Goal: Answer question/provide support: Share knowledge or assist other users

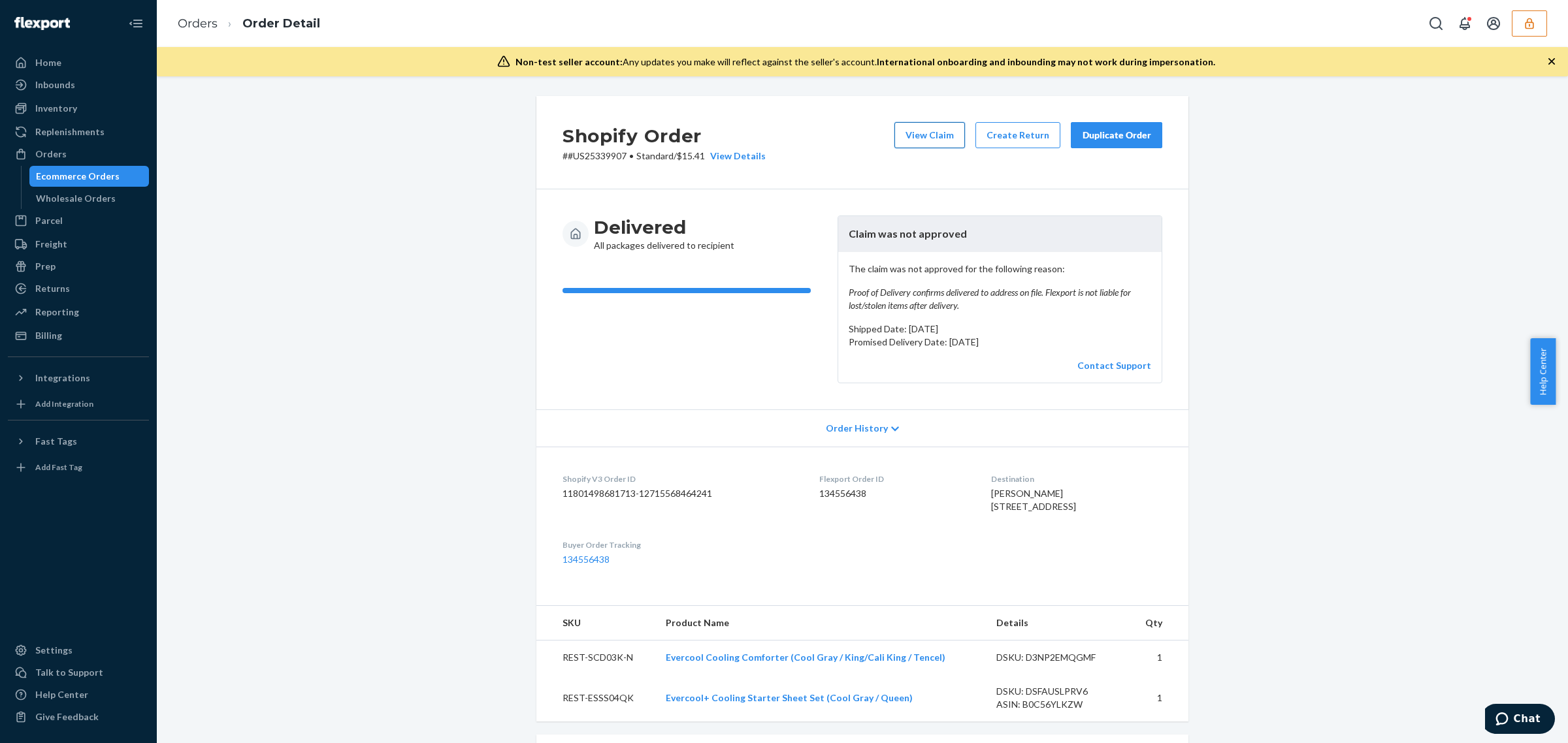
click at [903, 142] on button "View Claim" at bounding box center [929, 134] width 71 height 26
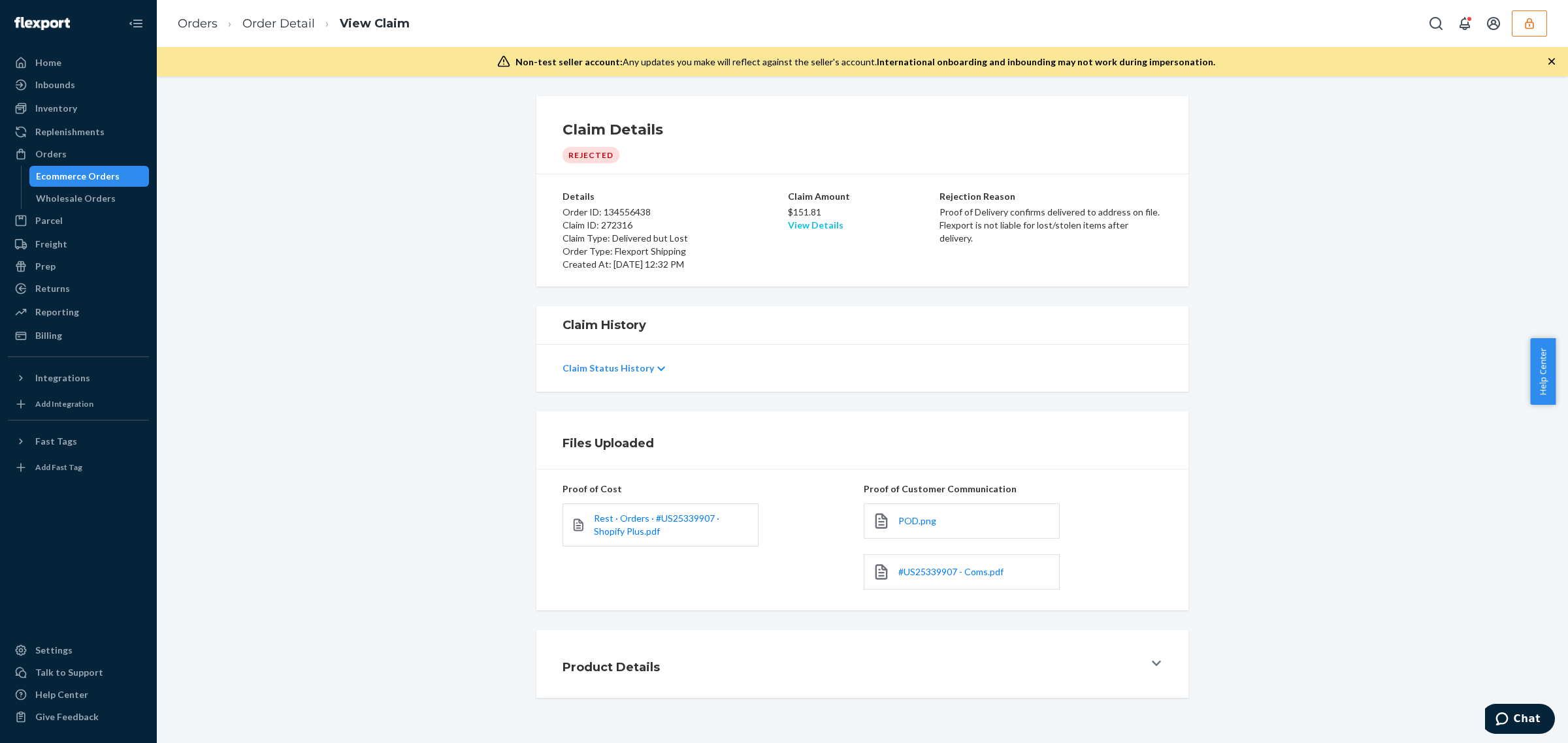
click at [809, 227] on link "View Details" at bounding box center [815, 225] width 55 height 11
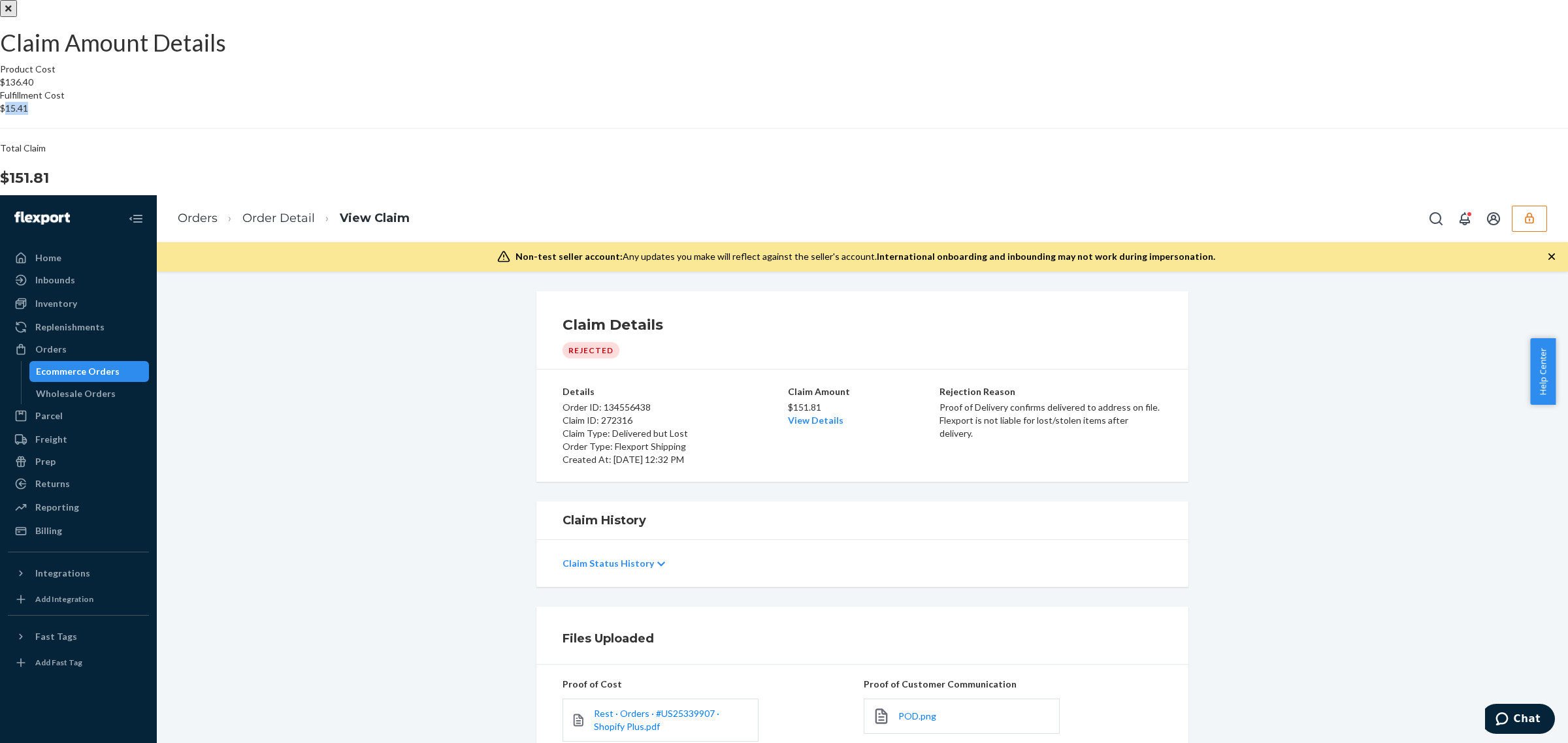
drag, startPoint x: 885, startPoint y: 361, endPoint x: 909, endPoint y: 362, distance: 24.0
click at [909, 115] on div "Fulfillment Cost $15.41" at bounding box center [784, 102] width 1568 height 26
copy p "15.41"
click at [104, 347] on div "Claim Amount Details Product Cost $136.40 Fulfillment Cost $15.41 Total Claim $…" at bounding box center [784, 469] width 1568 height 938
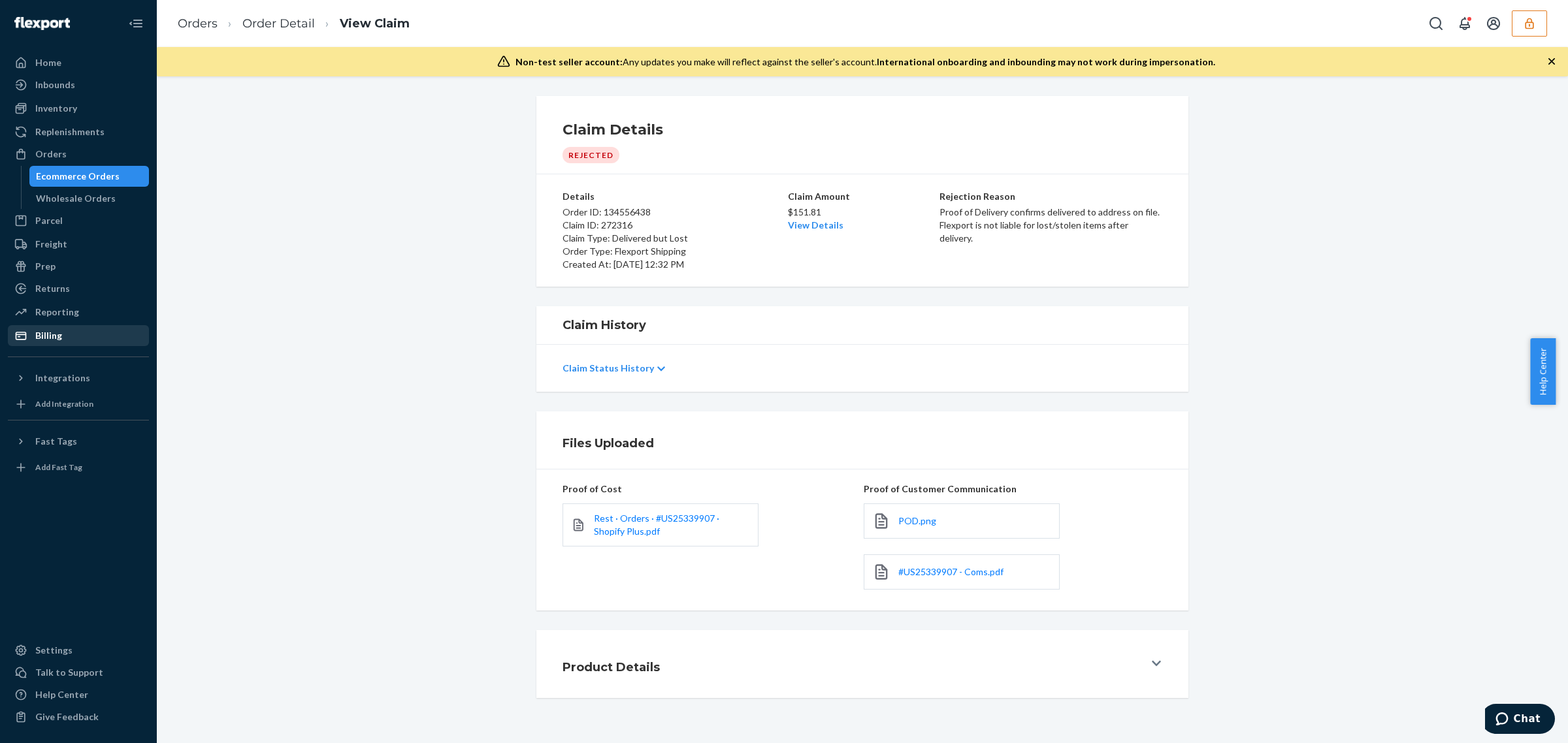
click at [98, 338] on div "Billing" at bounding box center [78, 335] width 139 height 18
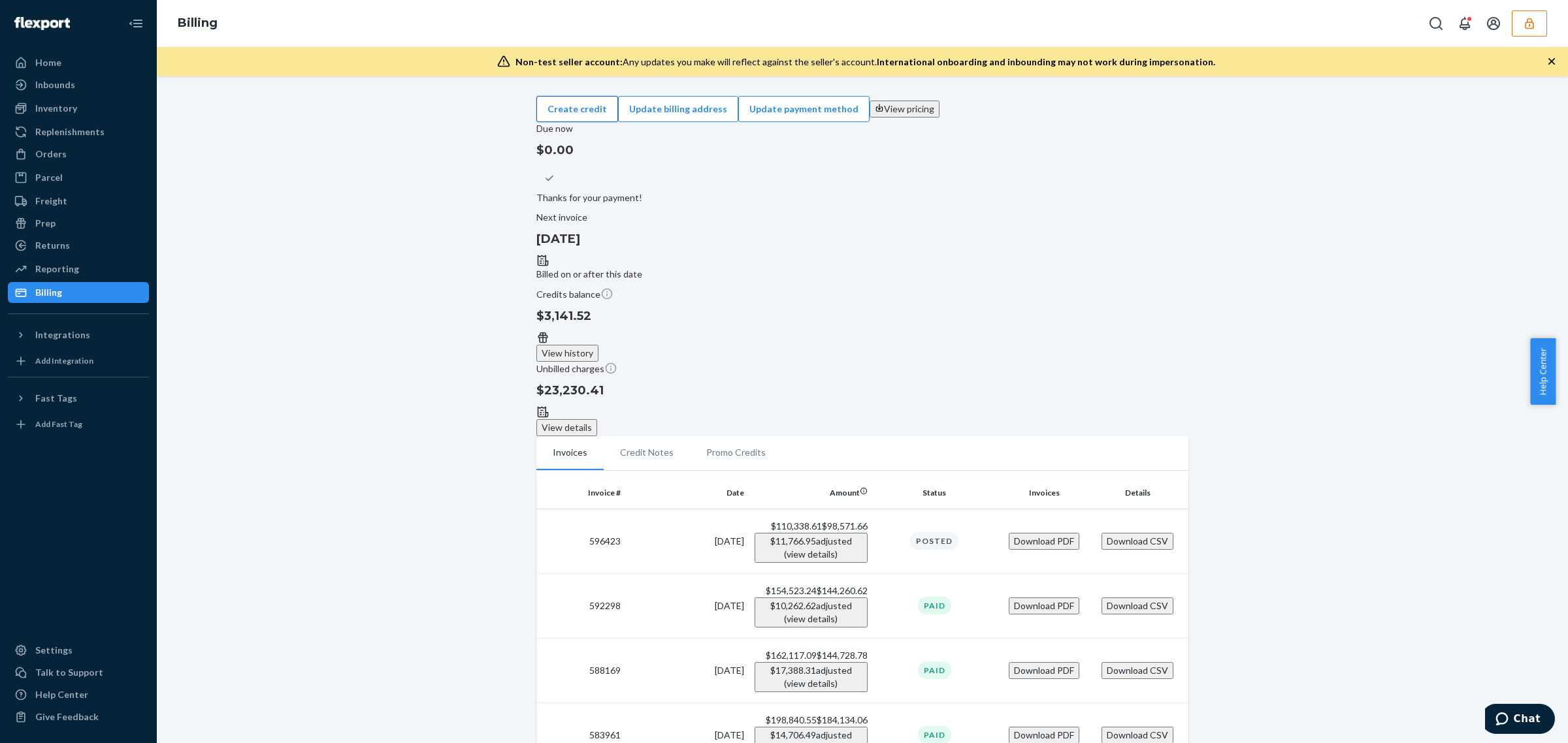
click at [618, 113] on button "Create credit" at bounding box center [577, 109] width 82 height 26
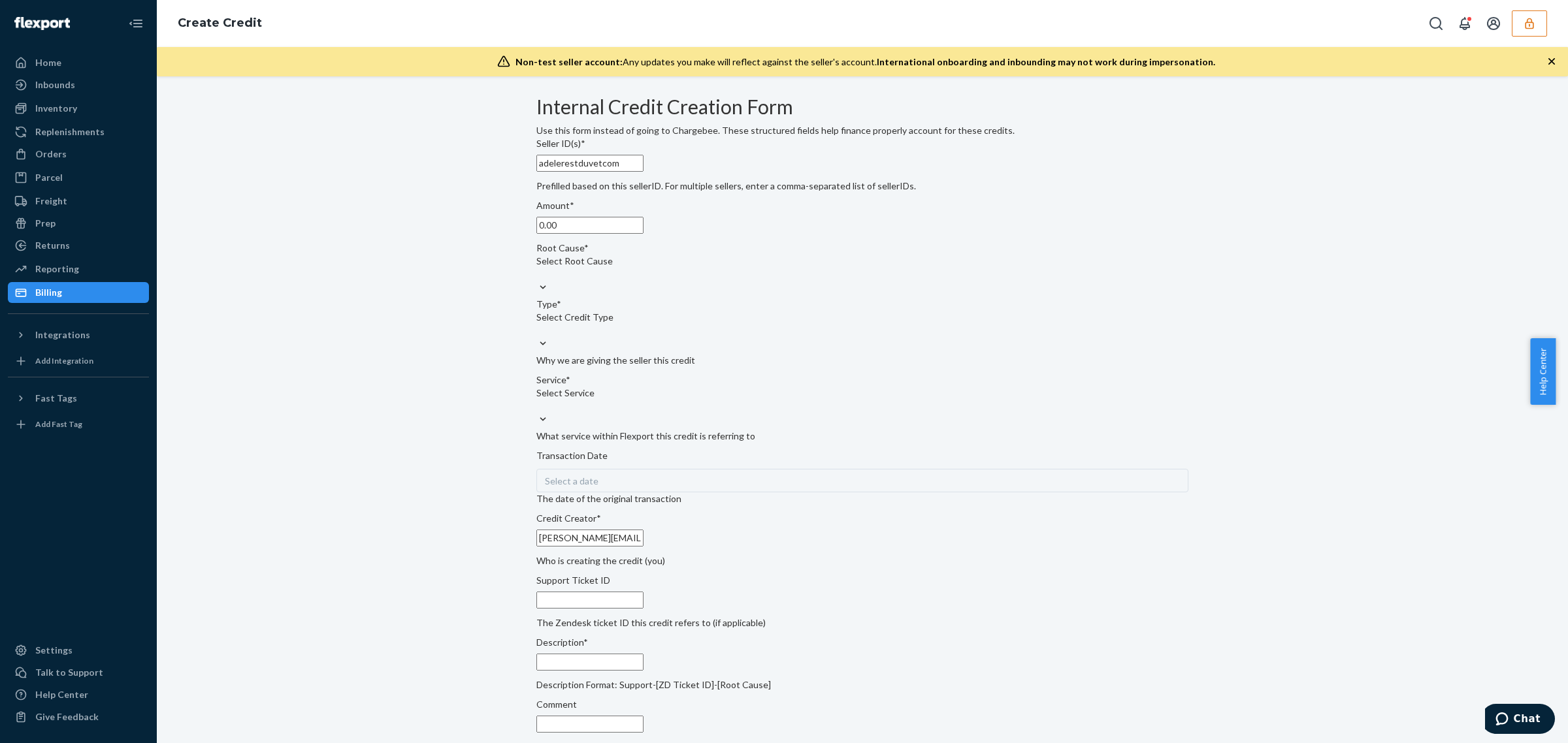
click at [643, 234] on input "0.00" at bounding box center [590, 225] width 107 height 17
type input "115.41"
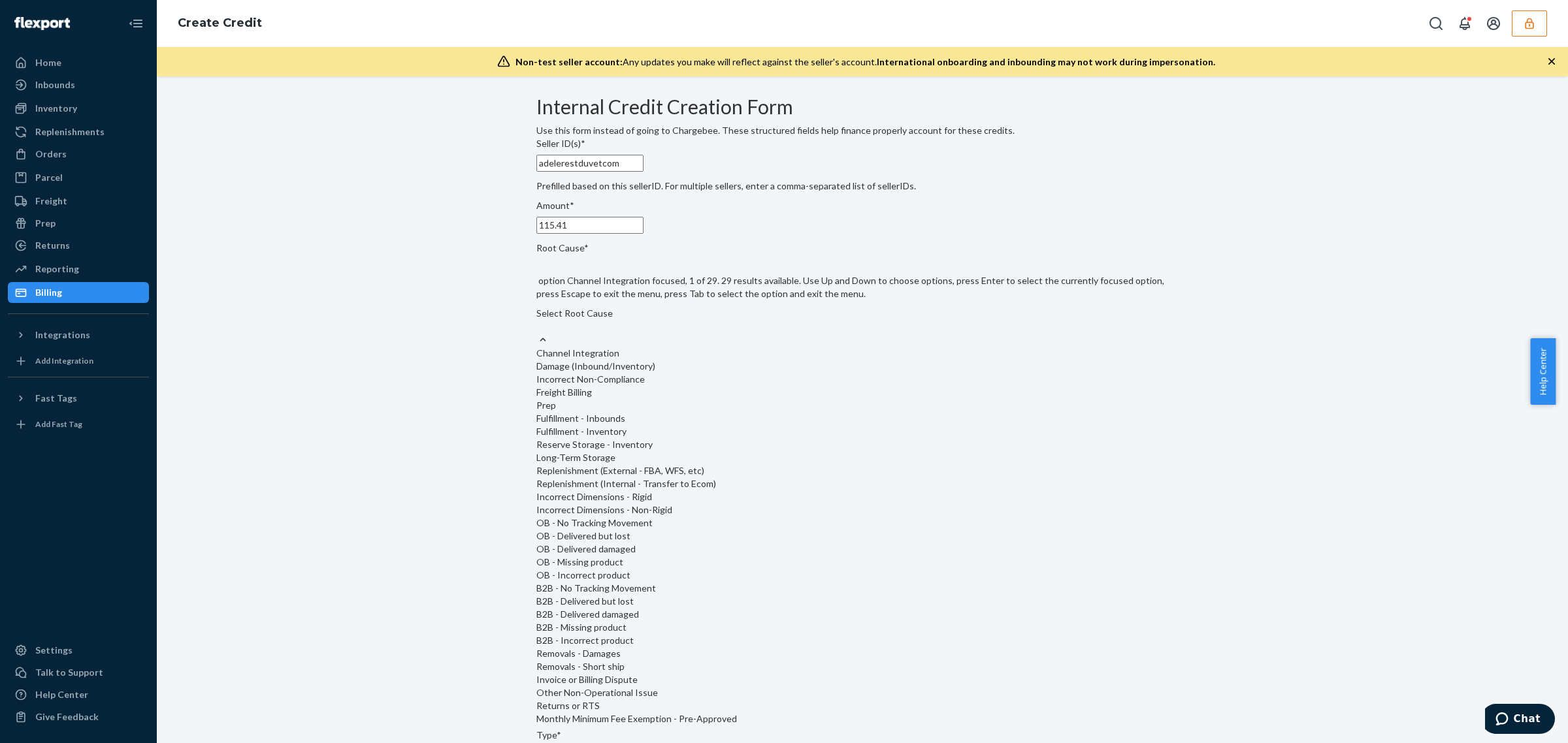
click at [664, 333] on div "Select Root Cause" at bounding box center [862, 319] width 652 height 26
click at [537, 333] on input "Root Cause* option Channel Integration focused, 1 of 29. 29 results available. …" at bounding box center [537, 326] width 1 height 13
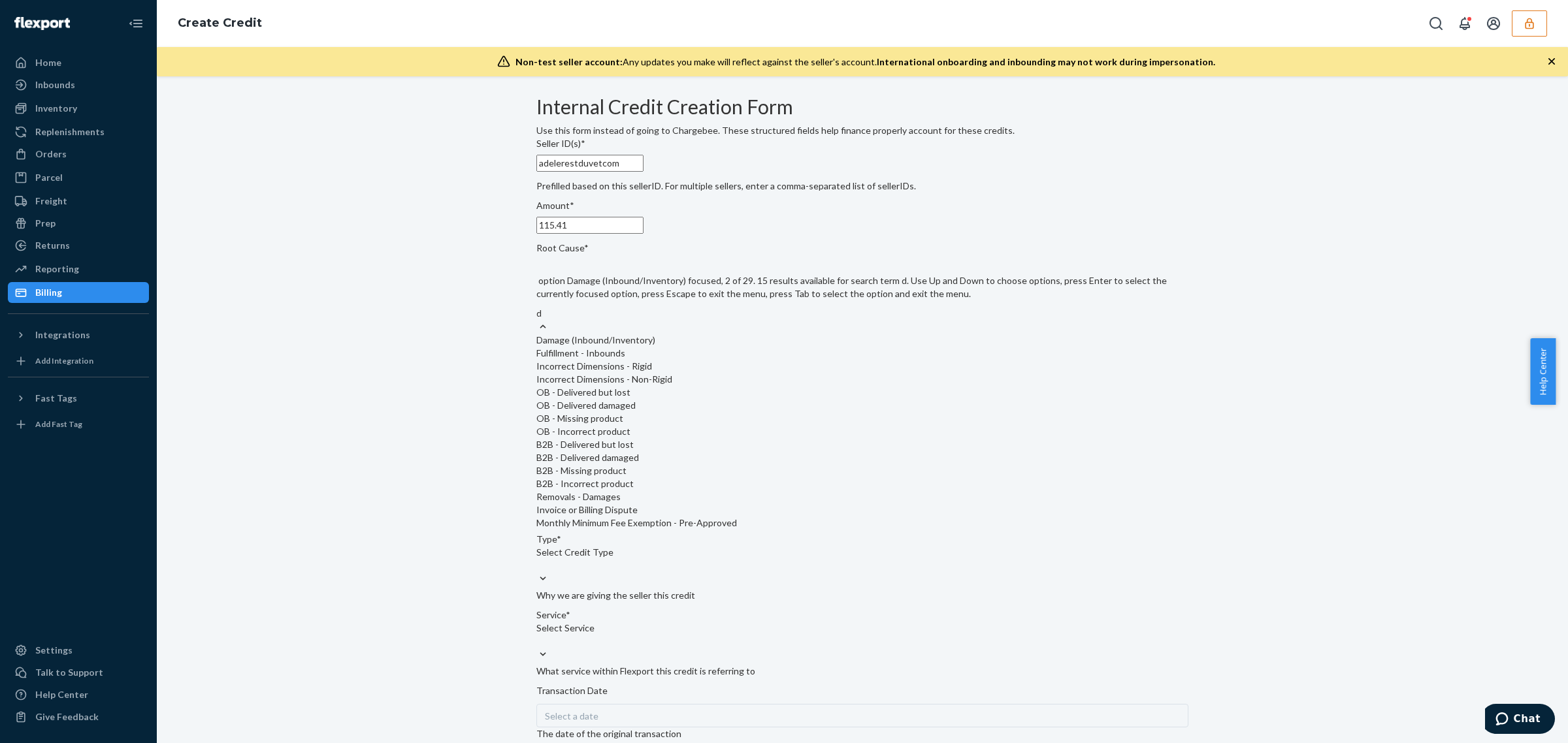
type input "de"
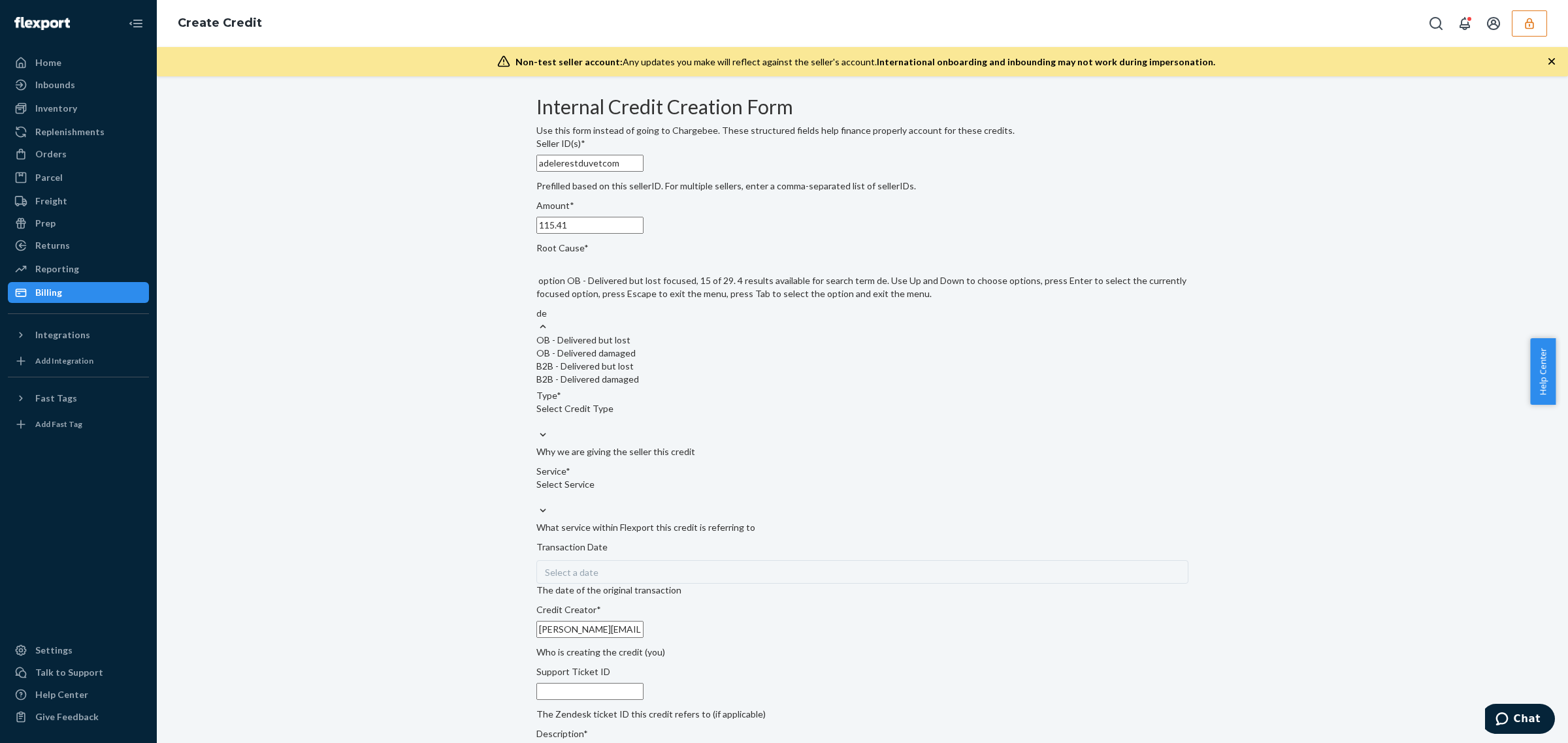
click at [651, 353] on div "OB - Delivered but lost OB - Delivered damaged B2B - Delivered but lost B2B - D…" at bounding box center [862, 359] width 652 height 53
click at [547, 320] on input "de" at bounding box center [542, 313] width 11 height 13
click at [652, 347] on div "OB - Delivered but lost" at bounding box center [862, 340] width 652 height 13
click at [547, 320] on input "de" at bounding box center [542, 313] width 11 height 13
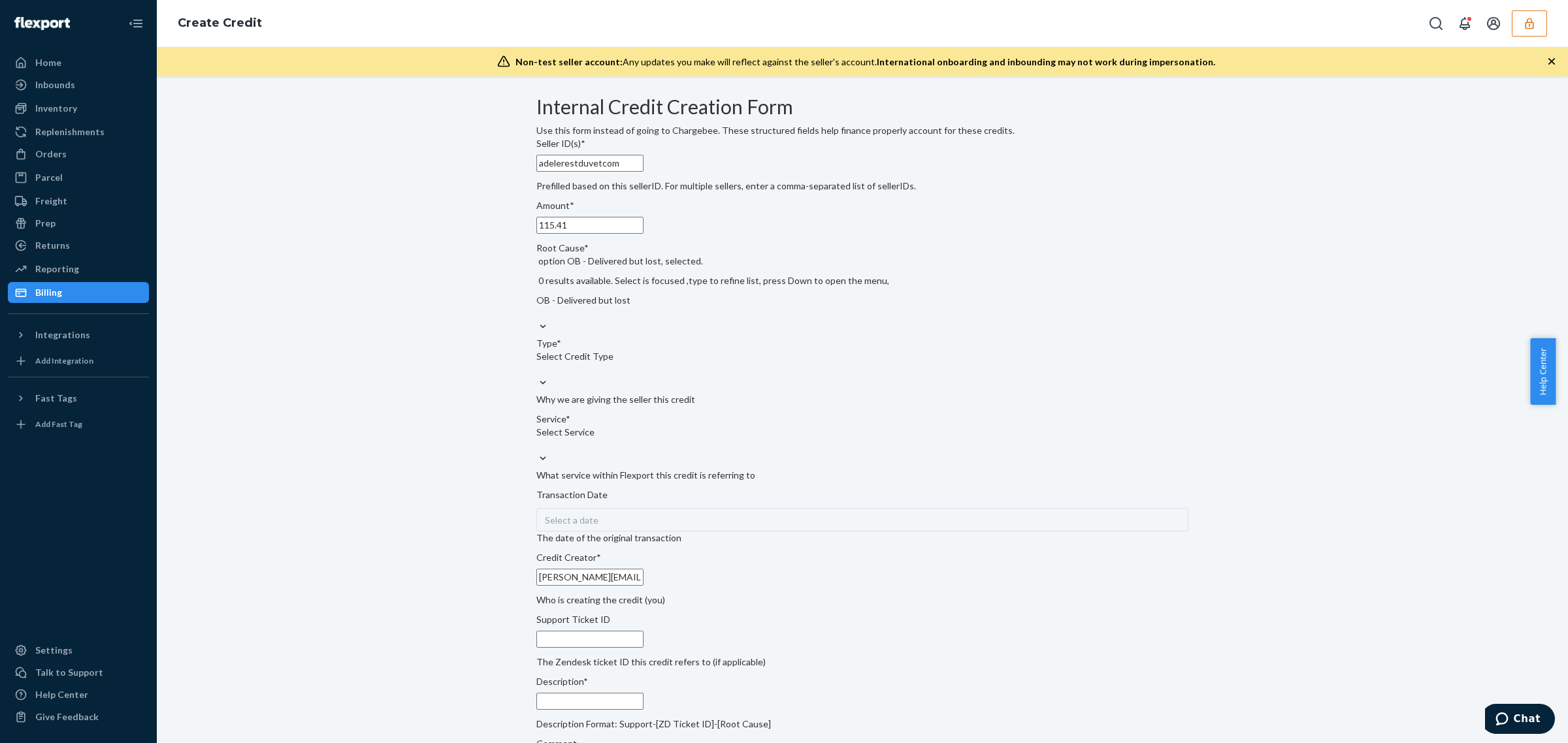
click at [652, 376] on div "Select Credit Type" at bounding box center [862, 363] width 652 height 26
click at [537, 376] on input "Type* Select Credit Type" at bounding box center [537, 369] width 1 height 13
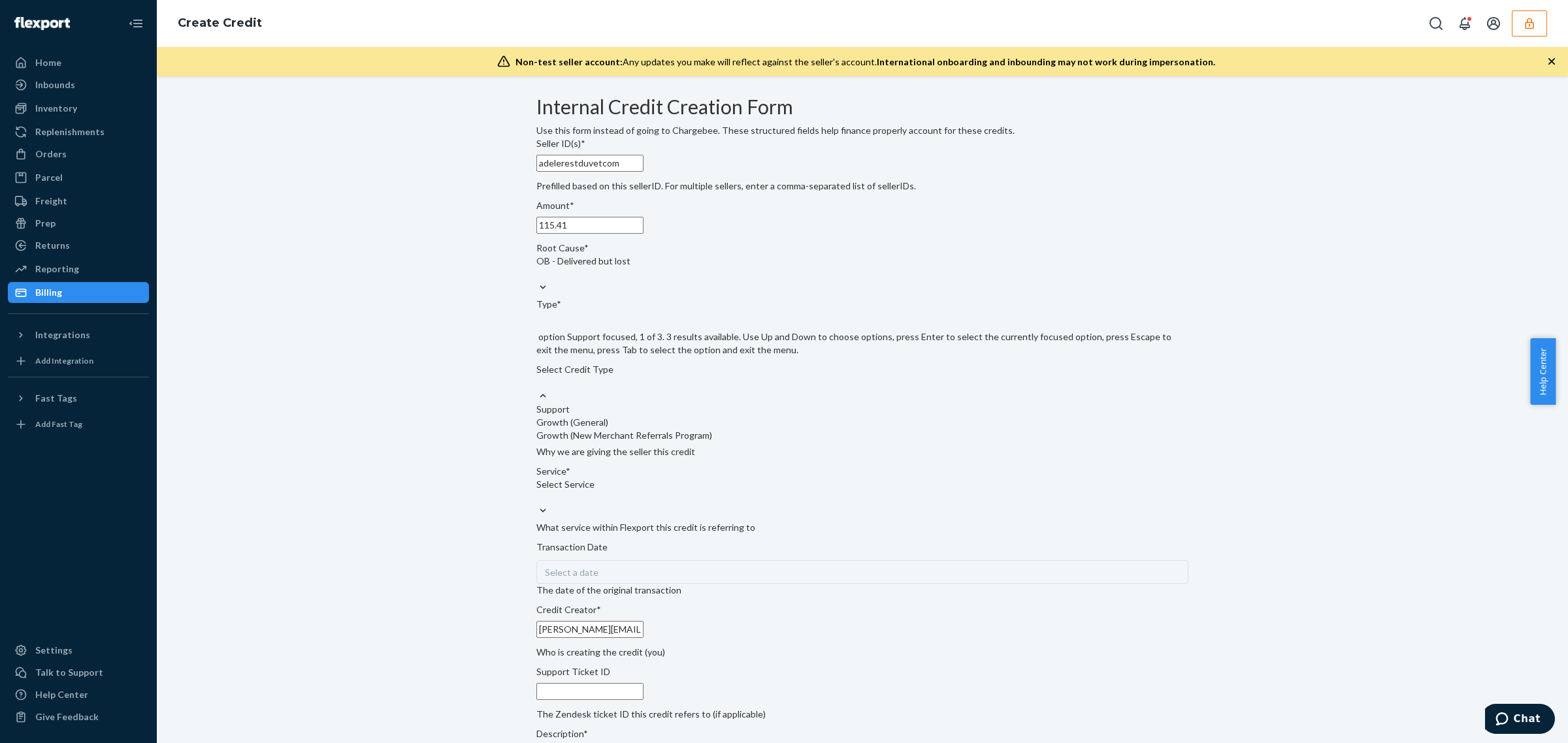
click at [652, 411] on div "Support" at bounding box center [862, 409] width 652 height 13
click at [537, 389] on input "Type* option Support focused, 1 of 3. 3 results available. Use Up and Down to c…" at bounding box center [537, 382] width 1 height 13
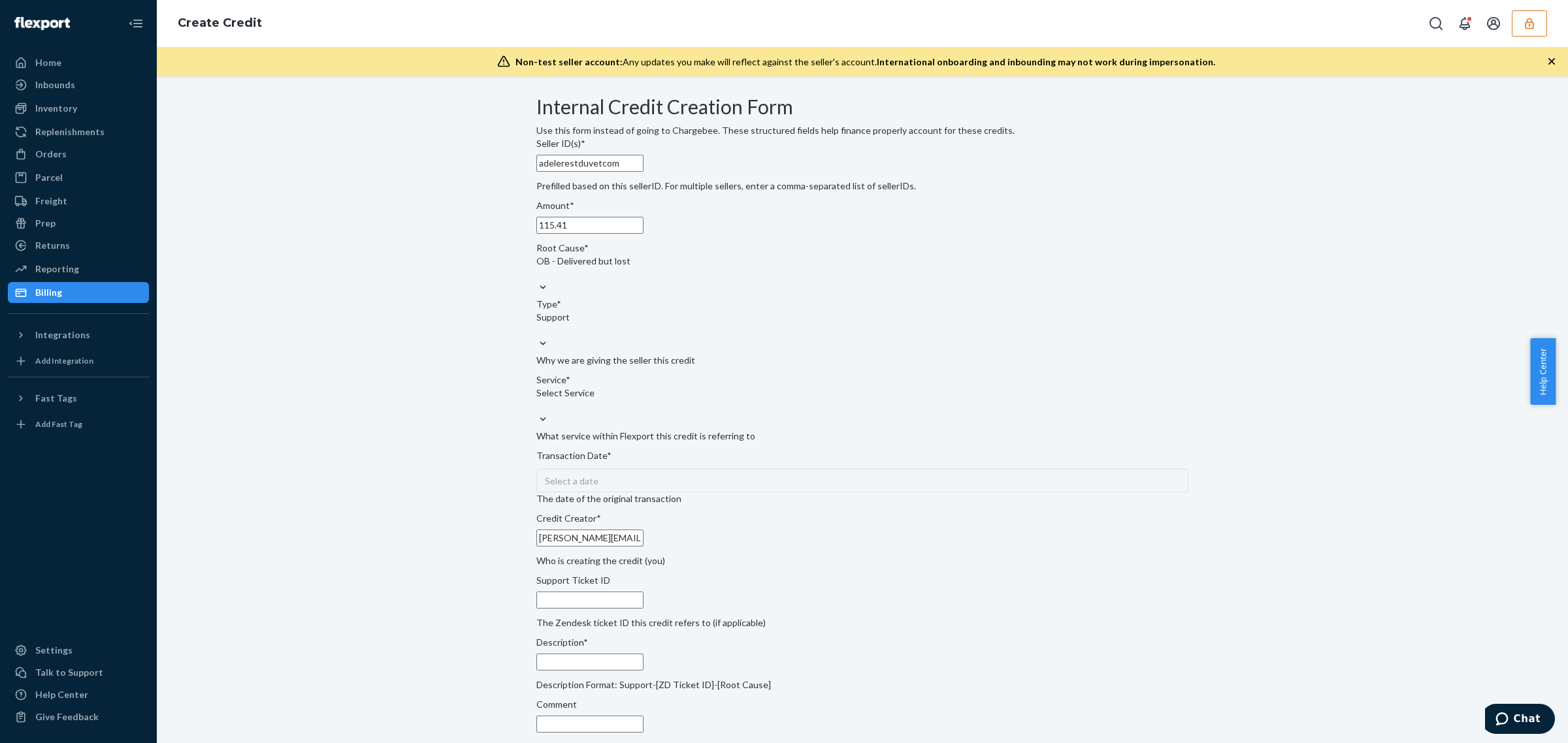
click at [635, 443] on p "What service within Flexport this credit is referring to" at bounding box center [862, 436] width 652 height 13
click at [632, 412] on div "Select Service" at bounding box center [862, 399] width 652 height 26
click at [537, 412] on input "Service* Select Service" at bounding box center [537, 406] width 1 height 13
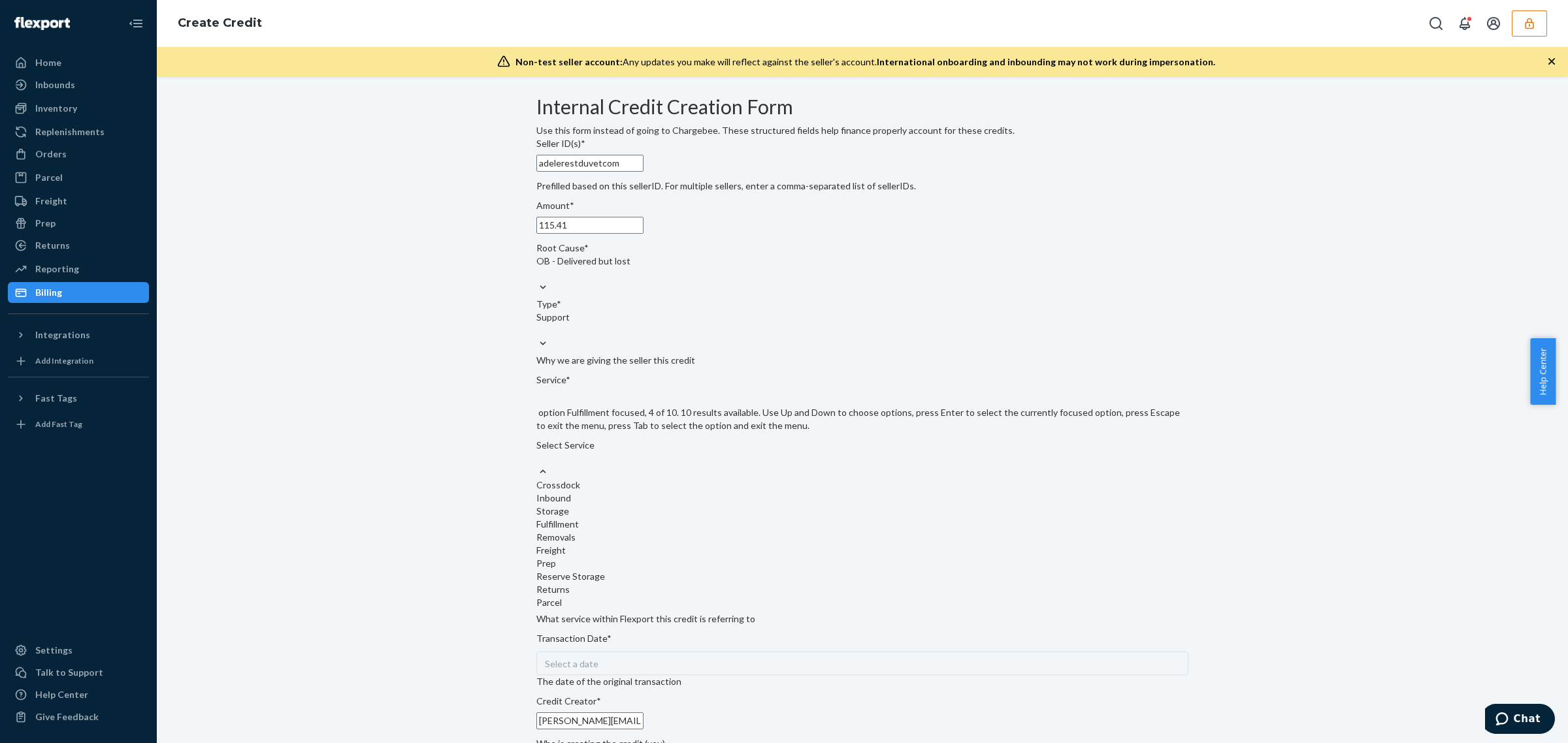
click at [628, 531] on div "Fulfillment" at bounding box center [862, 524] width 652 height 13
click at [537, 465] on input "Service* option Fulfillment focused, 4 of 10. 10 results available. Use Up and …" at bounding box center [537, 458] width 1 height 13
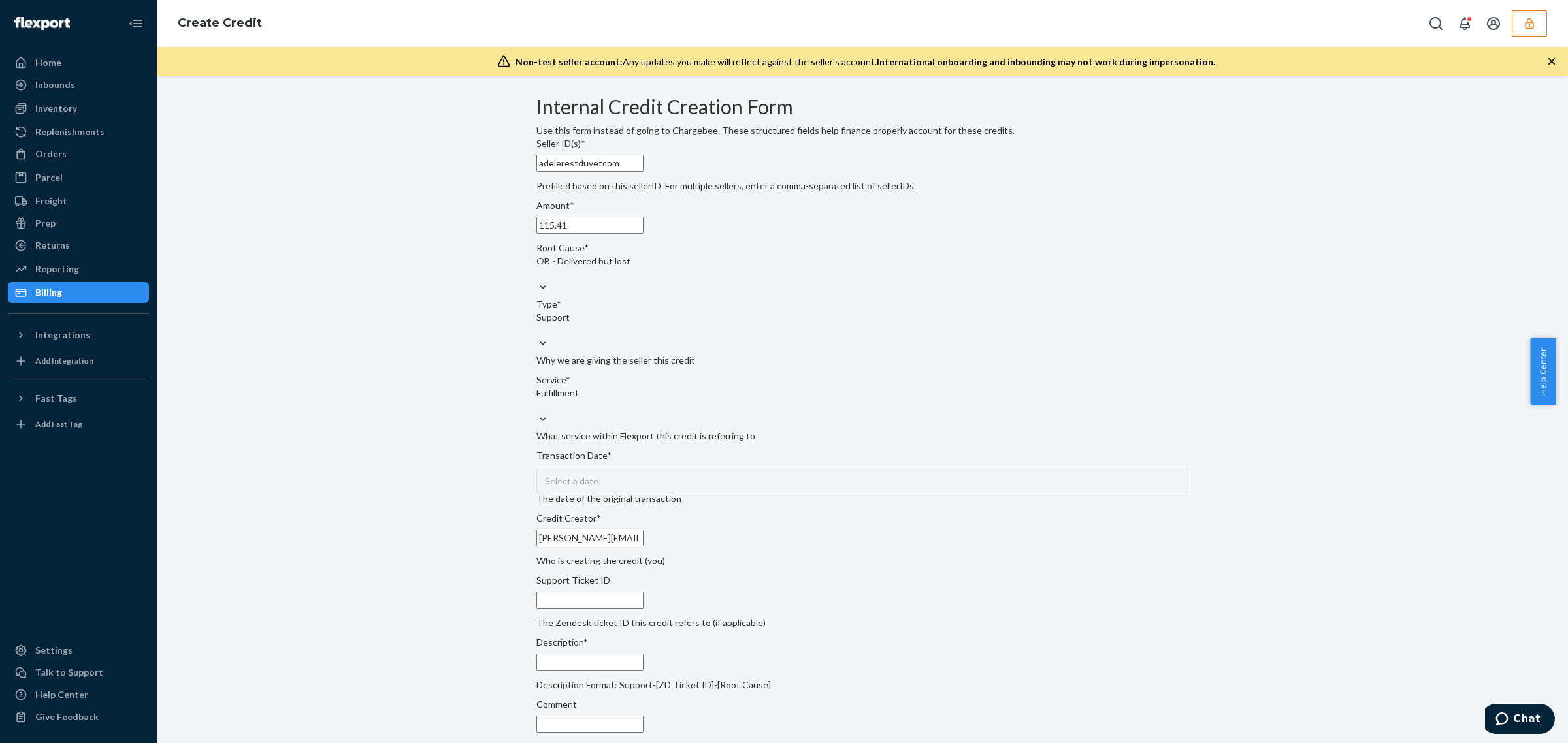
click at [628, 527] on div "Seller ID(s)* adelerestduvetcom Prefilled based on this sellerID. For multiple …" at bounding box center [862, 461] width 652 height 649
click at [627, 492] on div "Select a date" at bounding box center [862, 480] width 652 height 24
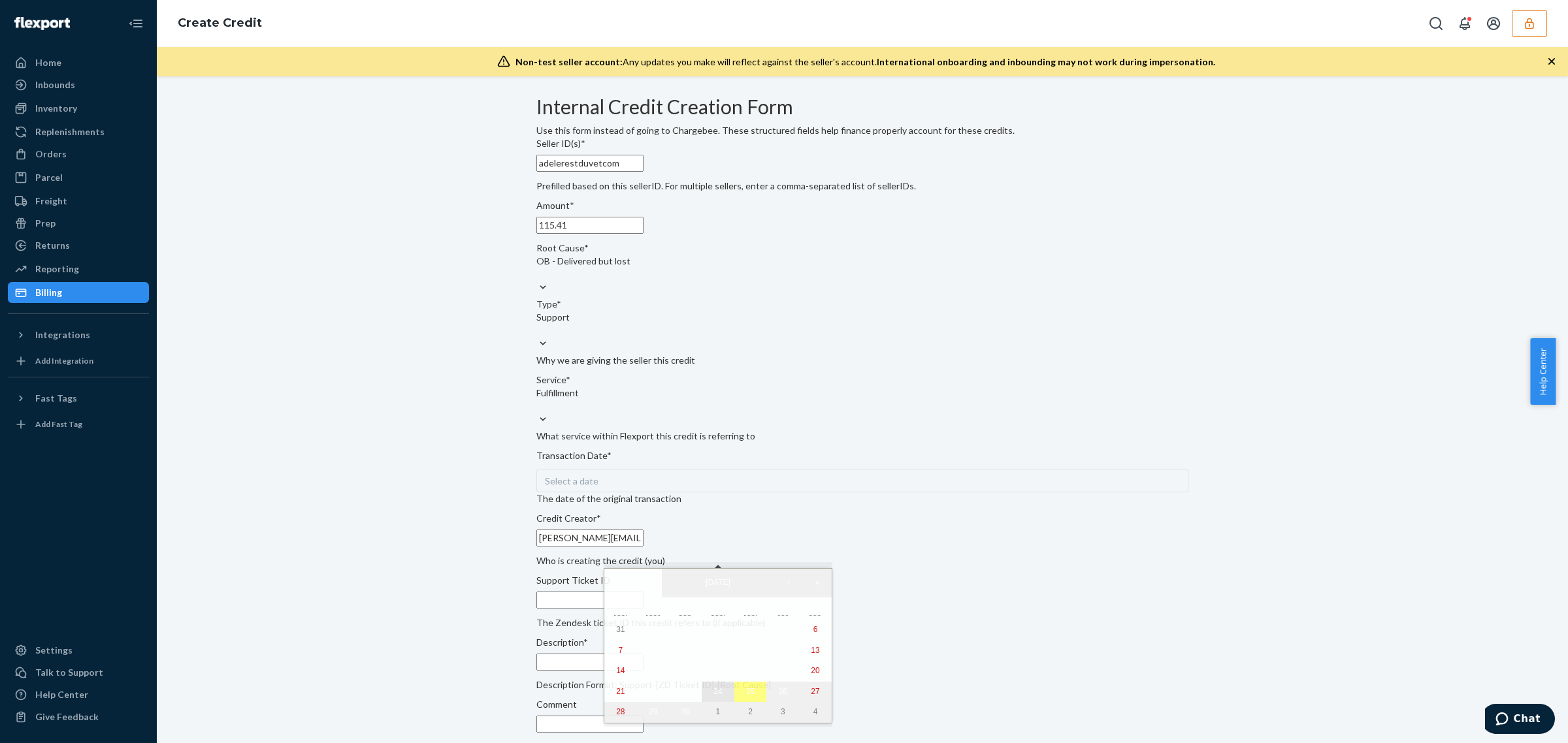
click at [701, 702] on button "24" at bounding box center [717, 692] width 33 height 21
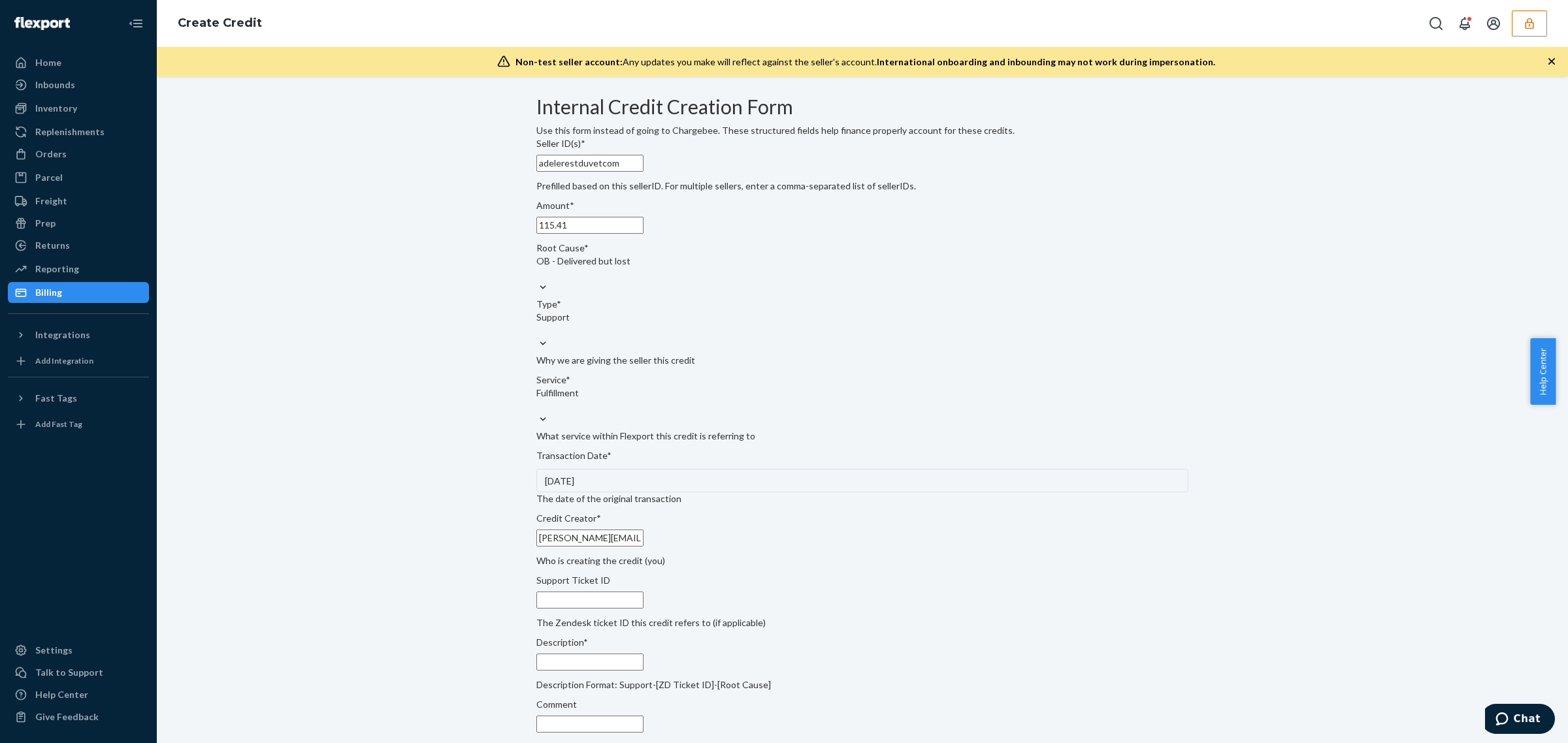
click at [643, 609] on input "Support Ticket ID" at bounding box center [590, 600] width 107 height 17
paste input "821667"
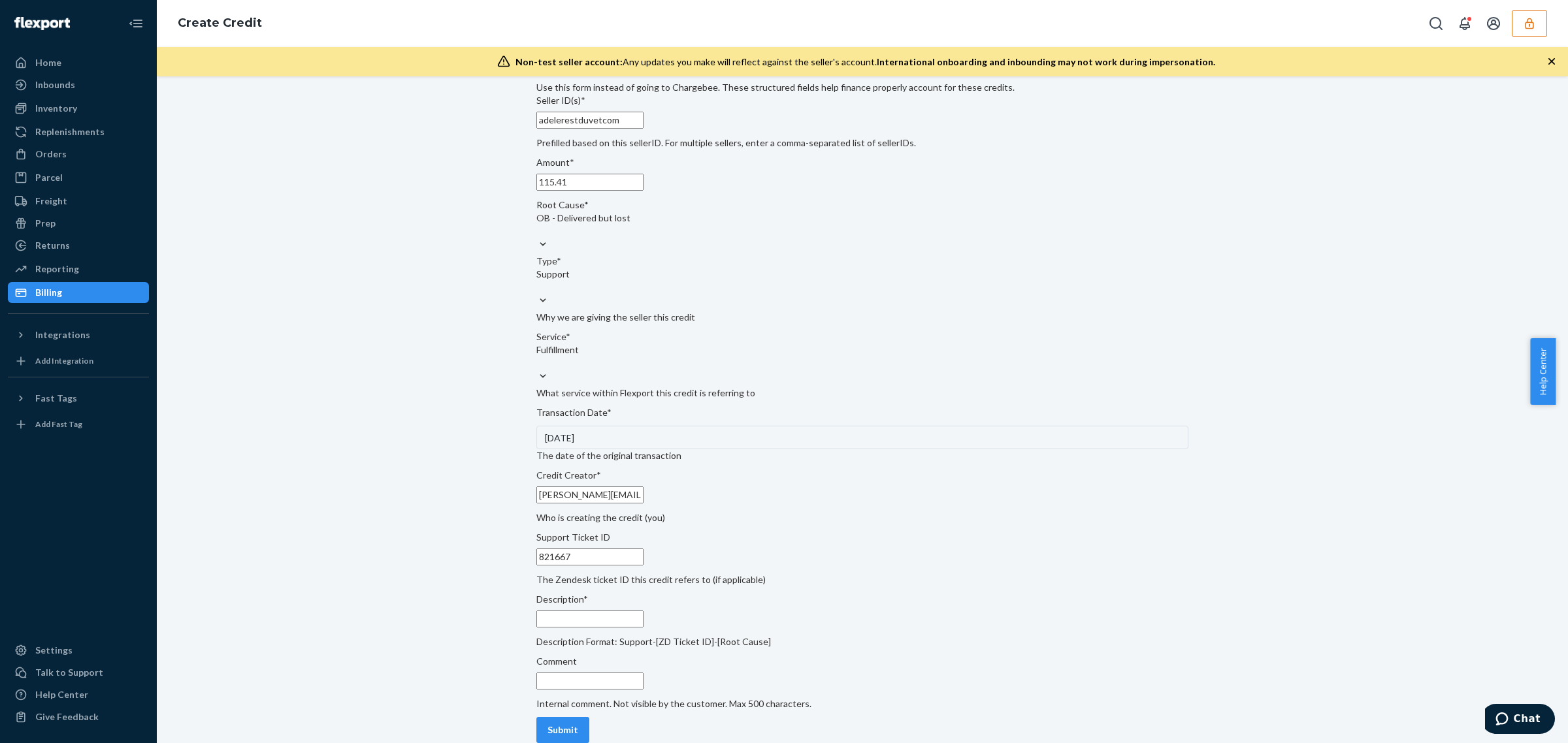
type input "821667"
click at [643, 611] on input "Description*" at bounding box center [590, 619] width 107 height 17
paste input "821667"
type input "821667"
click at [643, 672] on input "Comment" at bounding box center [590, 681] width 107 height 17
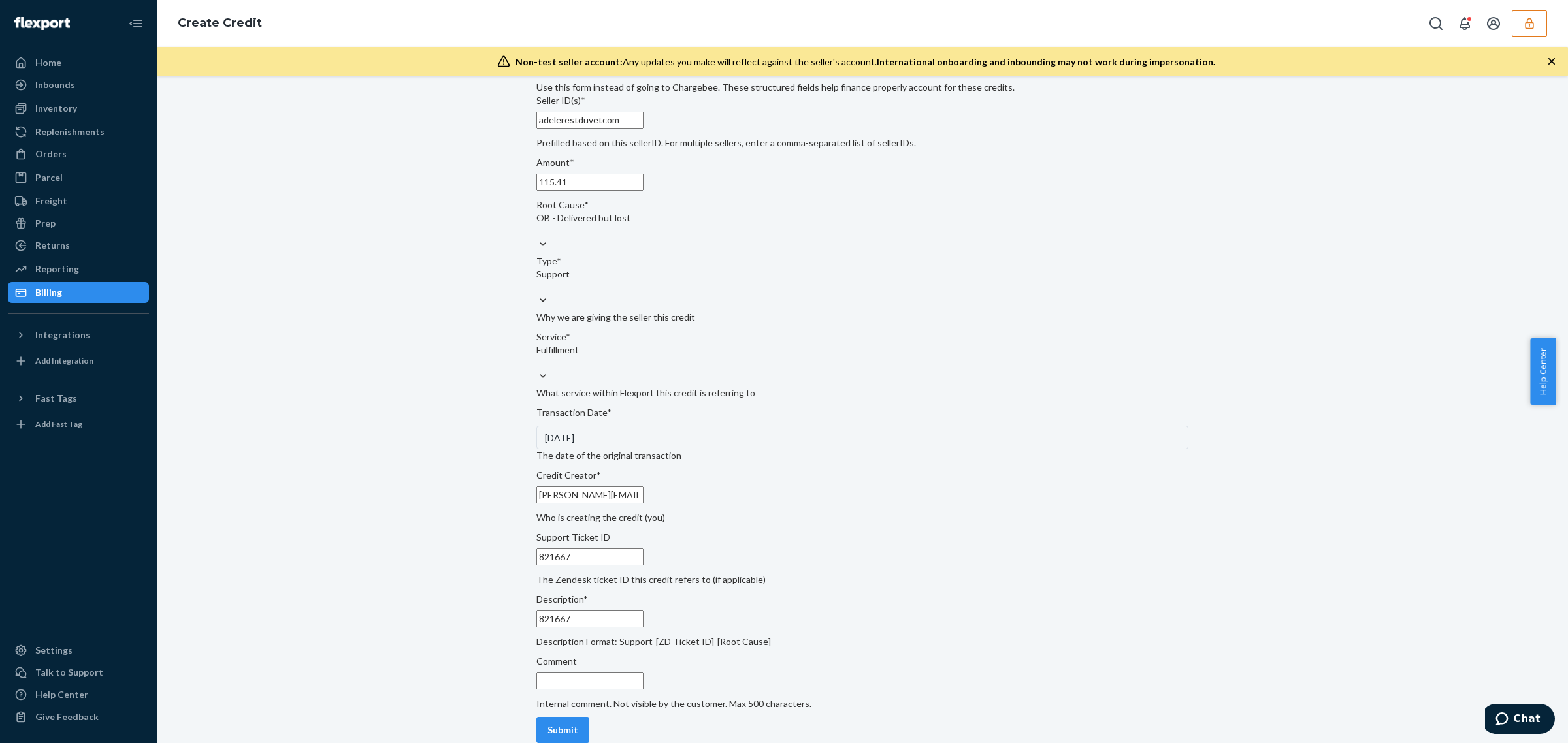
paste input "821667"
type input "821667"
click at [578, 723] on div "Submit" at bounding box center [563, 730] width 31 height 13
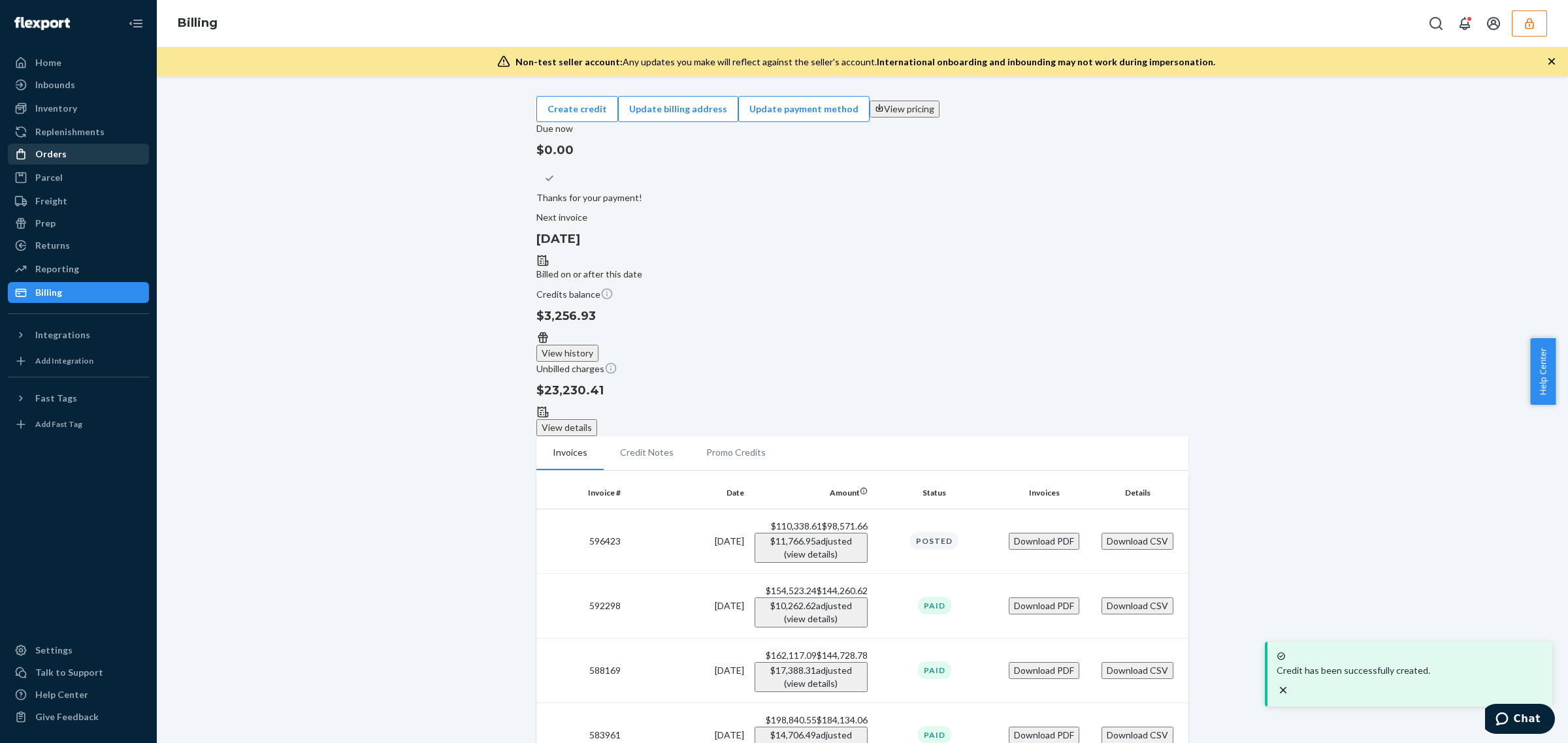
click at [67, 158] on div "Orders" at bounding box center [78, 154] width 139 height 18
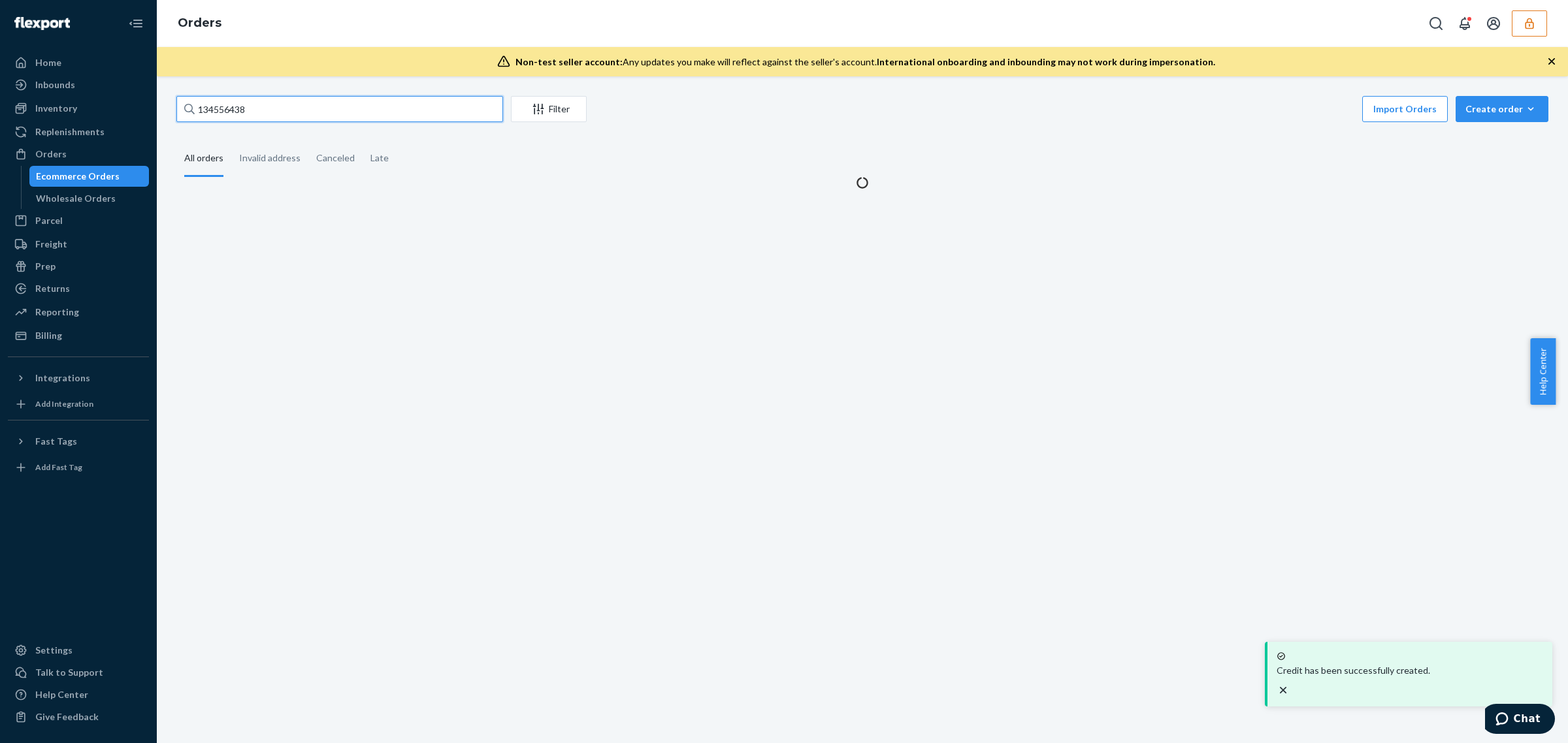
click at [283, 102] on input "134556438" at bounding box center [340, 109] width 326 height 26
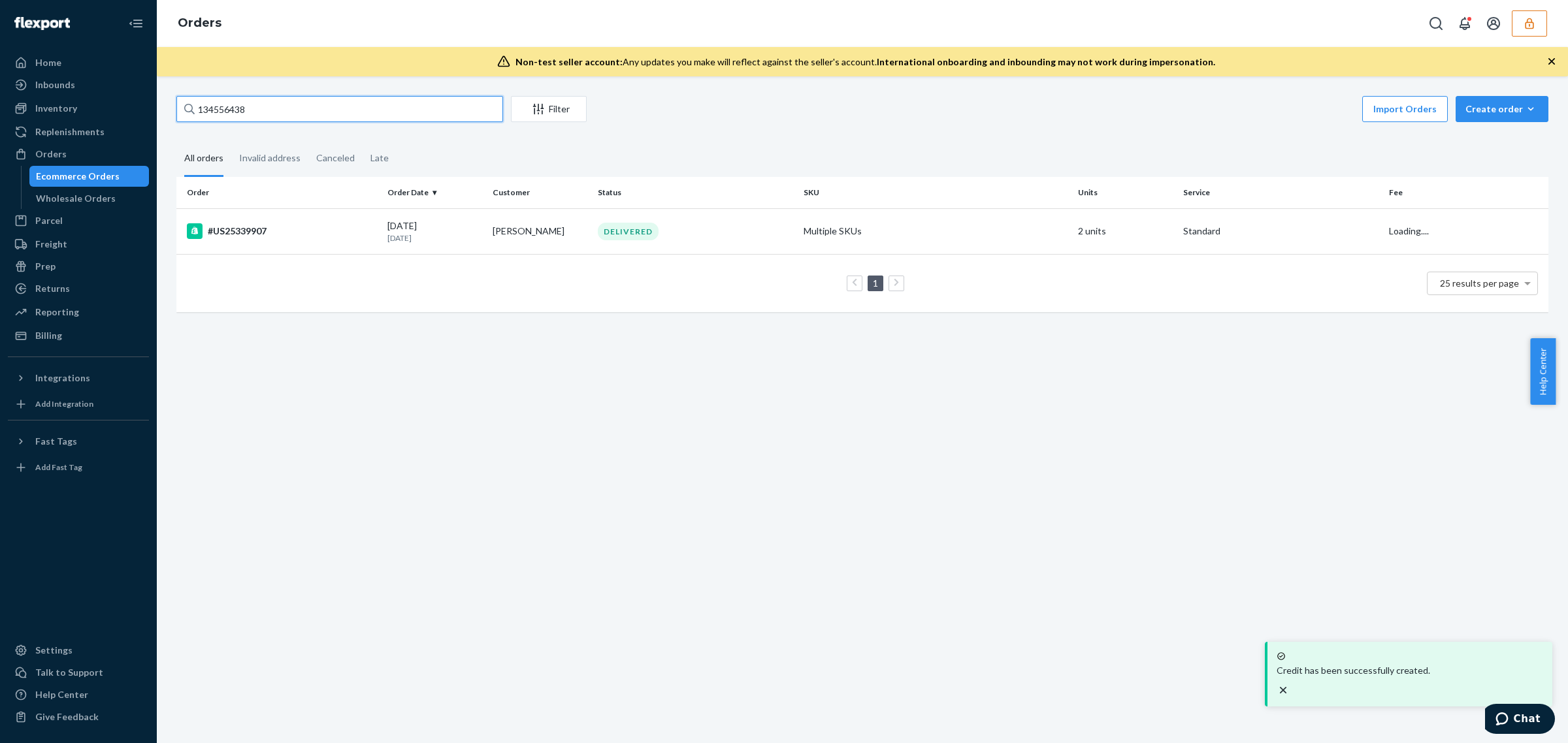
click at [283, 102] on input "134556438" at bounding box center [340, 109] width 326 height 26
paste input "6066100"
type input "136066100"
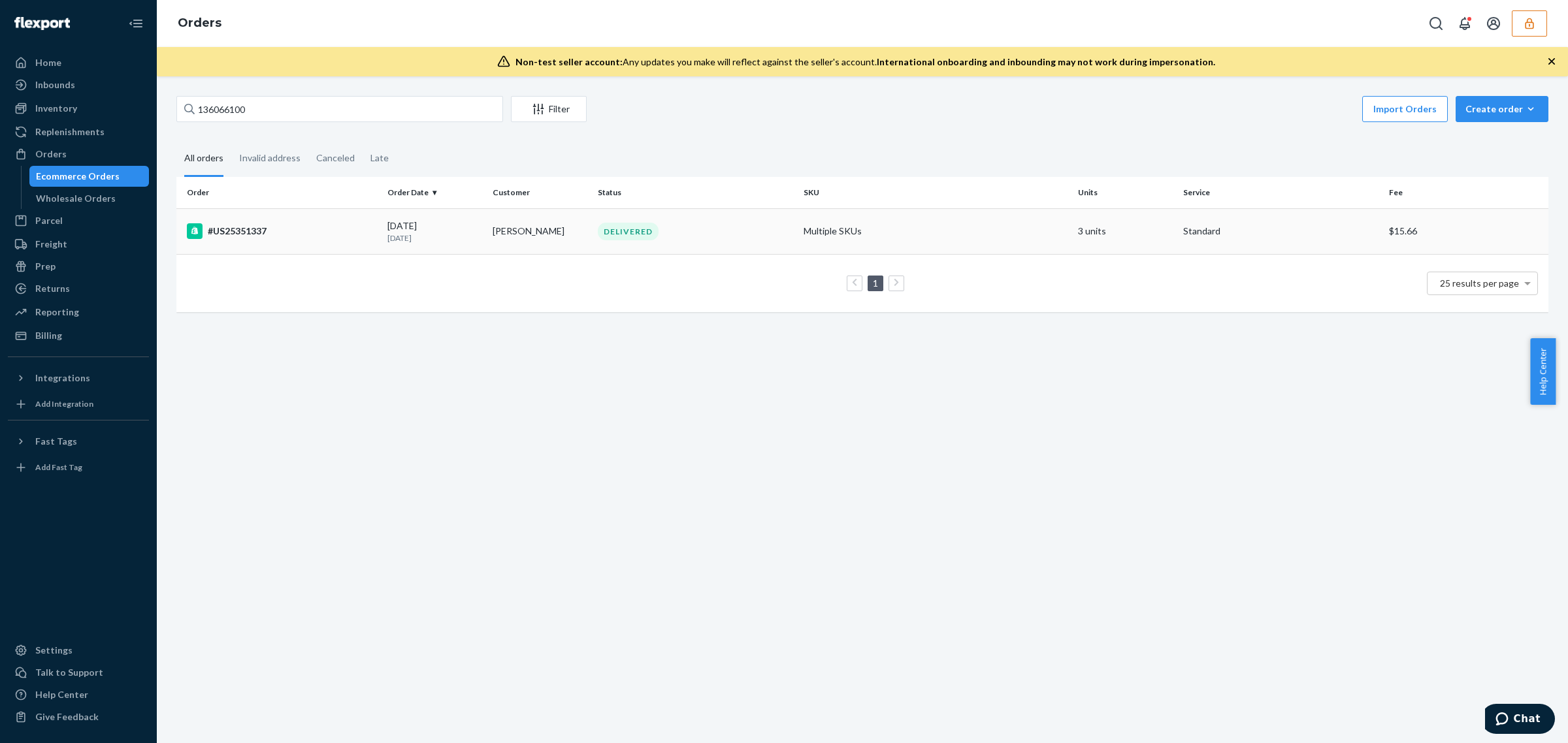
click at [269, 218] on td "#US25351337" at bounding box center [280, 230] width 206 height 46
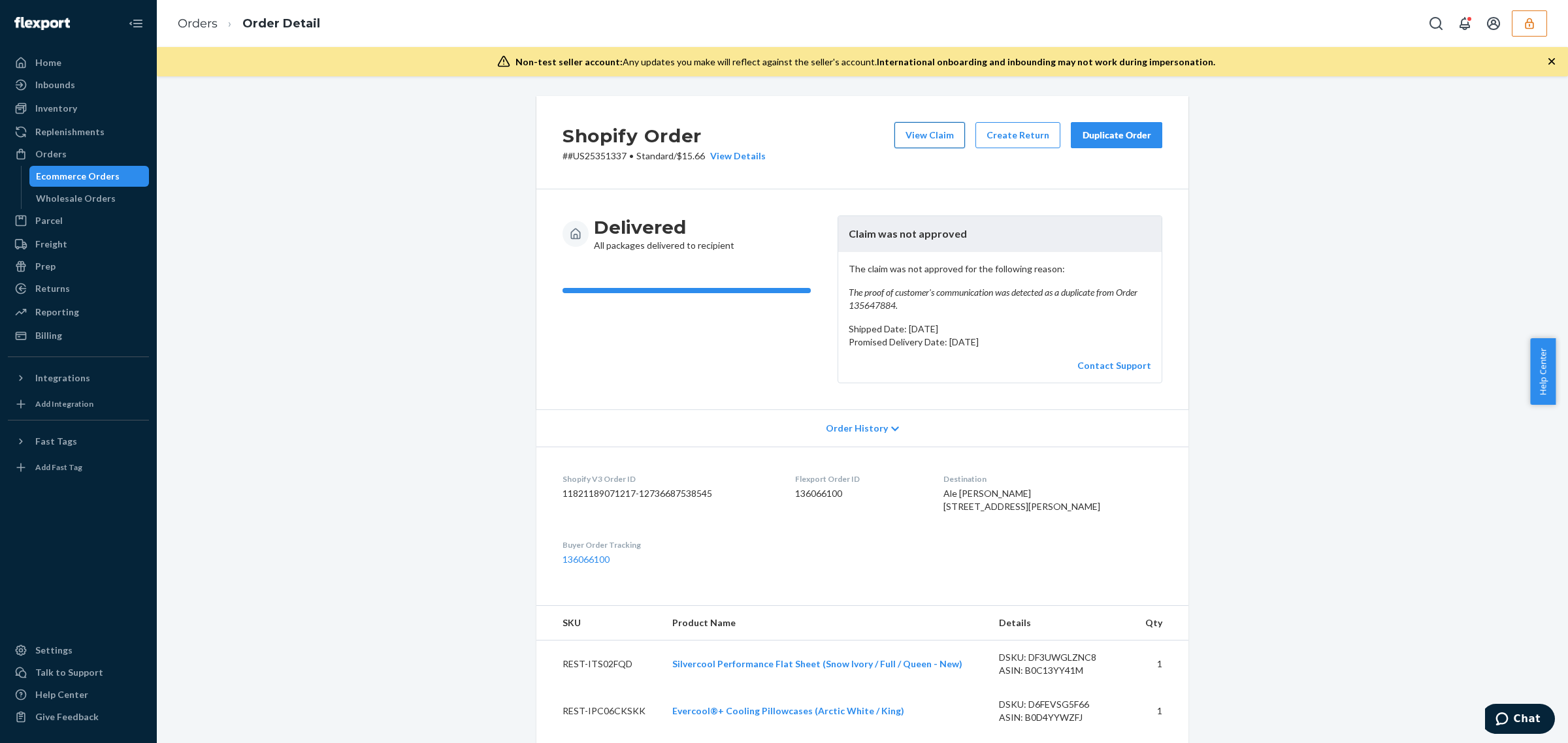
click at [924, 144] on button "View Claim" at bounding box center [929, 134] width 71 height 26
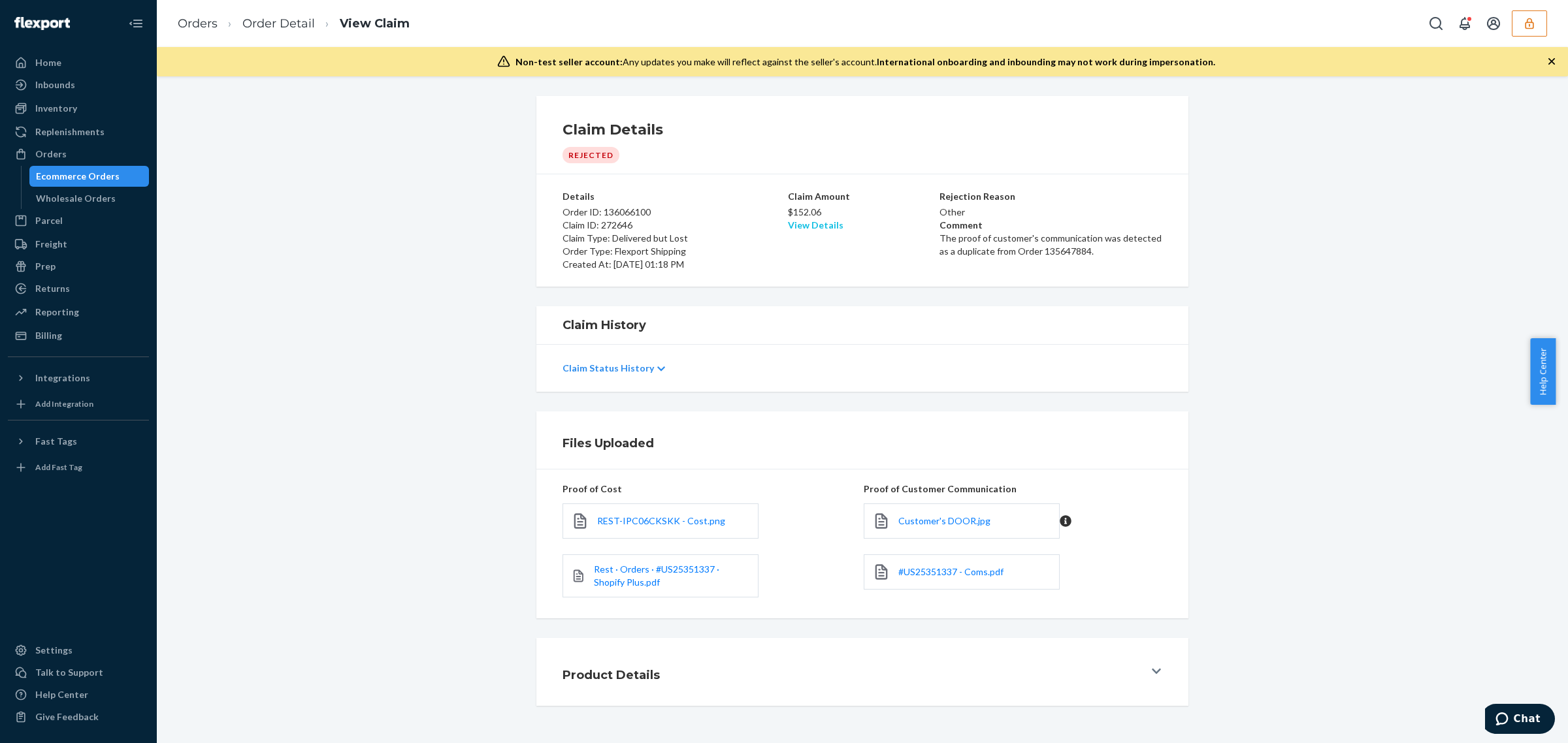
click at [810, 221] on link "View Details" at bounding box center [815, 225] width 55 height 11
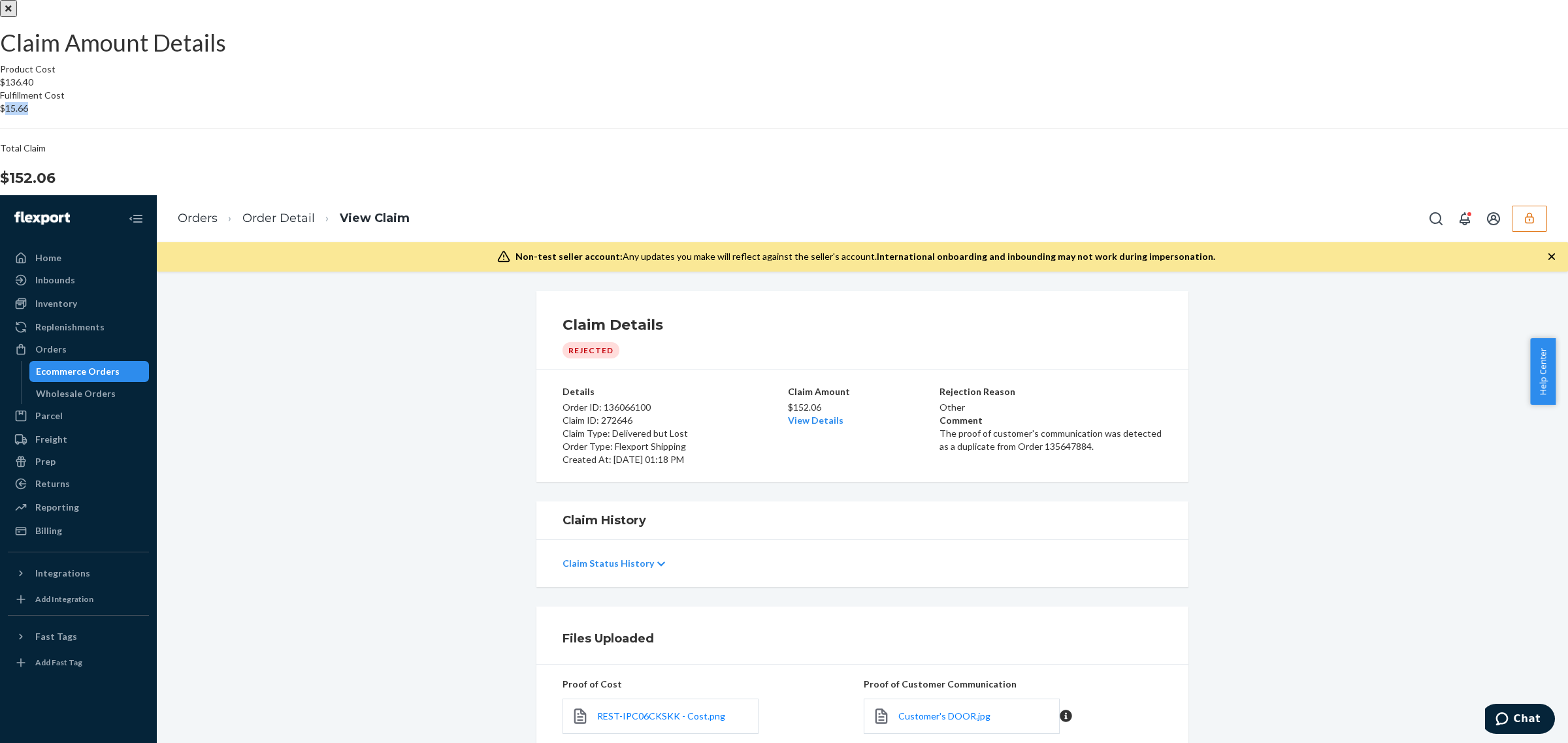
drag, startPoint x: 884, startPoint y: 358, endPoint x: 912, endPoint y: 366, distance: 29.1
click at [912, 188] on section "Product Cost $136.40 Fulfillment Cost $15.66 Total Claim $152.06" at bounding box center [784, 126] width 1568 height 126
copy p "15.66"
click at [305, 539] on div "Claim Amount Details Product Cost $136.40 Fulfillment Cost $15.66 Total Claim $…" at bounding box center [784, 469] width 1568 height 938
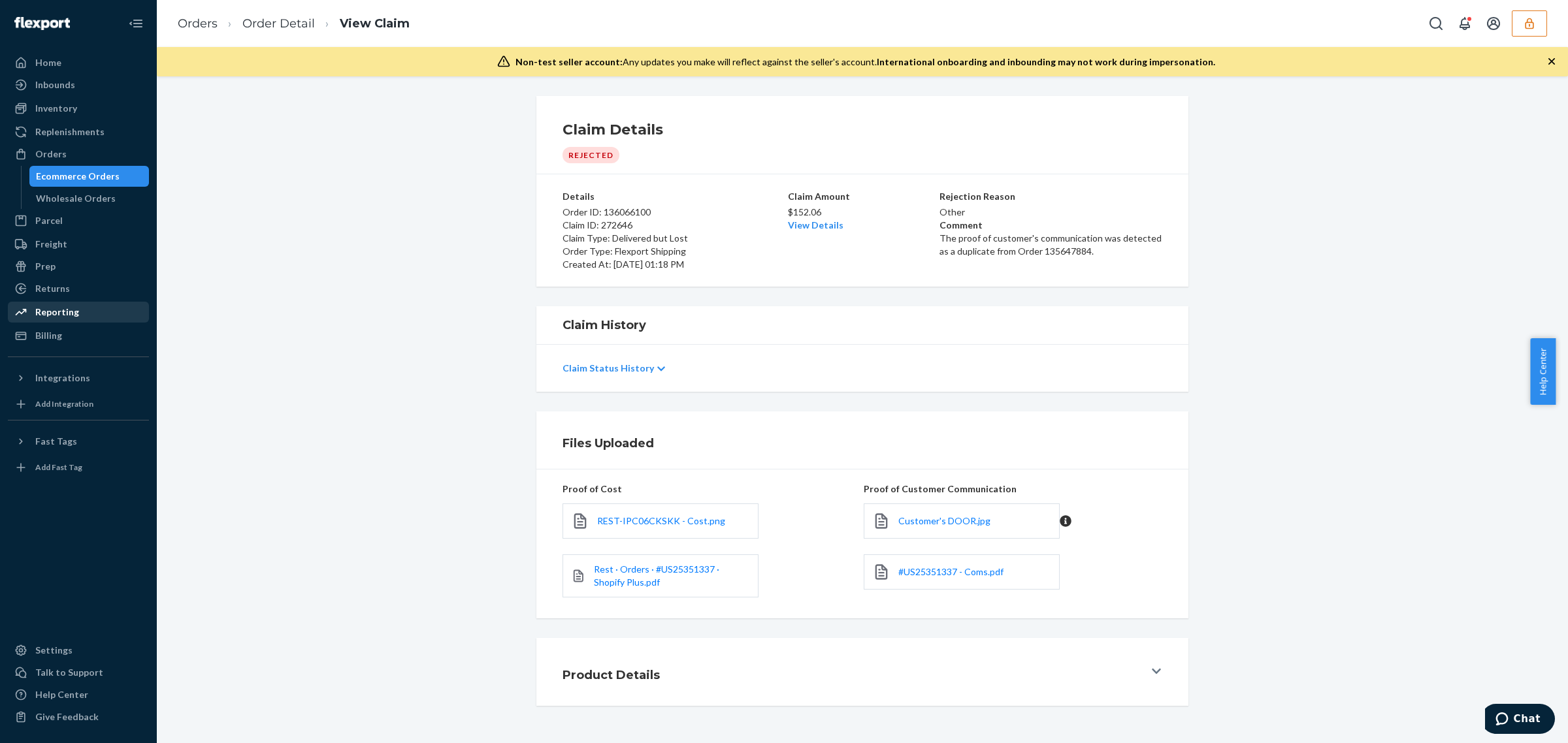
click at [96, 312] on div "Reporting" at bounding box center [78, 312] width 139 height 18
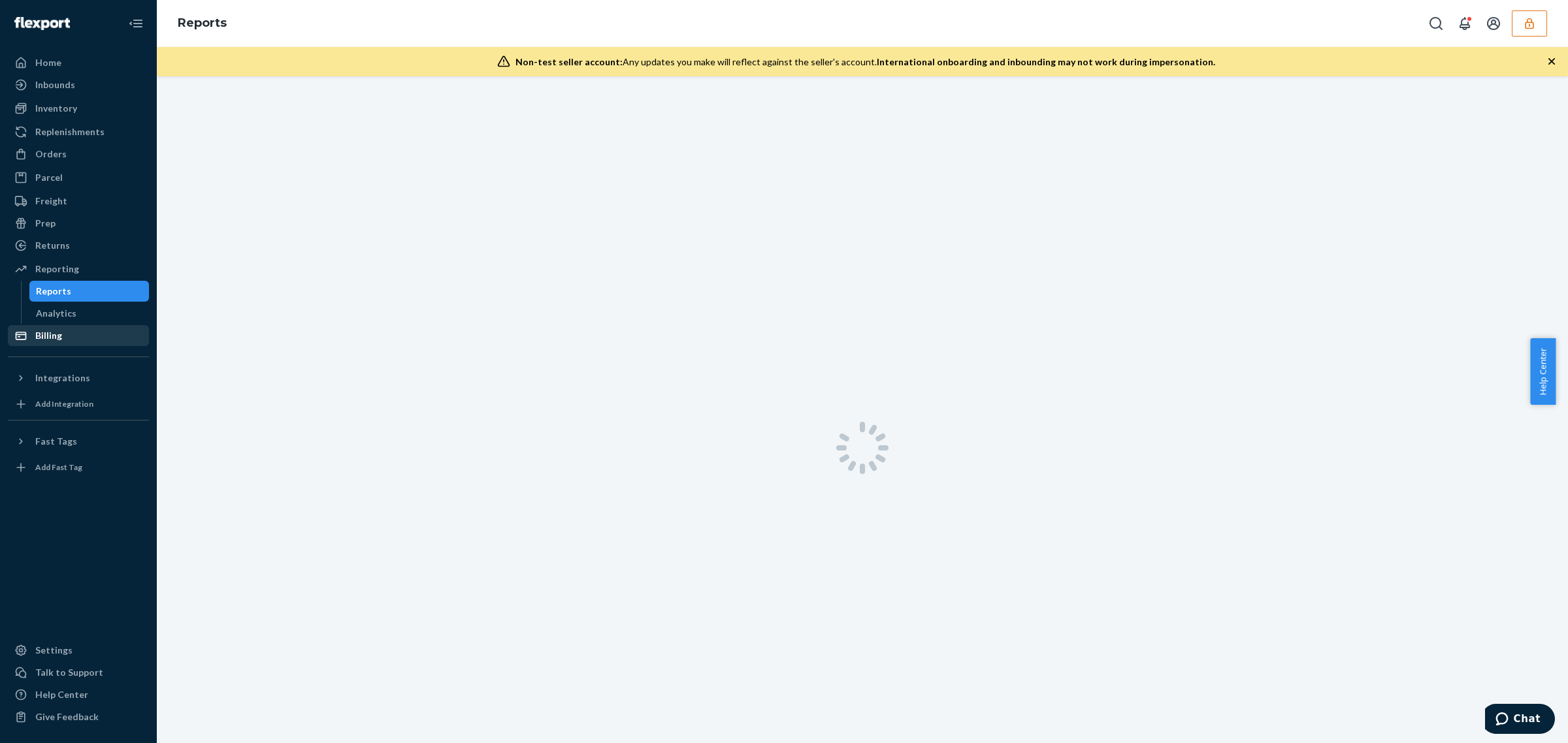
click at [88, 331] on div "Billing" at bounding box center [78, 335] width 139 height 18
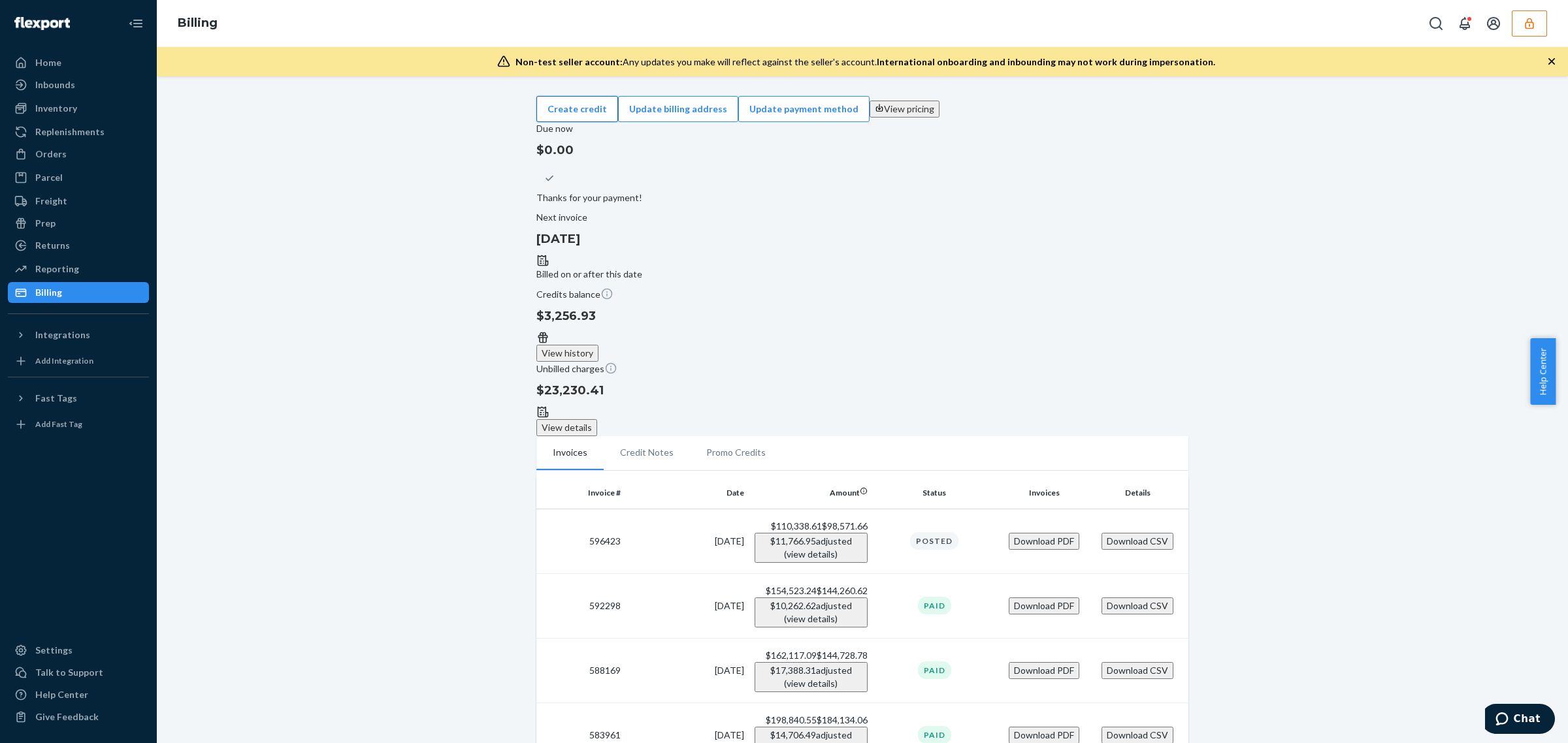
click at [618, 106] on button "Create credit" at bounding box center [577, 109] width 82 height 26
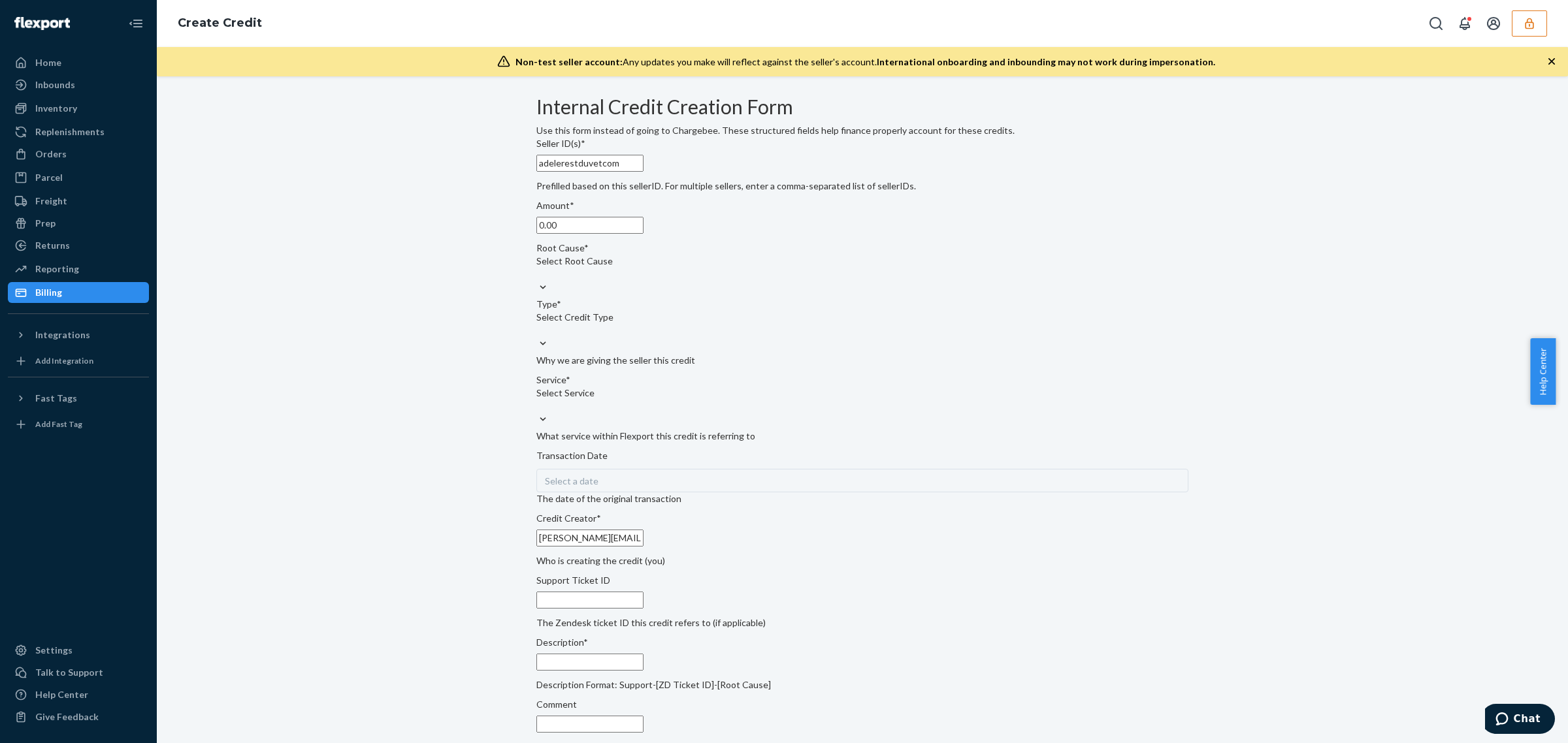
click at [643, 234] on input "0.00" at bounding box center [590, 225] width 107 height 17
type input "115.66"
click at [652, 281] on div "Select Root Cause" at bounding box center [862, 268] width 652 height 26
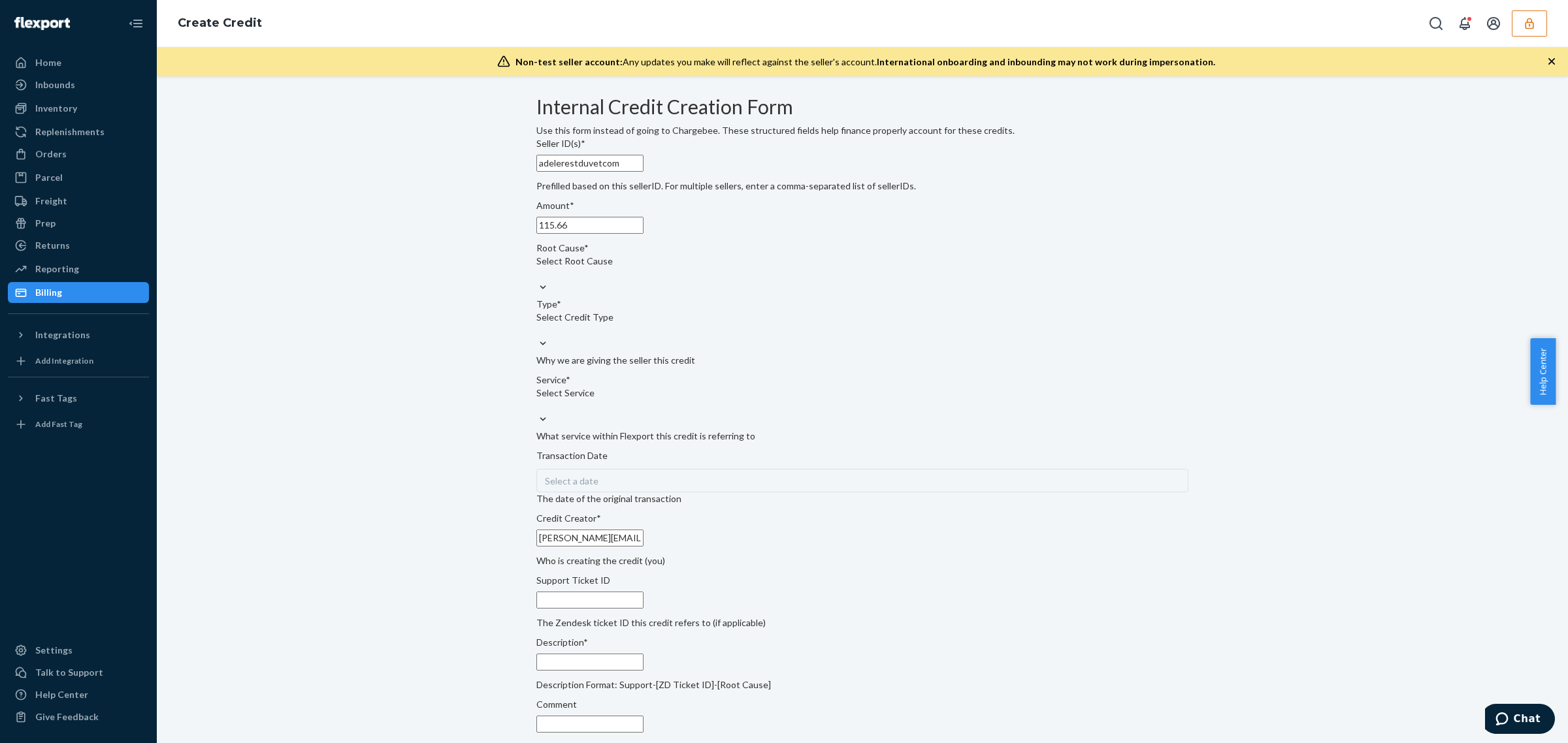
click at [537, 281] on input "Root Cause* Select Root Cause" at bounding box center [537, 274] width 1 height 13
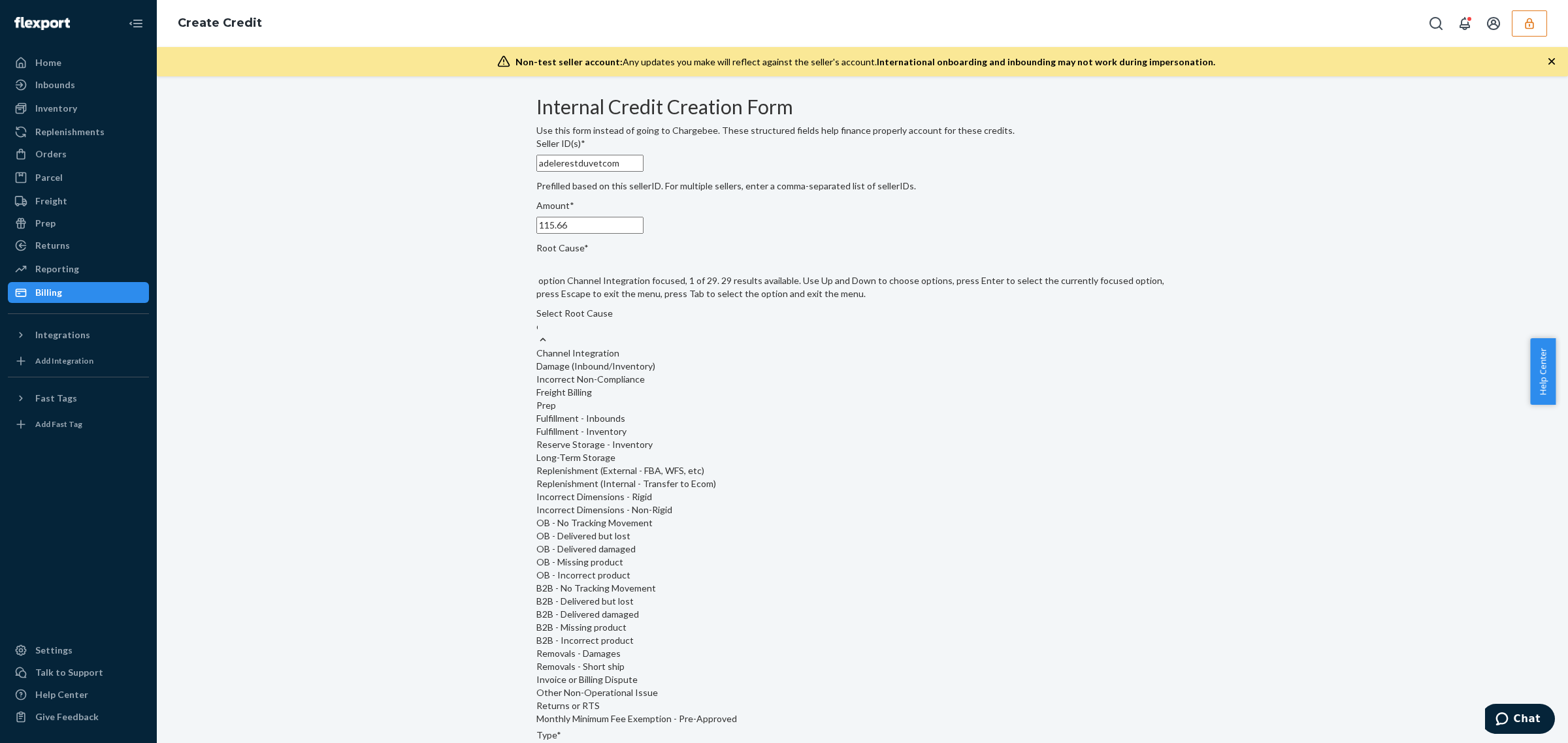
type input "de"
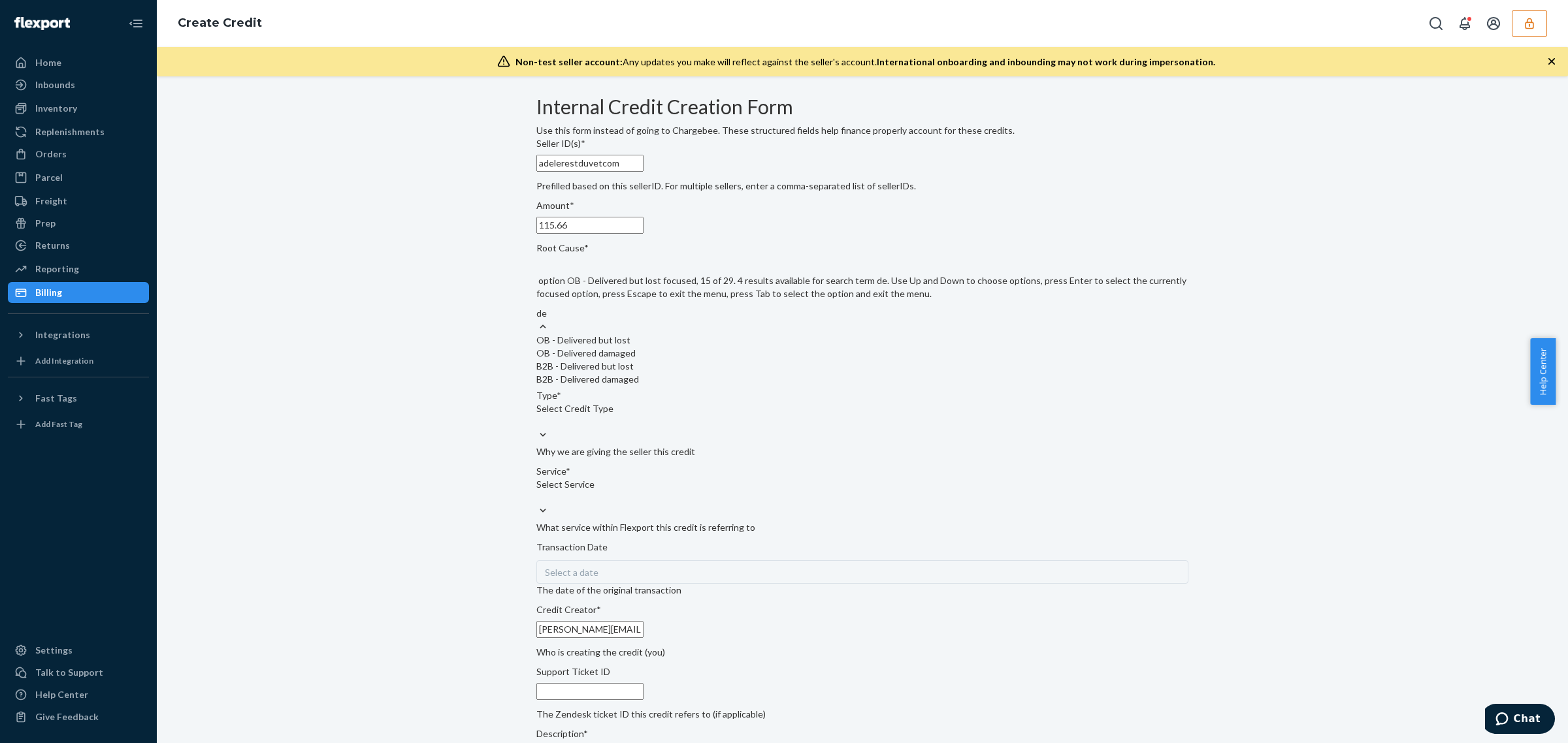
click at [633, 347] on div "OB - Delivered but lost" at bounding box center [862, 340] width 652 height 13
click at [547, 320] on input "de" at bounding box center [542, 313] width 11 height 13
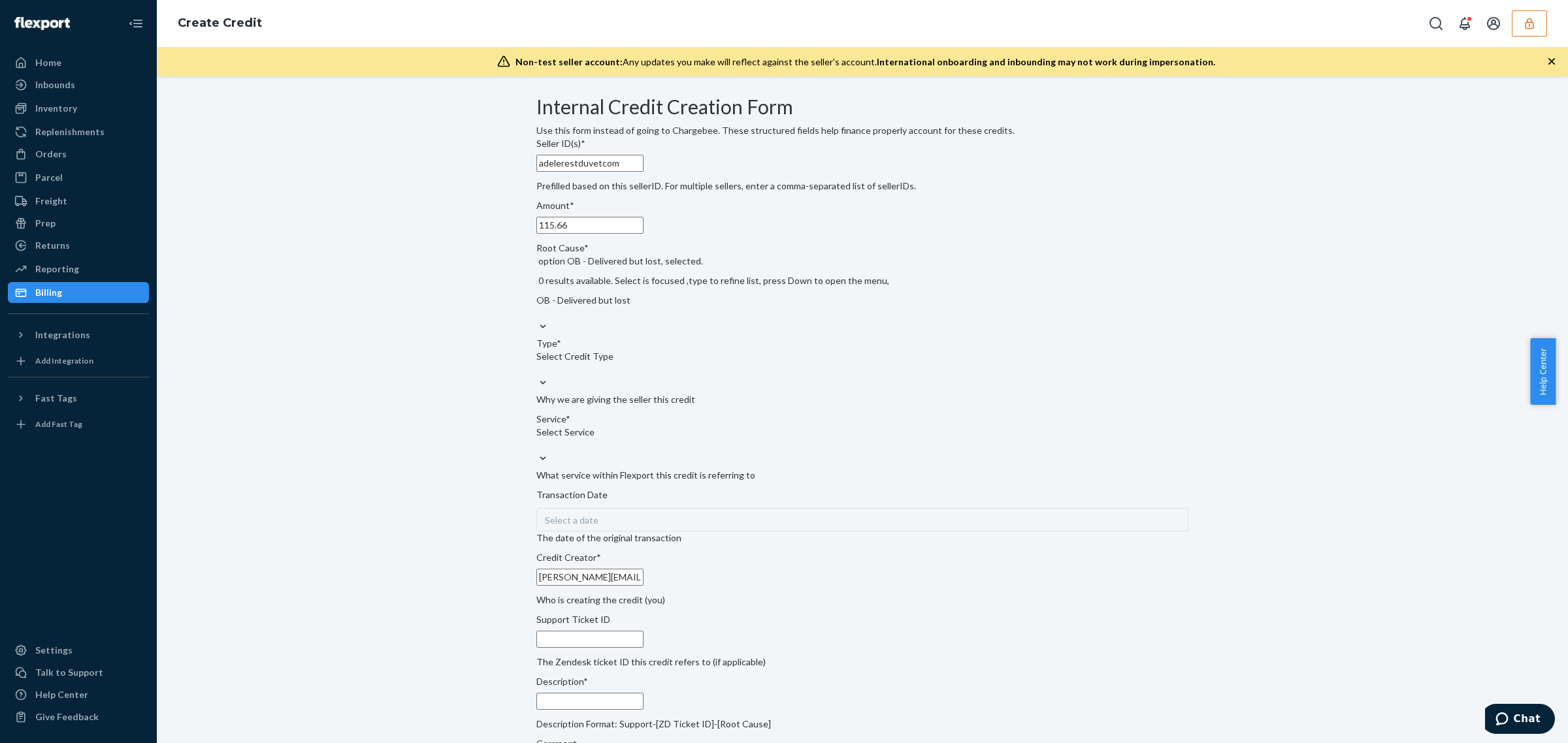
click at [635, 376] on div "Select Credit Type" at bounding box center [862, 363] width 652 height 26
click at [537, 376] on input "Type* Select Credit Type" at bounding box center [537, 369] width 1 height 13
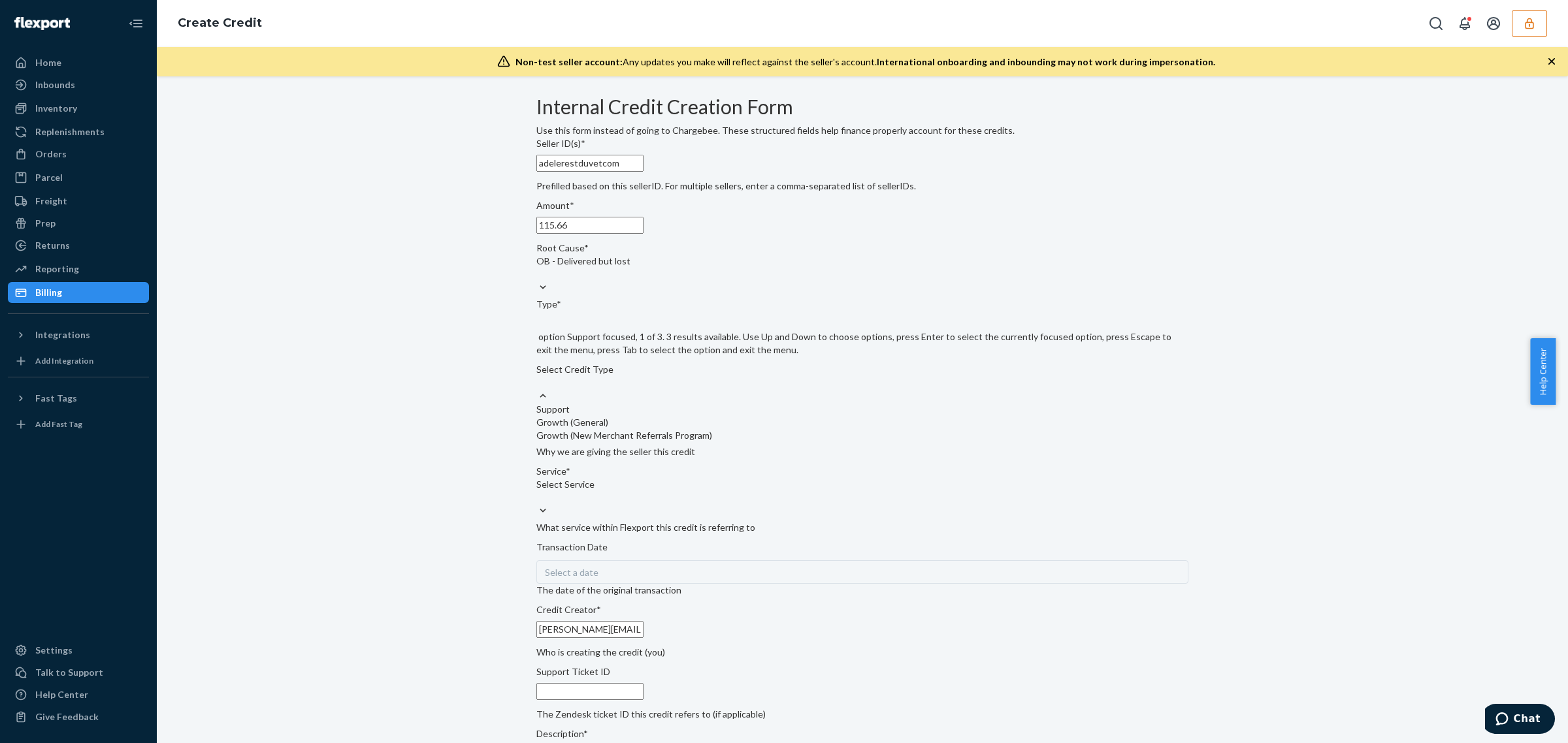
click at [631, 416] on div "Support" at bounding box center [862, 409] width 652 height 13
click at [537, 389] on input "Type* option Support focused, 1 of 3. 3 results available. Use Up and Down to c…" at bounding box center [537, 382] width 1 height 13
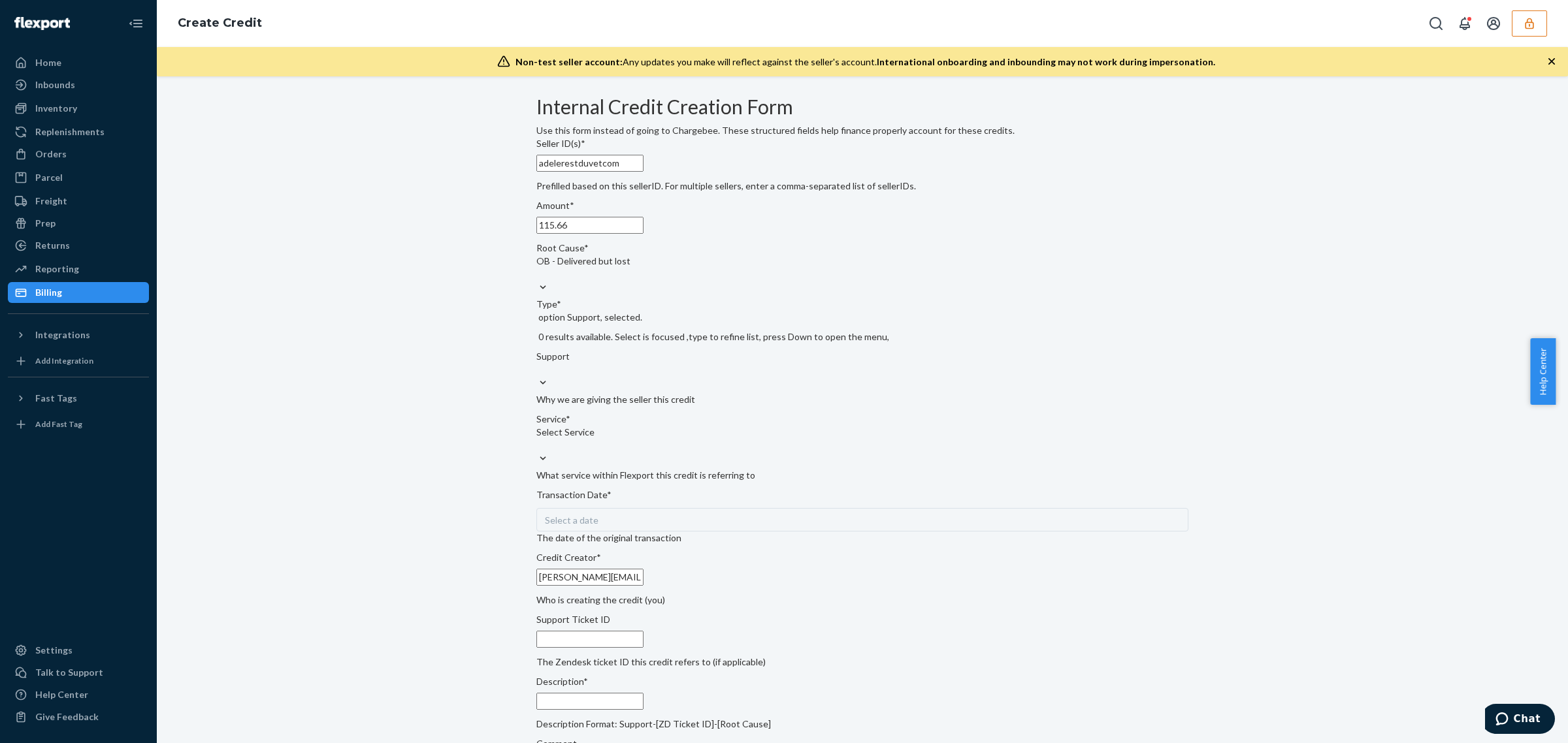
click at [631, 452] on div "Select Service" at bounding box center [862, 438] width 652 height 26
click at [537, 452] on input "Service* Select Service" at bounding box center [537, 445] width 1 height 13
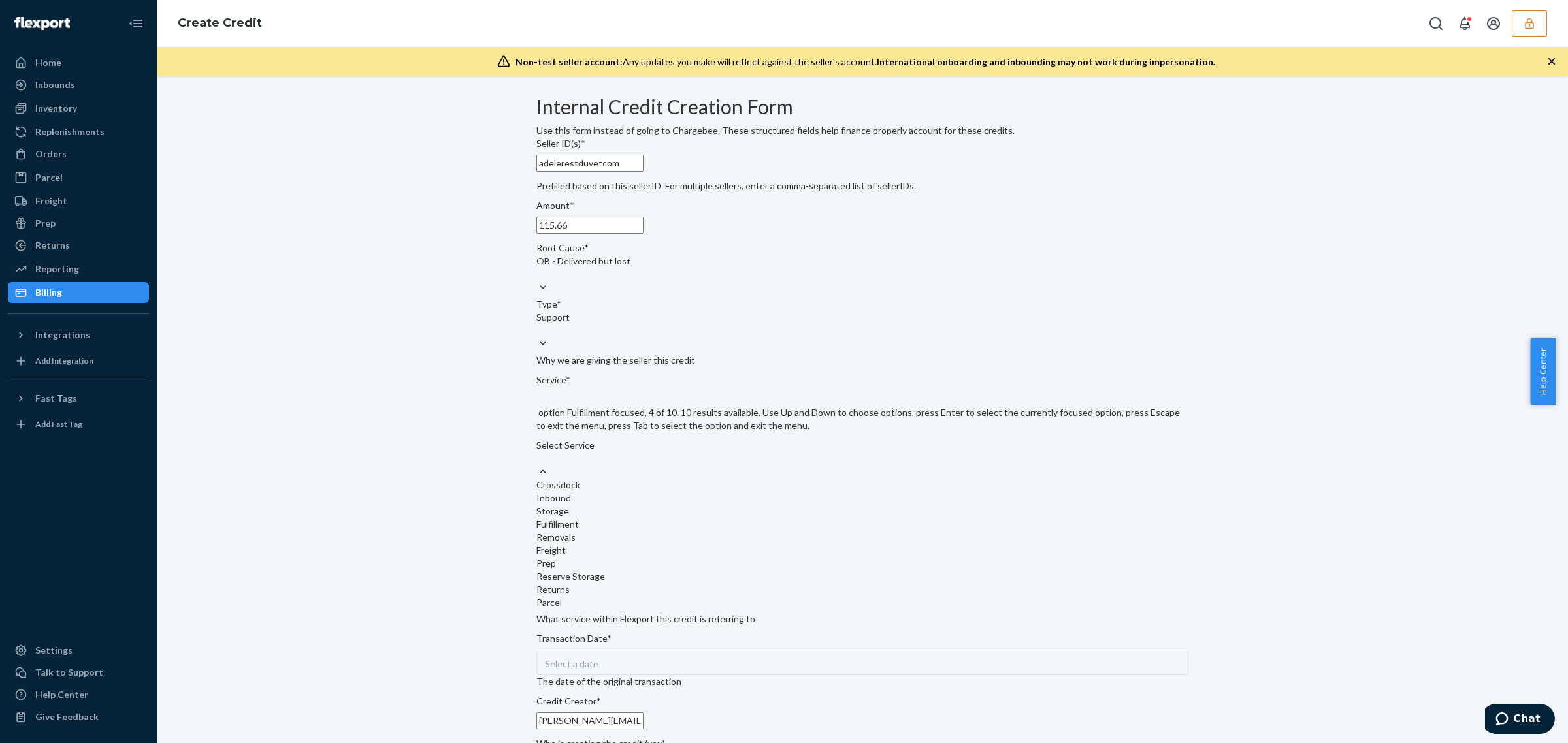
click at [626, 531] on div "Fulfillment" at bounding box center [862, 524] width 652 height 13
click at [537, 465] on input "Service* option Fulfillment focused, 4 of 10. 10 results available. Use Up and …" at bounding box center [537, 458] width 1 height 13
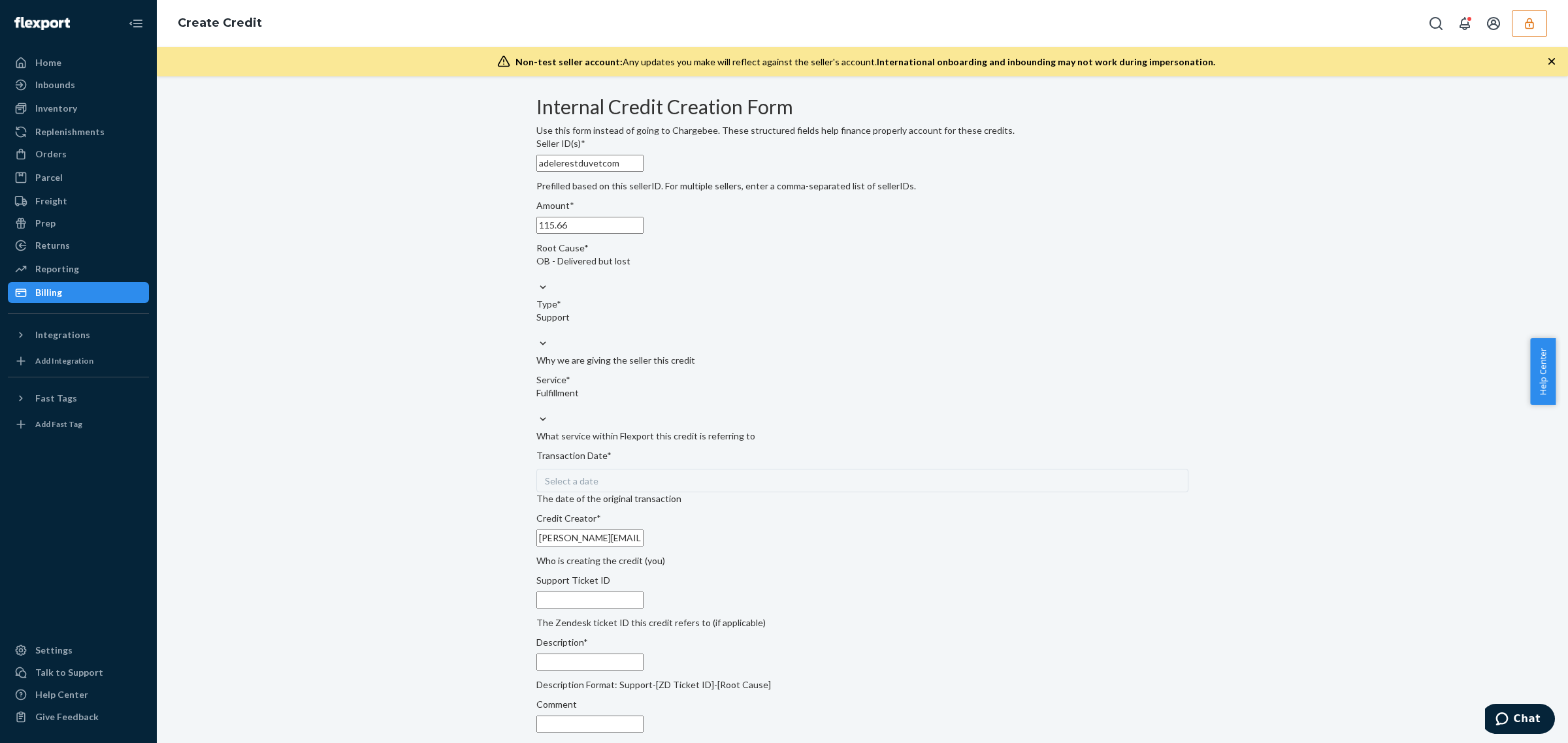
click at [626, 492] on div "Select a date" at bounding box center [862, 480] width 652 height 24
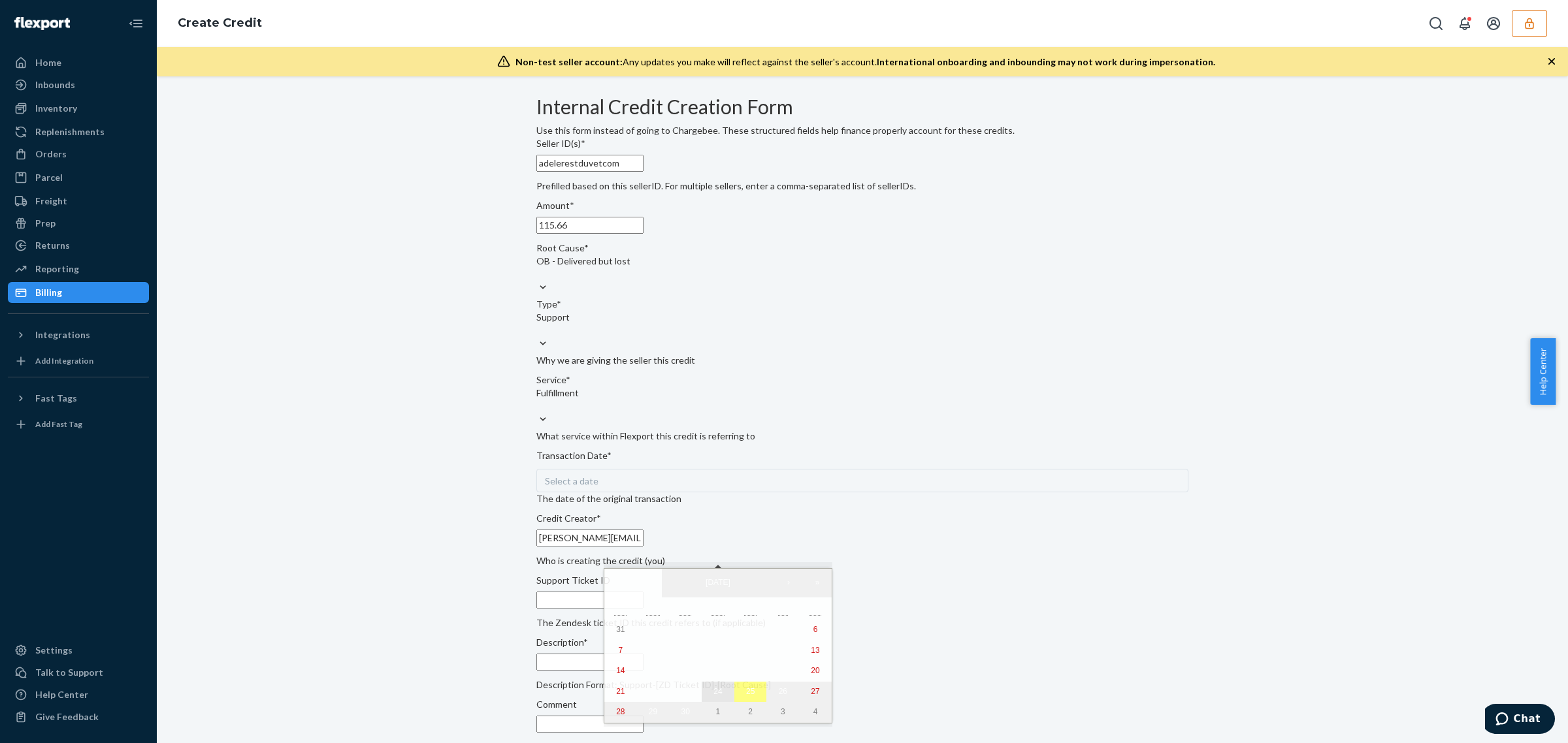
click at [713, 696] on abbr "24" at bounding box center [717, 691] width 8 height 9
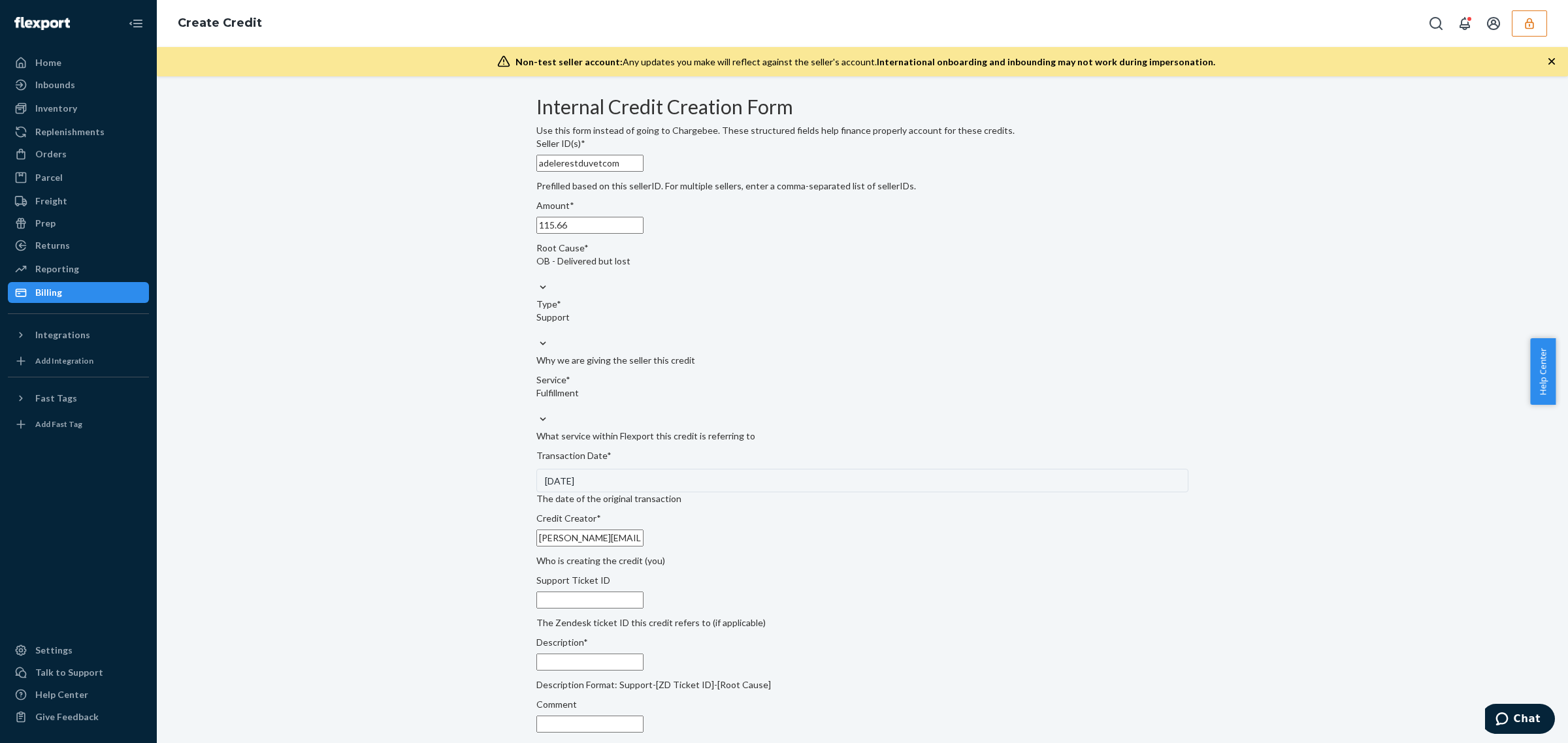
click at [643, 609] on input "Support Ticket ID" at bounding box center [590, 600] width 107 height 17
paste input "822242"
drag, startPoint x: 1567, startPoint y: 571, endPoint x: 62, endPoint y: 7, distance: 1607.2
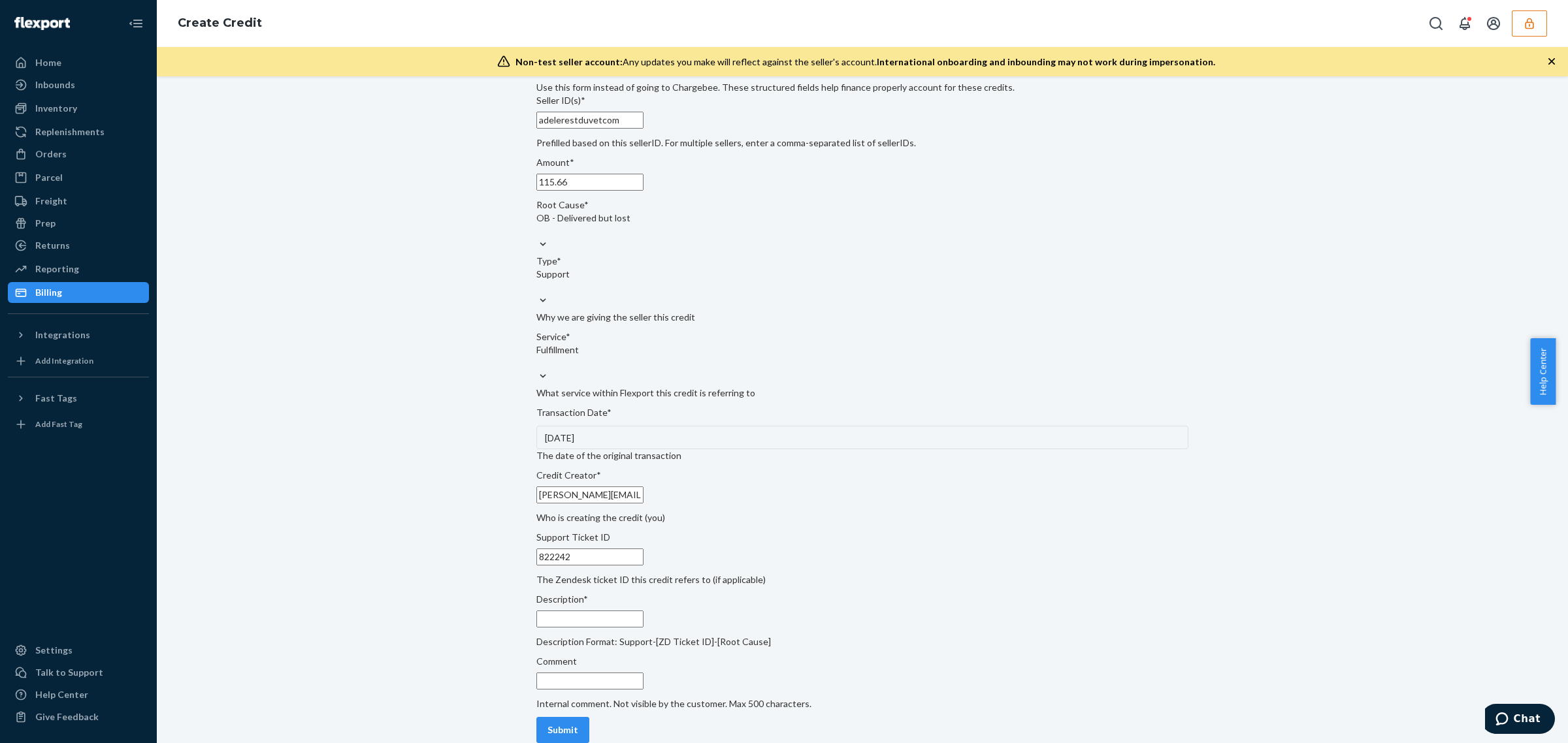
type input "822242"
click at [639, 611] on input "Description*" at bounding box center [590, 619] width 107 height 17
paste input "822242"
type input "822242"
click at [643, 672] on input "Comment" at bounding box center [590, 681] width 107 height 17
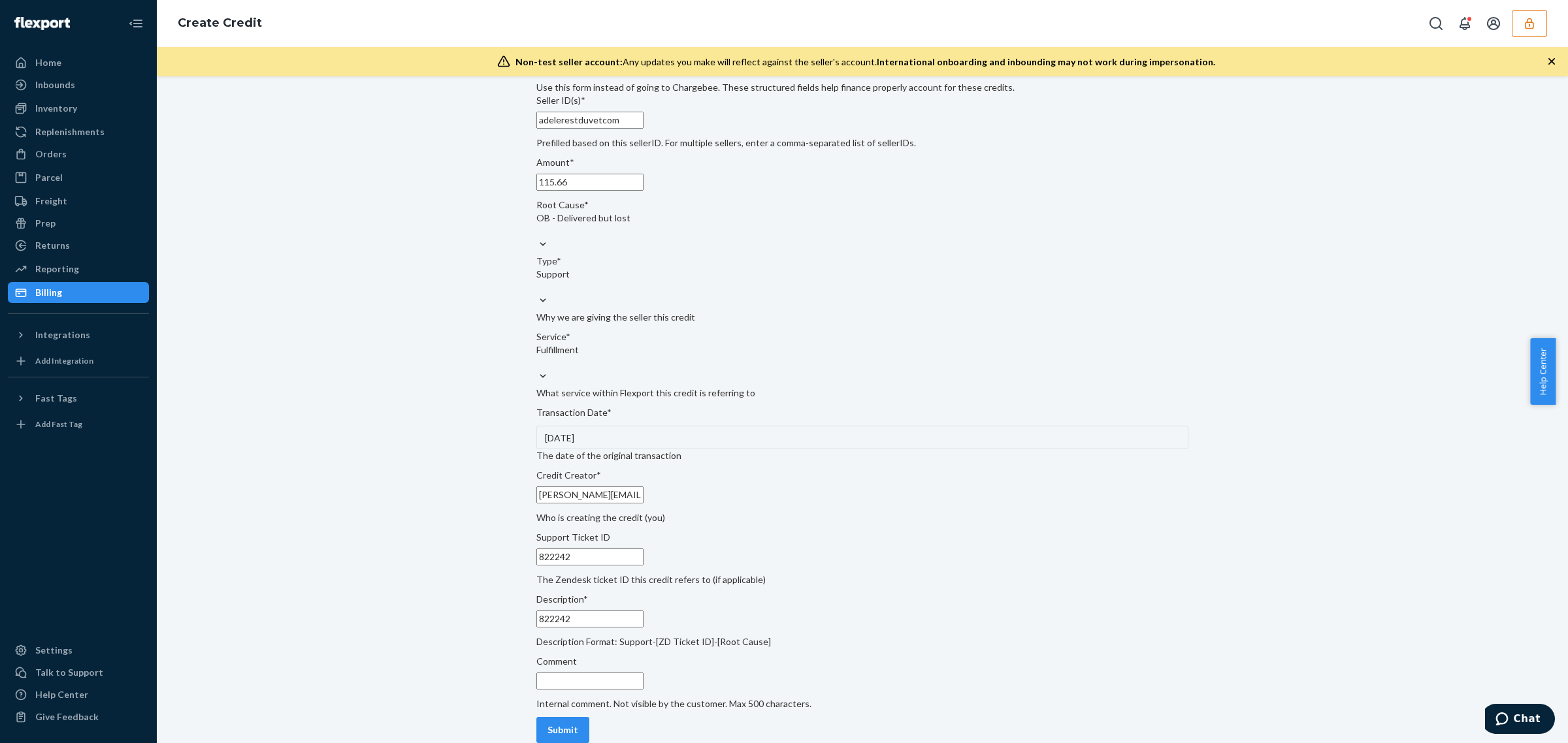
paste input "822242"
type input "822242"
click at [578, 723] on div "Submit" at bounding box center [563, 730] width 31 height 13
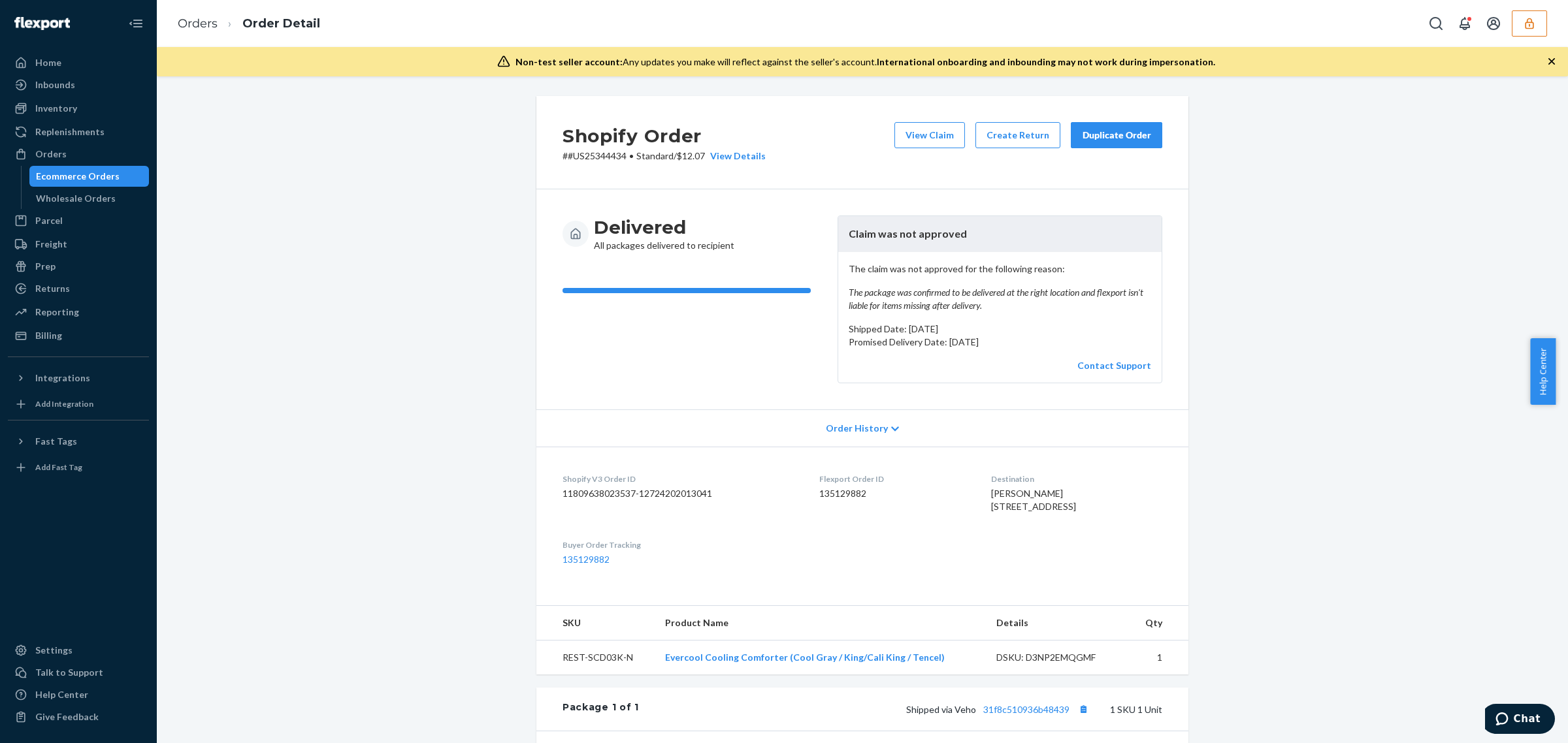
scroll to position [275, 0]
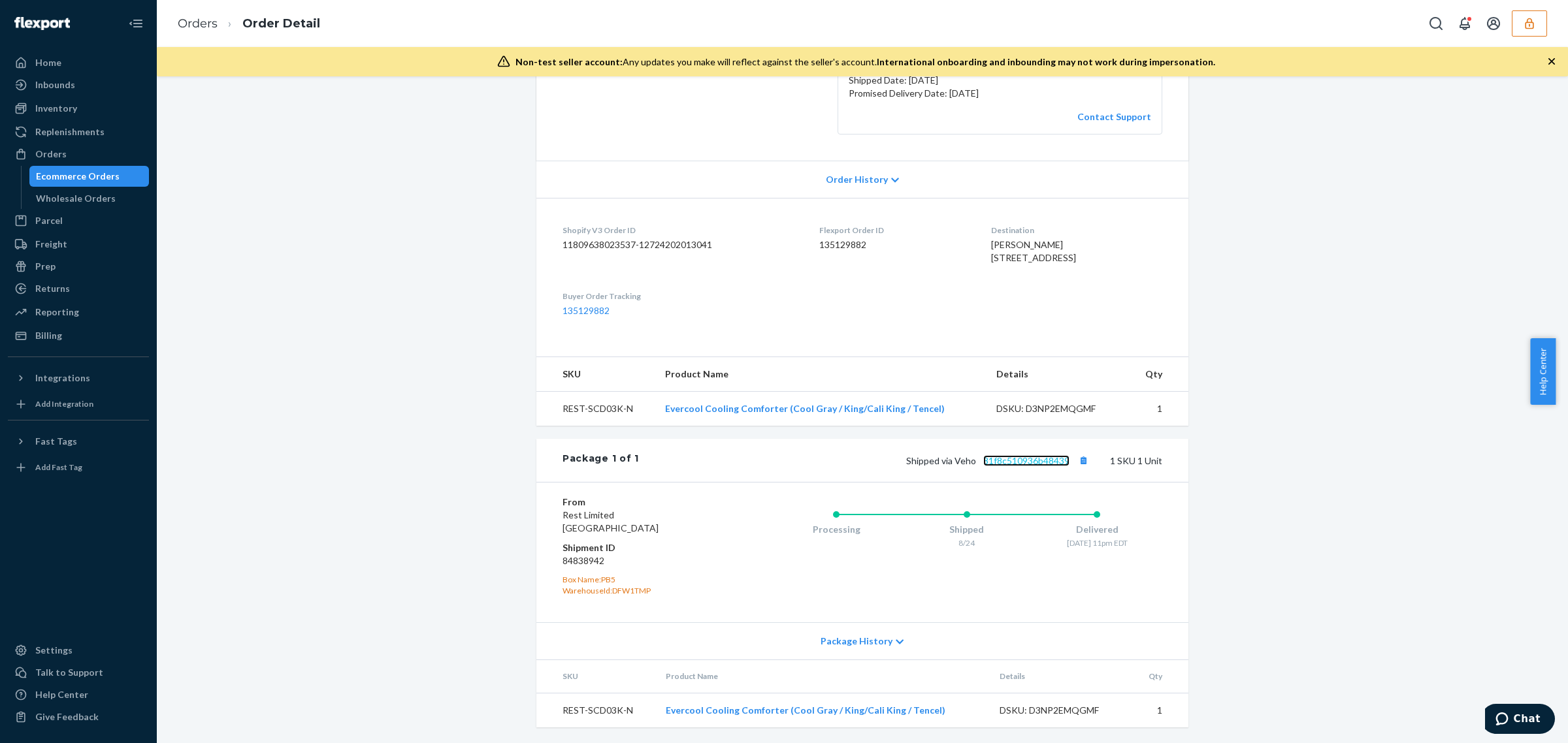
click at [1023, 457] on link "31f8c510936b48439" at bounding box center [1026, 461] width 86 height 11
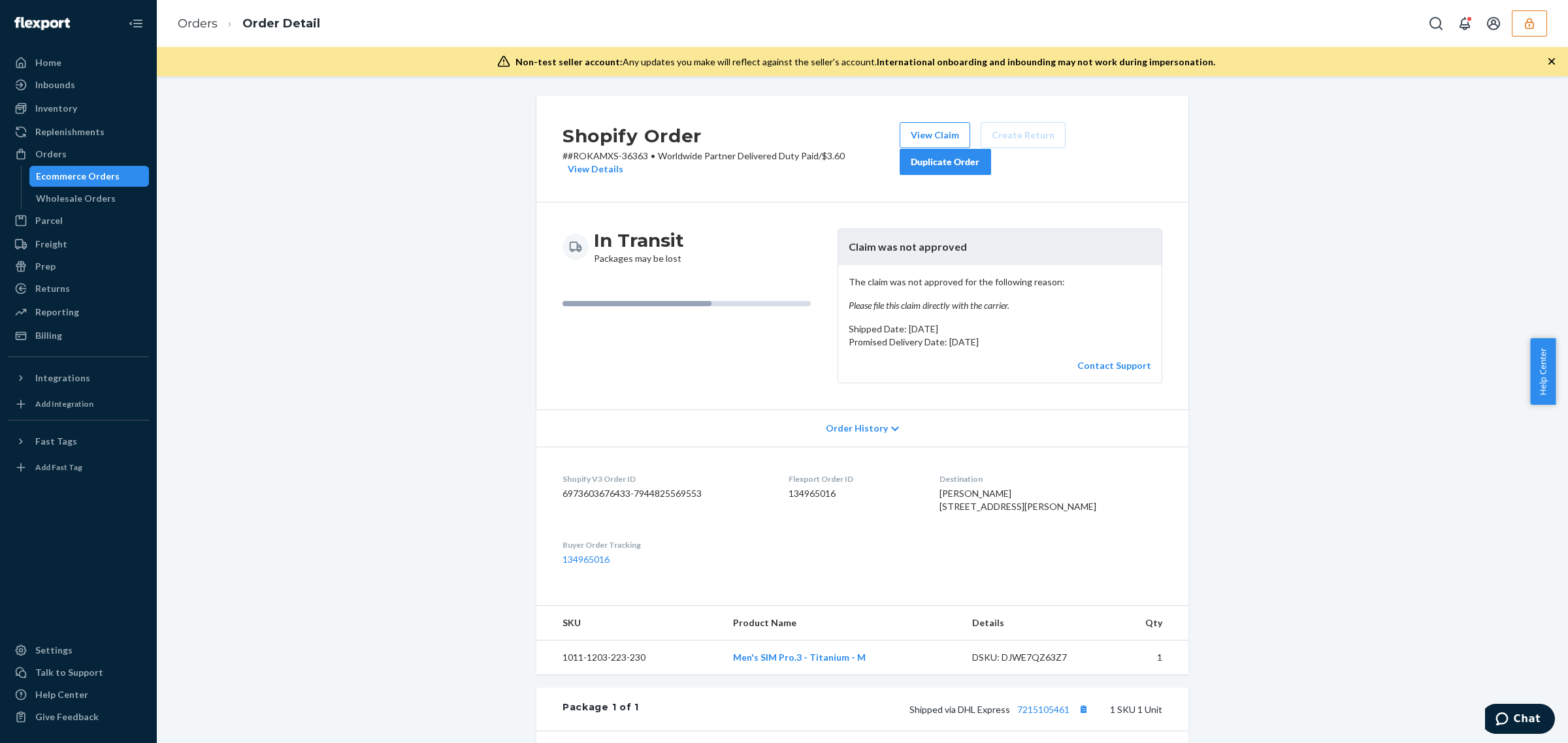
drag, startPoint x: 1550, startPoint y: 141, endPoint x: 220, endPoint y: 595, distance: 1405.4
click at [1339, 298] on div "Shopify Order # #ROKAMXS-36363 • Worldwide Partner Delivered Duty Paid / $3.60 …" at bounding box center [862, 410] width 1411 height 667
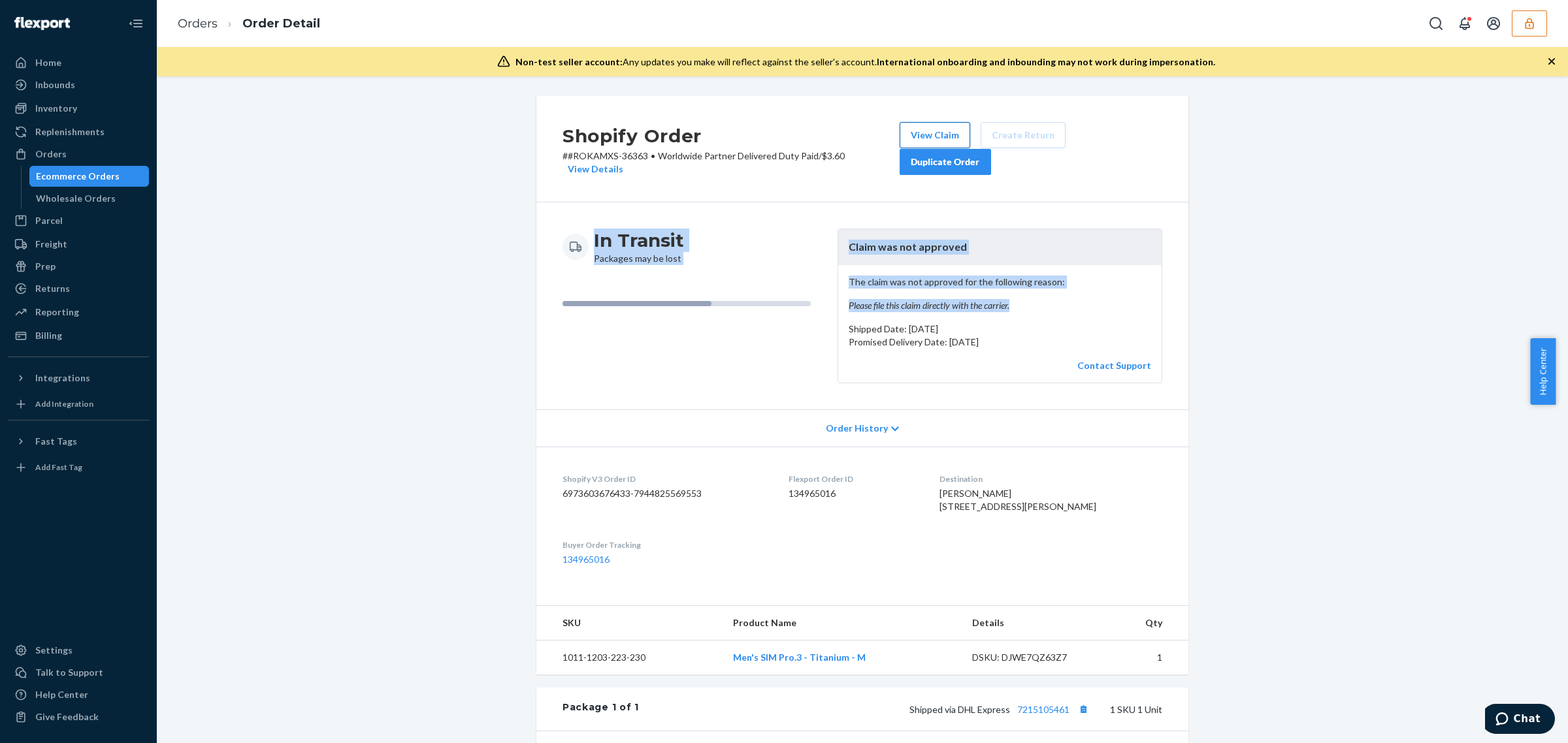
click at [930, 130] on button "View Claim" at bounding box center [935, 134] width 71 height 26
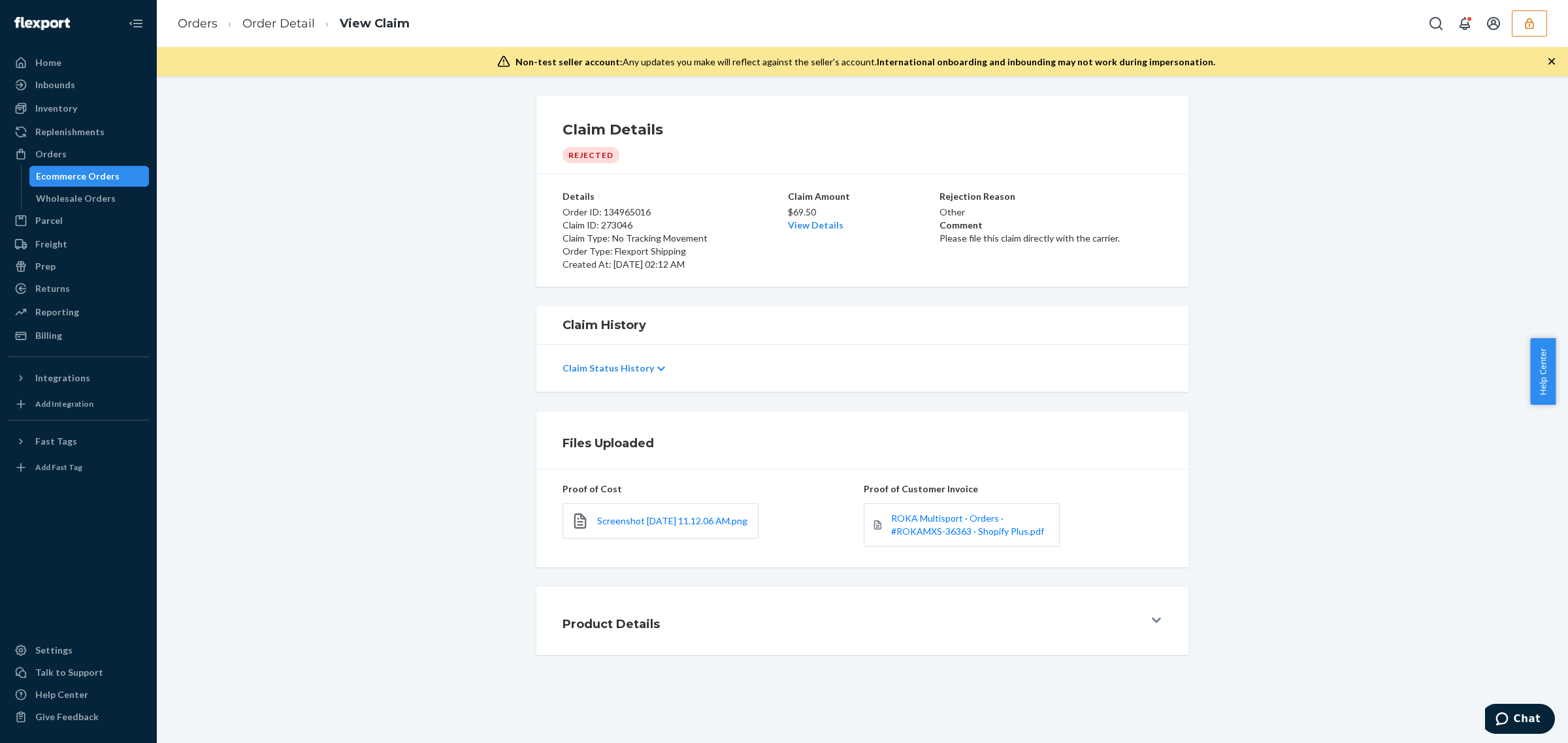
click at [1537, 26] on button "button" at bounding box center [1529, 23] width 35 height 26
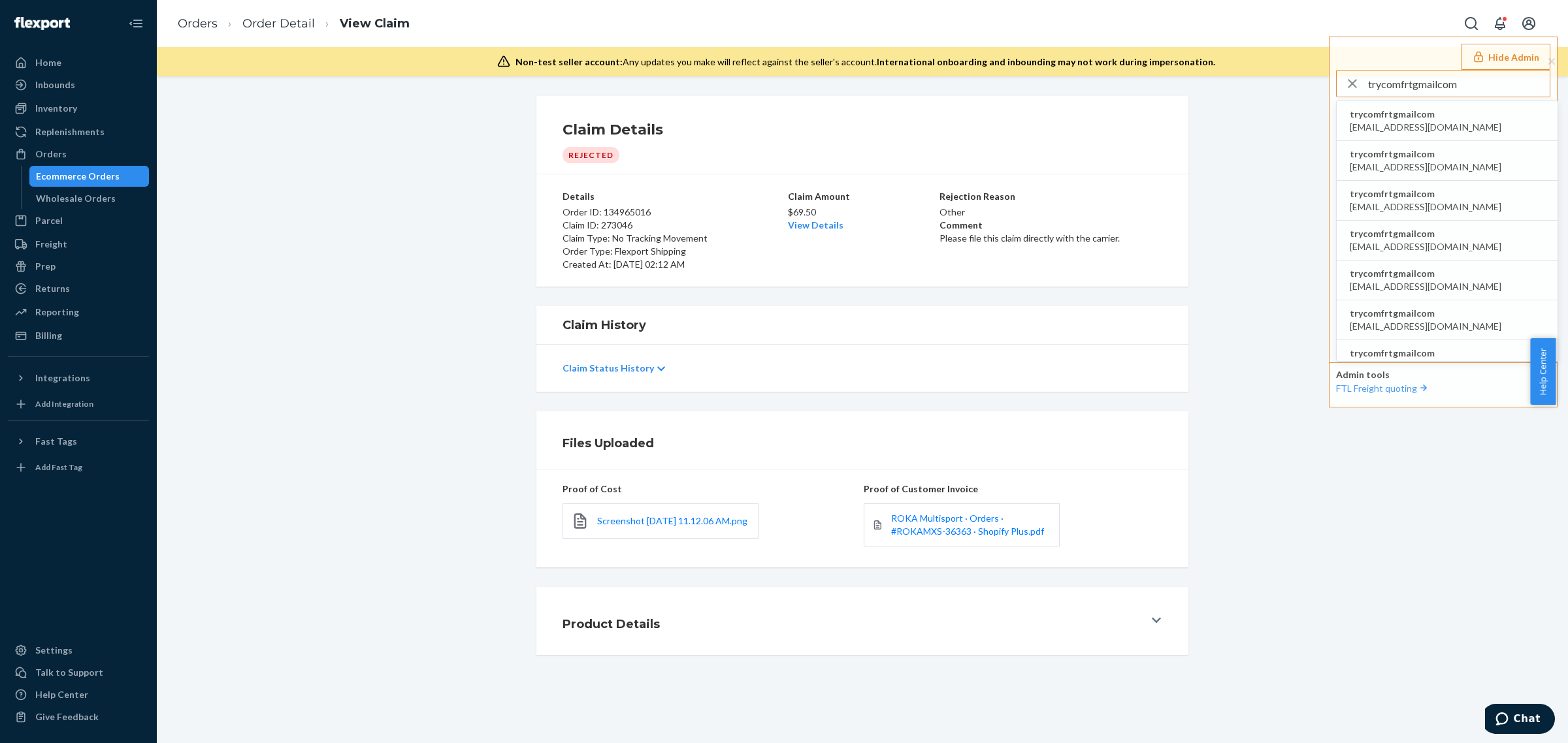
type input "trycomfrtgmailcom"
click at [1415, 119] on span "trycomfrtgmailcom" at bounding box center [1425, 114] width 151 height 13
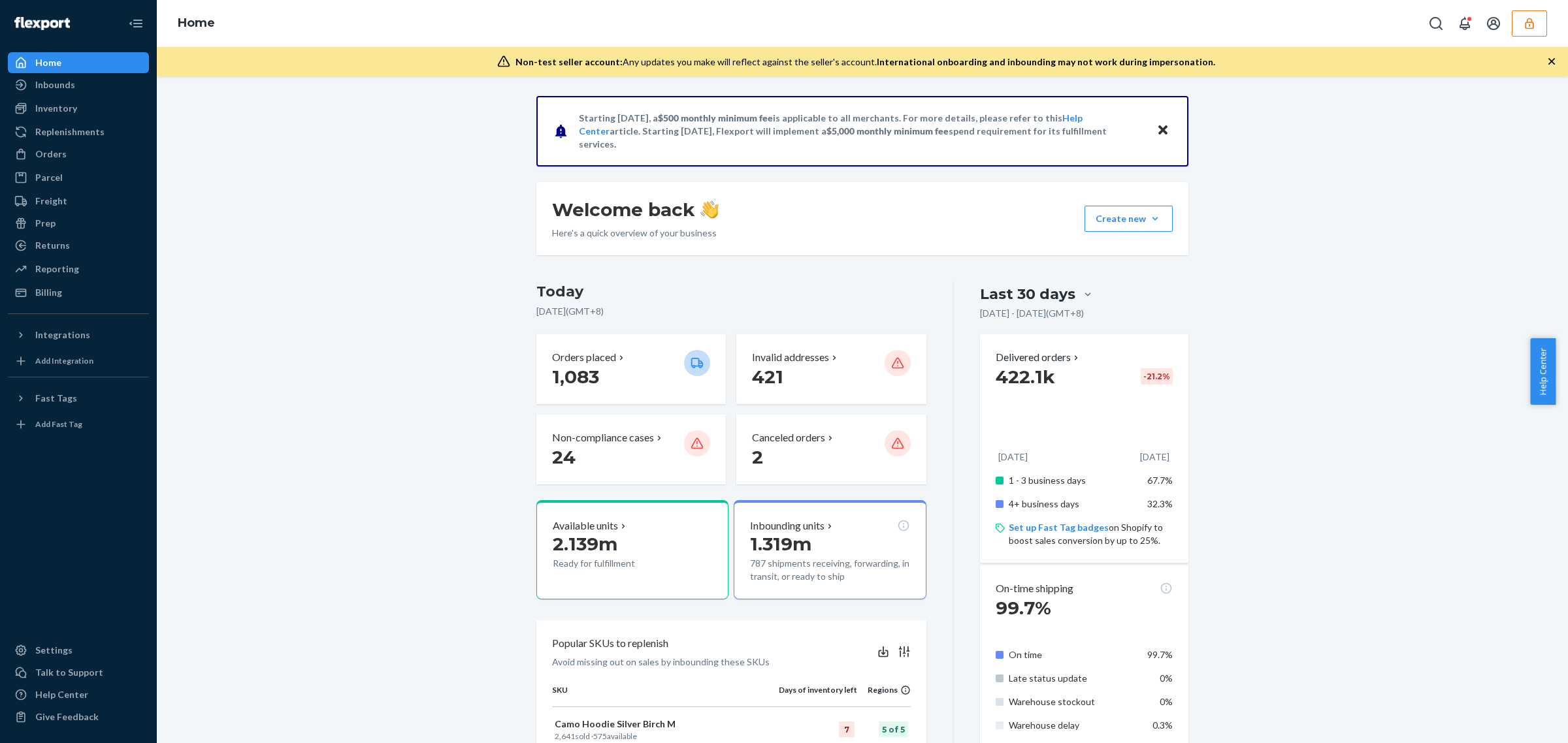
click at [1516, 33] on button "button" at bounding box center [1529, 23] width 35 height 26
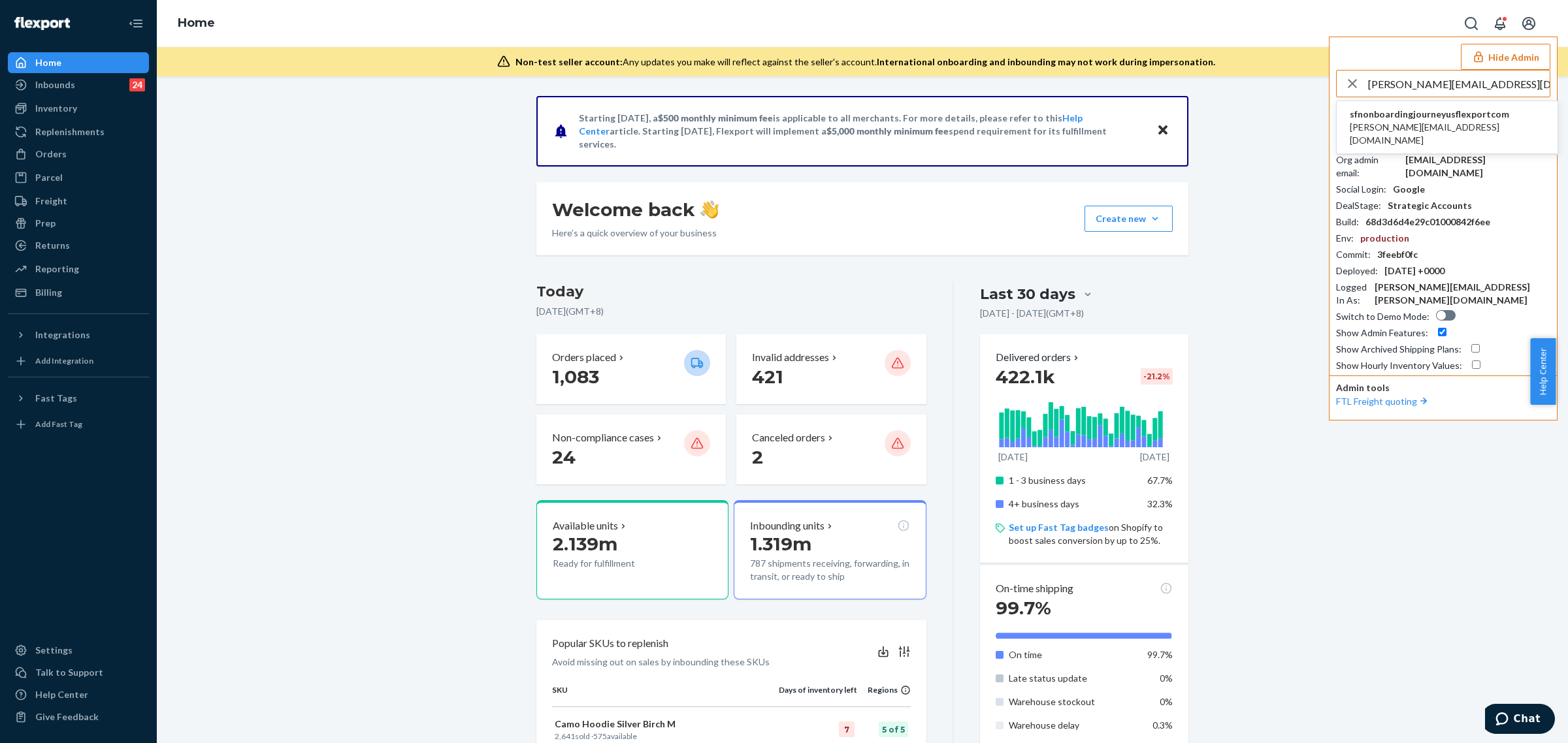
type input "vaibhav.anand@alogic.co"
click at [1392, 113] on span "sfnonboardingjourneyusflexportcom" at bounding box center [1447, 114] width 195 height 13
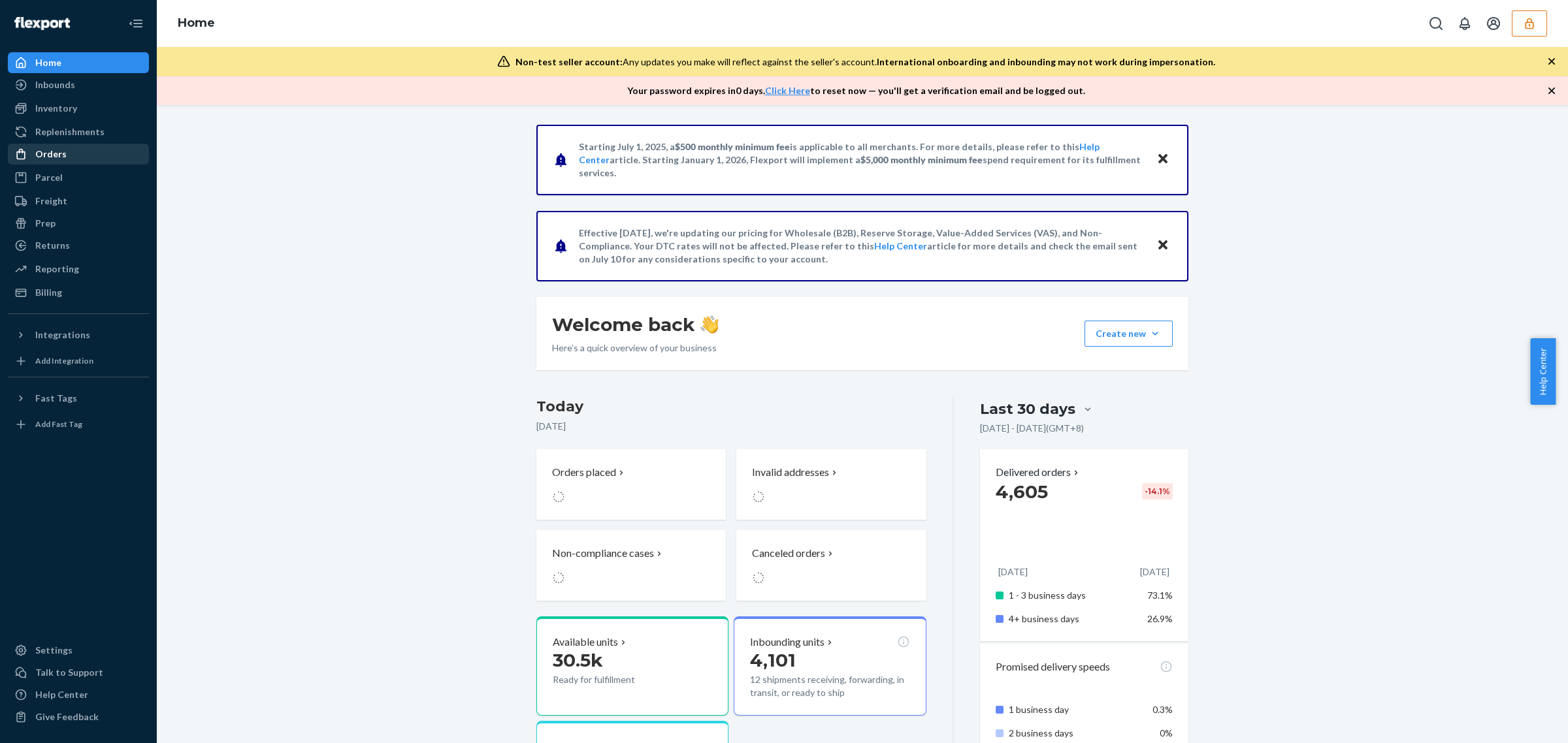
click at [109, 164] on link "Orders" at bounding box center [78, 154] width 141 height 21
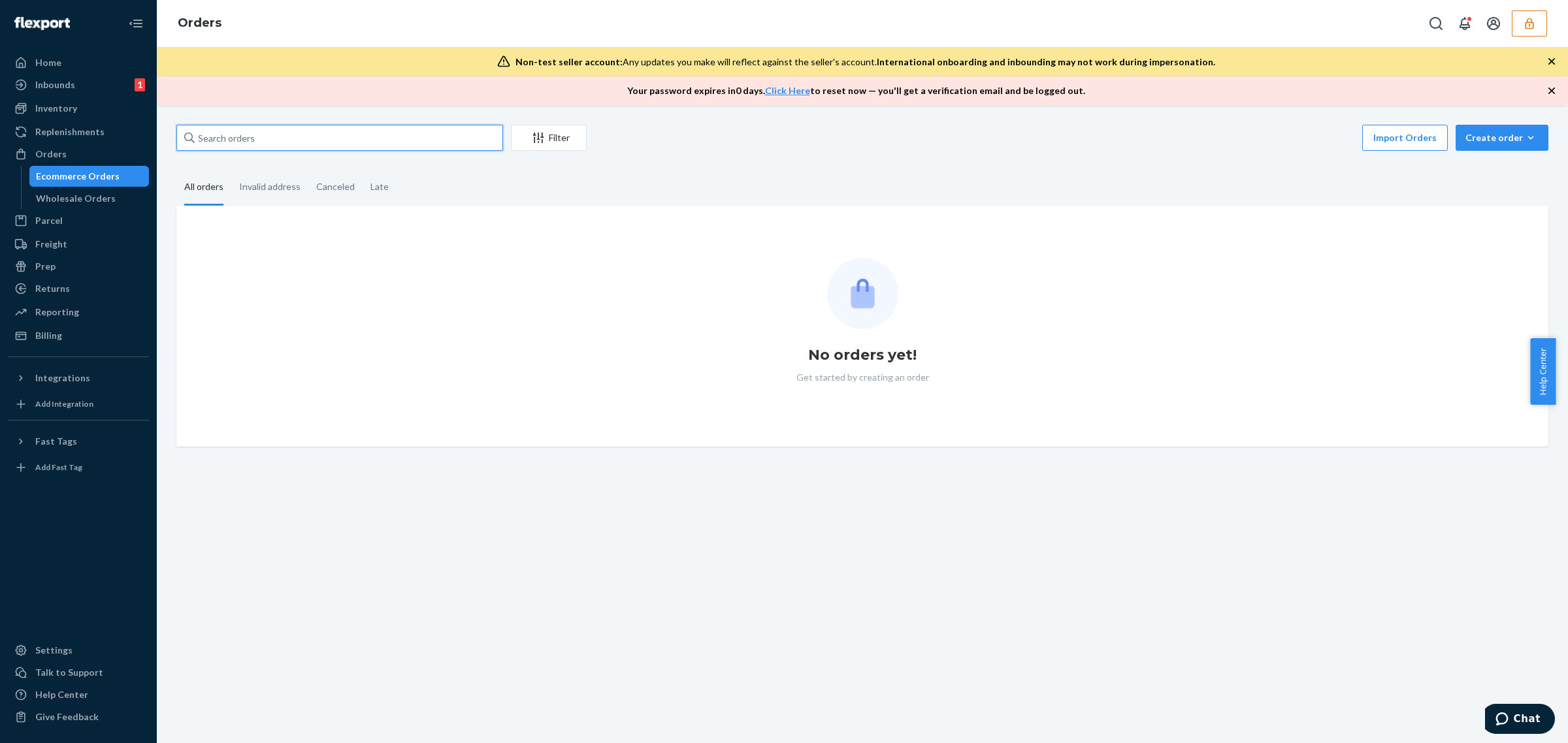
click at [230, 134] on input "text" at bounding box center [340, 137] width 326 height 26
paste input "7421316755"
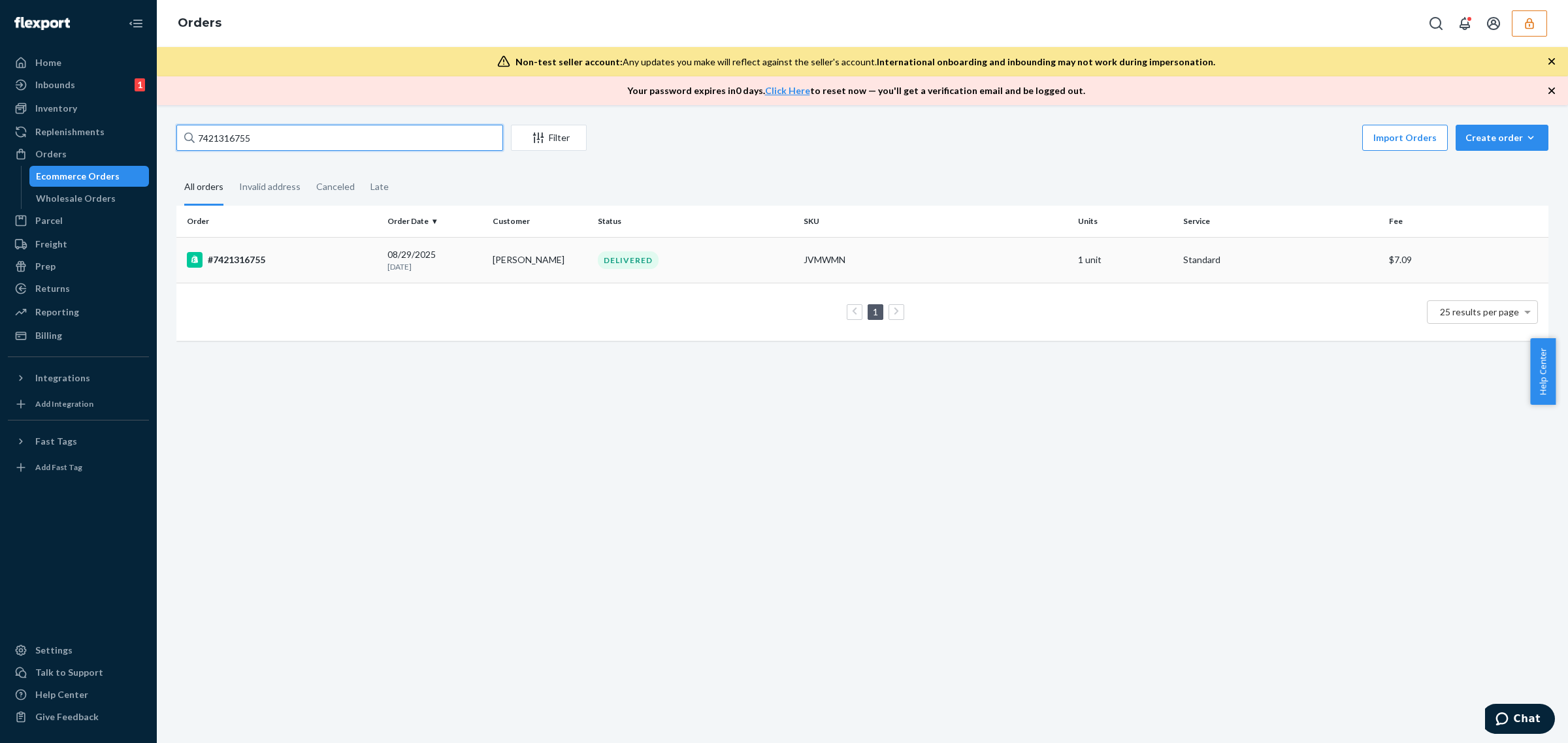
type input "7421316755"
click at [286, 252] on div "#7421316755" at bounding box center [282, 260] width 190 height 15
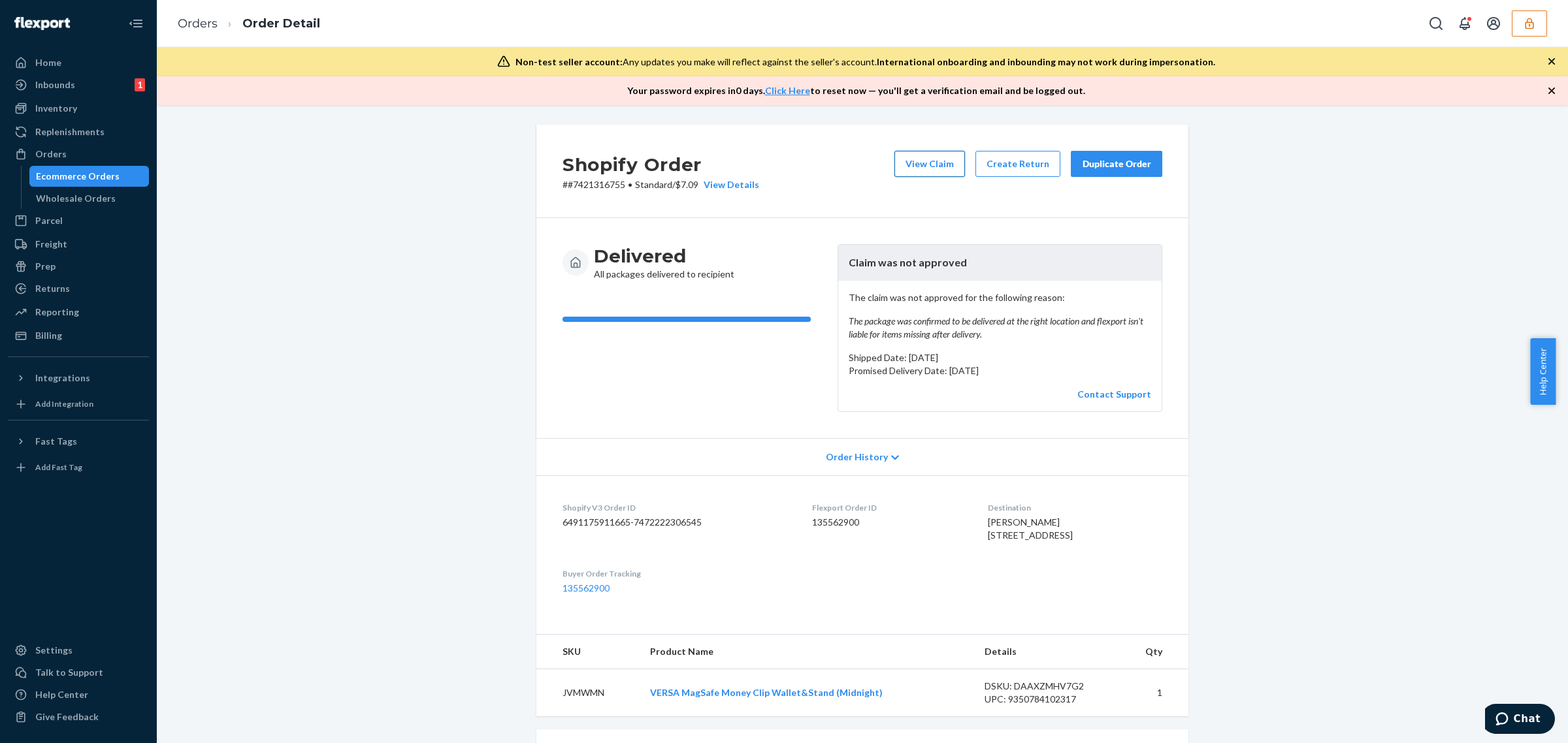
click at [921, 165] on button "View Claim" at bounding box center [929, 163] width 71 height 26
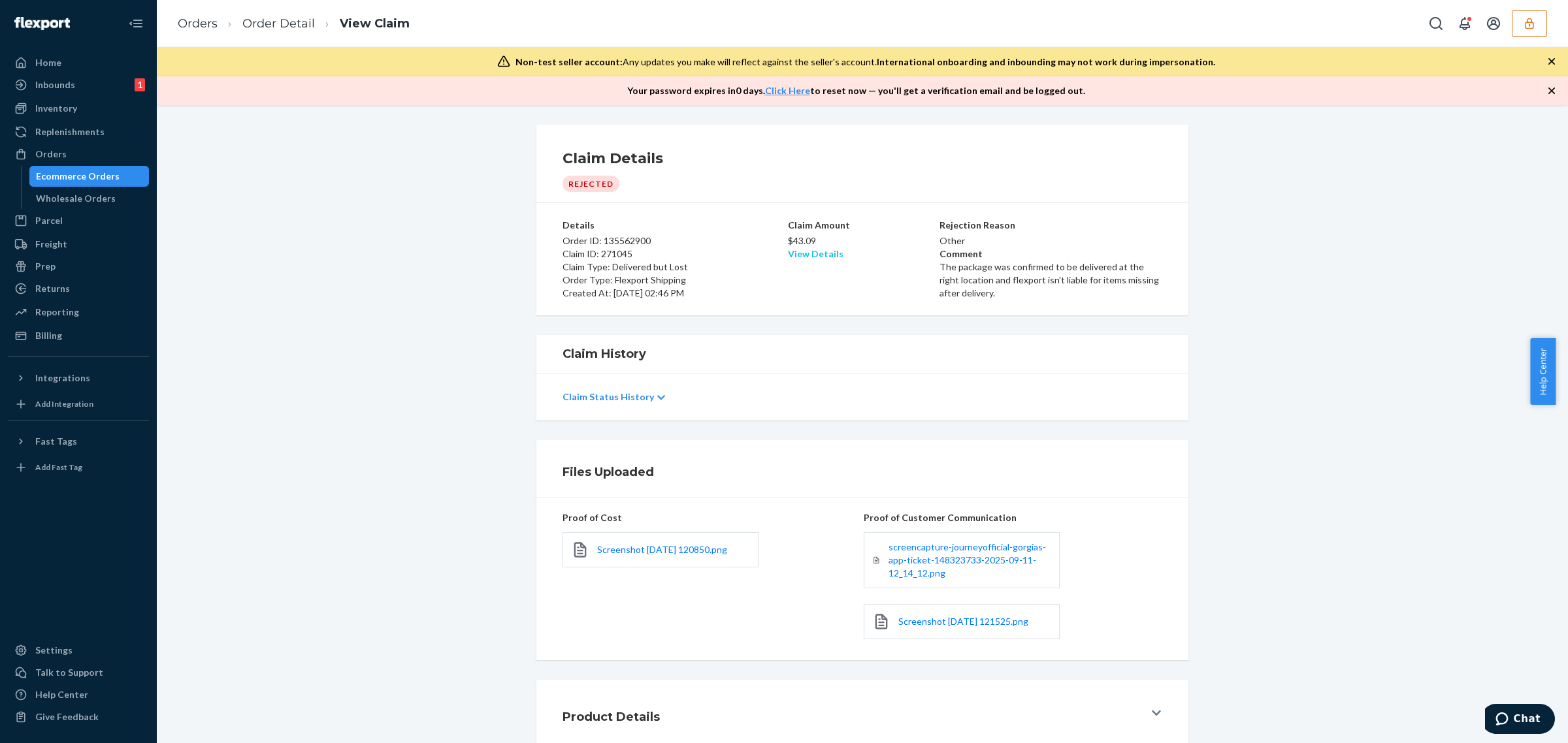
click at [820, 258] on link "View Details" at bounding box center [815, 254] width 55 height 11
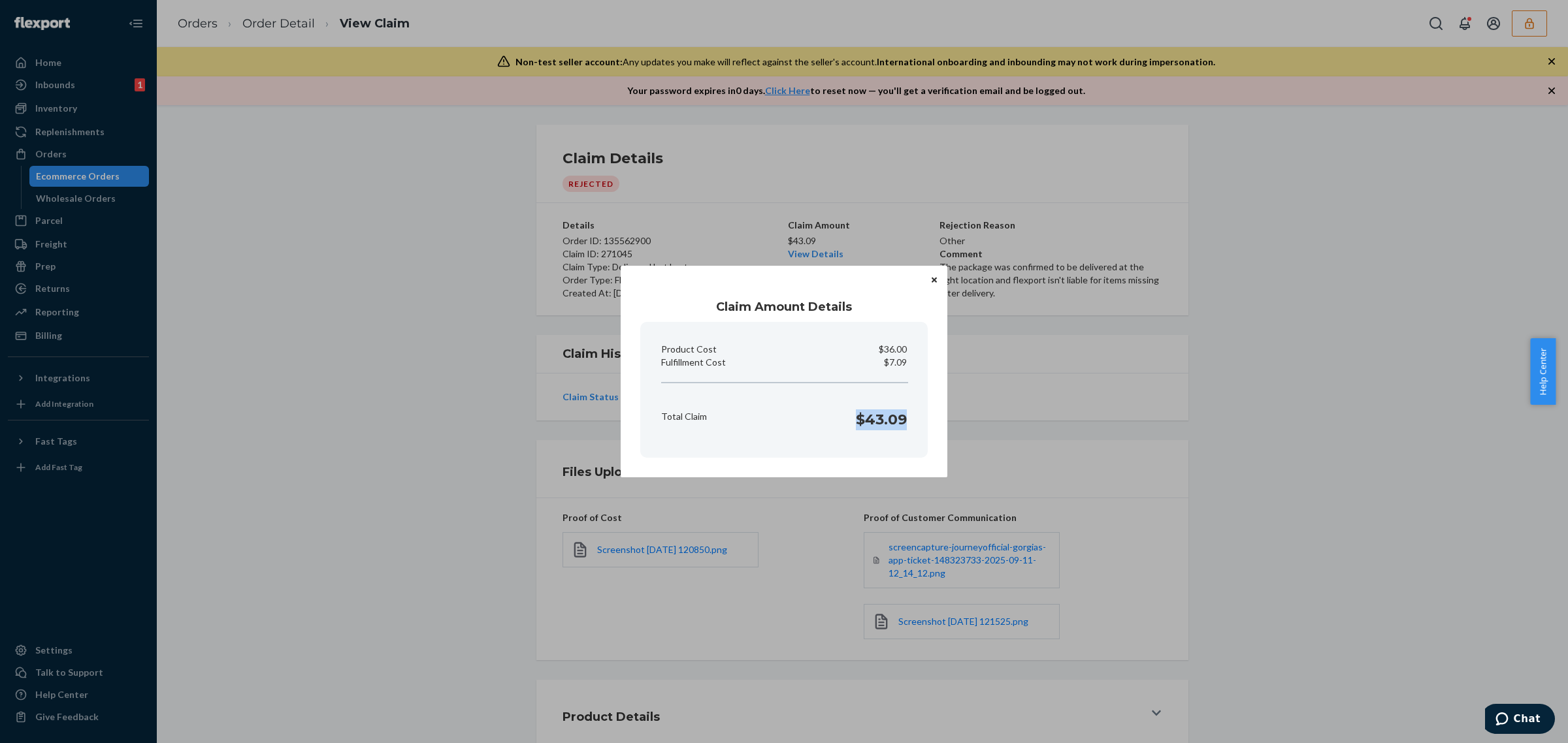
drag, startPoint x: 858, startPoint y: 418, endPoint x: 913, endPoint y: 446, distance: 61.7
click at [923, 420] on section "Product Cost $36.00 Fulfillment Cost $7.09 Total Claim $43.09" at bounding box center [784, 390] width 287 height 136
copy h1 "$43.09"
click at [710, 585] on div "Claim Amount Details Product Cost $36.00 Fulfillment Cost $7.09 Total Claim $43…" at bounding box center [784, 371] width 1568 height 743
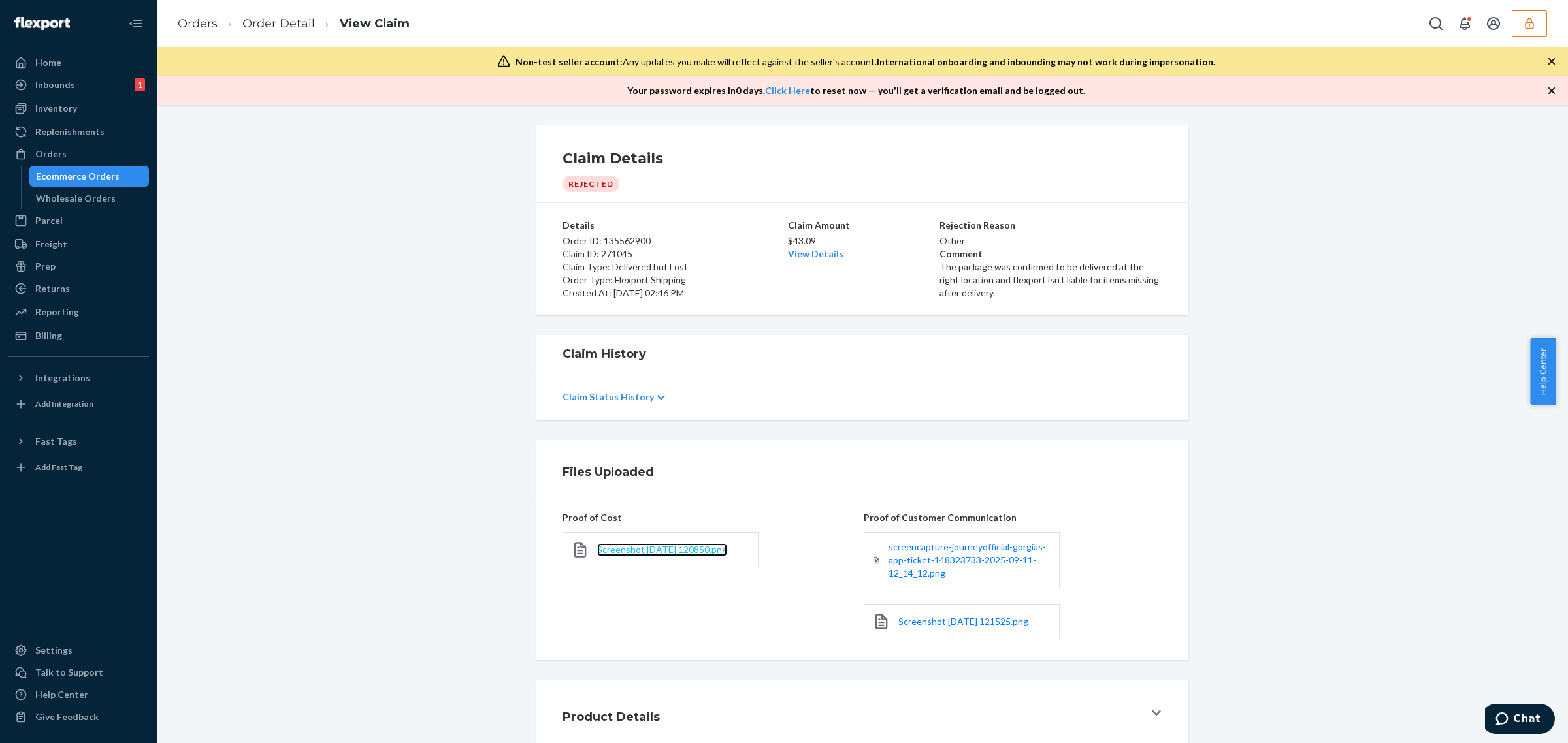
click at [699, 552] on span "Screenshot 2025-09-11 120850.png" at bounding box center [662, 550] width 130 height 11
click at [790, 251] on link "View Details" at bounding box center [815, 254] width 55 height 11
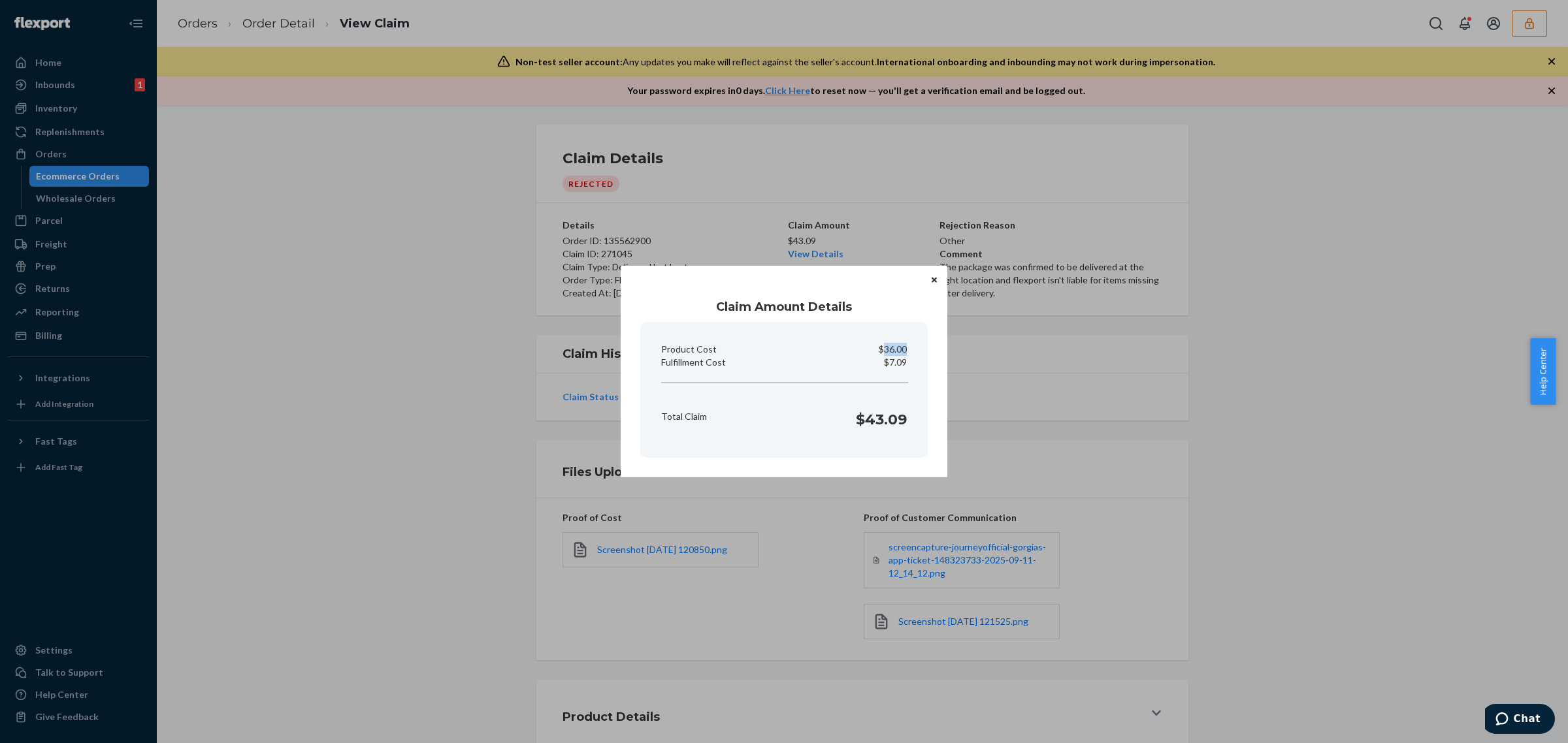
drag, startPoint x: 884, startPoint y: 347, endPoint x: 920, endPoint y: 347, distance: 36.0
click at [920, 347] on section "Product Cost $36.00 Fulfillment Cost $7.09 Total Claim $43.09" at bounding box center [784, 390] width 287 height 136
copy p "36.00"
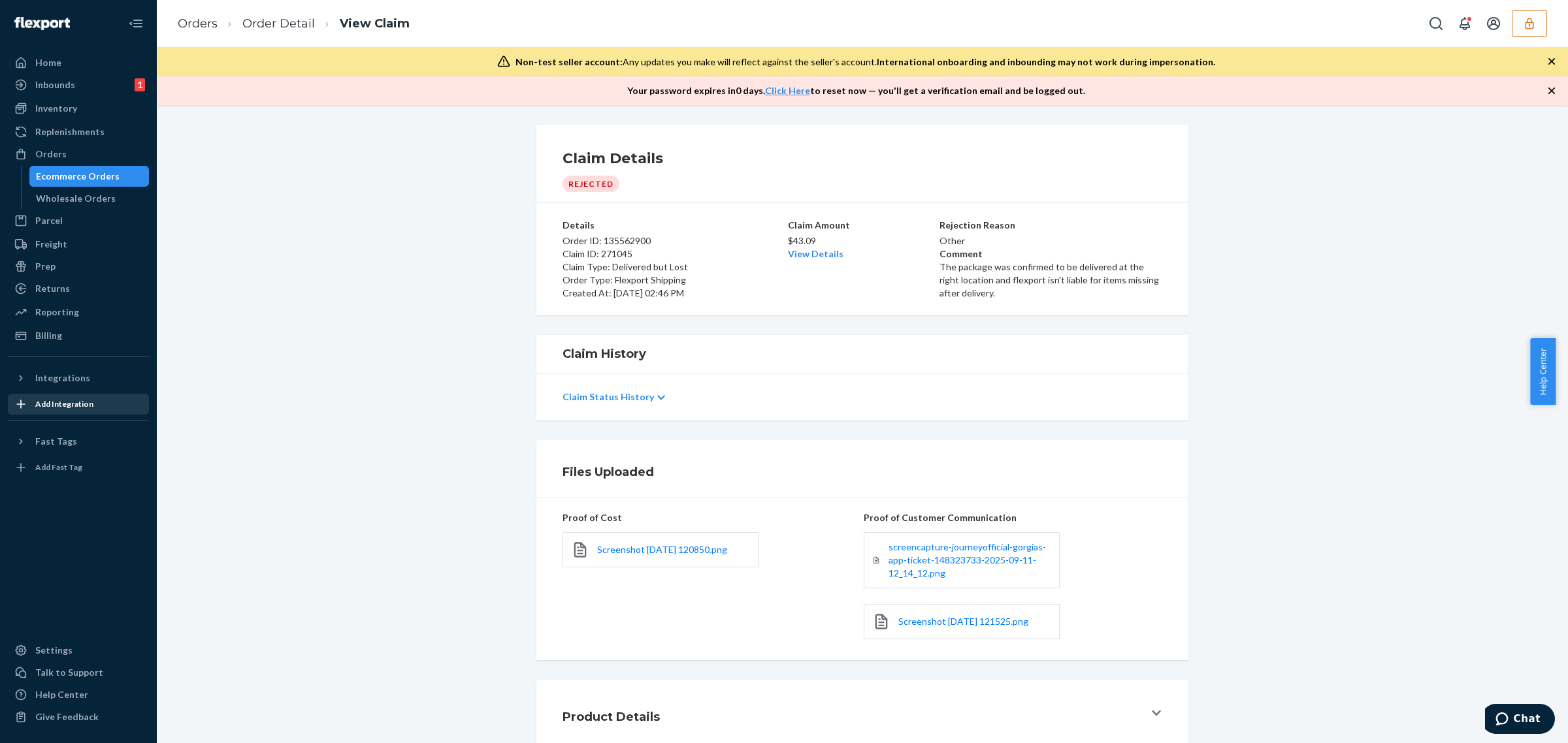
drag, startPoint x: 100, startPoint y: 448, endPoint x: 92, endPoint y: 399, distance: 49.6
click at [100, 447] on div "Home Inbounds 1 Shipping Plans Problems 1 Inventory Products Replenishments Ord…" at bounding box center [784, 371] width 1568 height 743
click at [83, 347] on div "Home Inbounds 1 Shipping Plans Problems 1 Inventory Products Replenishments Ord…" at bounding box center [78, 371] width 157 height 743
click at [83, 340] on div "Billing" at bounding box center [78, 335] width 139 height 18
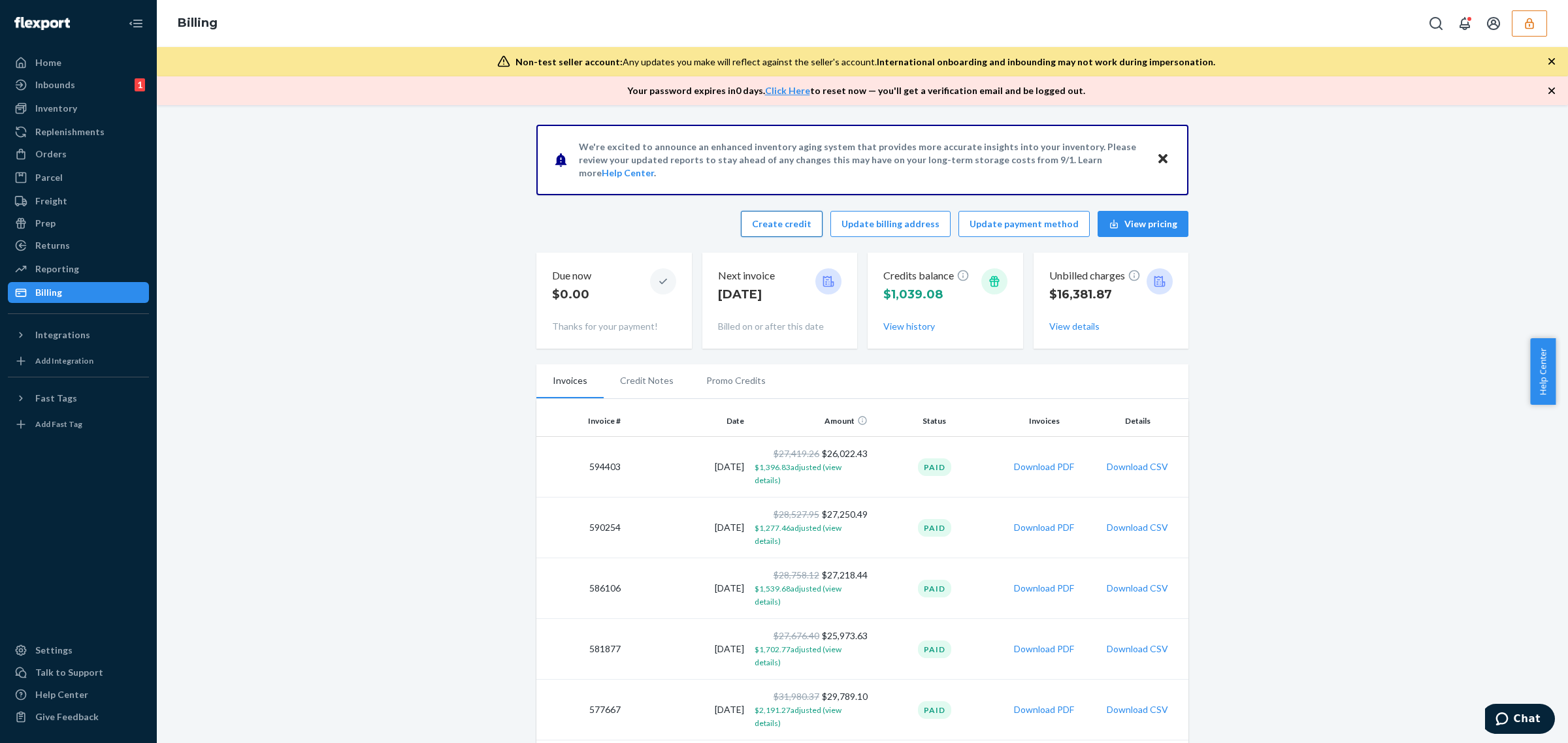
click at [775, 216] on button "Create credit" at bounding box center [781, 223] width 82 height 26
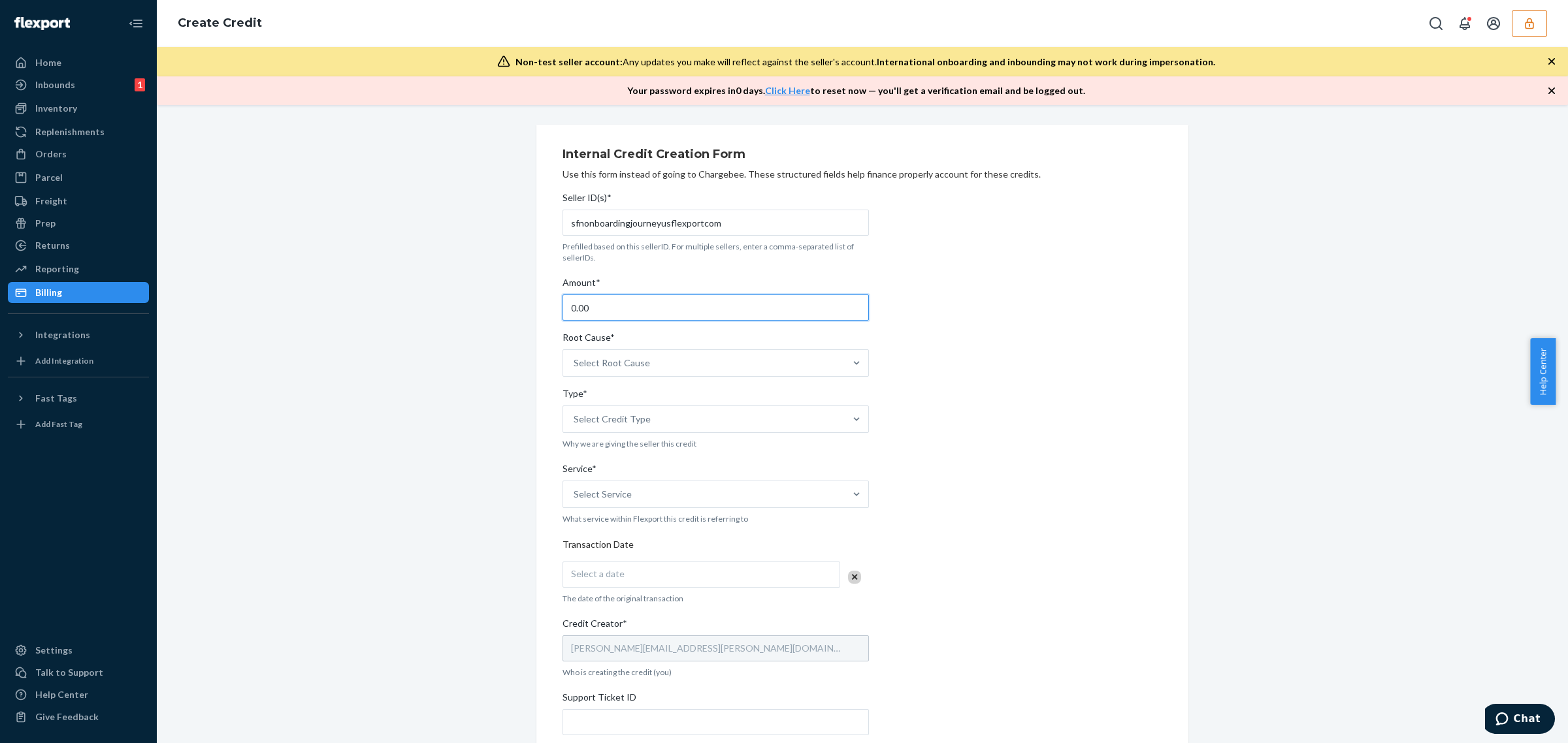
click at [689, 310] on input "0.00" at bounding box center [715, 307] width 306 height 26
type input "43.09"
click at [678, 370] on div "Select Root Cause" at bounding box center [704, 363] width 282 height 26
click at [575, 370] on input "Root Cause* Select Root Cause" at bounding box center [575, 363] width 1 height 13
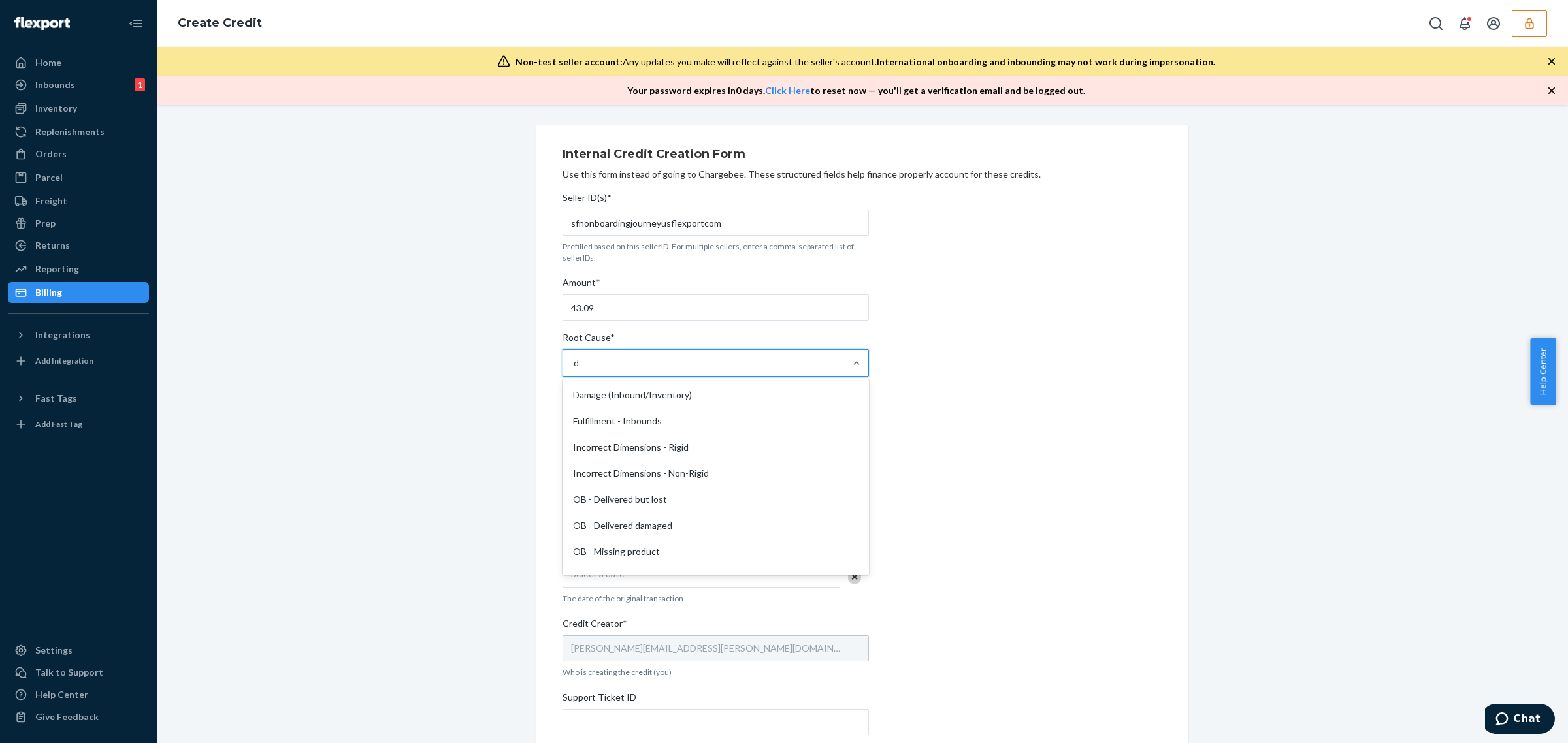
type input "de"
click at [670, 405] on div "OB - Delivered but lost" at bounding box center [716, 394] width 301 height 26
click at [585, 370] on input "de" at bounding box center [579, 363] width 11 height 13
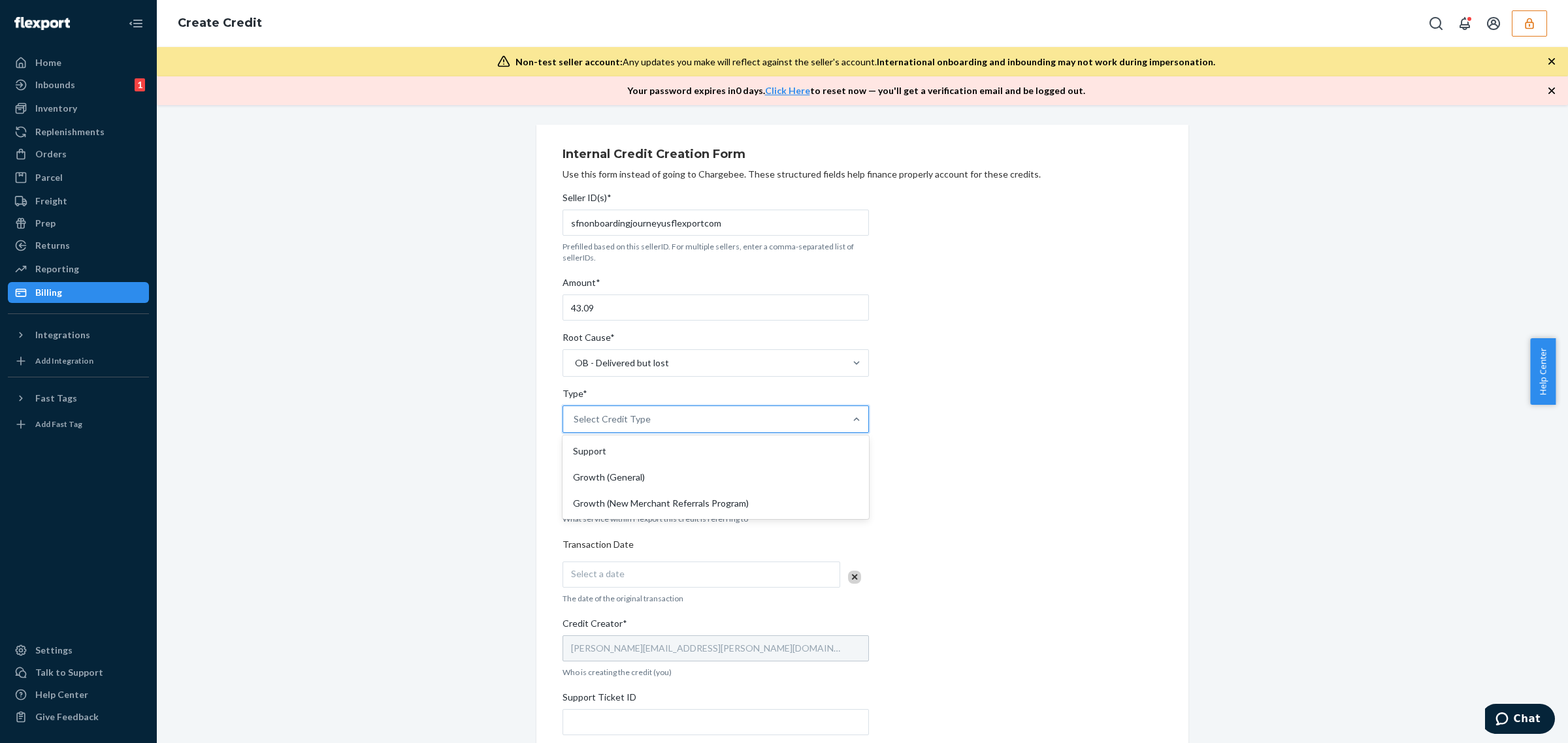
click at [671, 429] on div "Select Credit Type" at bounding box center [704, 419] width 282 height 26
click at [575, 426] on input "Type* option Support focused, 1 of 3. 3 results available. Use Up and Down to c…" at bounding box center [575, 419] width 1 height 13
click at [668, 450] on div "Support" at bounding box center [716, 451] width 301 height 26
click at [575, 426] on input "Type* option Support focused, 1 of 3. 3 results available. Use Up and Down to c…" at bounding box center [575, 419] width 1 height 13
click at [663, 493] on div "Select Service" at bounding box center [704, 494] width 282 height 26
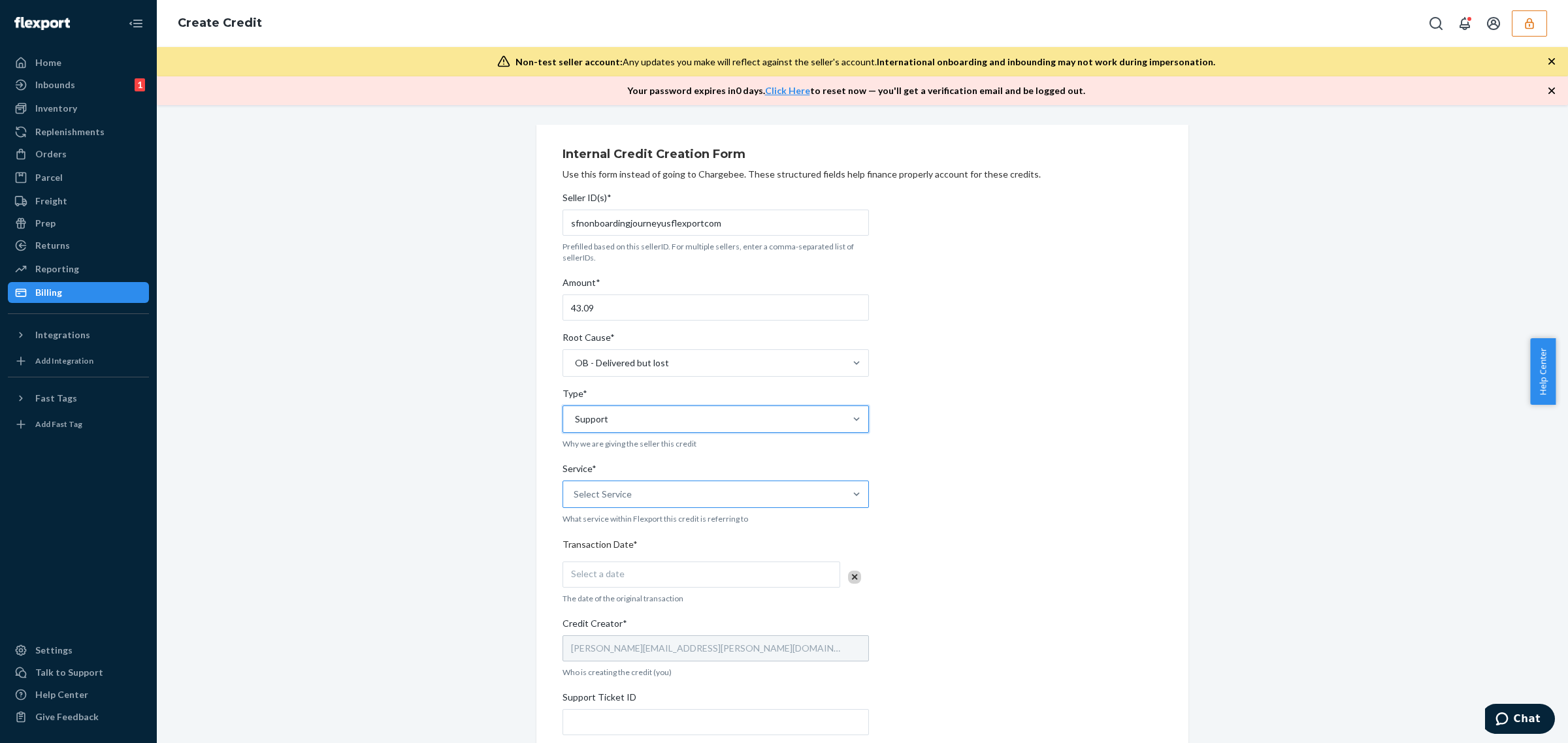
click at [575, 493] on input "Service* Select Service" at bounding box center [575, 494] width 1 height 13
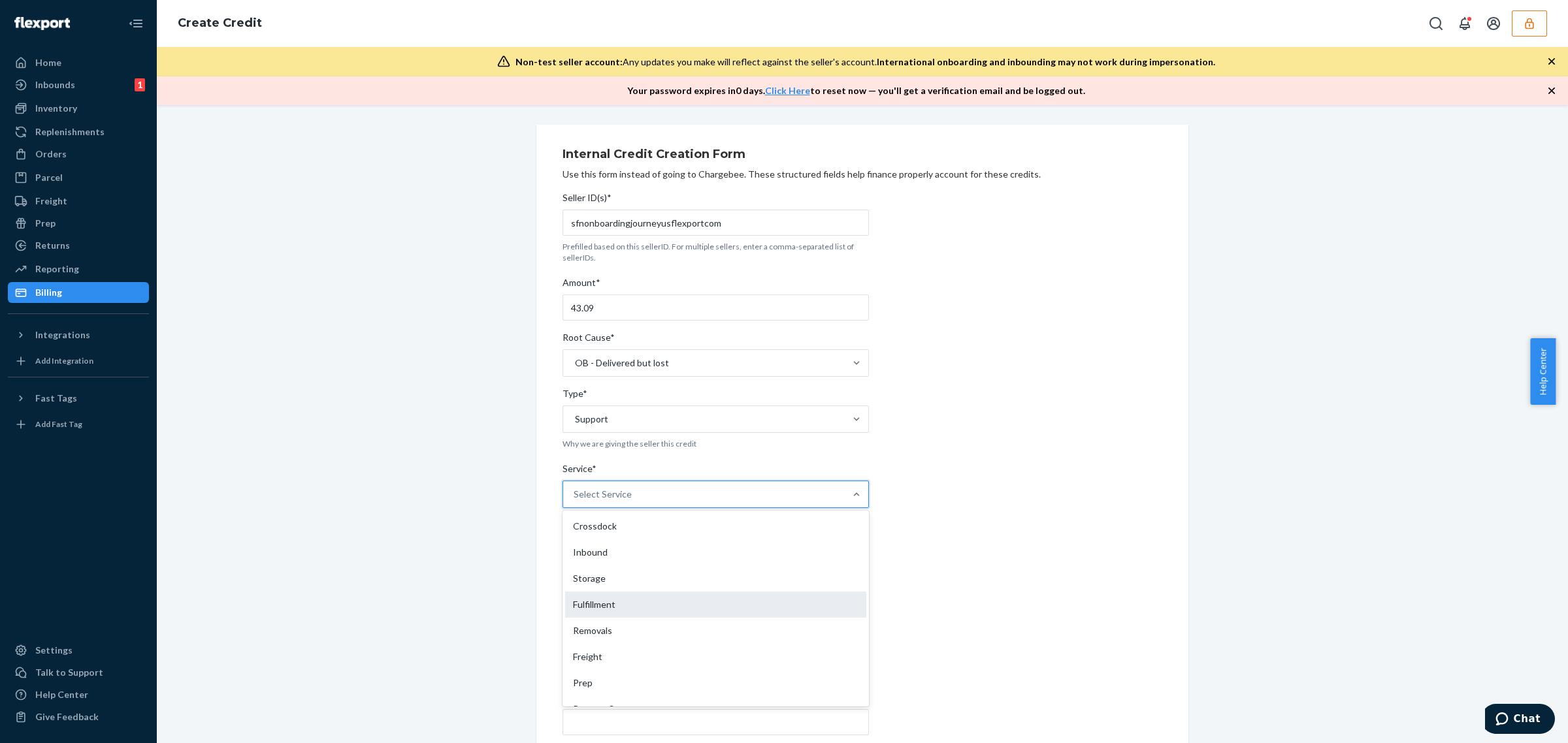
click at [641, 604] on div "Fulfillment" at bounding box center [716, 604] width 301 height 26
click at [575, 501] on input "Service* option Fulfillment focused, 4 of 10. 10 results available. Use Up and …" at bounding box center [575, 494] width 1 height 13
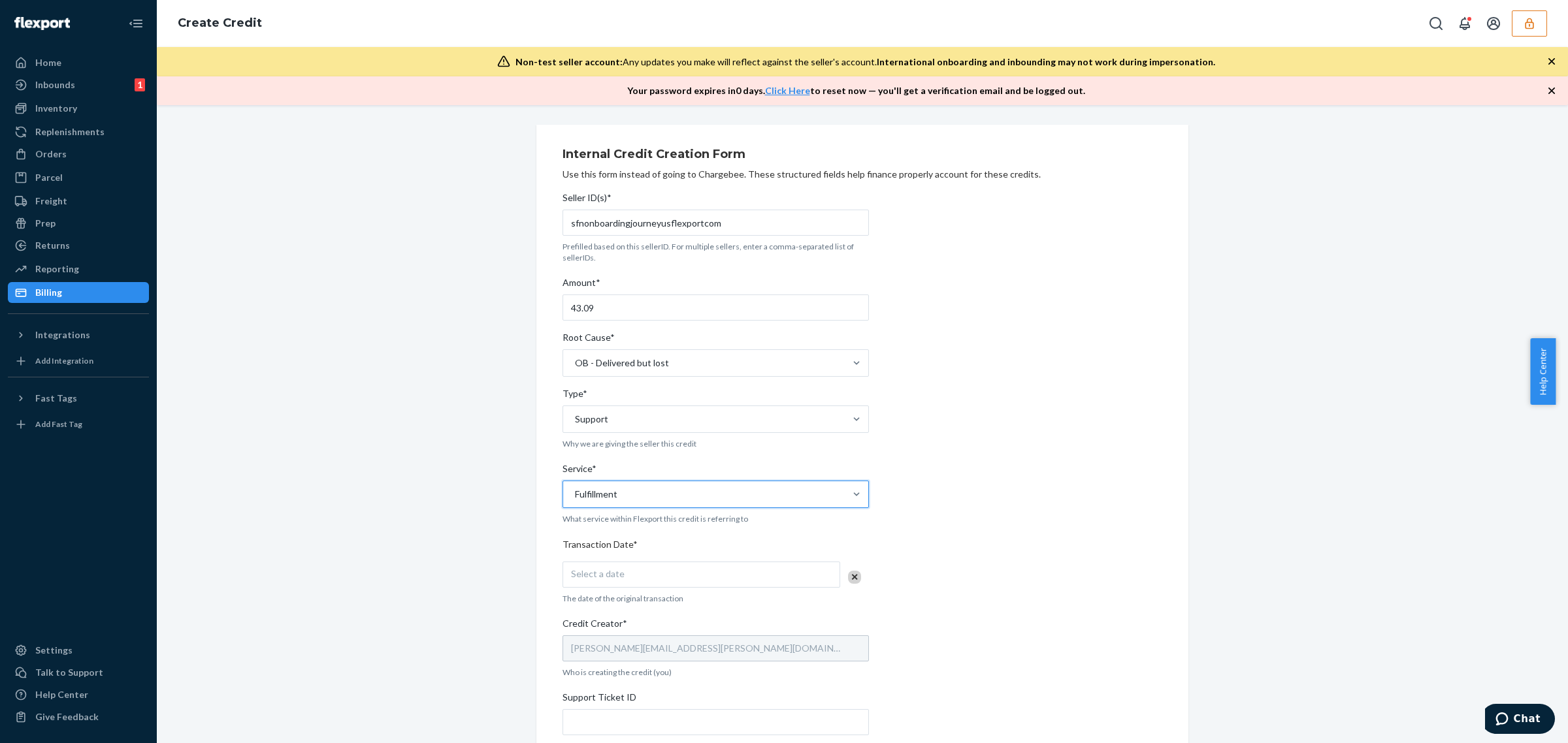
click at [647, 571] on div "Select a date" at bounding box center [701, 574] width 277 height 26
click at [699, 520] on abbr "24" at bounding box center [695, 518] width 9 height 10
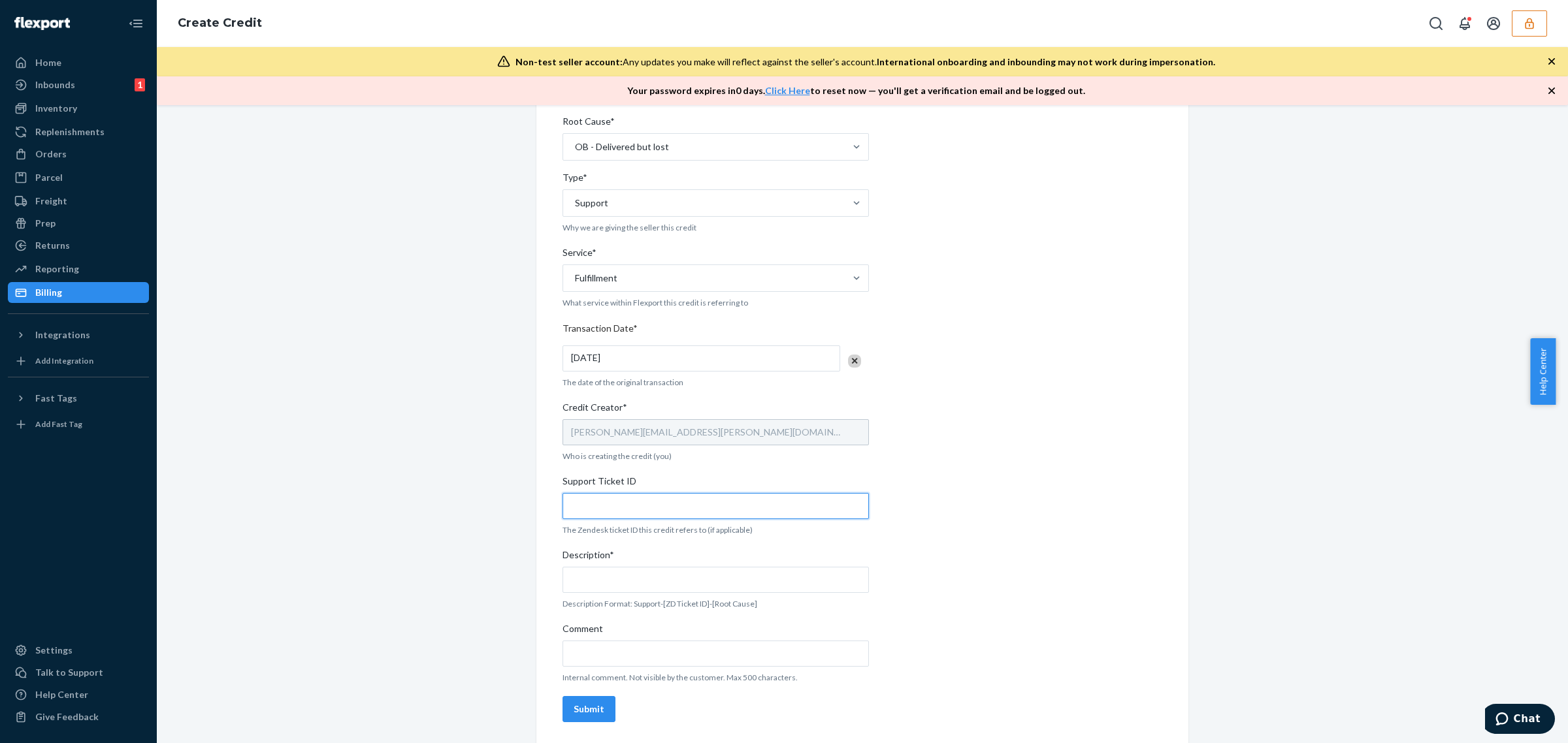
click at [678, 514] on input "Support Ticket ID" at bounding box center [715, 506] width 306 height 26
paste input "819831"
type input "819831"
click at [678, 574] on input "Description*" at bounding box center [715, 579] width 306 height 26
paste input "819831"
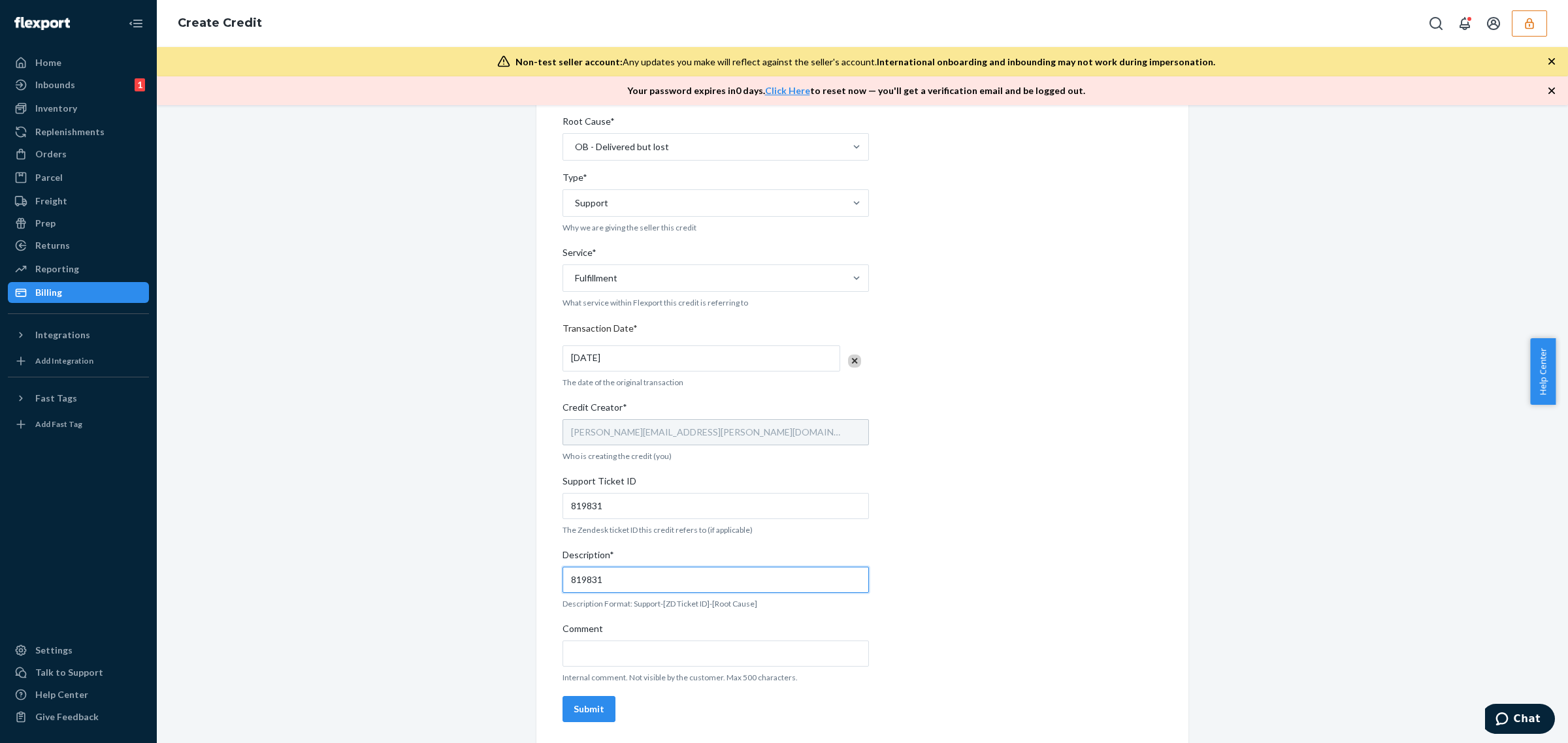
type input "819831"
click at [652, 654] on input "Comment" at bounding box center [715, 653] width 306 height 26
paste input "819831"
type input "819831"
click at [585, 706] on div "Submit" at bounding box center [589, 709] width 31 height 13
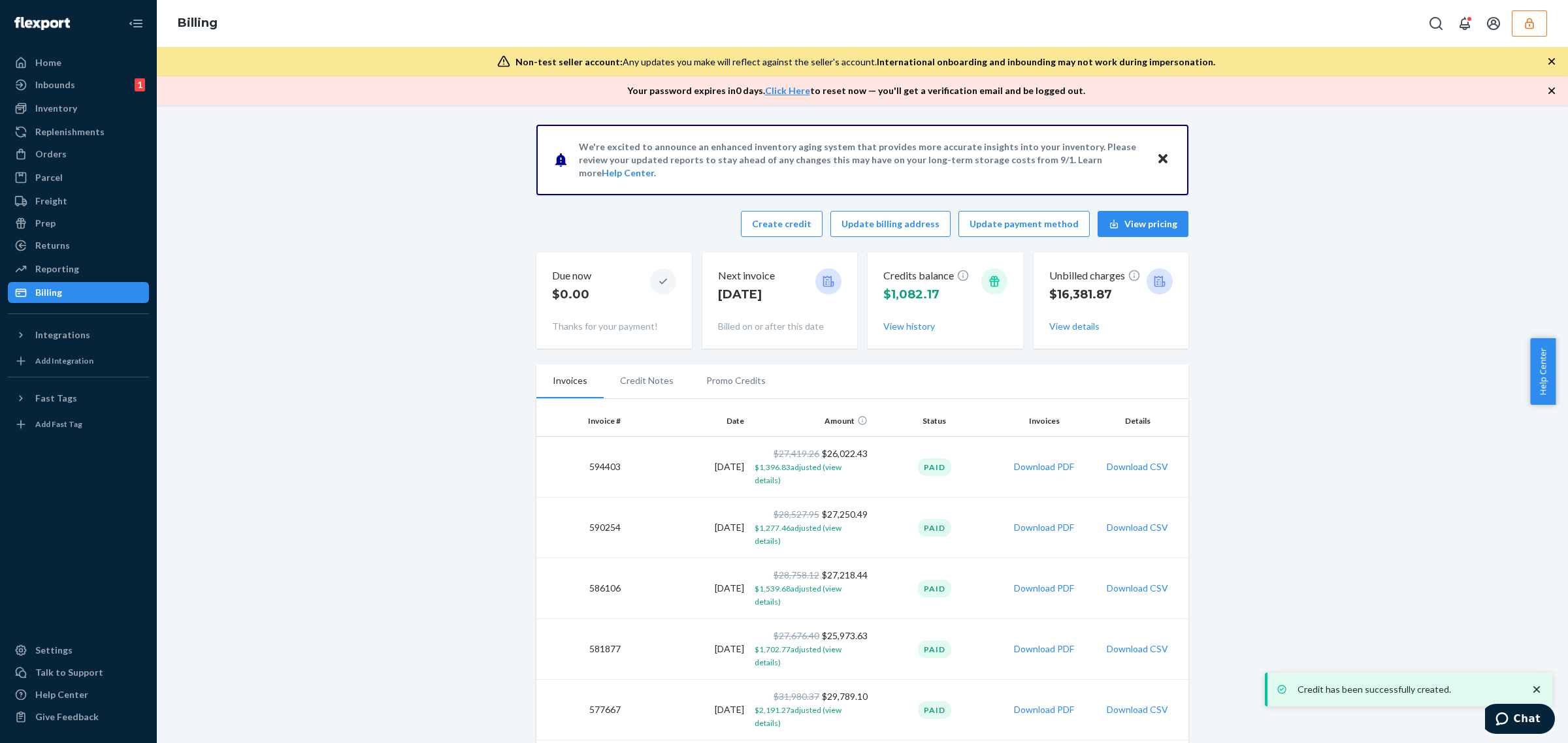
click at [1539, 27] on button "button" at bounding box center [1529, 23] width 35 height 26
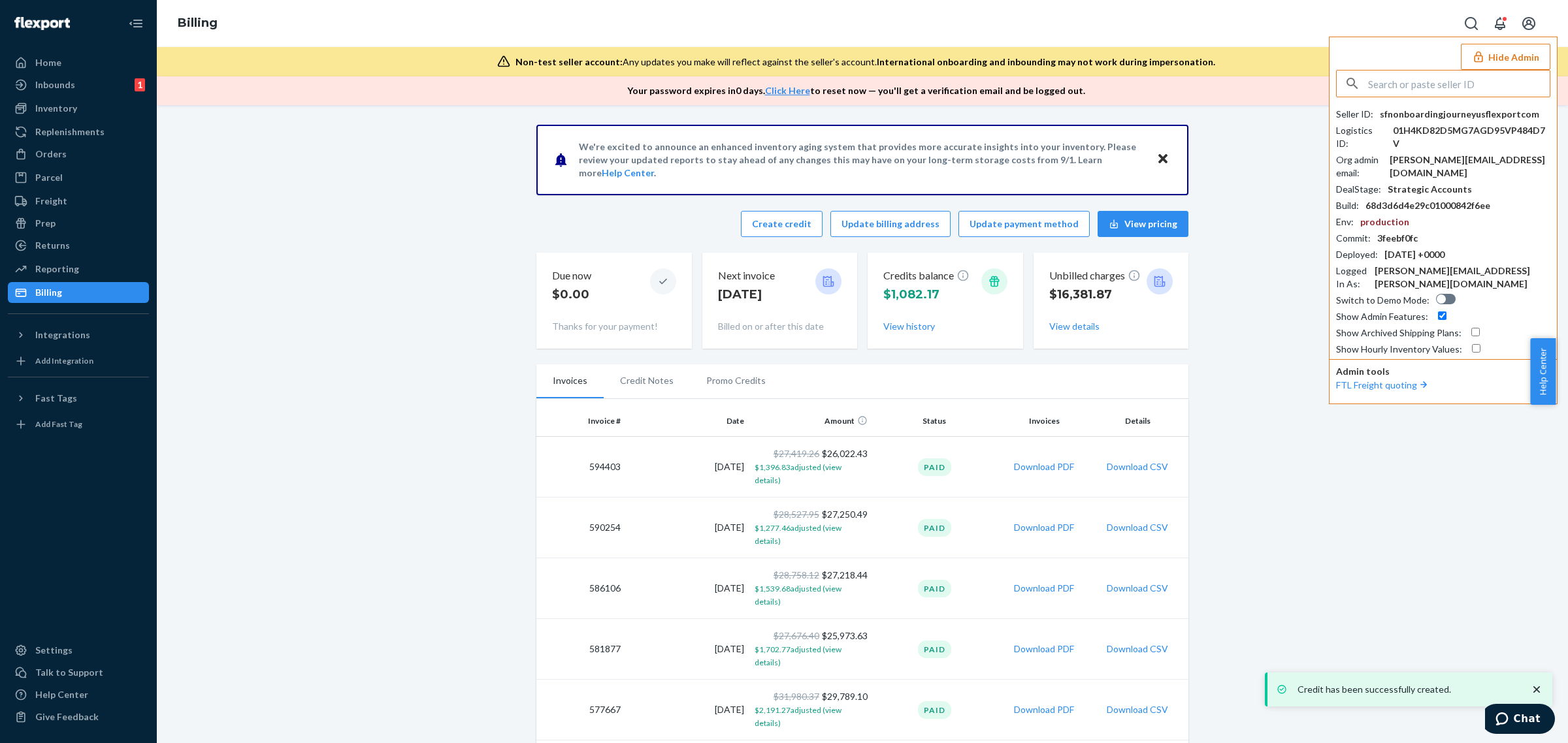
type input "trycomfrtgmailcom trycomfrtgmailcom"
click at [1405, 82] on input "trycomfrtgmailcom trycomfrtgmailcom" at bounding box center [1458, 83] width 181 height 26
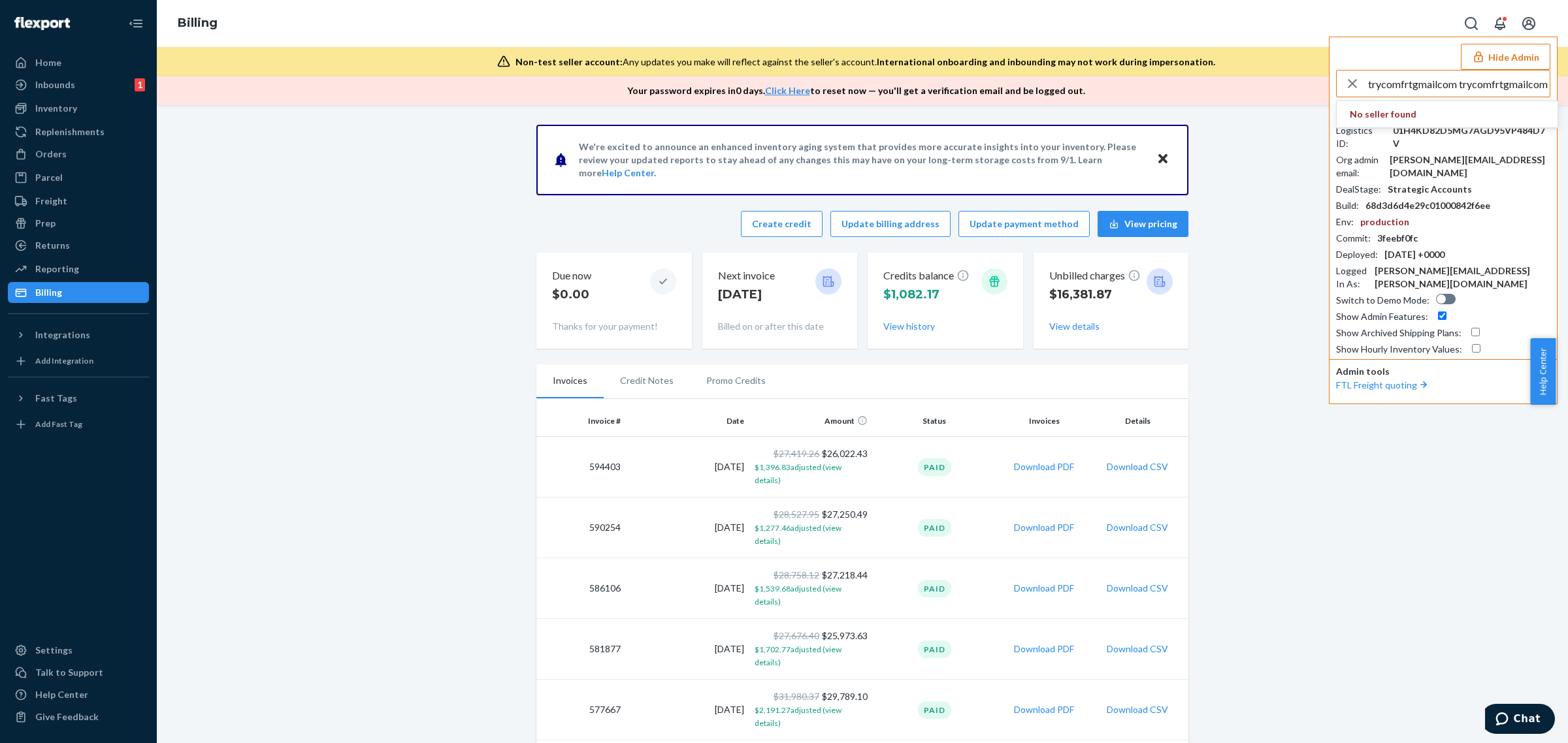
click at [1405, 82] on input "trycomfrtgmailcom trycomfrtgmailcom" at bounding box center [1458, 83] width 181 height 26
drag, startPoint x: 1478, startPoint y: 83, endPoint x: 1567, endPoint y: 83, distance: 89.0
click at [1555, 83] on div "Billing Hide Admin trycomfrtgmailcom trycomfrtgmailcom No seller found Seller I…" at bounding box center [862, 53] width 1411 height 105
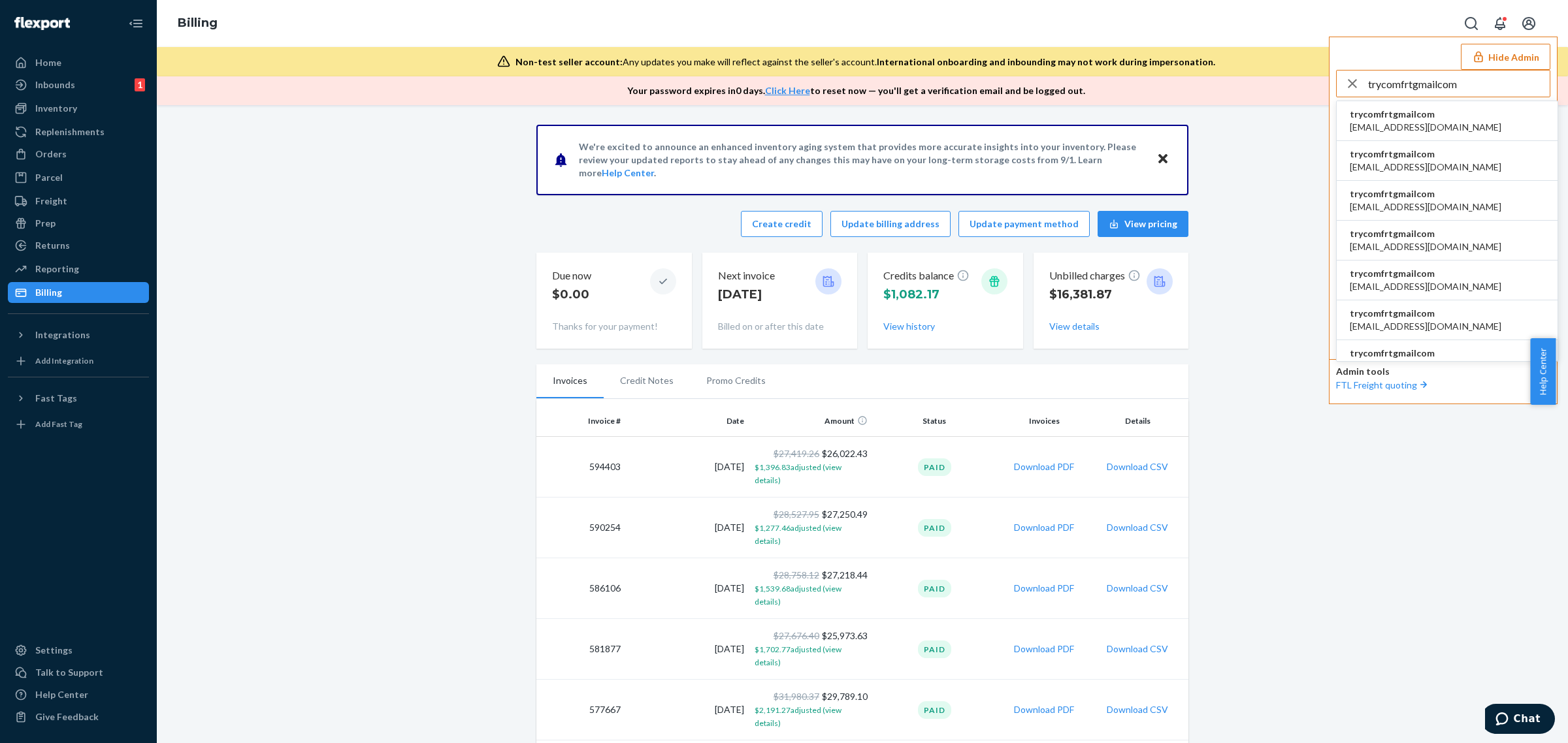
type input "trycomfrtgmailcom"
click at [1458, 109] on li "trycomfrtgmailcom abby@sh-shc.com" at bounding box center [1447, 121] width 221 height 40
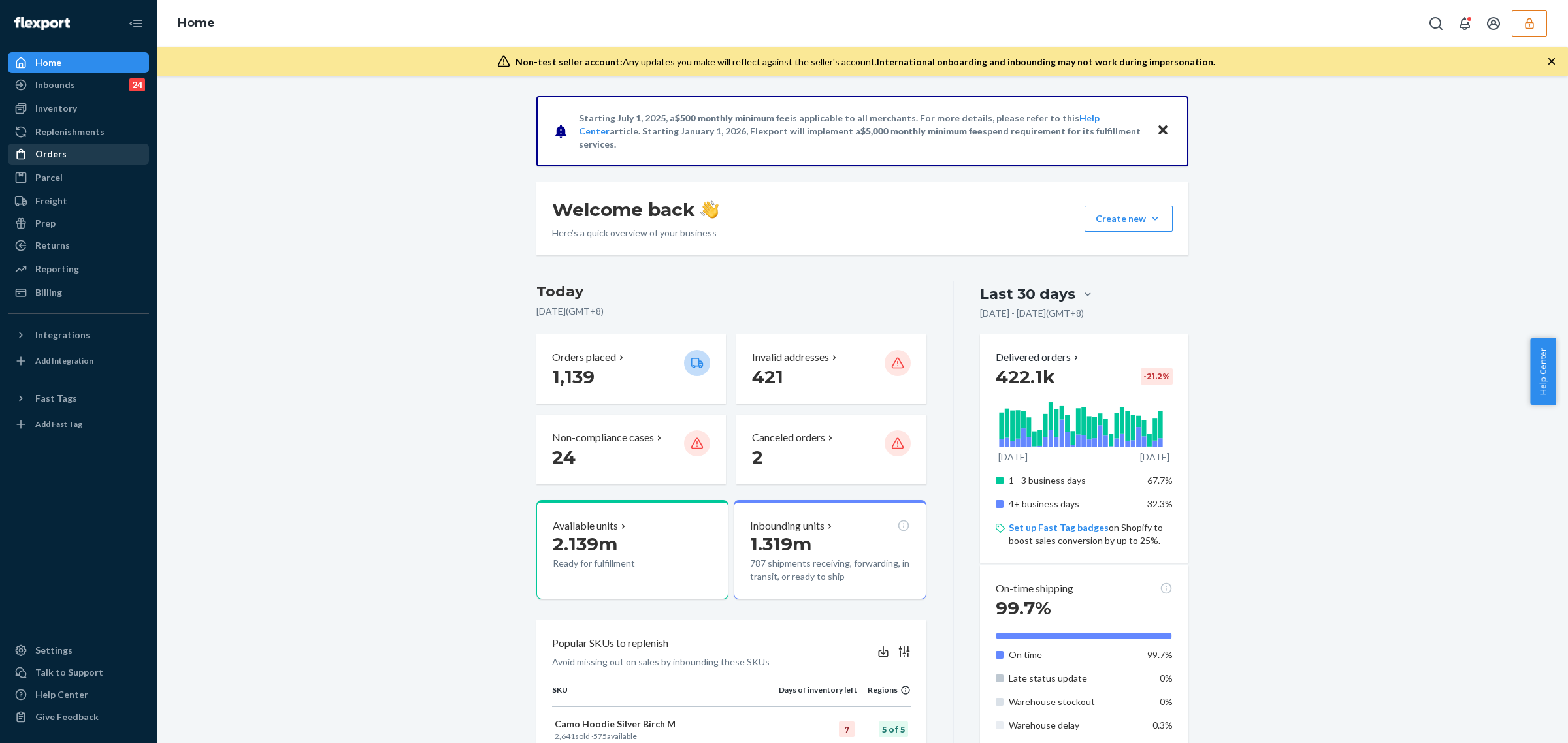
click at [97, 151] on div "Orders" at bounding box center [78, 154] width 139 height 18
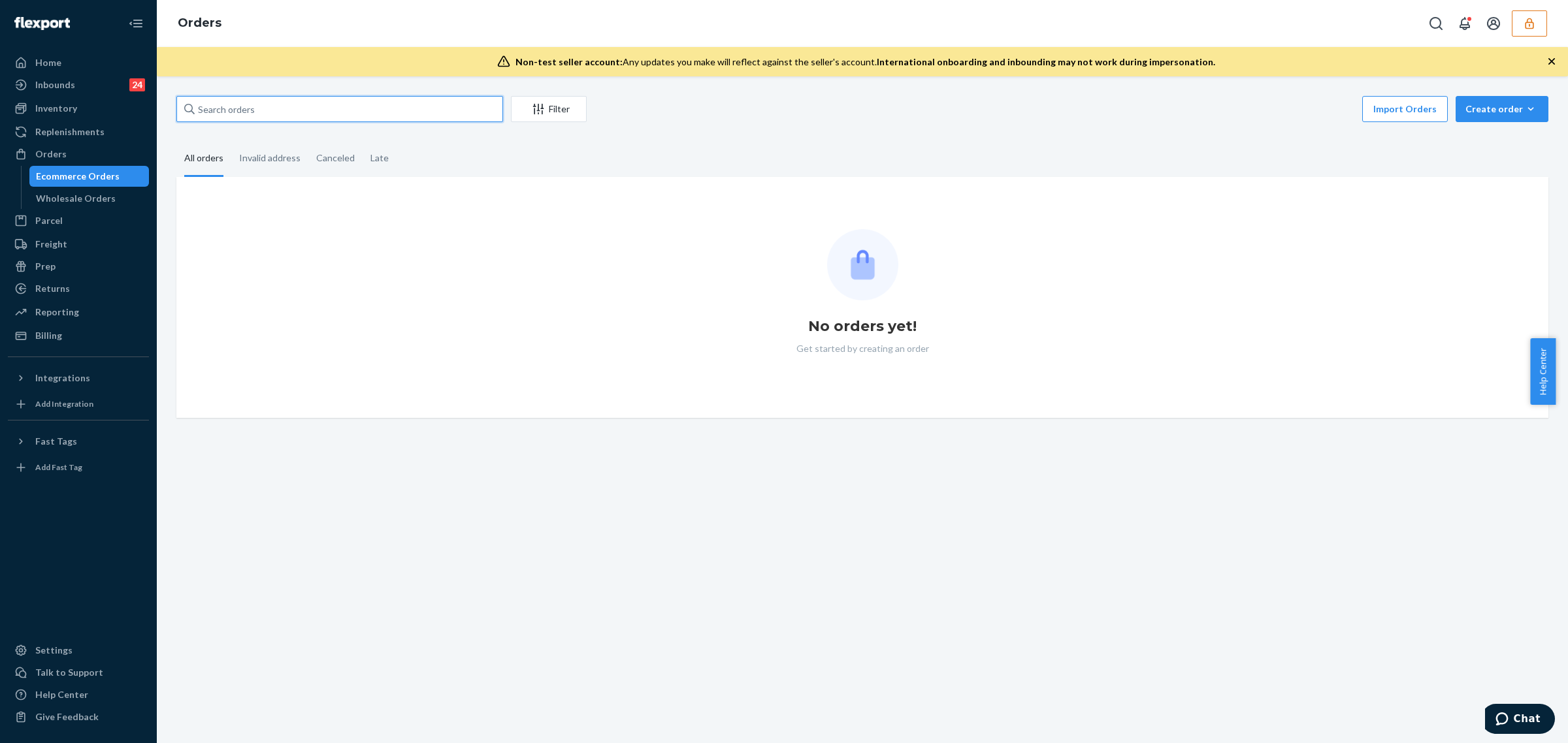
click at [219, 111] on input "text" at bounding box center [340, 109] width 326 height 26
paste input "135766695"
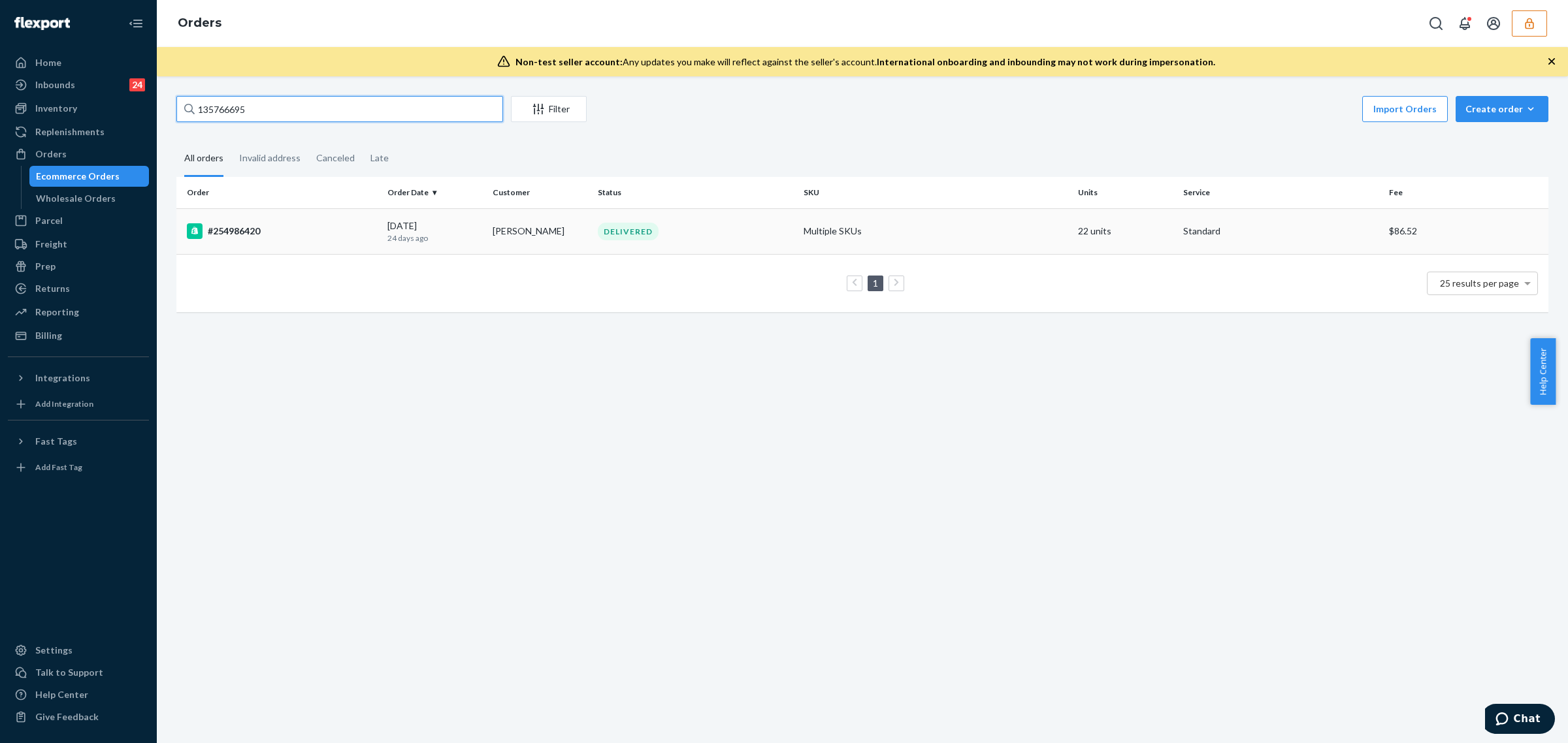
type input "135766695"
click at [298, 229] on div "#254986420" at bounding box center [282, 231] width 190 height 15
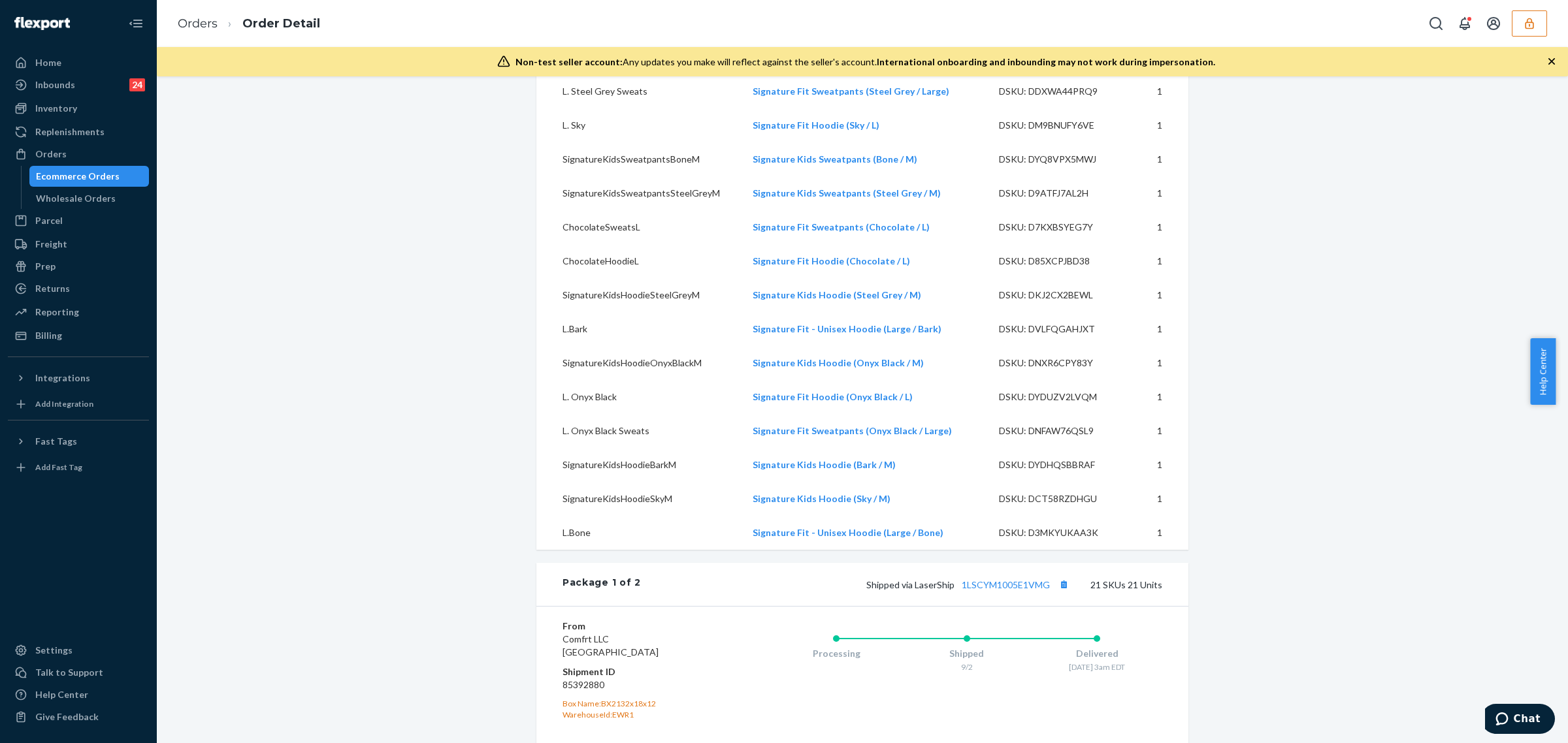
scroll to position [847, 0]
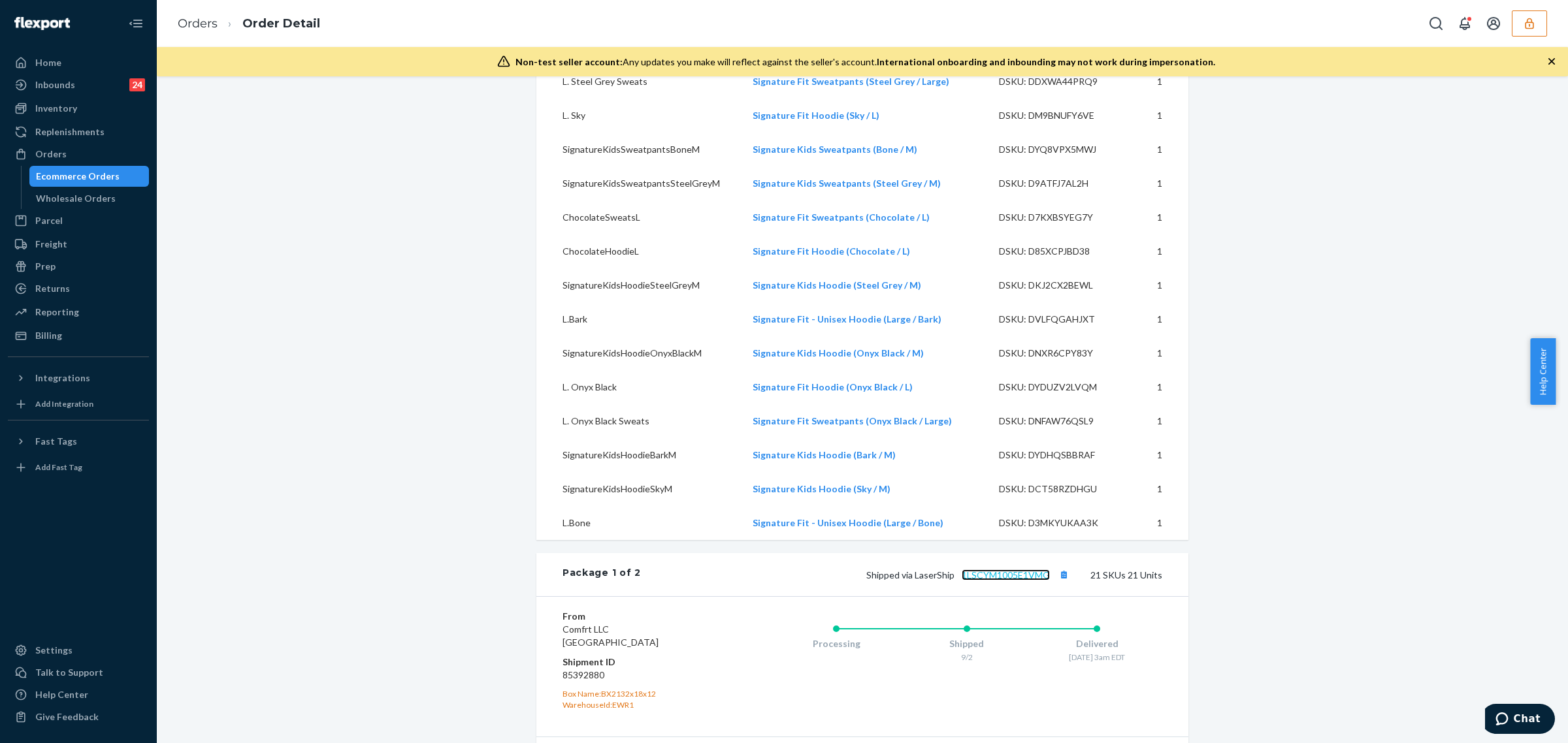
click at [1029, 581] on link "1LSCYM1005E1VMG" at bounding box center [1006, 575] width 88 height 11
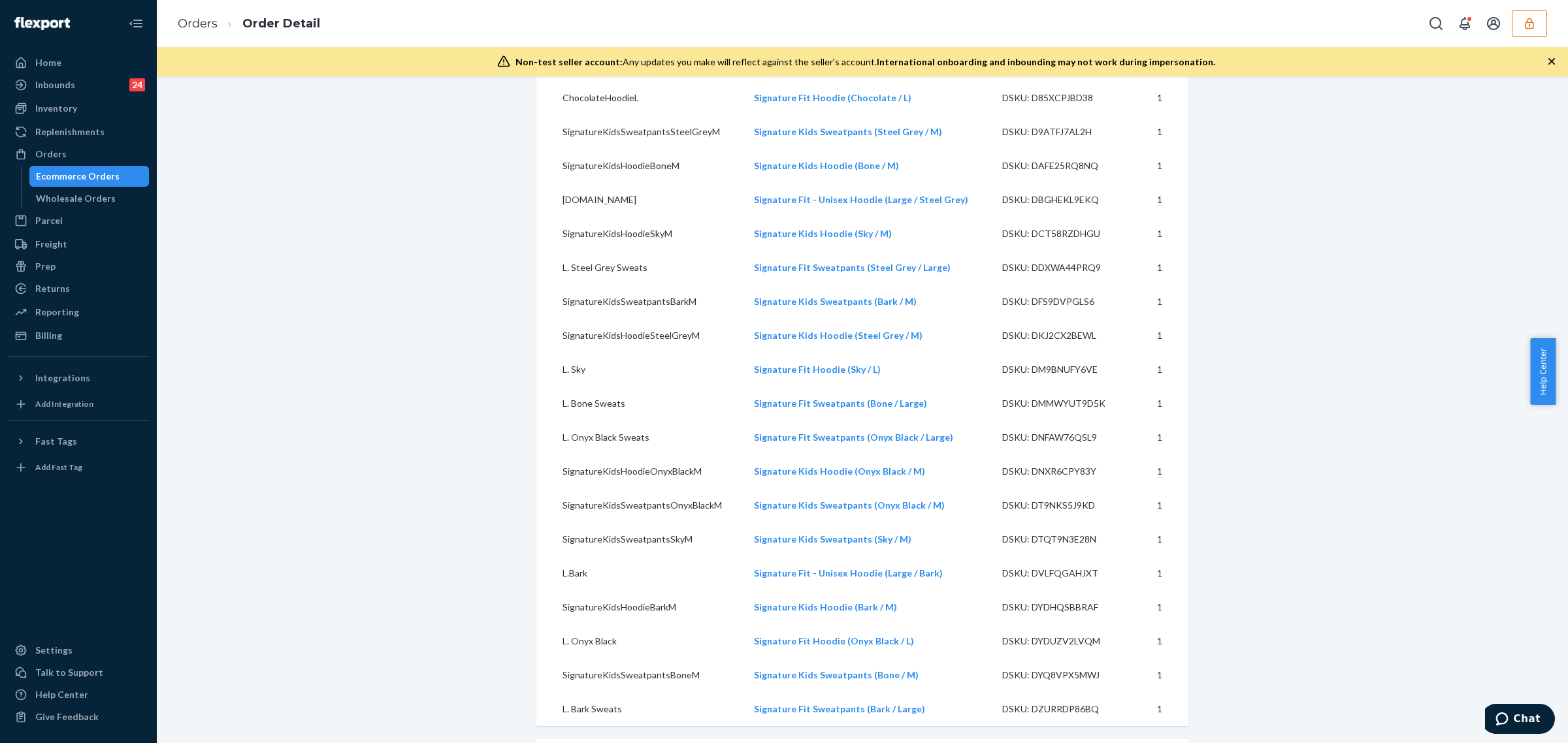
scroll to position [1969, 0]
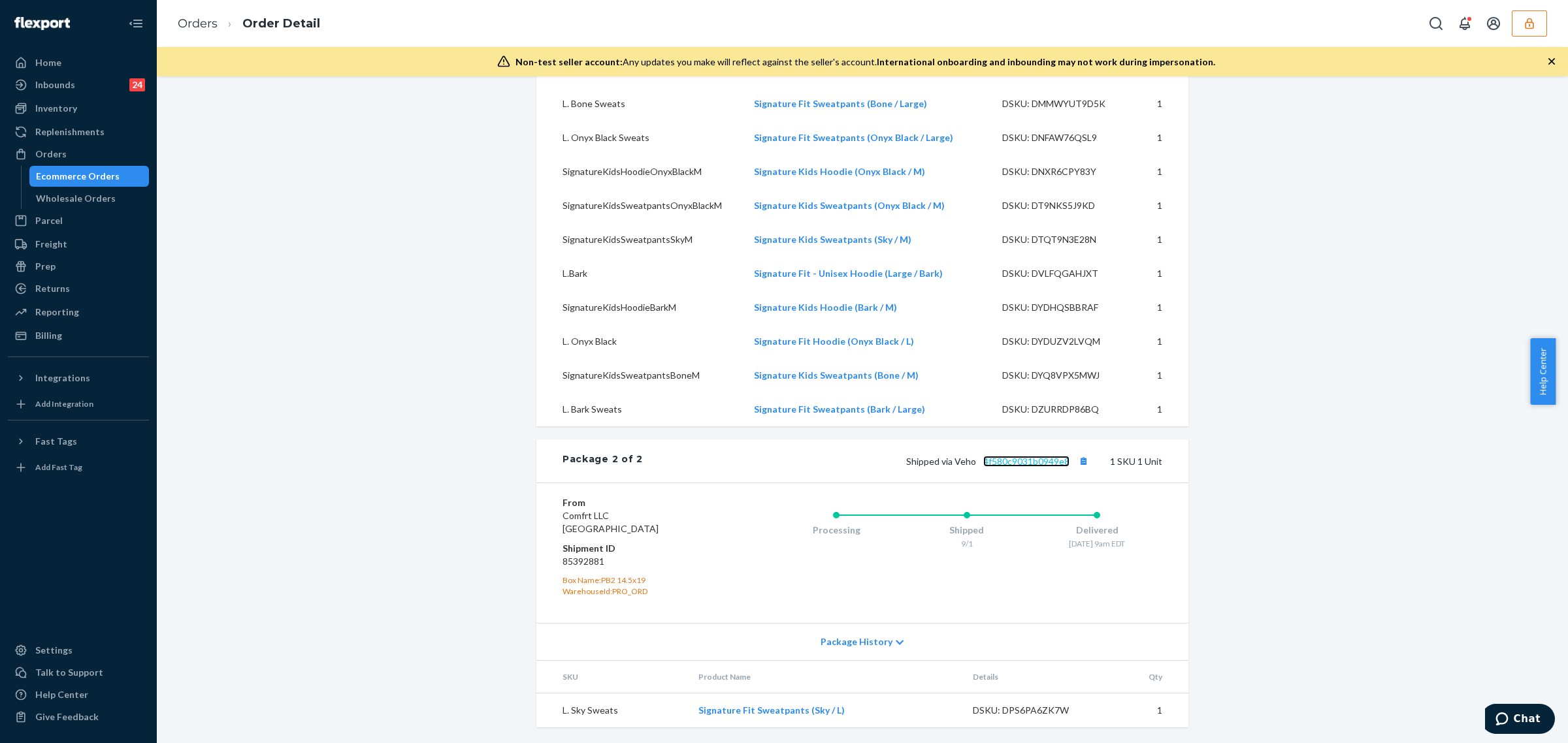
click at [1038, 464] on link "4f580c9031b0949e8" at bounding box center [1026, 461] width 86 height 11
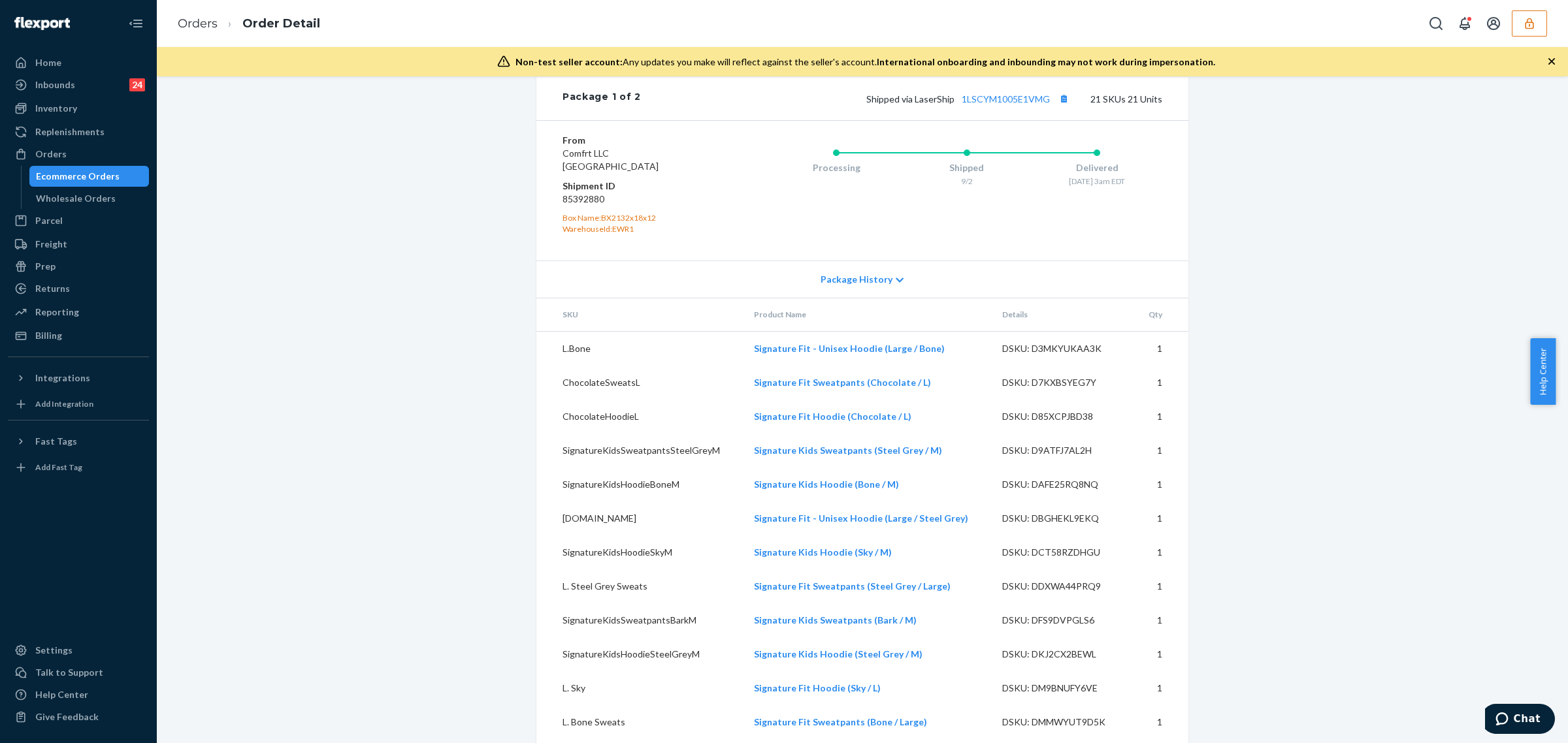
scroll to position [1304, 0]
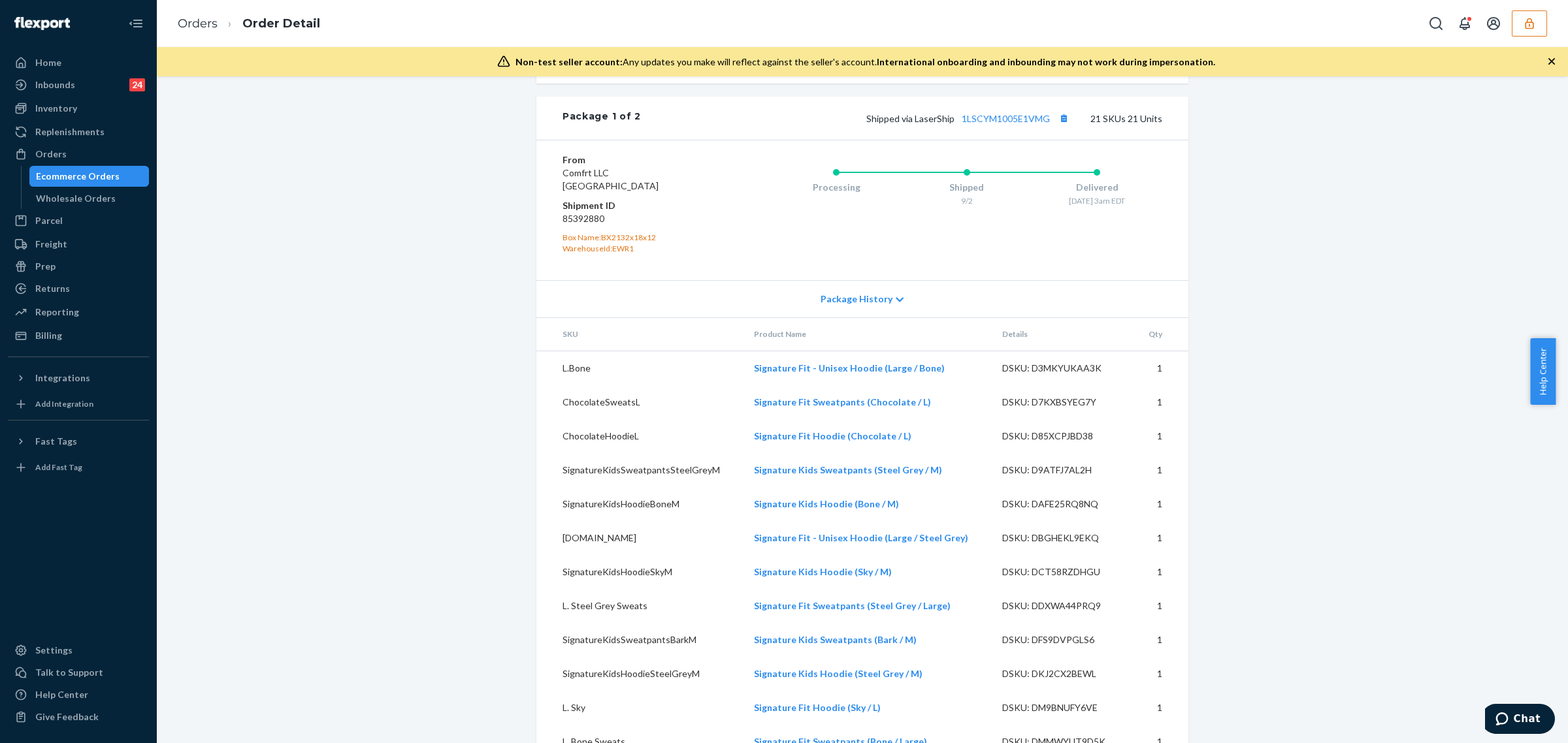
click at [1542, 32] on button "button" at bounding box center [1529, 23] width 35 height 26
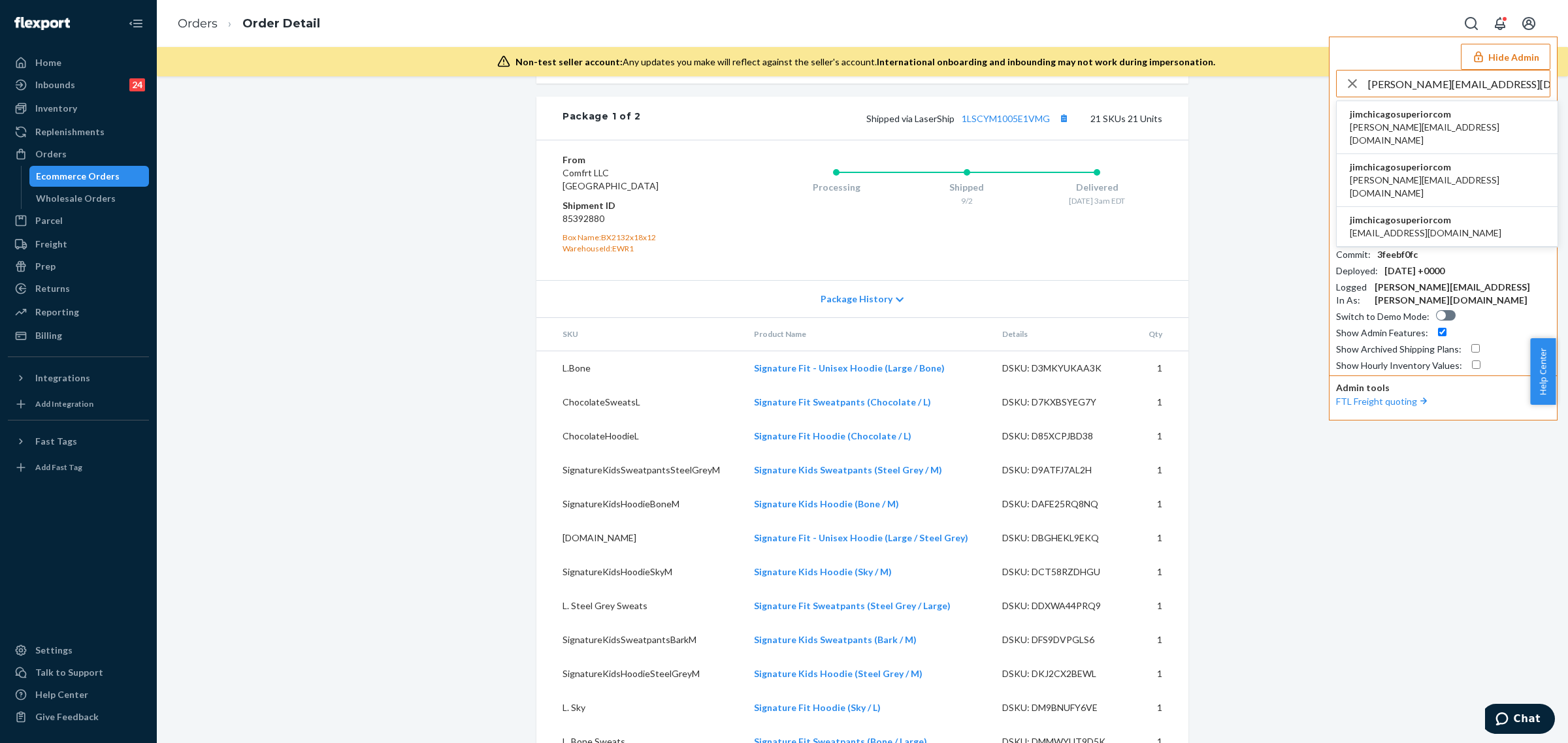
type input "jim@chicagosuperior.com"
click at [1438, 129] on span "jim@chicagosuperior.com" at bounding box center [1447, 133] width 195 height 26
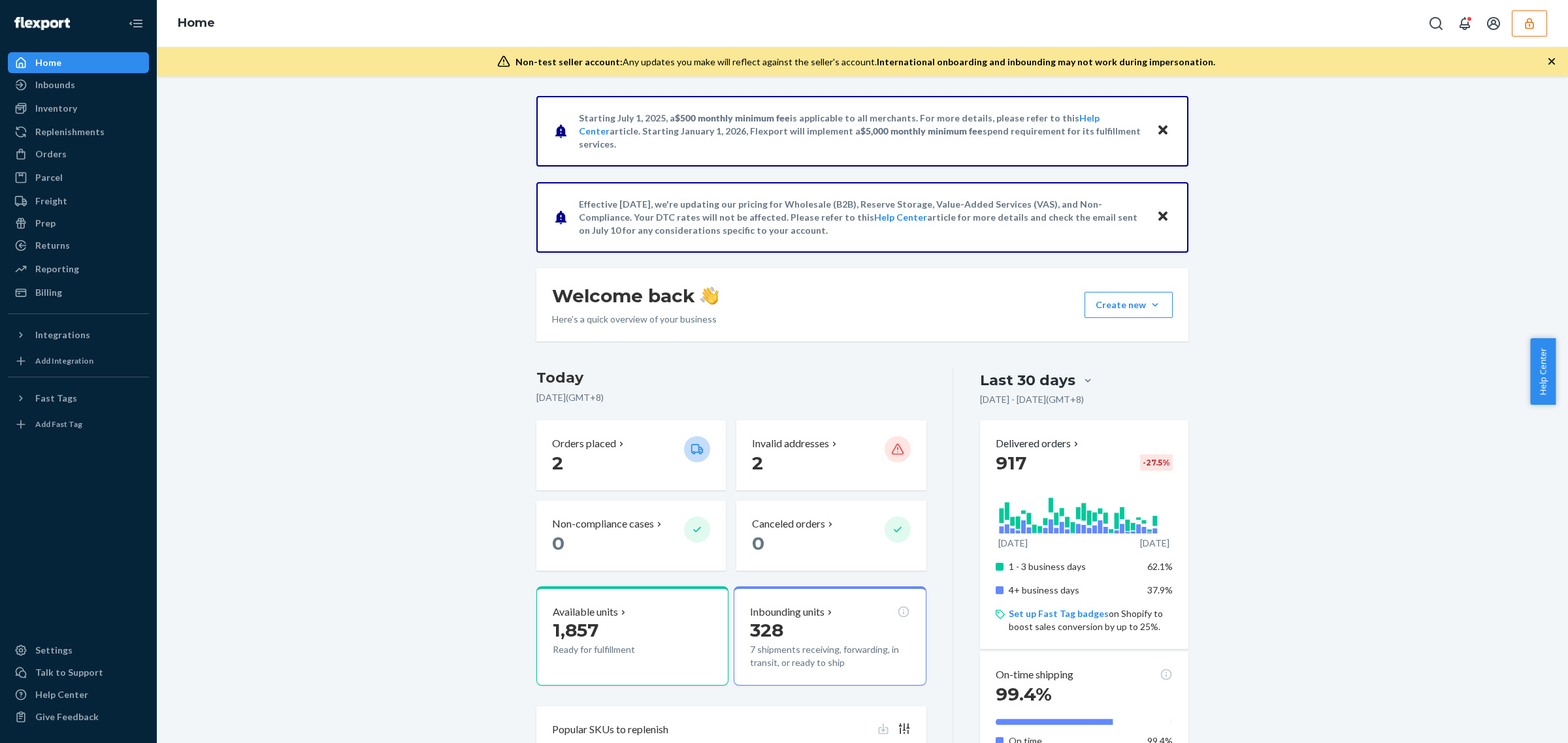
click at [96, 165] on div "Orders Ecommerce Orders Wholesale Orders" at bounding box center [78, 155] width 141 height 22
click at [93, 155] on div "Orders" at bounding box center [78, 154] width 139 height 18
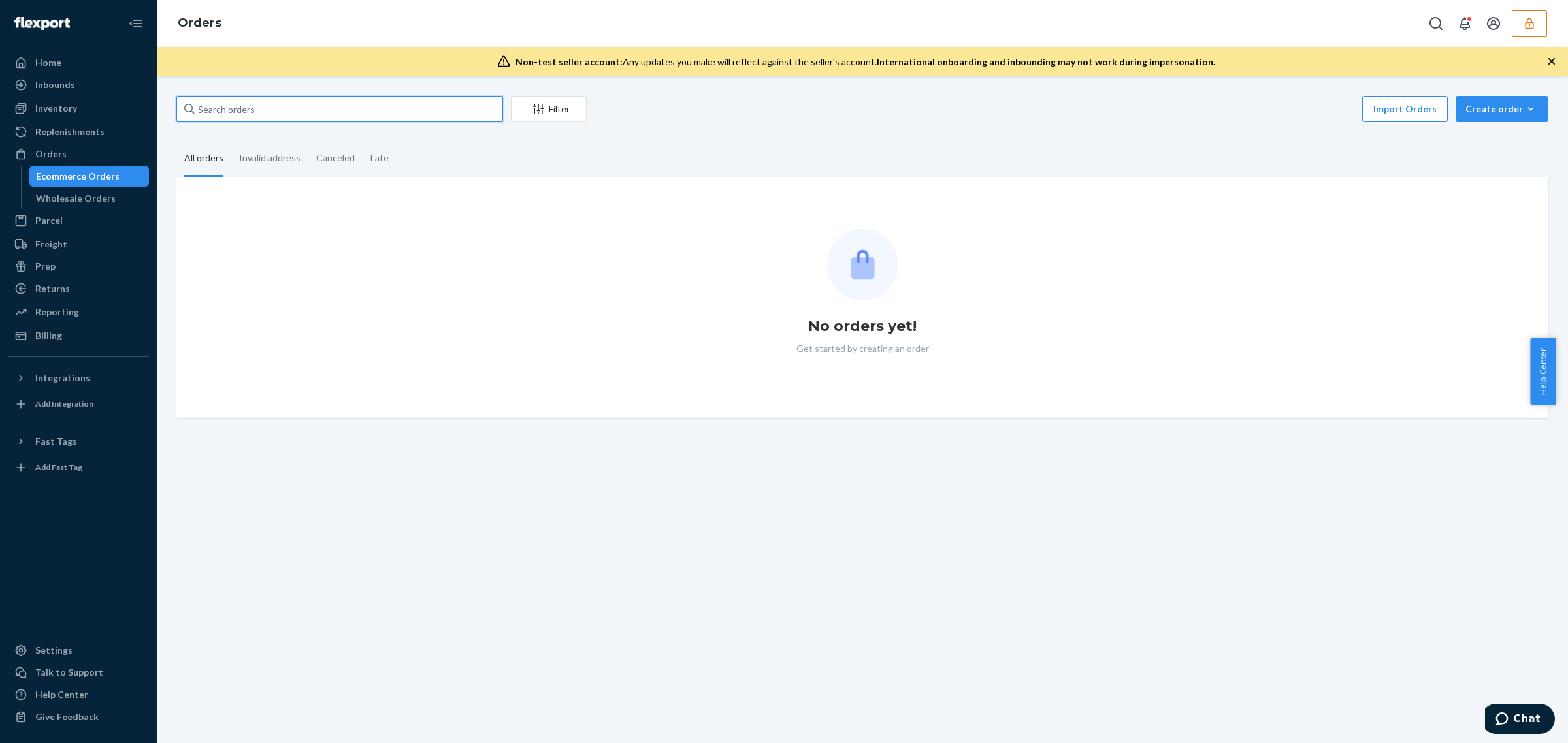
click at [226, 118] on input "text" at bounding box center [340, 109] width 326 height 26
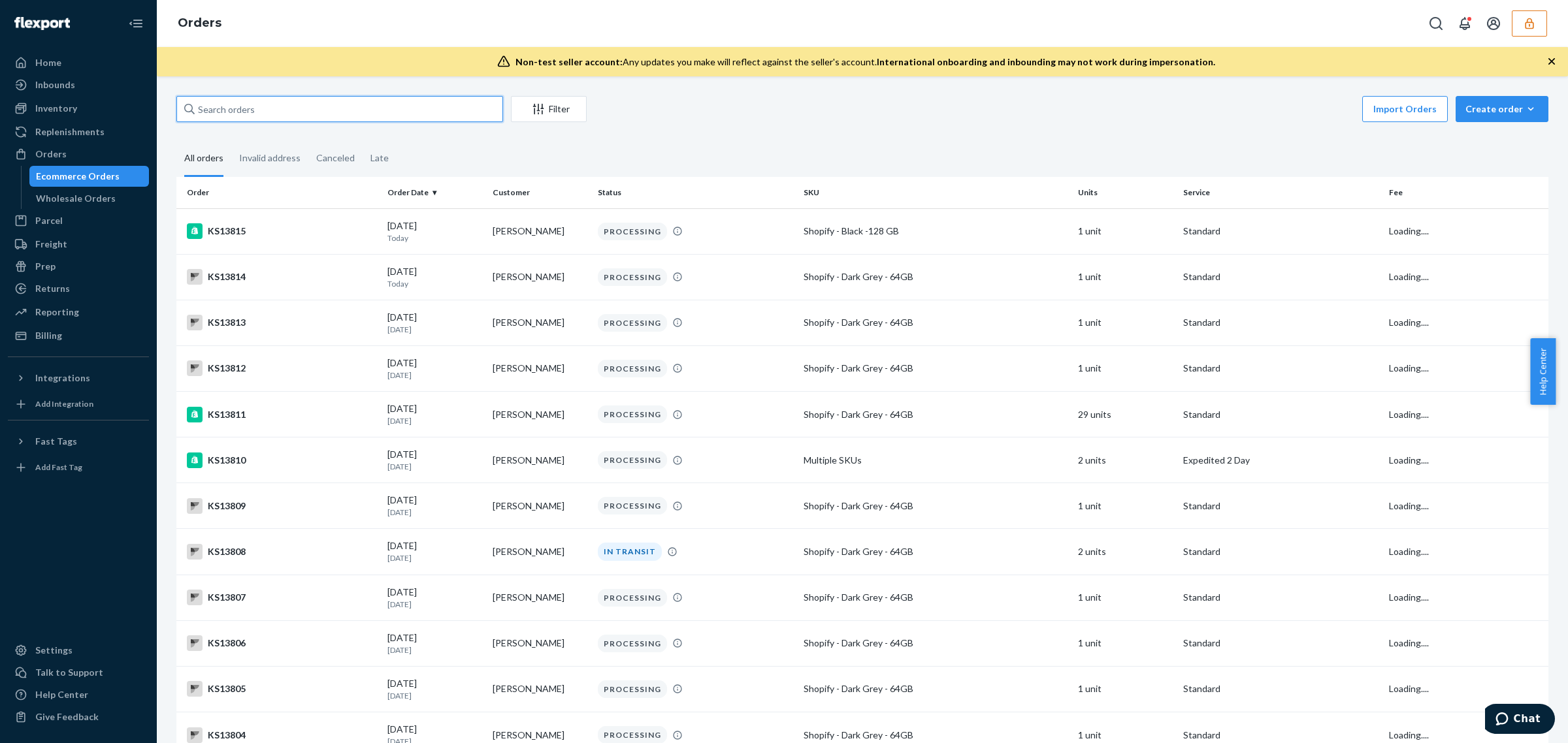
paste input "13259979"
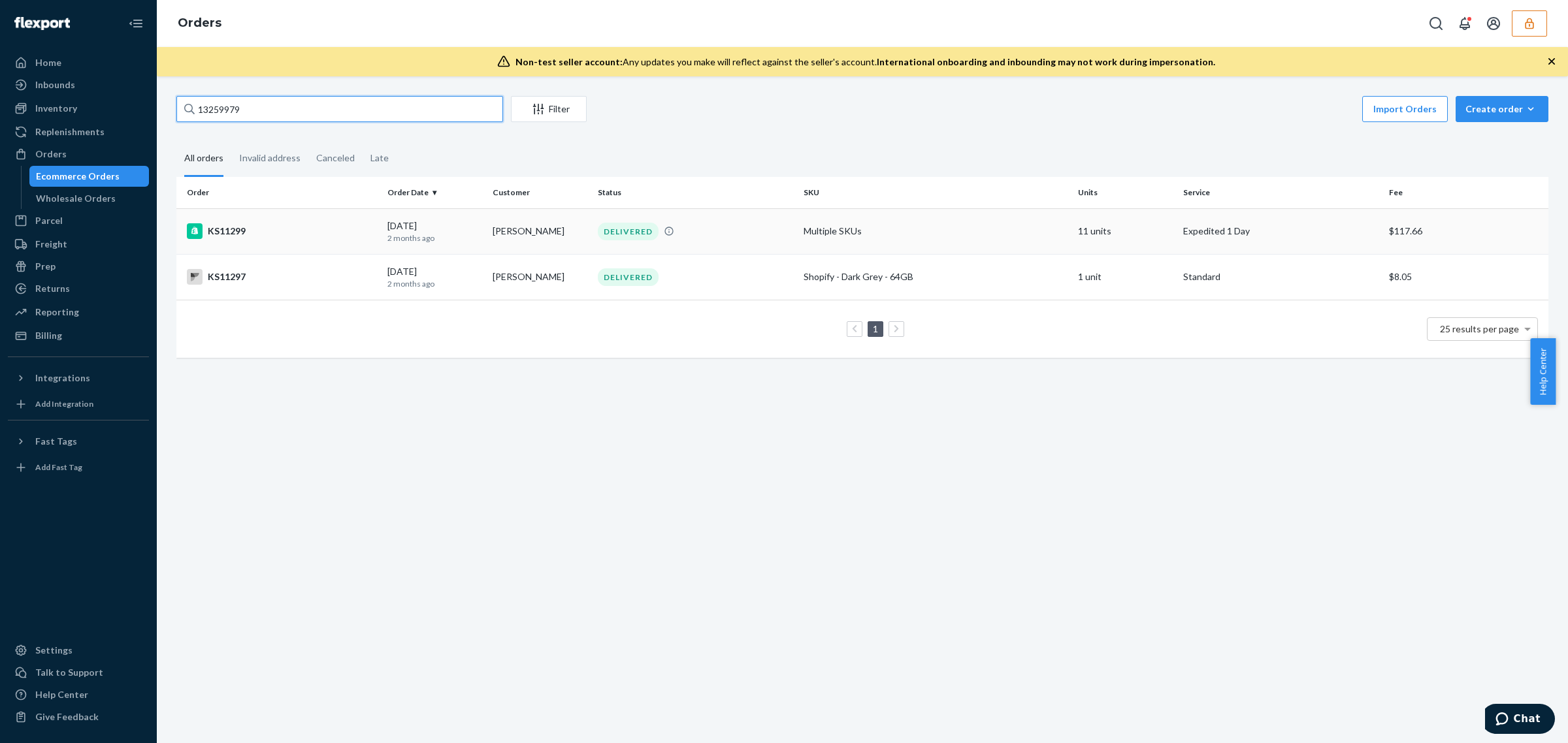
type input "13259979"
click at [304, 232] on div "KS11299" at bounding box center [282, 231] width 190 height 15
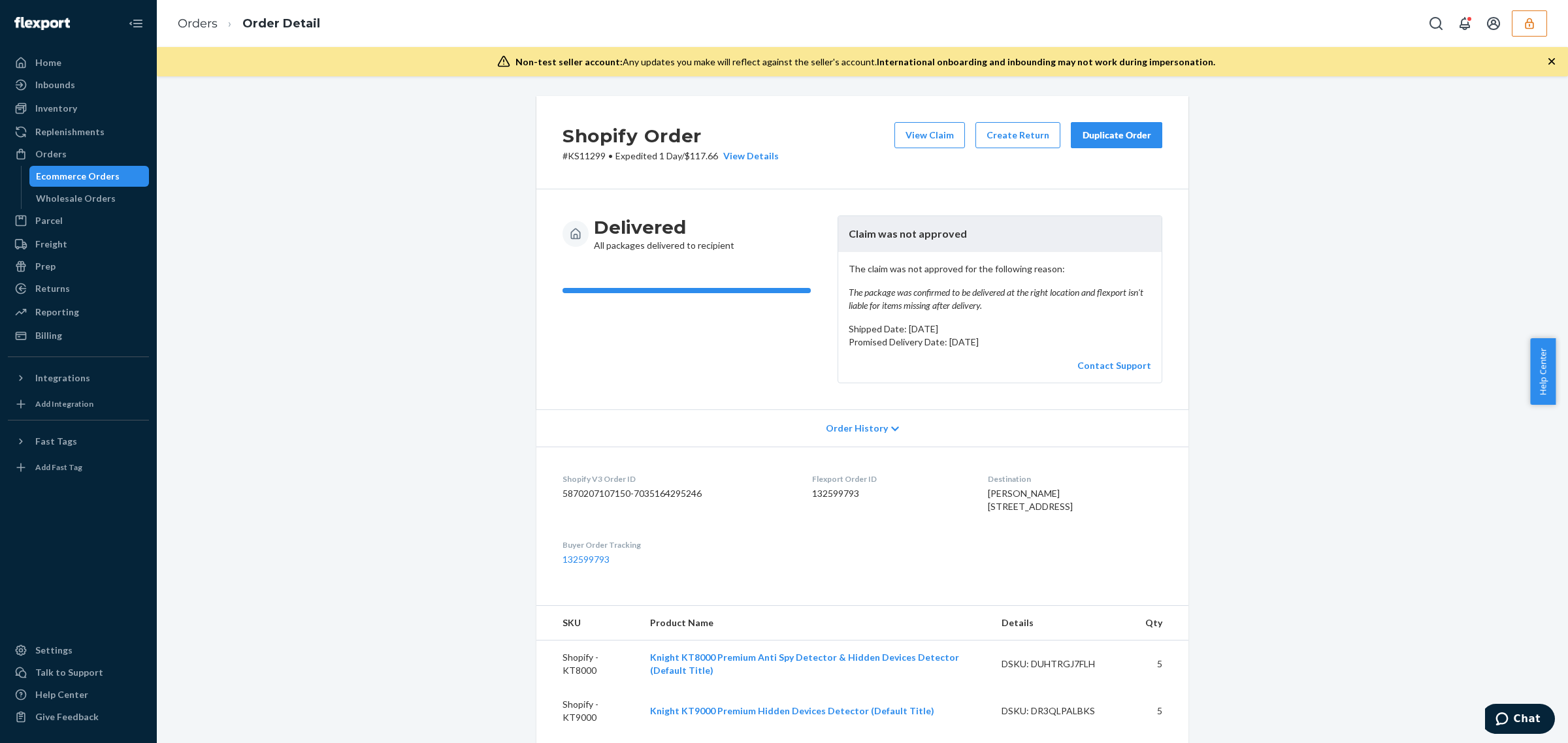
scroll to position [464, 0]
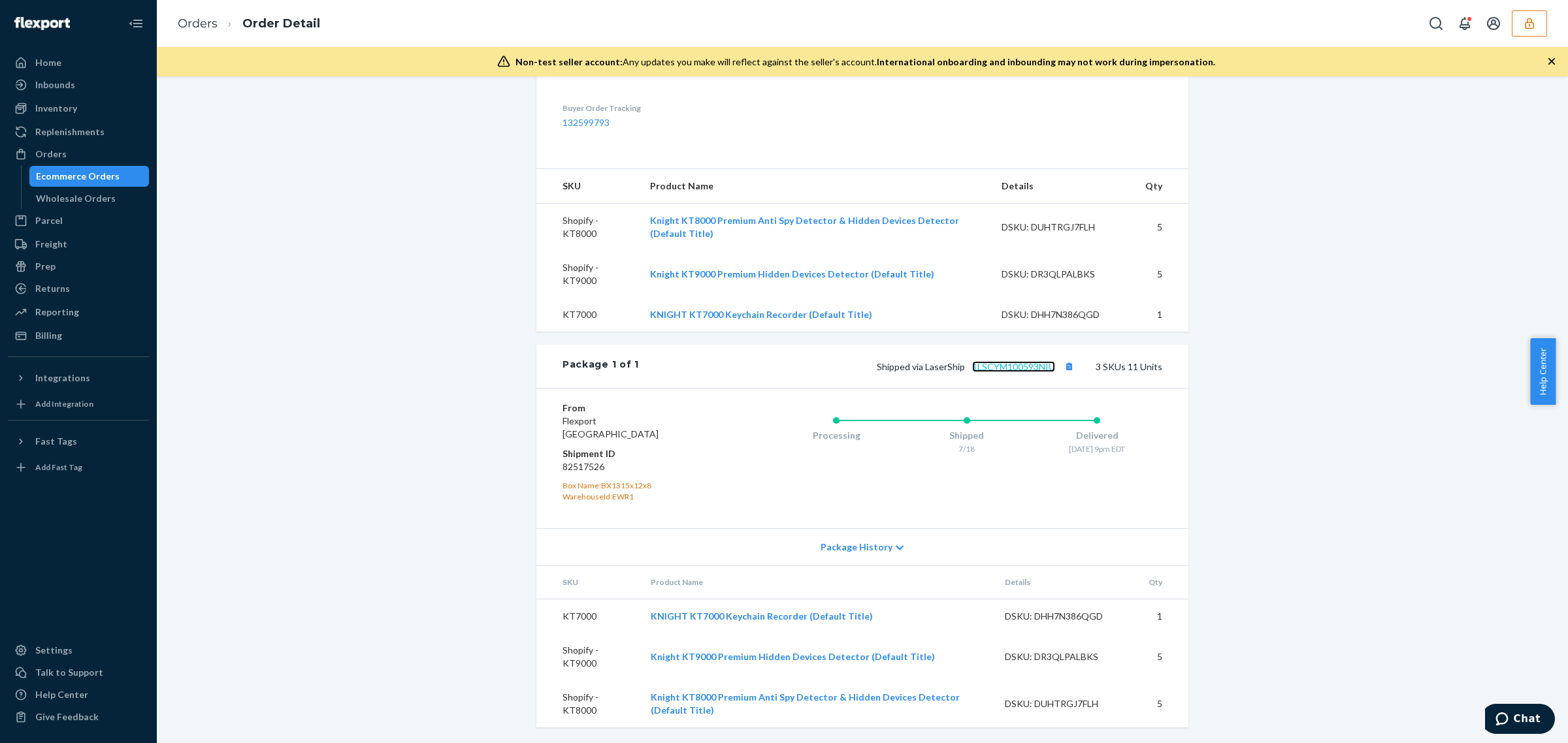
click at [1030, 363] on link "1LSCYM100593NIU" at bounding box center [1013, 367] width 83 height 11
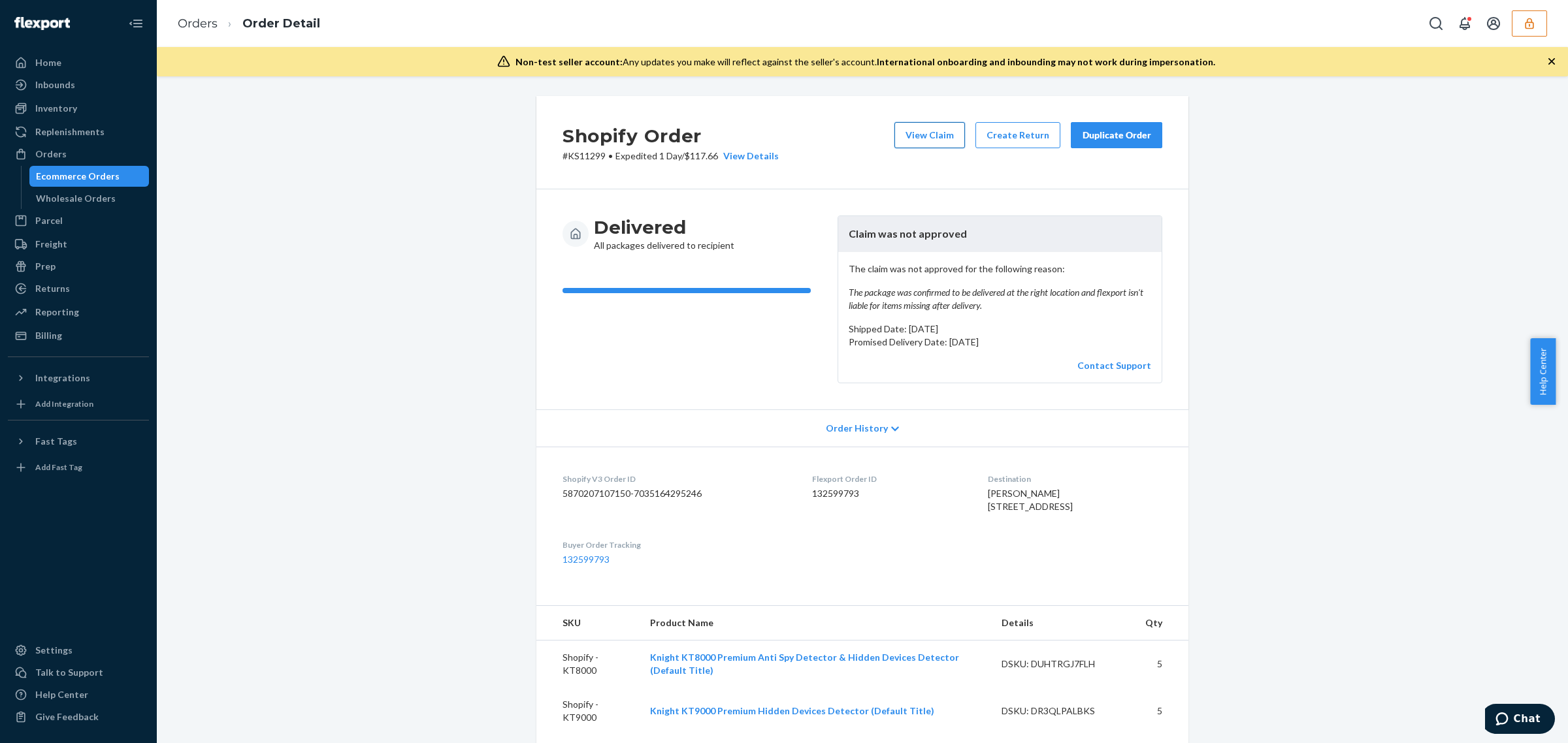
click at [938, 134] on button "View Claim" at bounding box center [929, 134] width 71 height 26
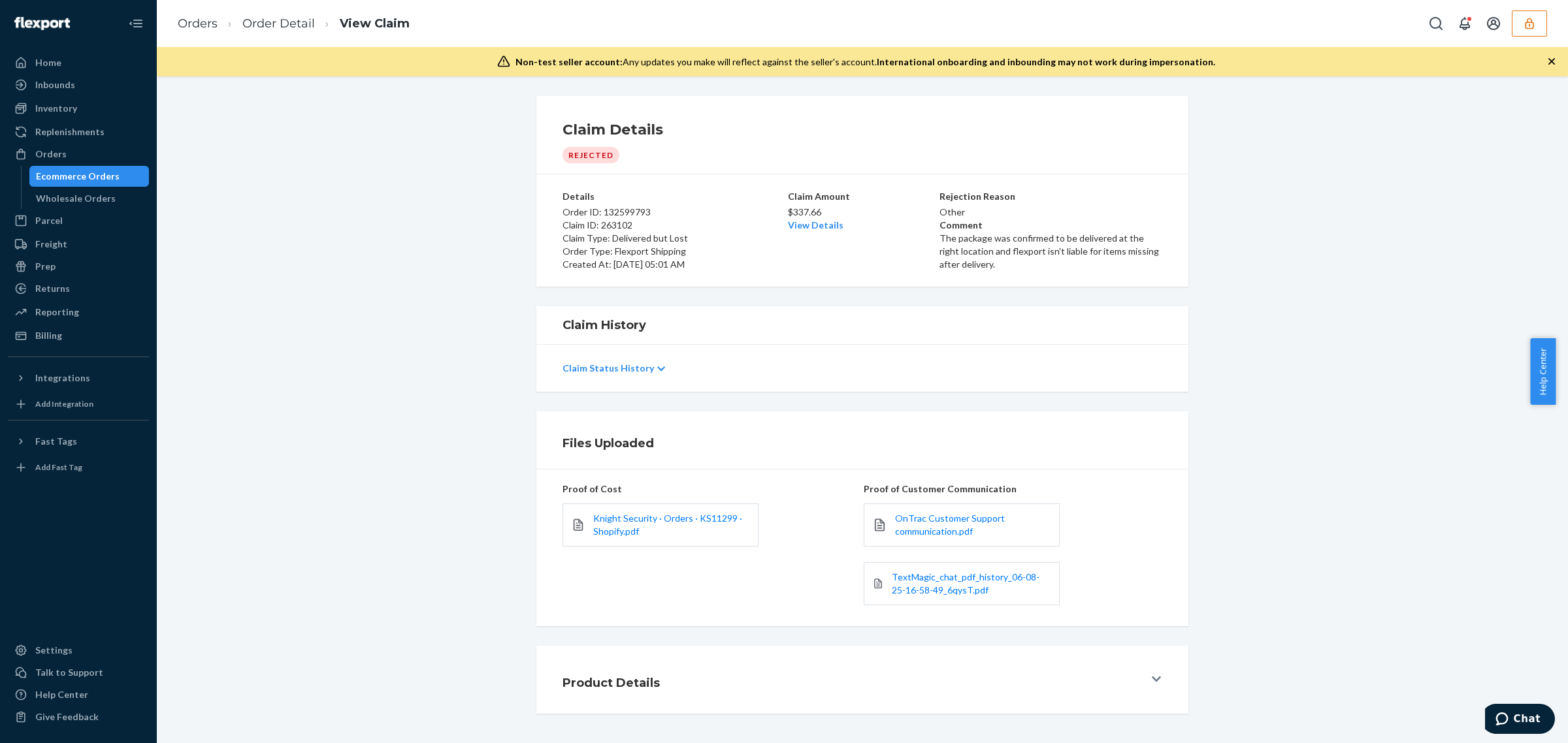
click at [802, 230] on div "$337.66 View Details" at bounding box center [862, 217] width 149 height 29
click at [801, 226] on link "View Details" at bounding box center [815, 225] width 55 height 11
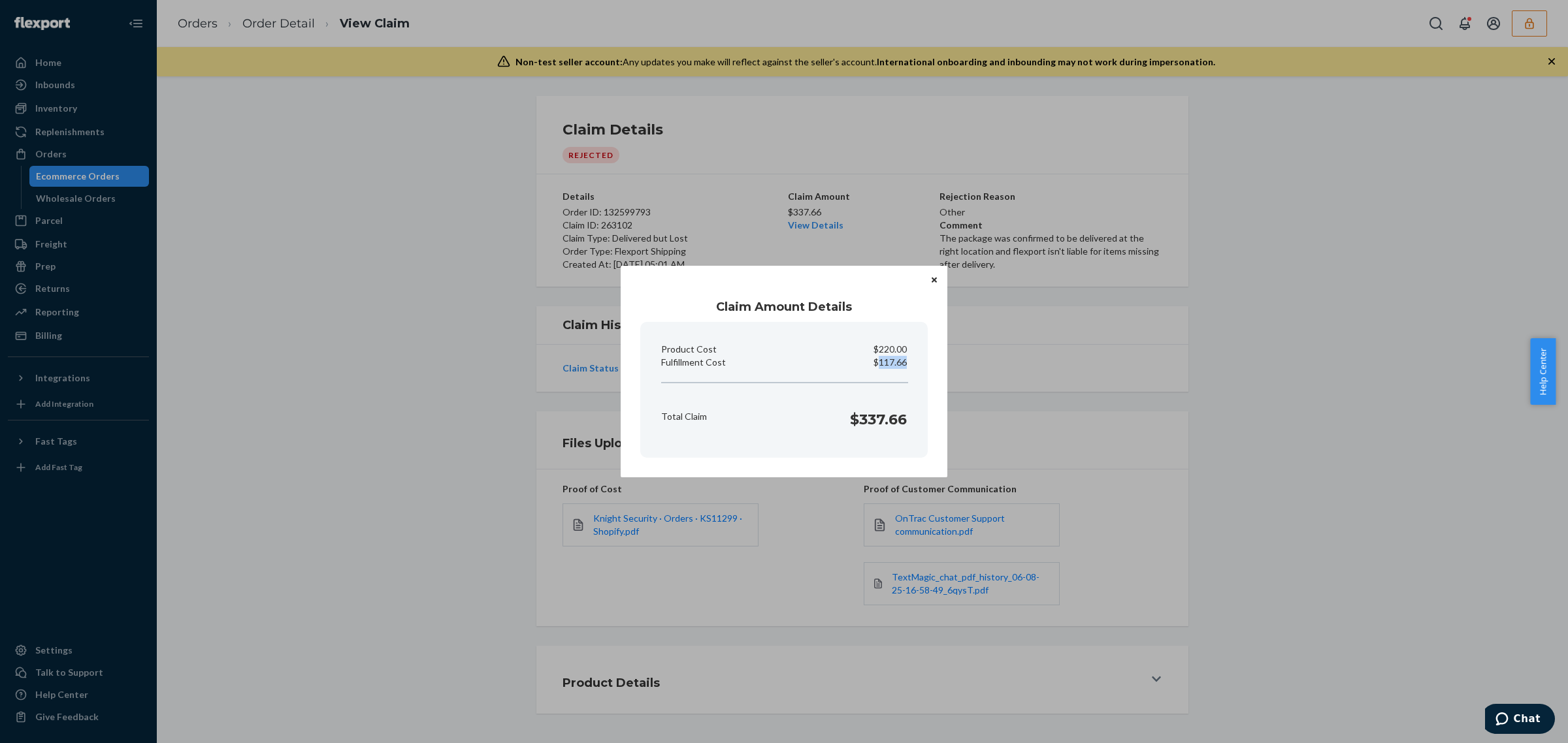
drag, startPoint x: 879, startPoint y: 363, endPoint x: 916, endPoint y: 367, distance: 37.2
click at [916, 367] on section "Product Cost $220.00 Fulfillment Cost $117.66 Total Claim $337.66" at bounding box center [784, 390] width 287 height 136
copy p "117.66"
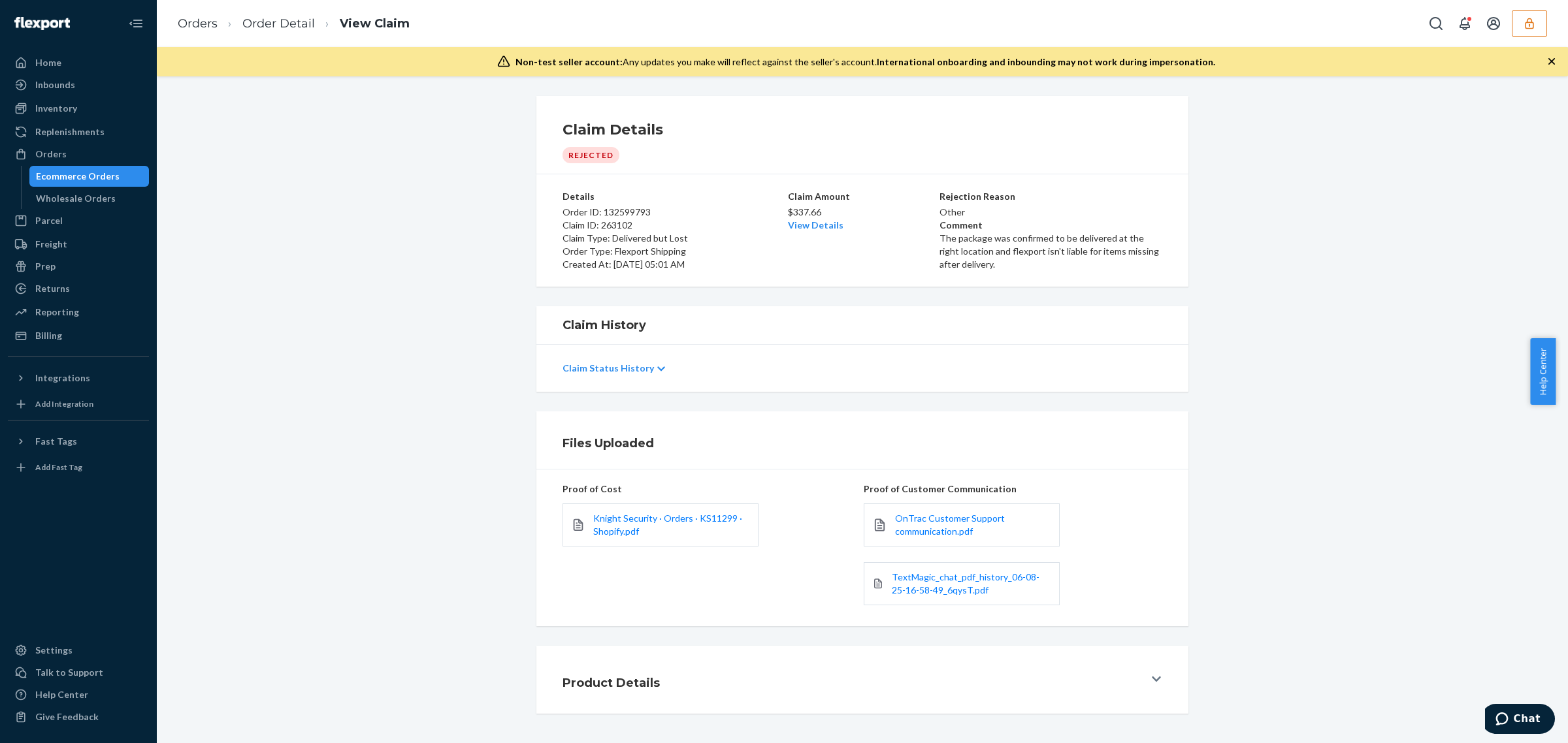
drag, startPoint x: 727, startPoint y: 554, endPoint x: 719, endPoint y: 553, distance: 8.1
click at [726, 555] on div "Home Inbounds Shipping Plans Problems Inventory Products Replenishments Orders …" at bounding box center [784, 371] width 1568 height 743
click at [656, 516] on span "Knight Security · Orders · KS11299 · Shopify.pdf" at bounding box center [668, 525] width 149 height 24
click at [93, 328] on div "Billing" at bounding box center [78, 335] width 139 height 18
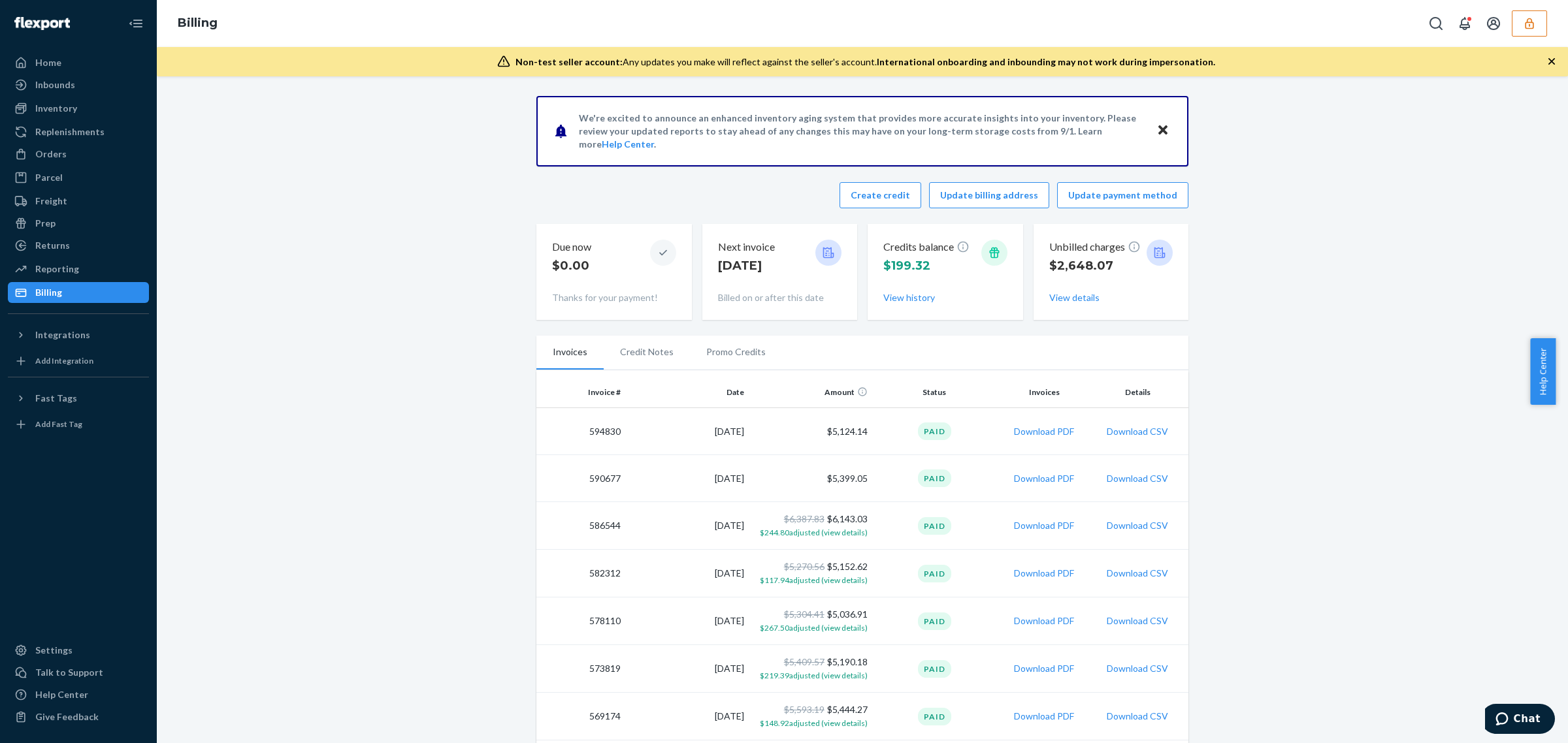
click at [847, 195] on div "Create credit Update billing address Update payment method" at bounding box center [862, 195] width 652 height 26
click at [862, 195] on button "Create credit" at bounding box center [880, 195] width 82 height 26
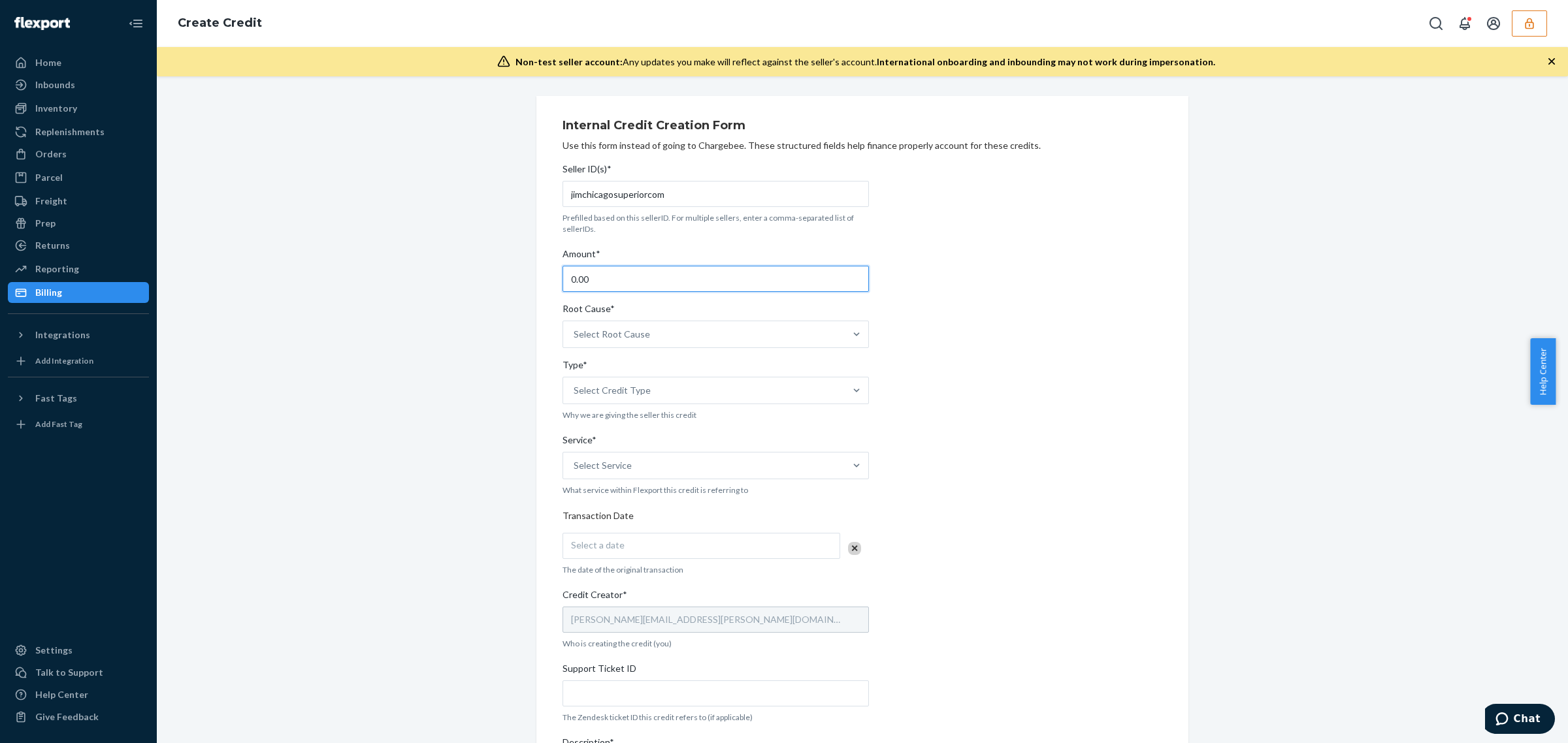
click at [639, 283] on input "0.00" at bounding box center [715, 278] width 306 height 26
click at [638, 283] on input "0.00" at bounding box center [715, 278] width 306 height 26
type input "217.66"
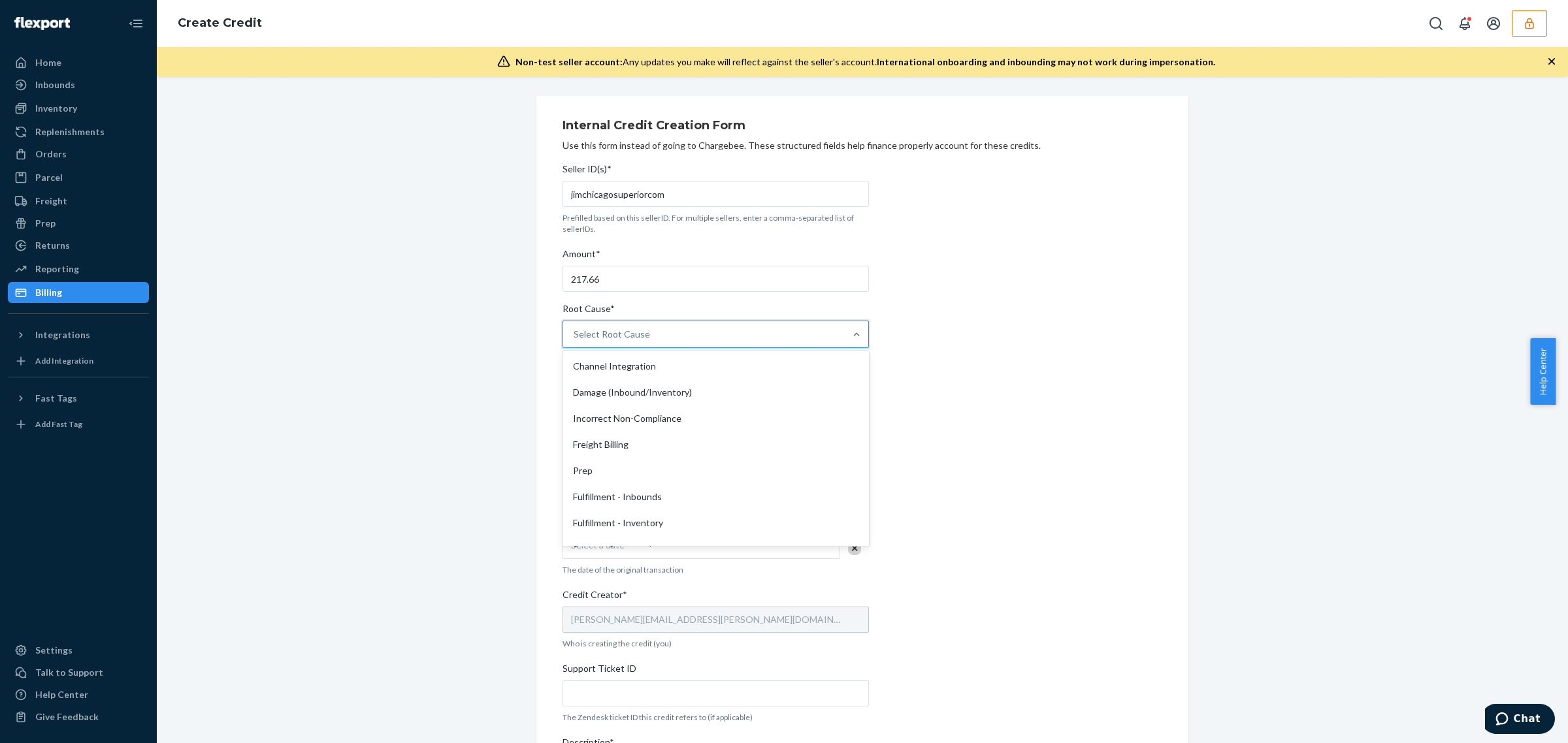
click at [634, 330] on div "Select Root Cause" at bounding box center [612, 334] width 76 height 13
click at [575, 330] on input "Root Cause* option Channel Integration focused, 1 of 29. 29 results available. …" at bounding box center [575, 334] width 1 height 13
type input "de"
click at [633, 363] on div "OB - Delivered but lost" at bounding box center [716, 366] width 301 height 26
click at [585, 341] on input "de" at bounding box center [579, 334] width 11 height 13
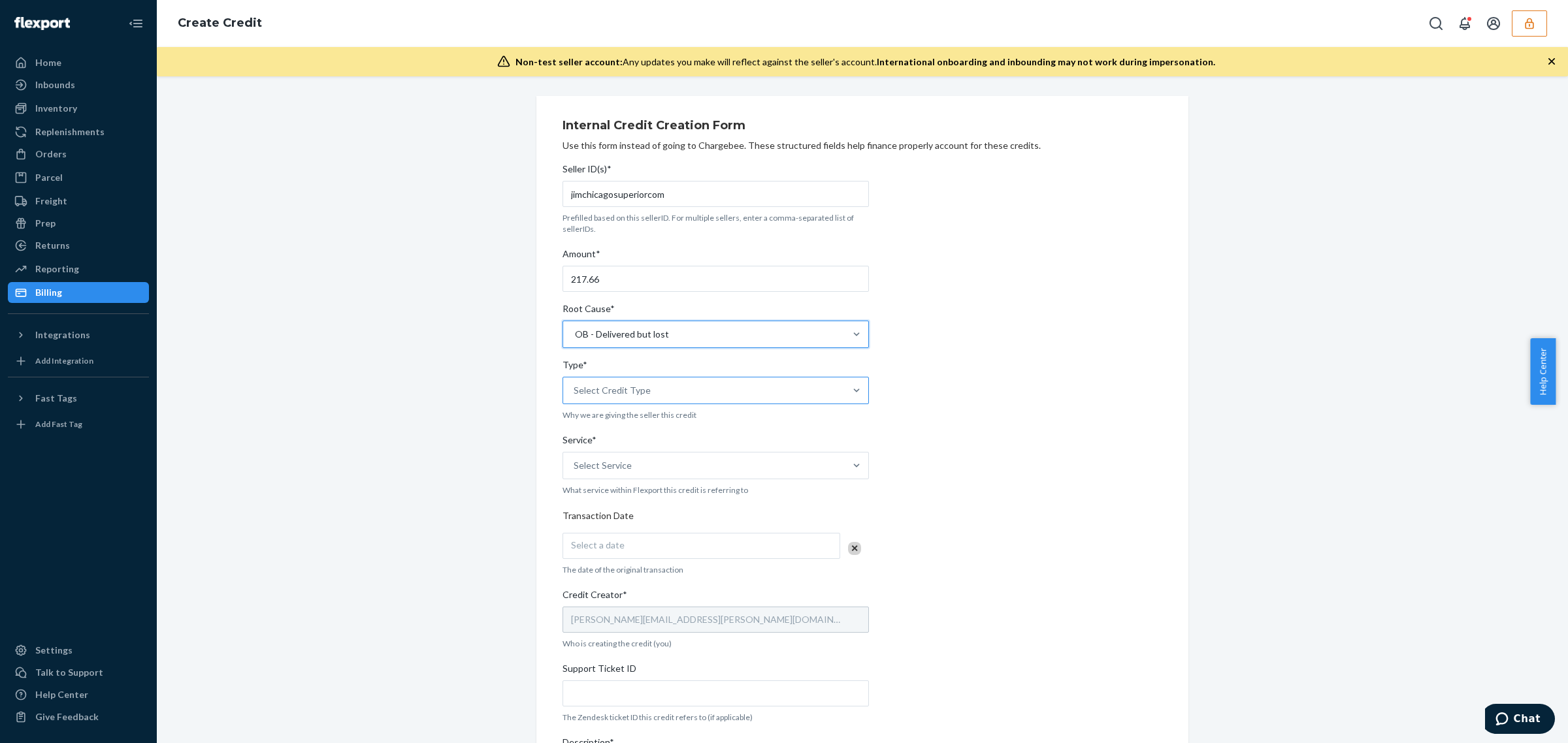
click at [637, 387] on div "Select Credit Type" at bounding box center [612, 390] width 77 height 13
click at [575, 387] on input "Type* Select Credit Type" at bounding box center [575, 390] width 1 height 13
click at [637, 412] on div "Support" at bounding box center [716, 422] width 301 height 26
click at [575, 397] on input "Type* option Support focused, 1 of 3. 3 results available. Use Up and Down to c…" at bounding box center [575, 390] width 1 height 13
click at [638, 468] on div "Select Service" at bounding box center [704, 465] width 282 height 26
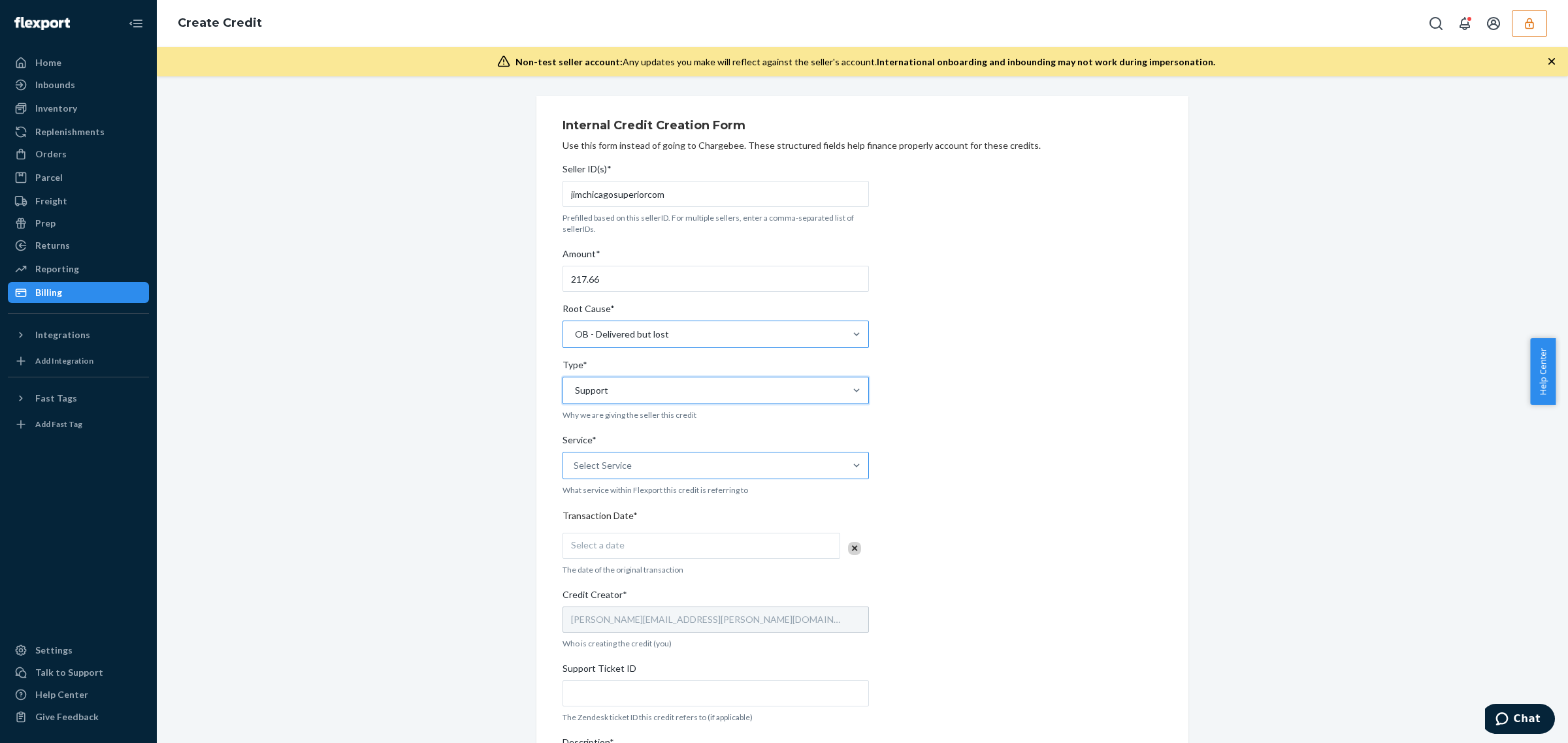
click at [575, 468] on input "Service* Select Service" at bounding box center [575, 465] width 1 height 13
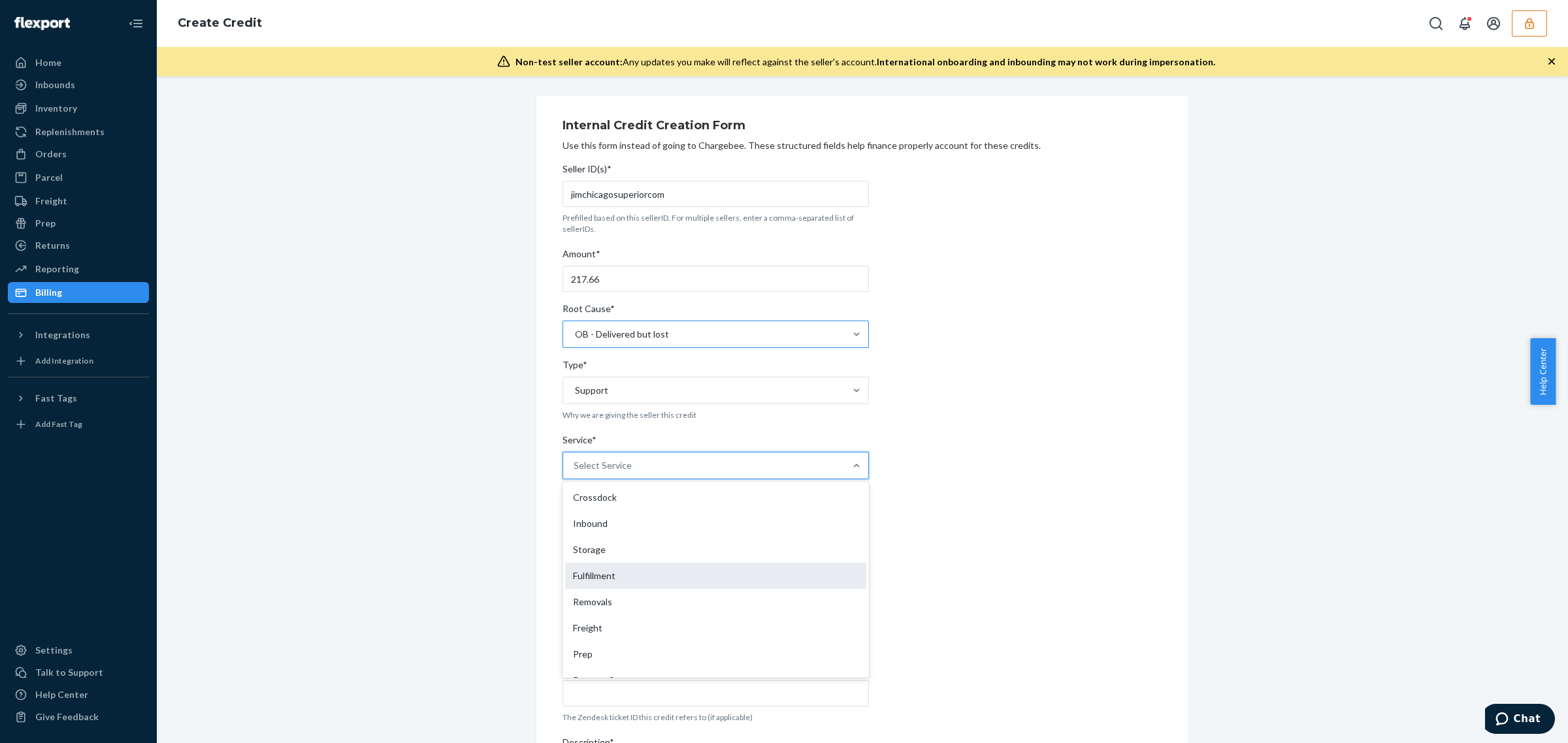
click at [649, 575] on div "Fulfillment" at bounding box center [716, 576] width 301 height 26
click at [575, 472] on input "Service* option Fulfillment focused, 4 of 10. 10 results available. Use Up and …" at bounding box center [575, 465] width 1 height 13
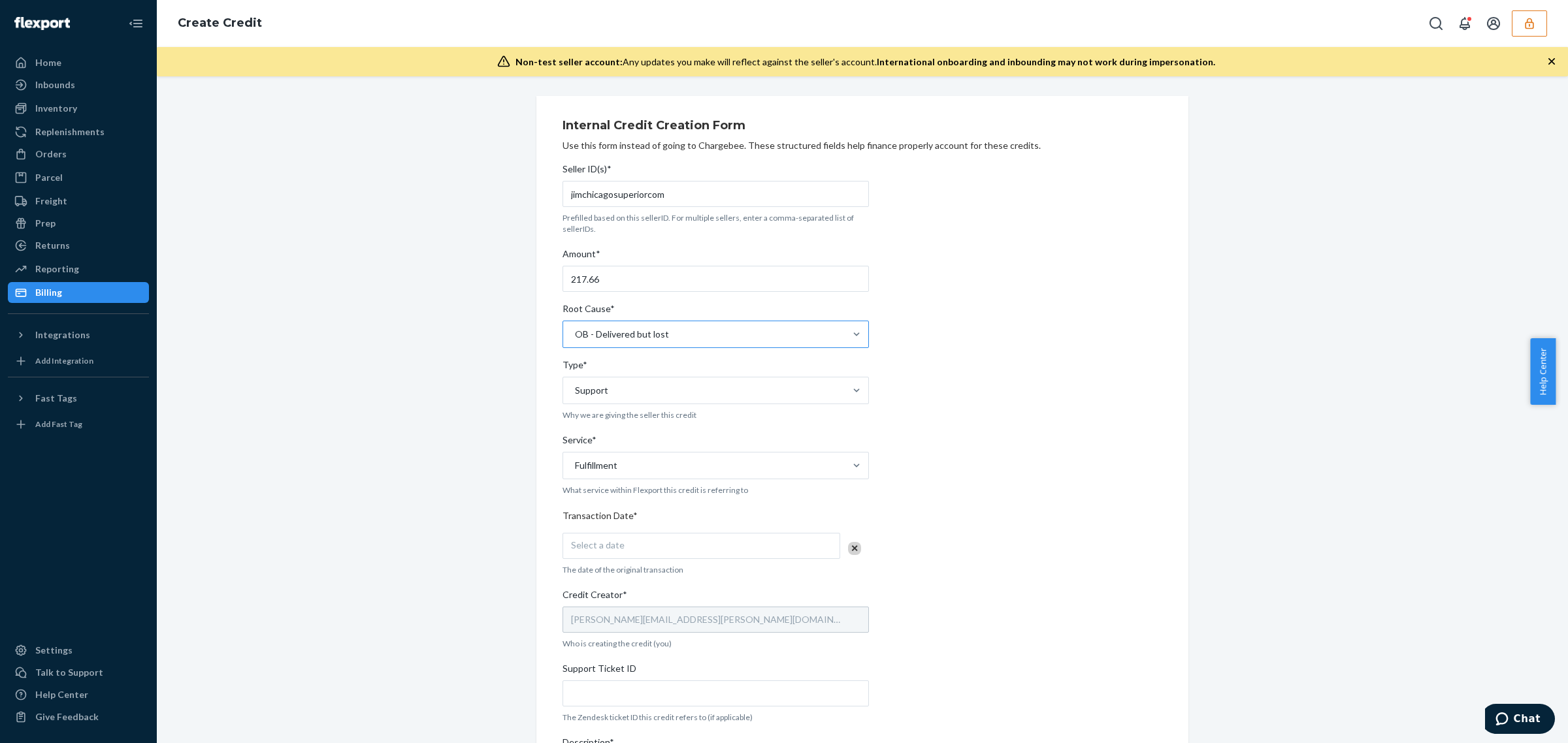
click at [647, 547] on div "Select a date" at bounding box center [701, 546] width 277 height 26
click at [701, 700] on button "24" at bounding box center [695, 697] width 26 height 22
click at [701, 699] on input "Support Ticket ID" at bounding box center [715, 693] width 306 height 26
paste input "814419"
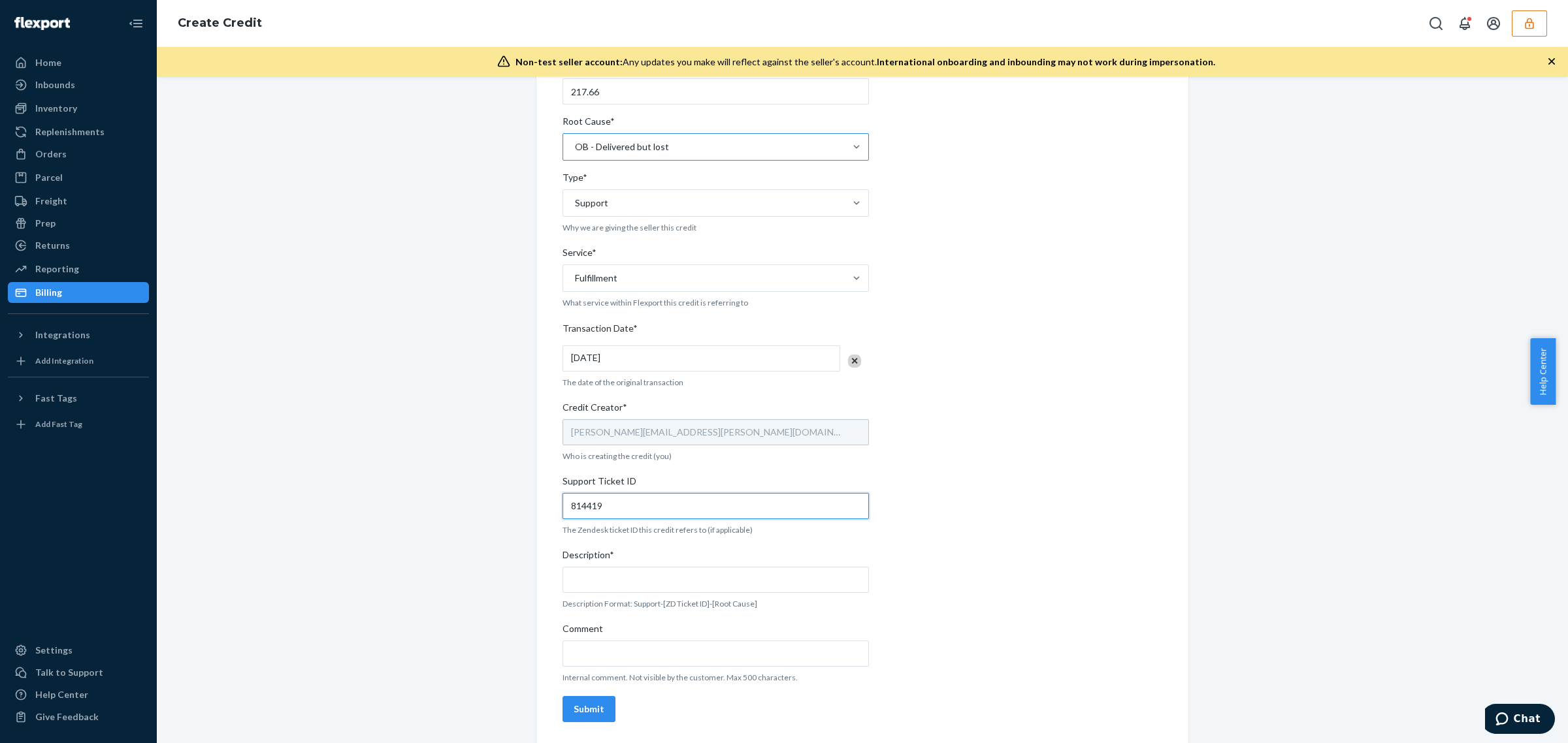
type input "814419"
click at [687, 580] on input "Description*" at bounding box center [715, 579] width 306 height 26
paste input "814419"
type input "814419"
click at [674, 641] on input "Comment" at bounding box center [715, 653] width 306 height 26
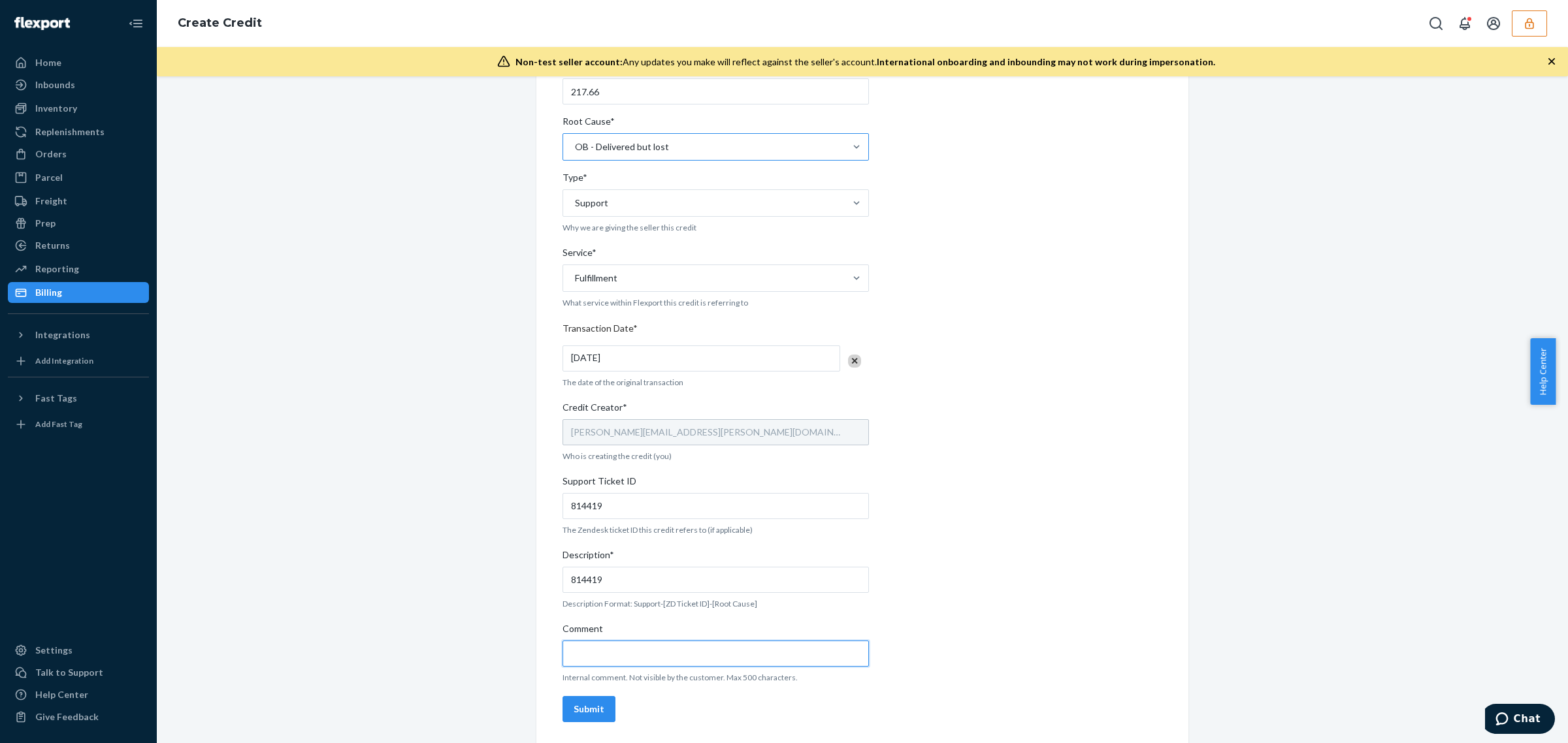
paste input "814419"
type input "814419"
click at [607, 702] on button "Submit" at bounding box center [589, 709] width 53 height 26
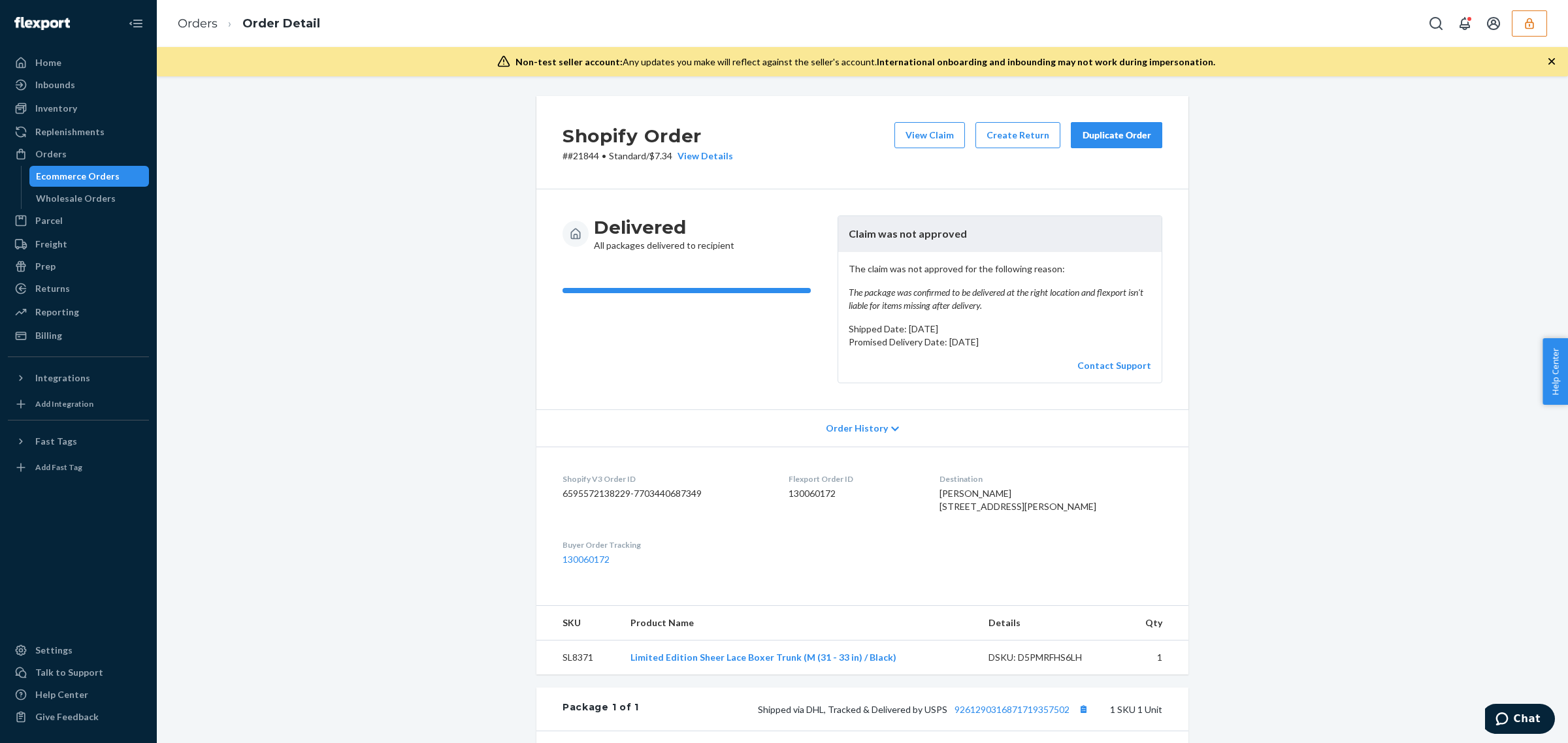
scroll to position [88, 0]
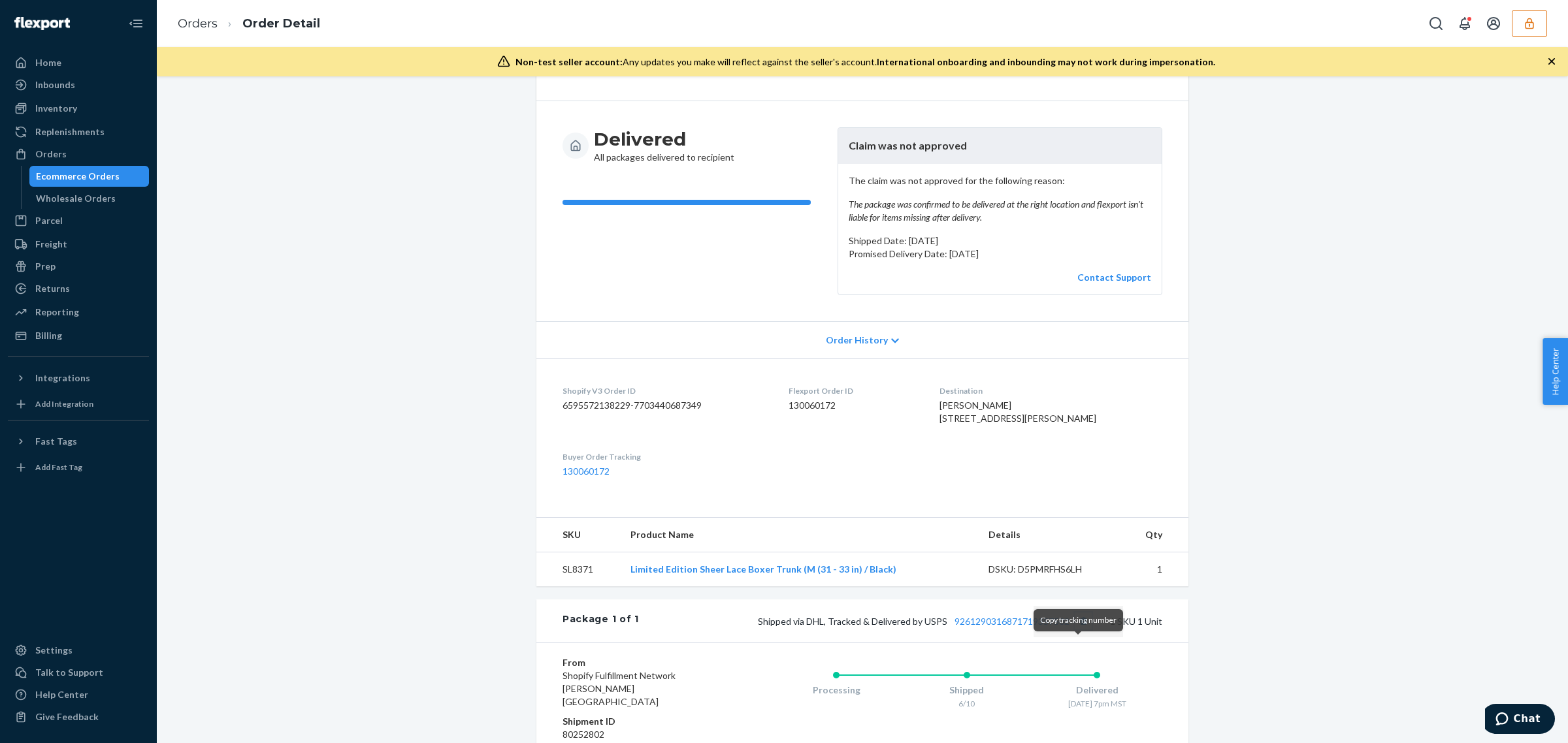
click at [1082, 630] on button "Copy tracking number" at bounding box center [1083, 621] width 17 height 17
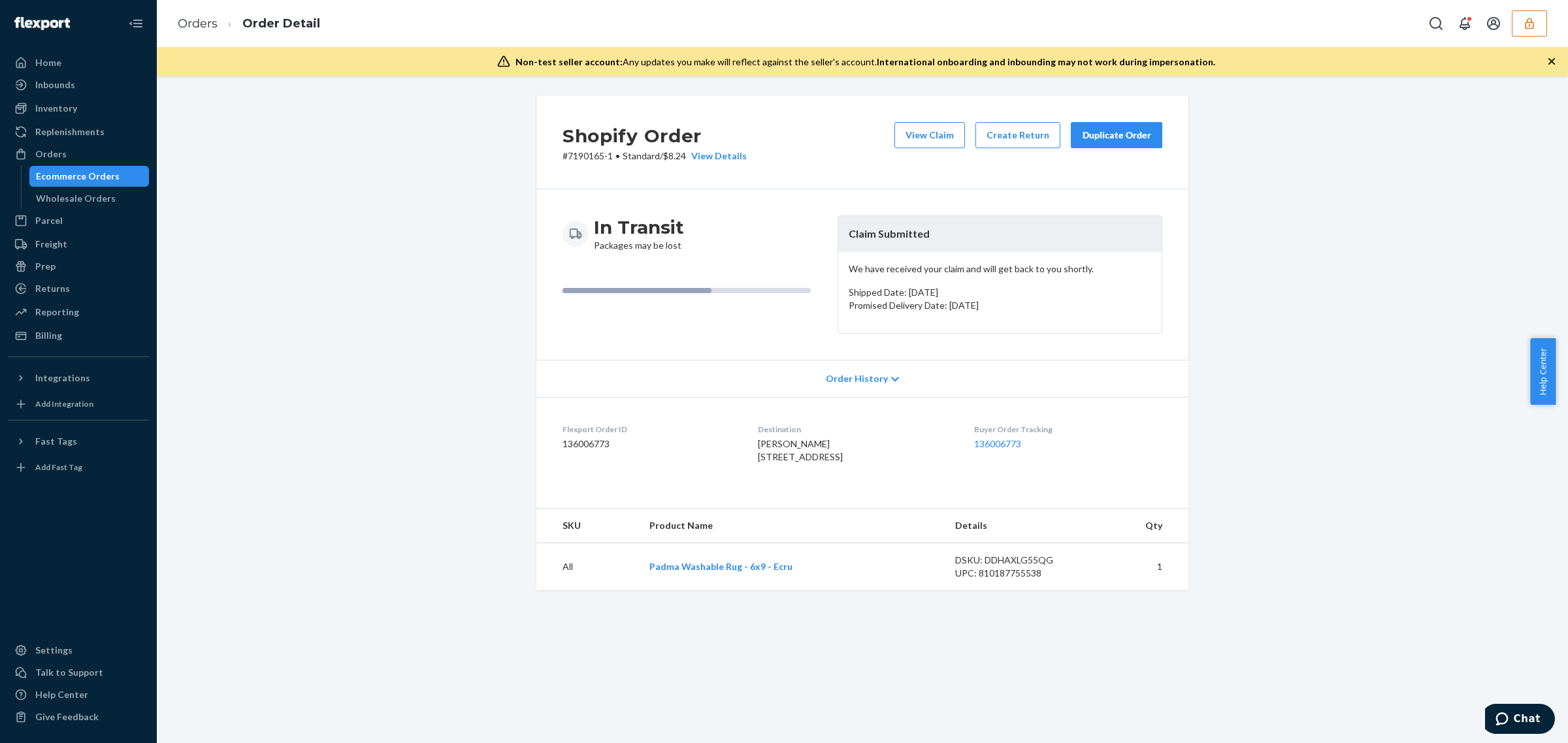
click at [593, 442] on dd "136006773" at bounding box center [649, 444] width 174 height 13
copy dd "136006773"
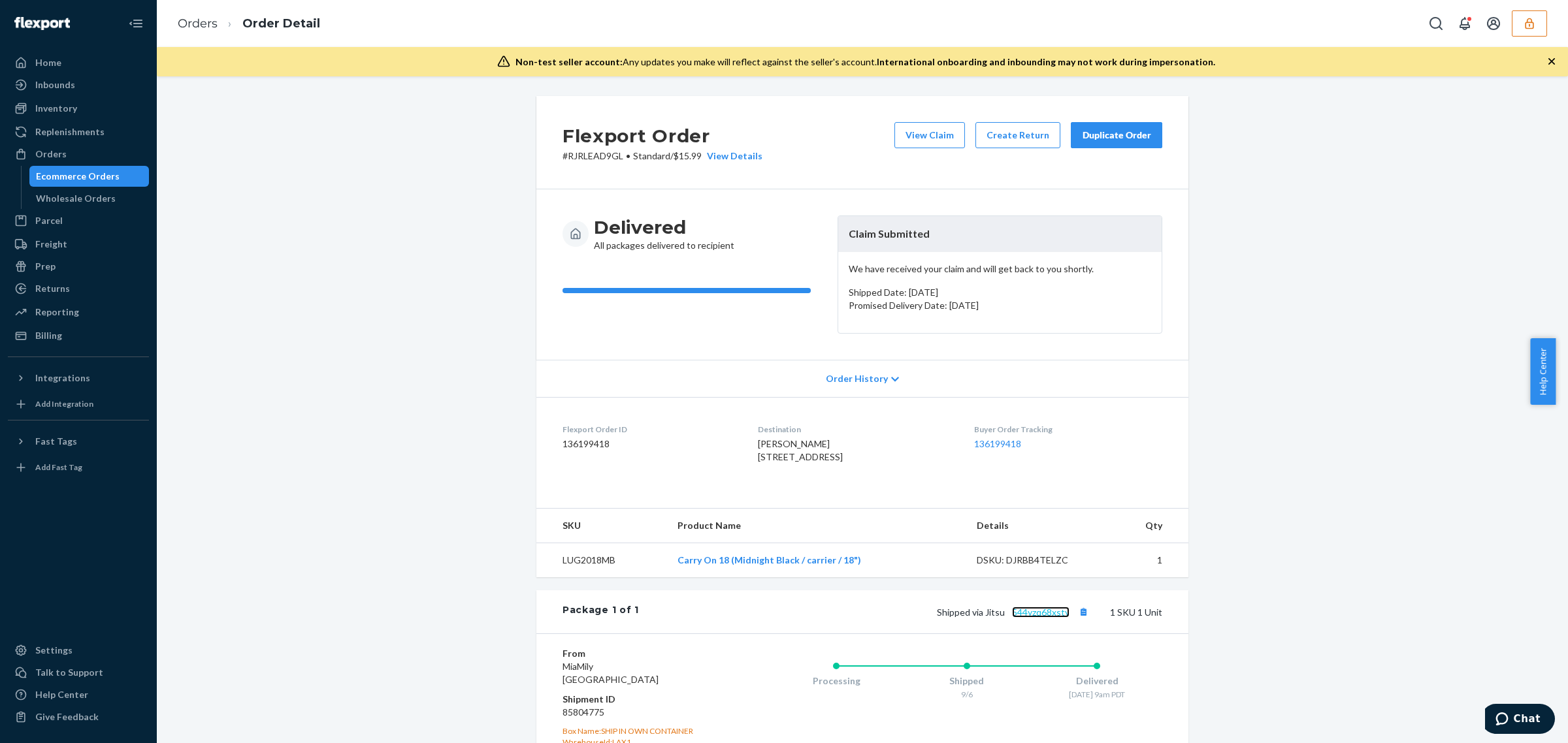
drag, startPoint x: 1043, startPoint y: 638, endPoint x: 1020, endPoint y: 558, distance: 83.2
click at [1043, 618] on link "544yzq68xsty" at bounding box center [1040, 612] width 57 height 11
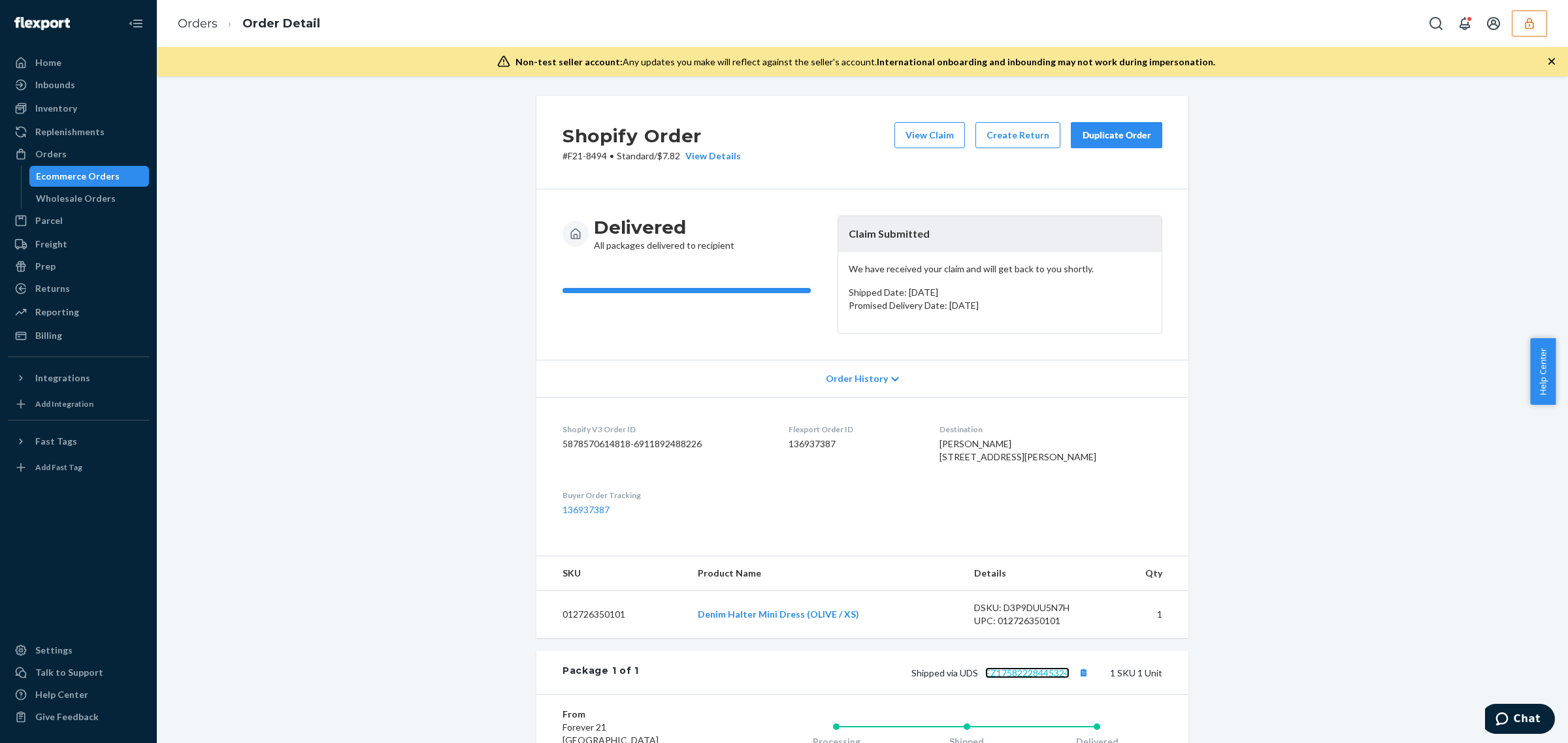
click at [1021, 679] on link "EZ17582228445324" at bounding box center [1027, 673] width 84 height 11
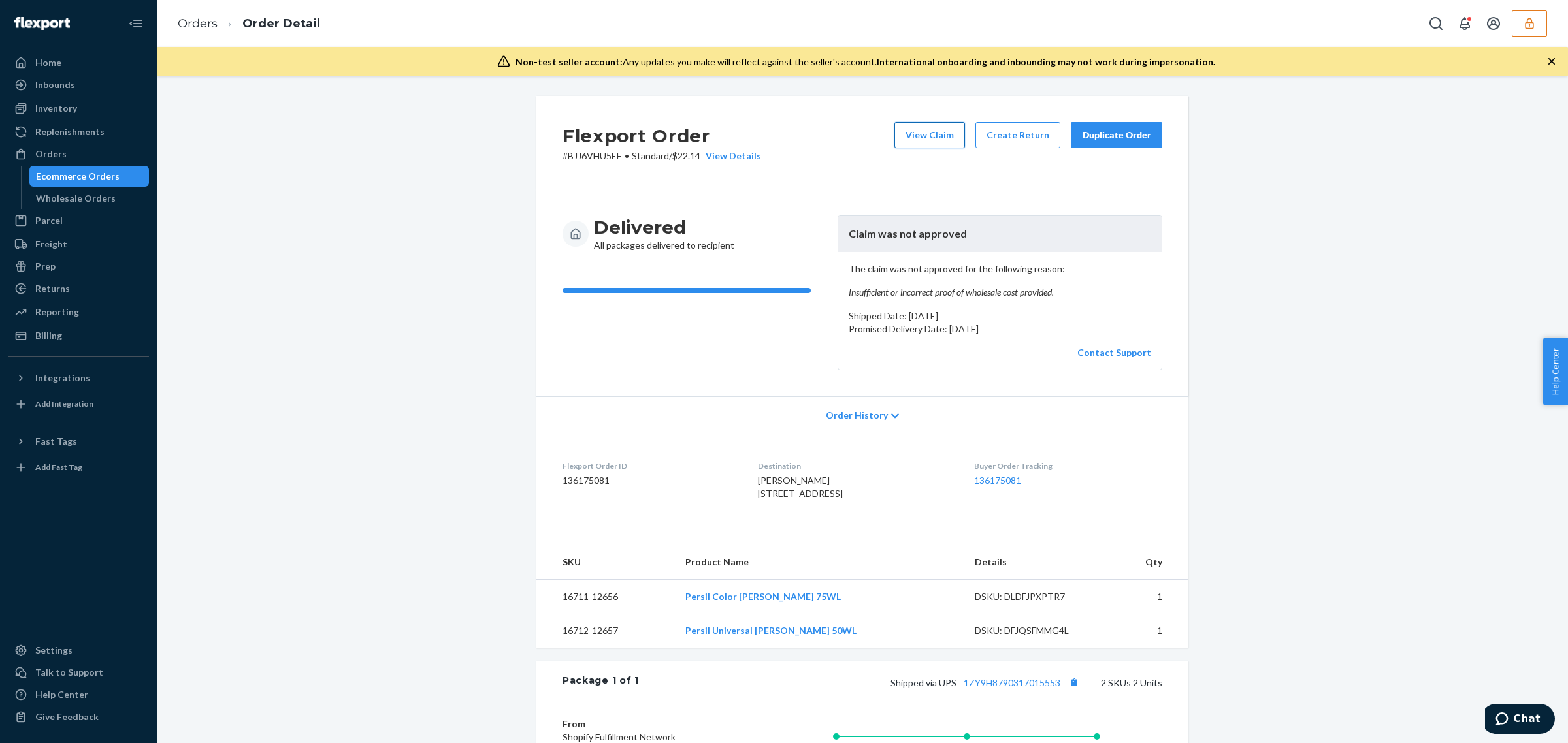
click at [923, 148] on button "View Claim" at bounding box center [929, 134] width 71 height 26
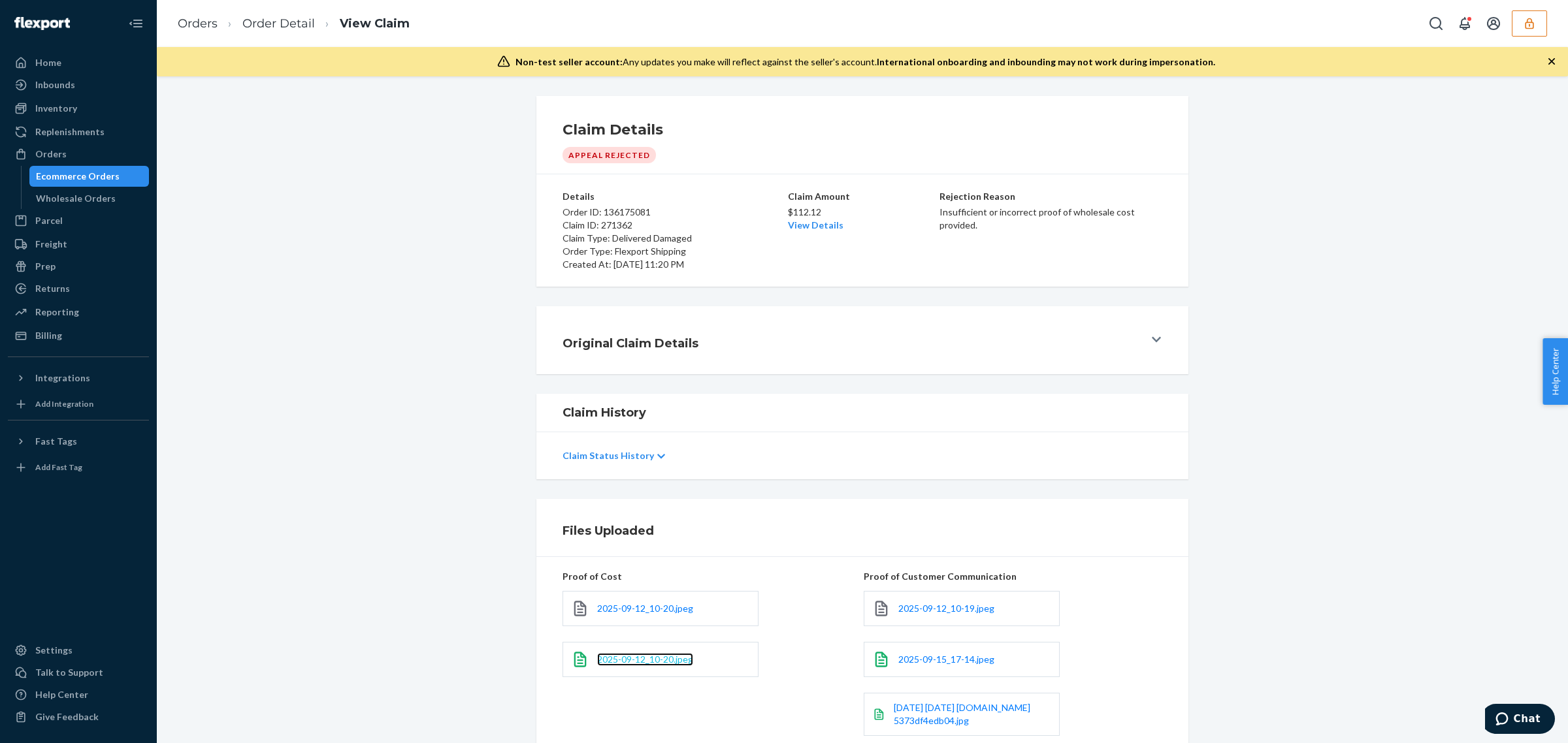
click at [608, 661] on span "2025-09-12_10-20.jpeg" at bounding box center [645, 659] width 96 height 11
click at [633, 609] on span "2025-09-12_10-20.jpeg" at bounding box center [645, 609] width 96 height 11
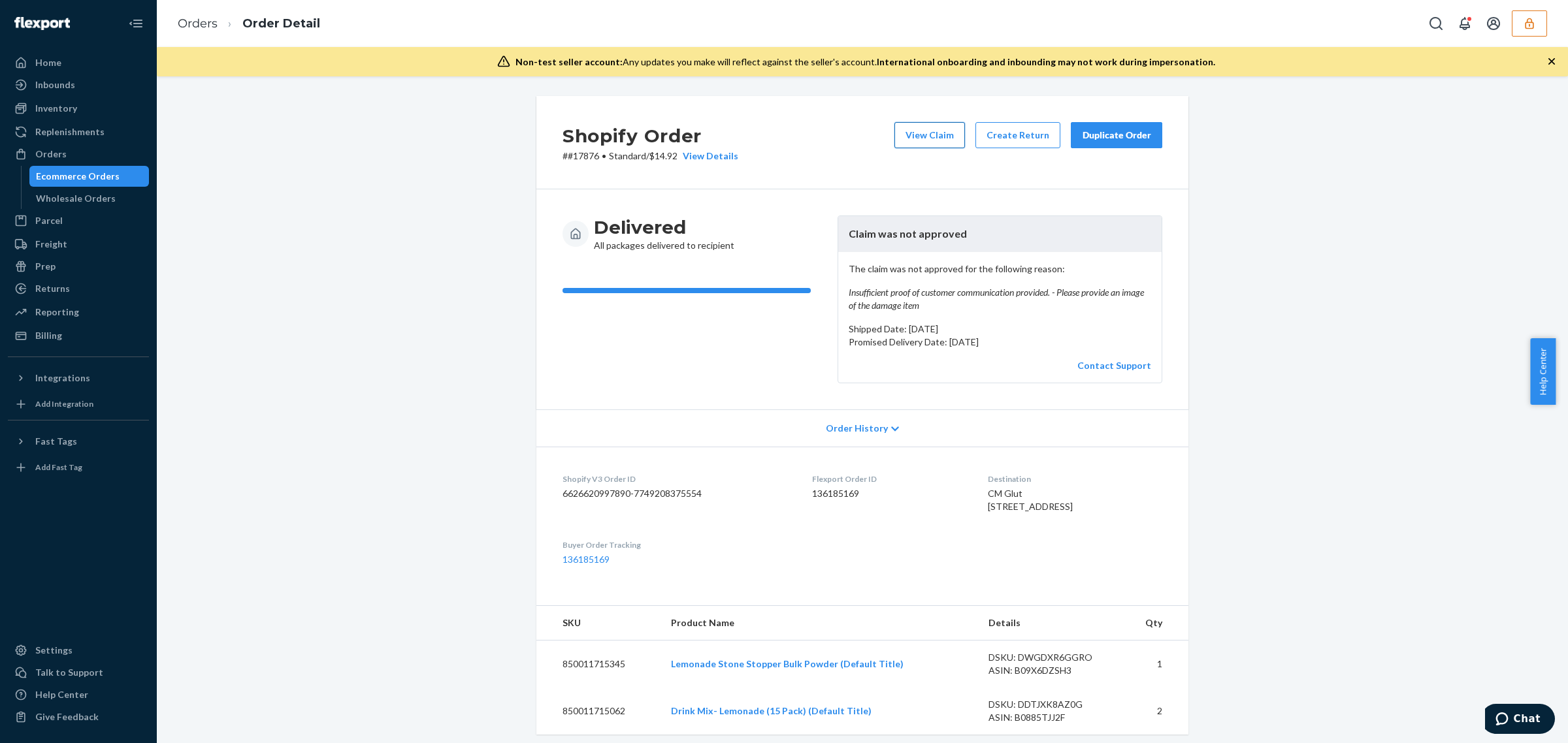
click at [912, 137] on button "View Claim" at bounding box center [929, 134] width 71 height 26
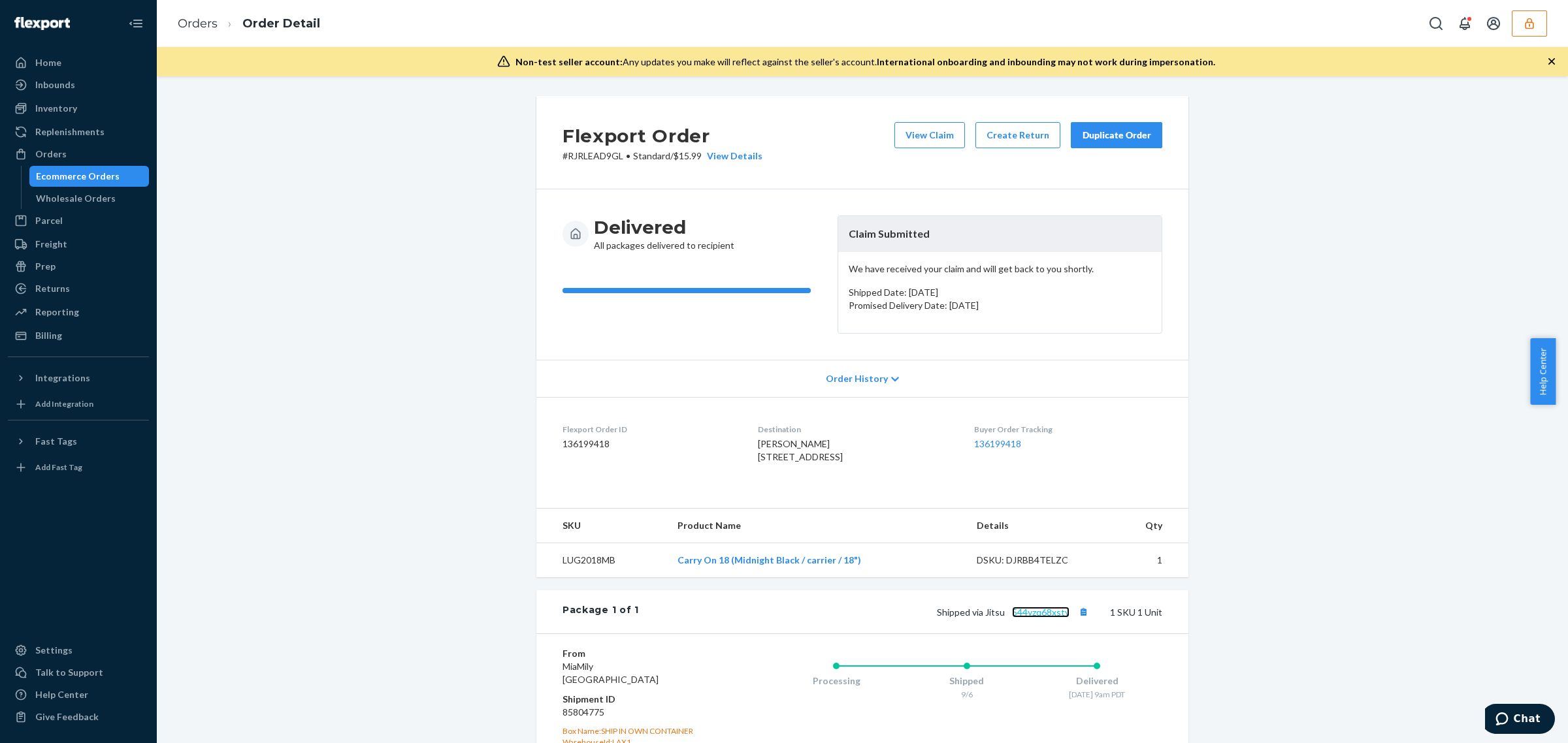
click at [1056, 618] on link "544yzq68xsty" at bounding box center [1040, 612] width 57 height 11
click at [948, 141] on button "View Claim" at bounding box center [929, 134] width 71 height 26
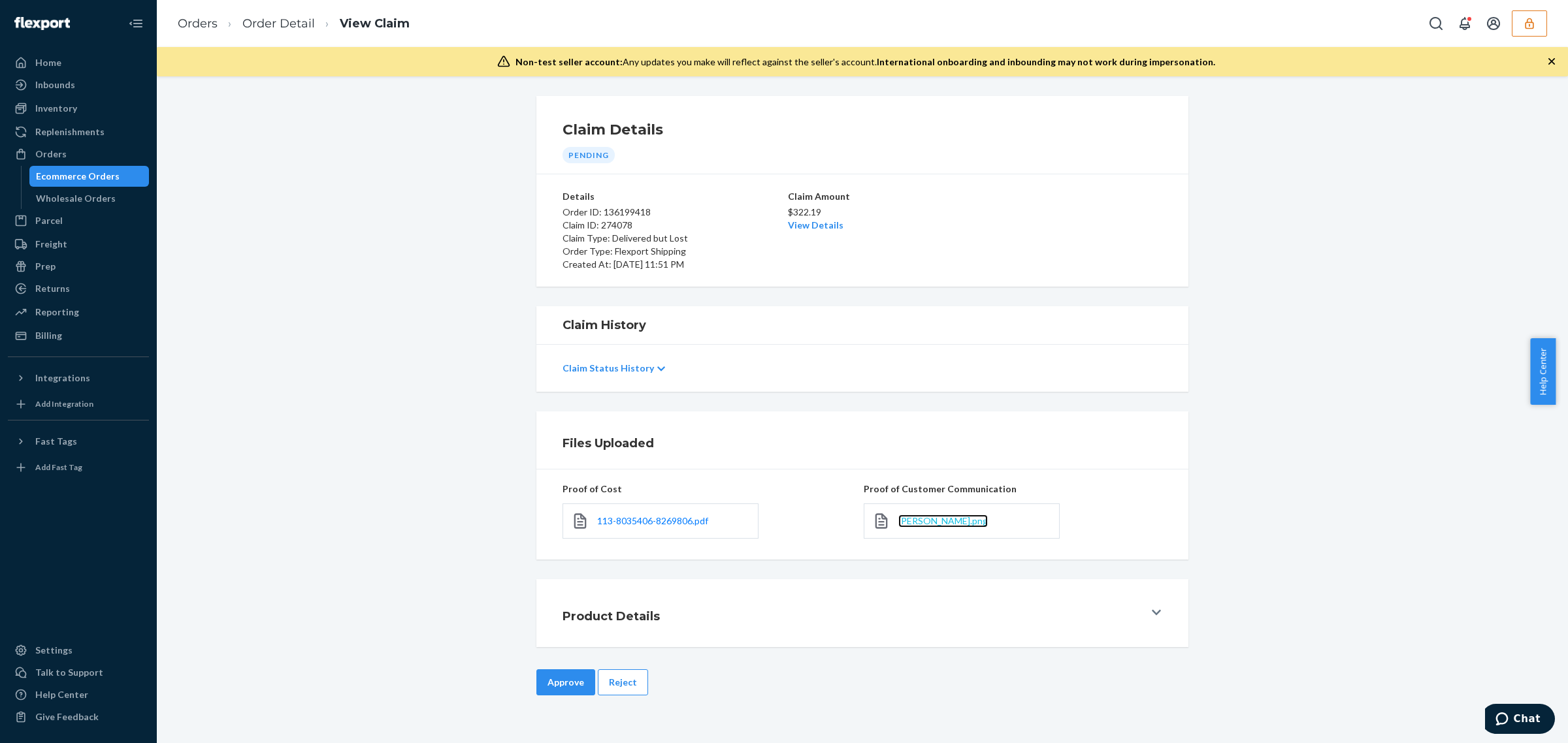
click at [900, 527] on span "[PERSON_NAME].png" at bounding box center [943, 521] width 90 height 11
click at [624, 686] on button "Reject" at bounding box center [623, 682] width 50 height 26
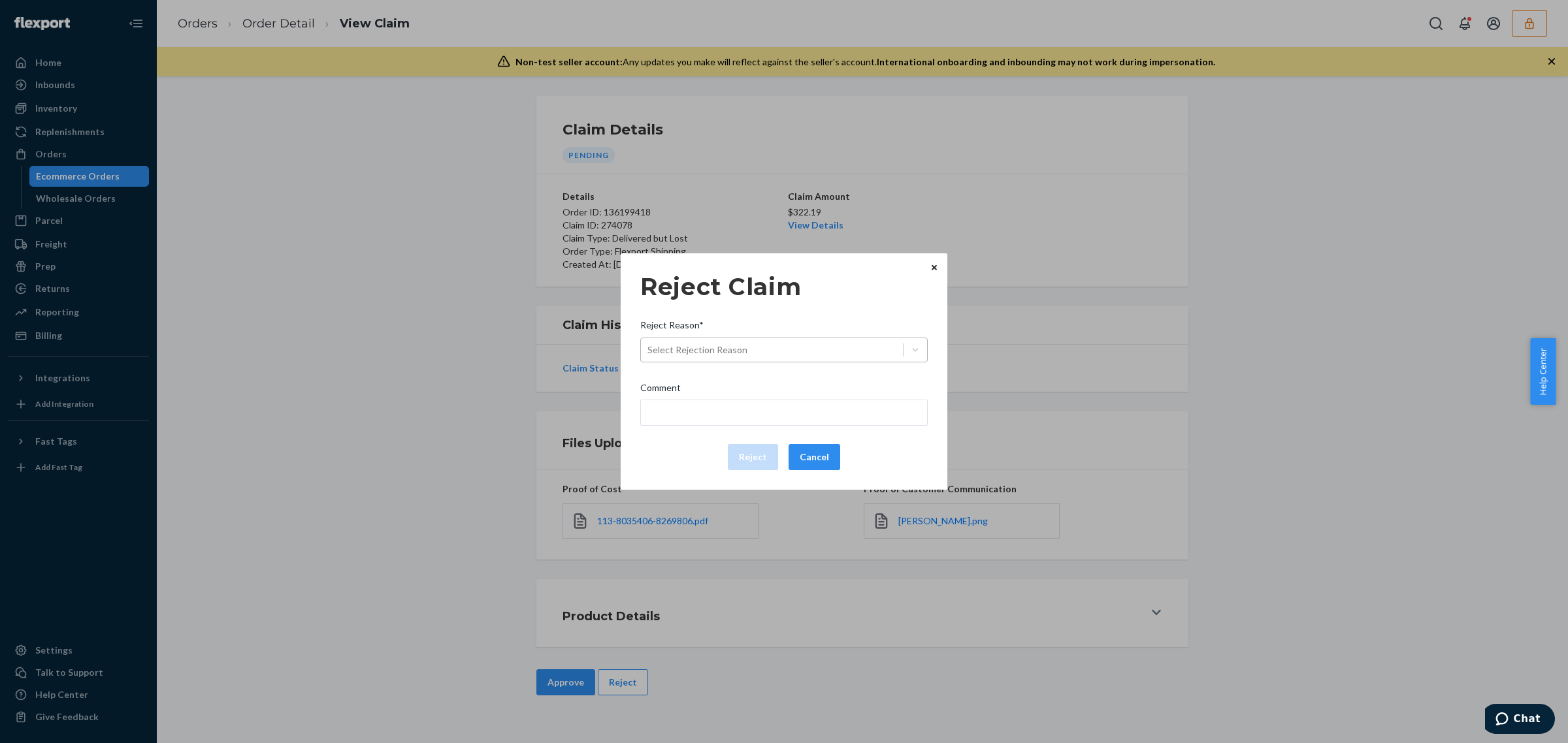
click at [828, 345] on div "Select Rejection Reason" at bounding box center [772, 350] width 262 height 21
click at [649, 345] on input "Reject Reason* Select Rejection Reason" at bounding box center [648, 349] width 1 height 13
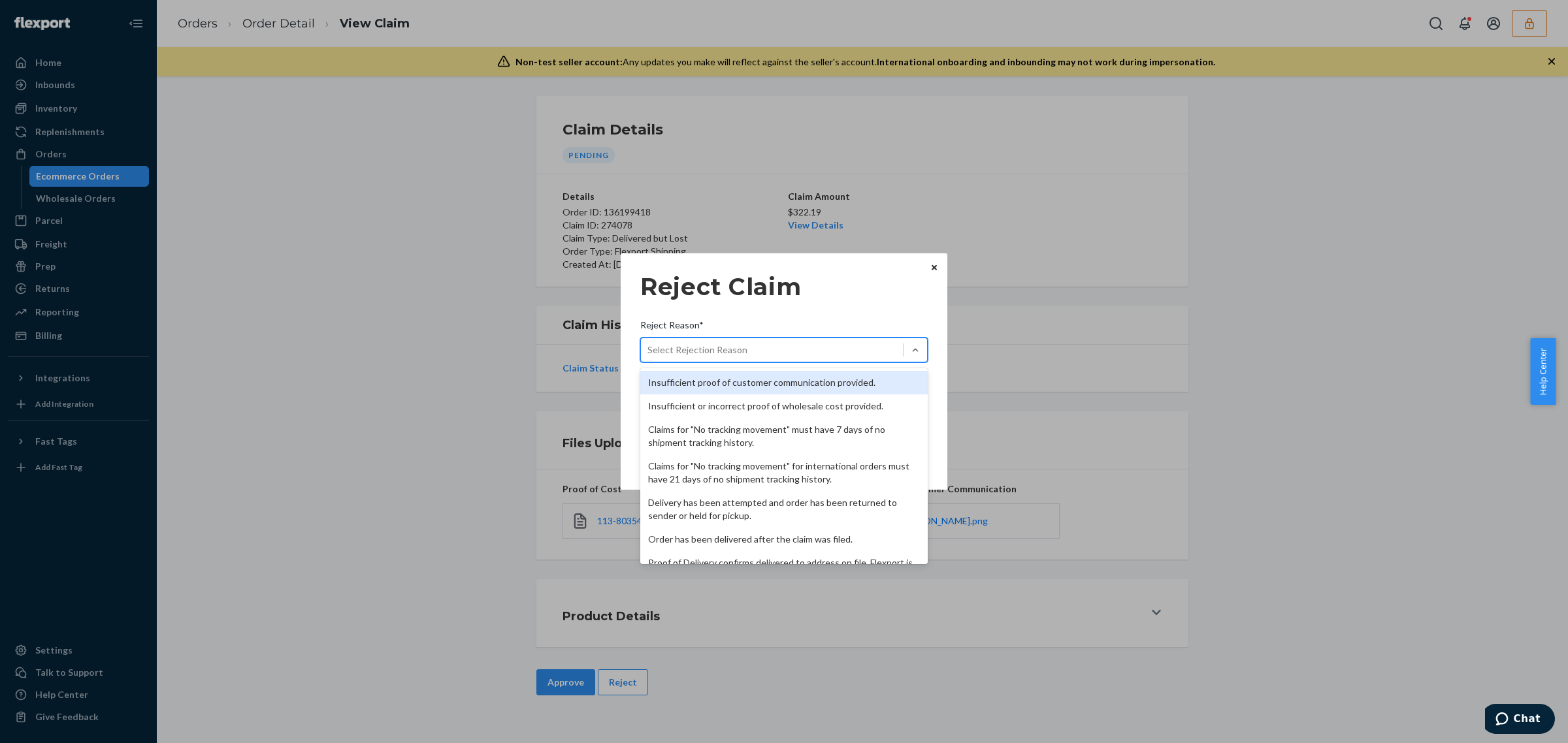
scroll to position [169, 0]
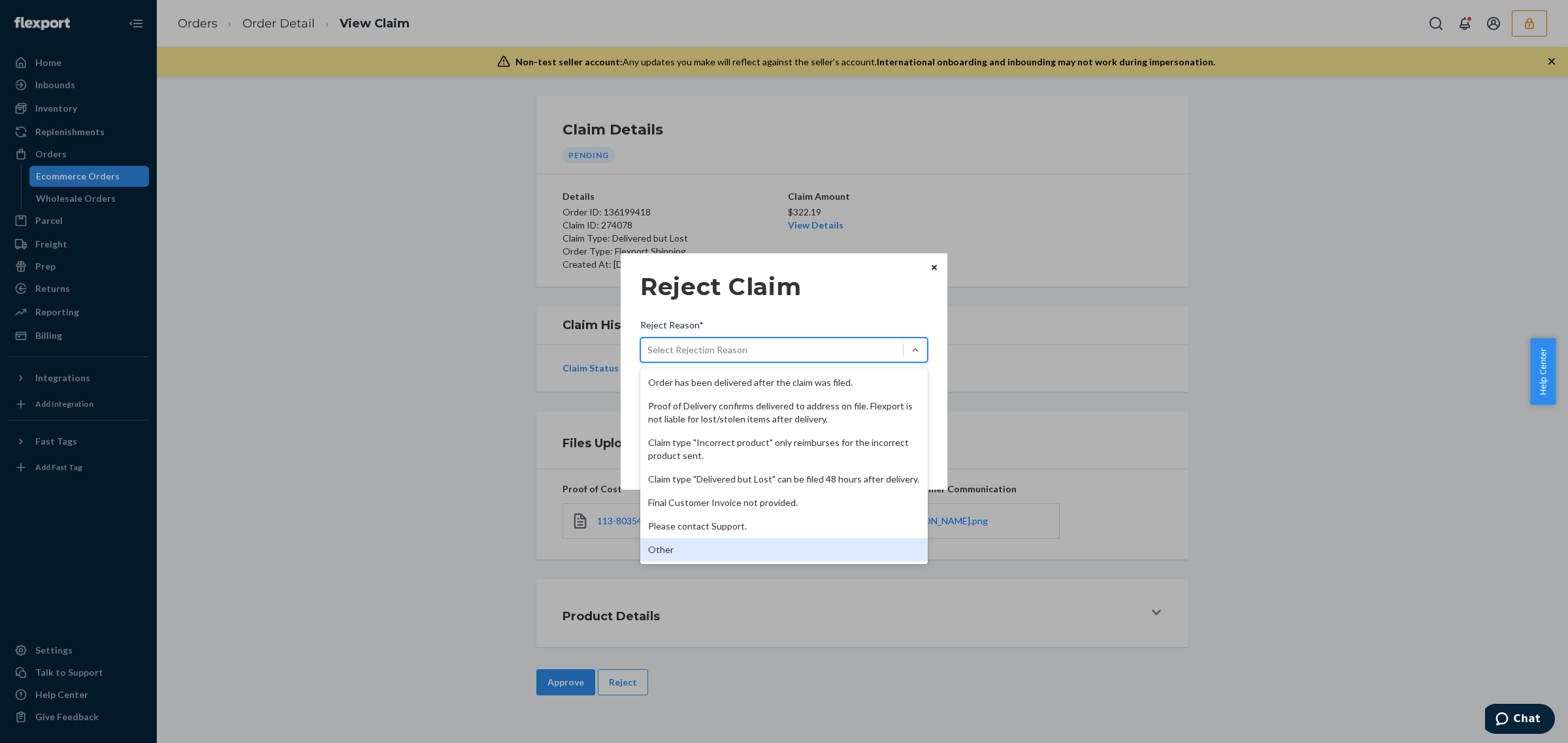
click at [726, 546] on div "Other" at bounding box center [784, 550] width 287 height 24
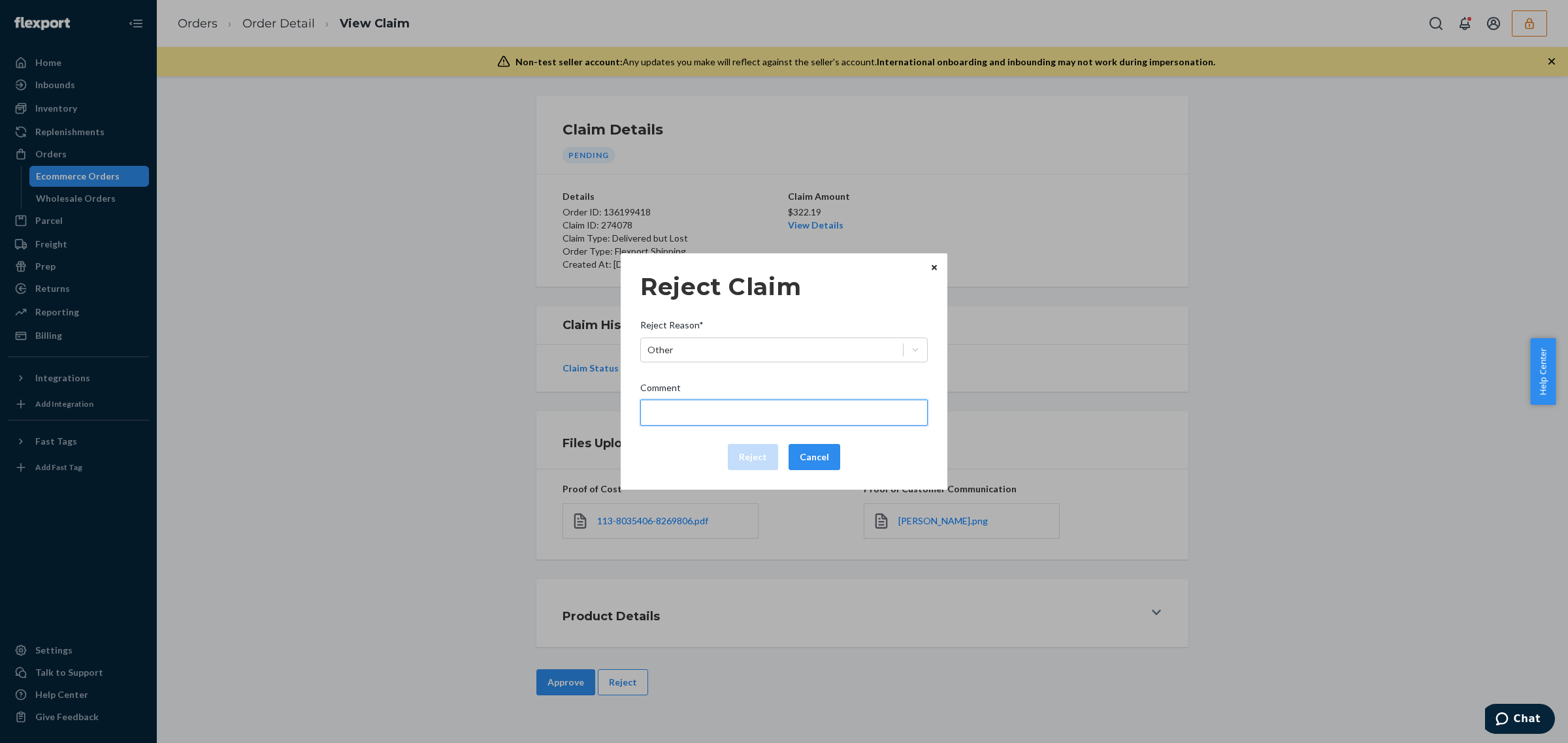
click at [727, 416] on input "Comment" at bounding box center [784, 412] width 287 height 26
type input "The package was confirmed to be delivered at the right location and flexport is…"
click at [761, 460] on button "Reject" at bounding box center [753, 457] width 50 height 26
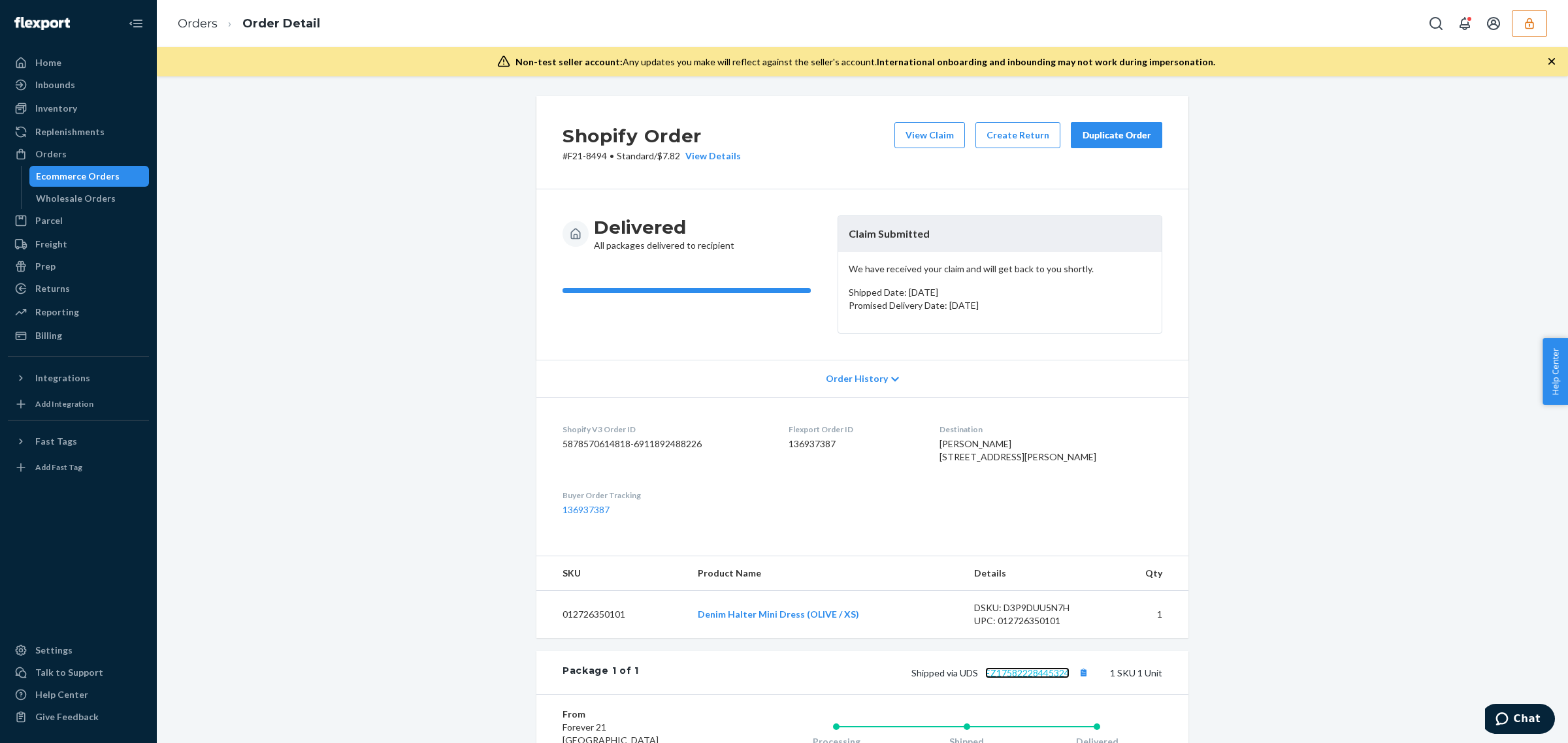
click at [1001, 679] on link "EZ17582228445324" at bounding box center [1027, 673] width 84 height 11
click at [912, 113] on div "Shopify Order # F21-8494 • Standard / $7.82 View Details View Claim Create Retu…" at bounding box center [862, 142] width 652 height 93
click at [916, 139] on button "View Claim" at bounding box center [929, 134] width 71 height 26
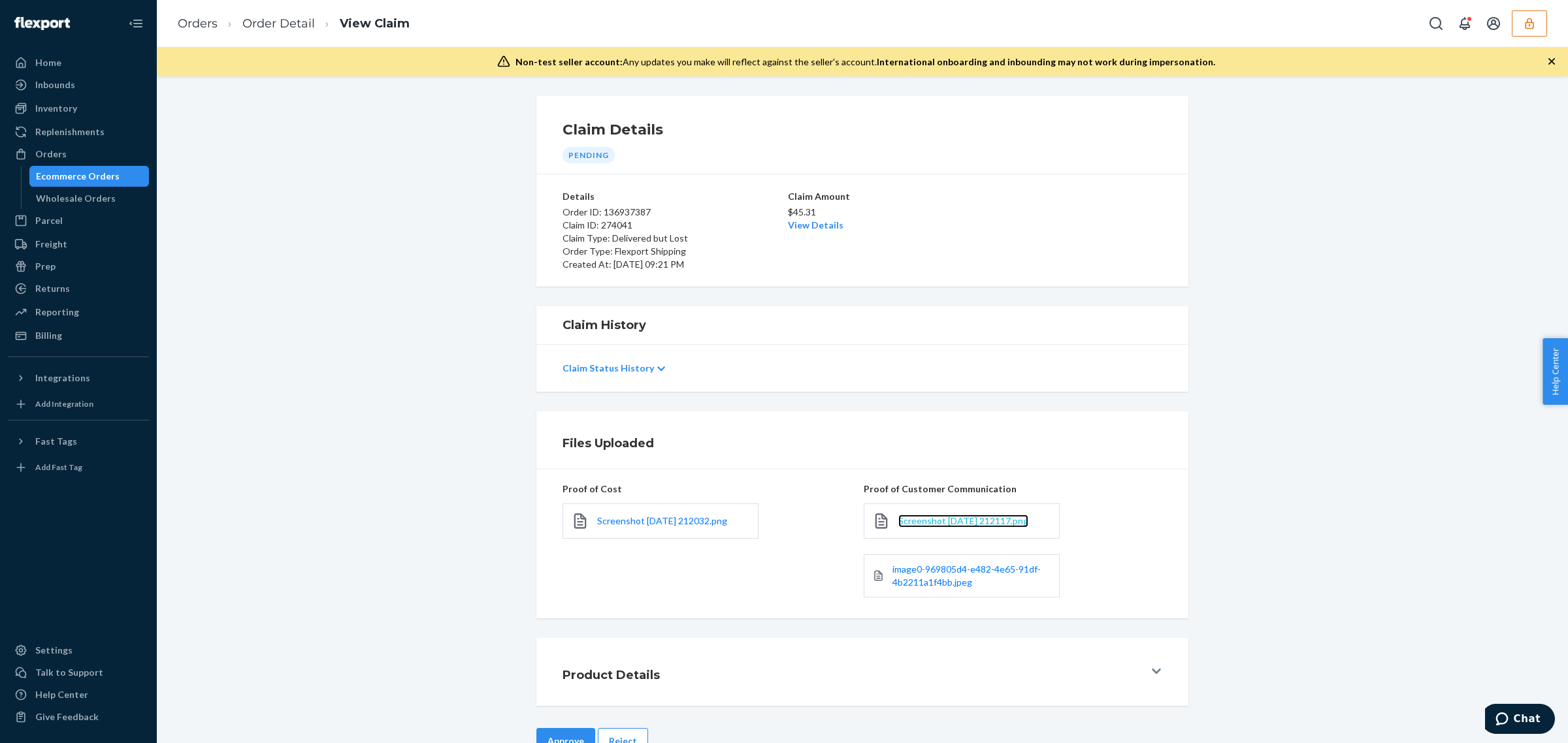
click at [952, 523] on span "Screenshot 2025-09-24 212117.png" at bounding box center [963, 521] width 130 height 11
click at [919, 569] on span "image0-969805d4-e482-4e65-91df-4b2211a1f4bb.jpeg" at bounding box center [967, 576] width 149 height 24
click at [613, 738] on button "Reject" at bounding box center [623, 741] width 50 height 26
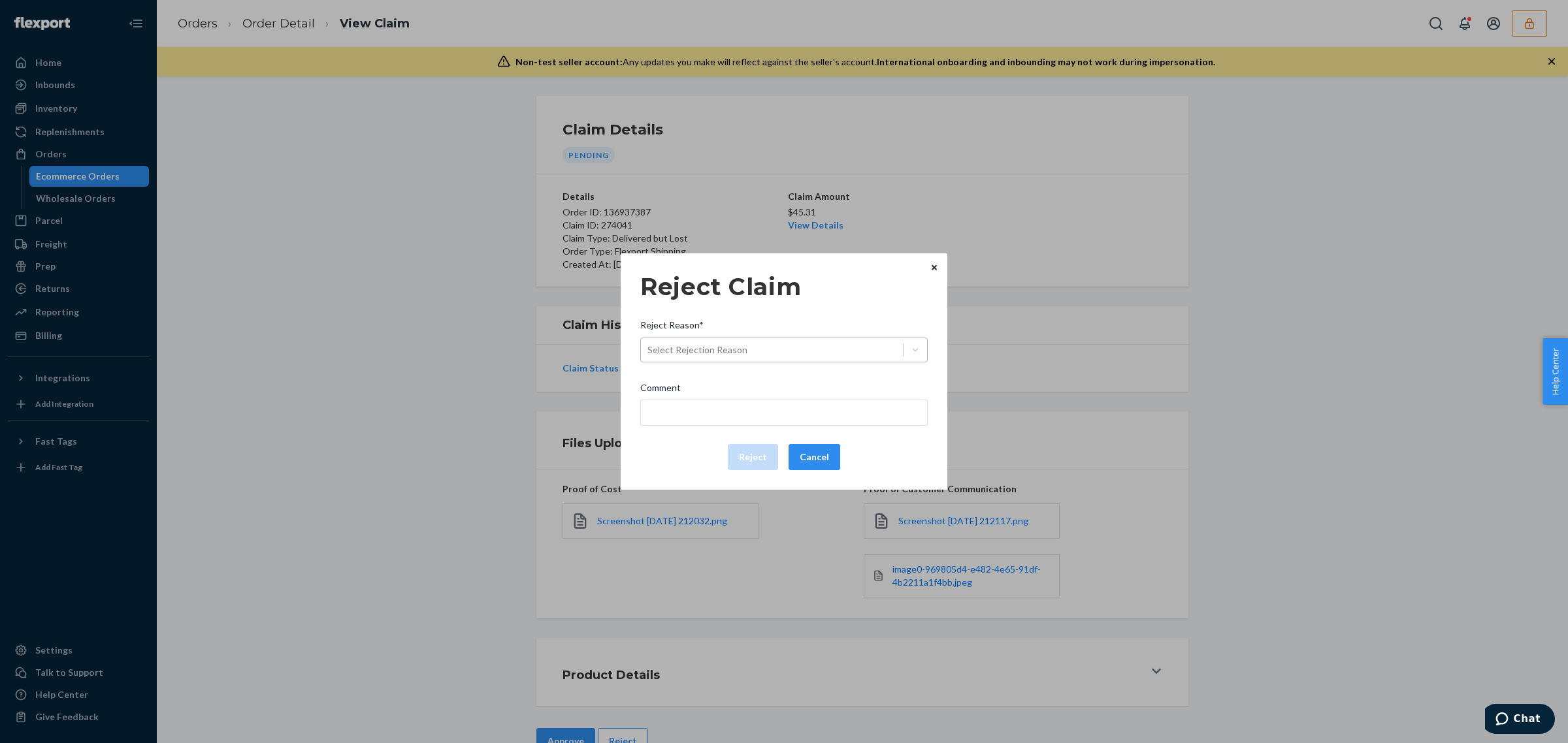
click at [804, 361] on div "Select Rejection Reason" at bounding box center [784, 349] width 287 height 25
click at [649, 356] on input "Reject Reason* Select Rejection Reason" at bounding box center [648, 349] width 1 height 13
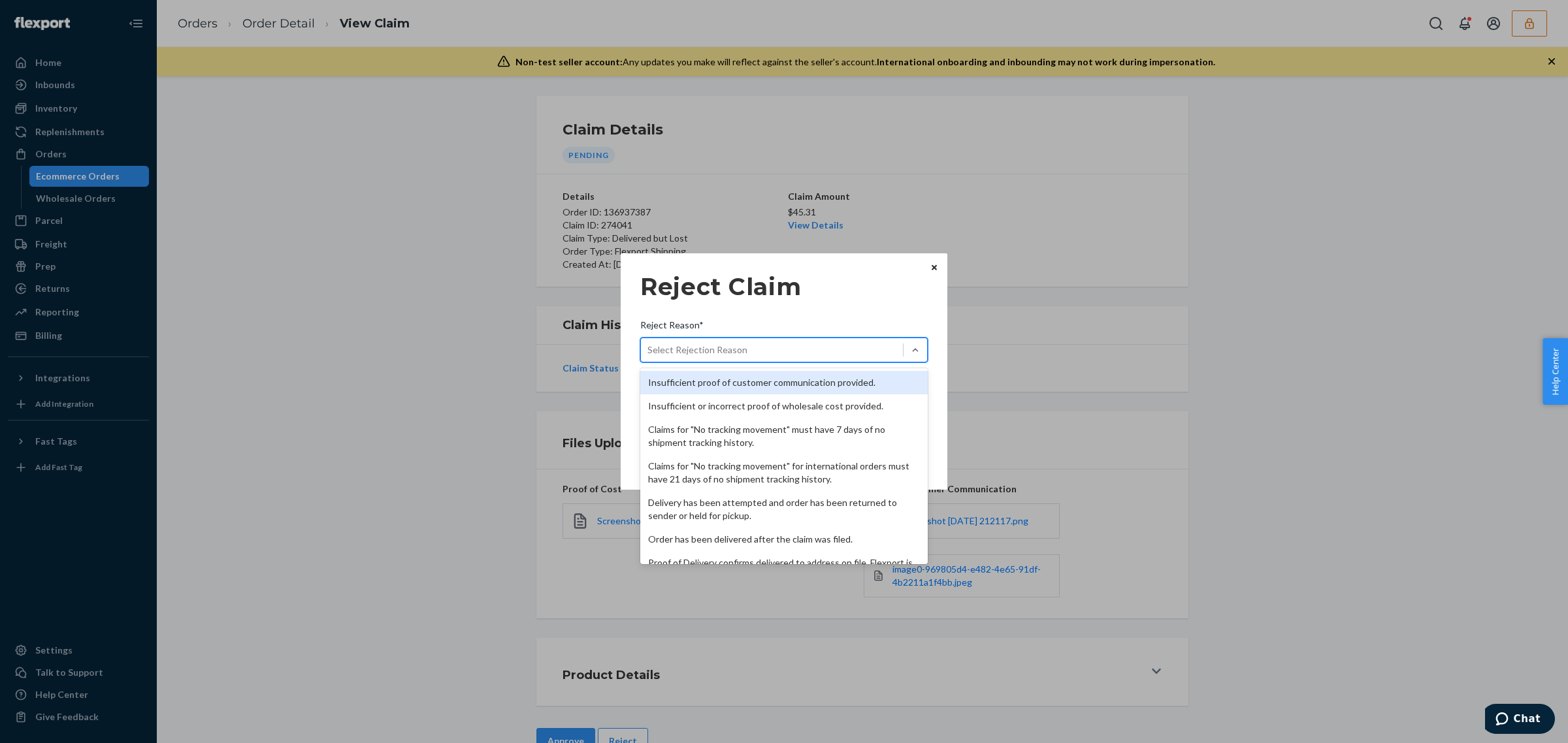
scroll to position [169, 0]
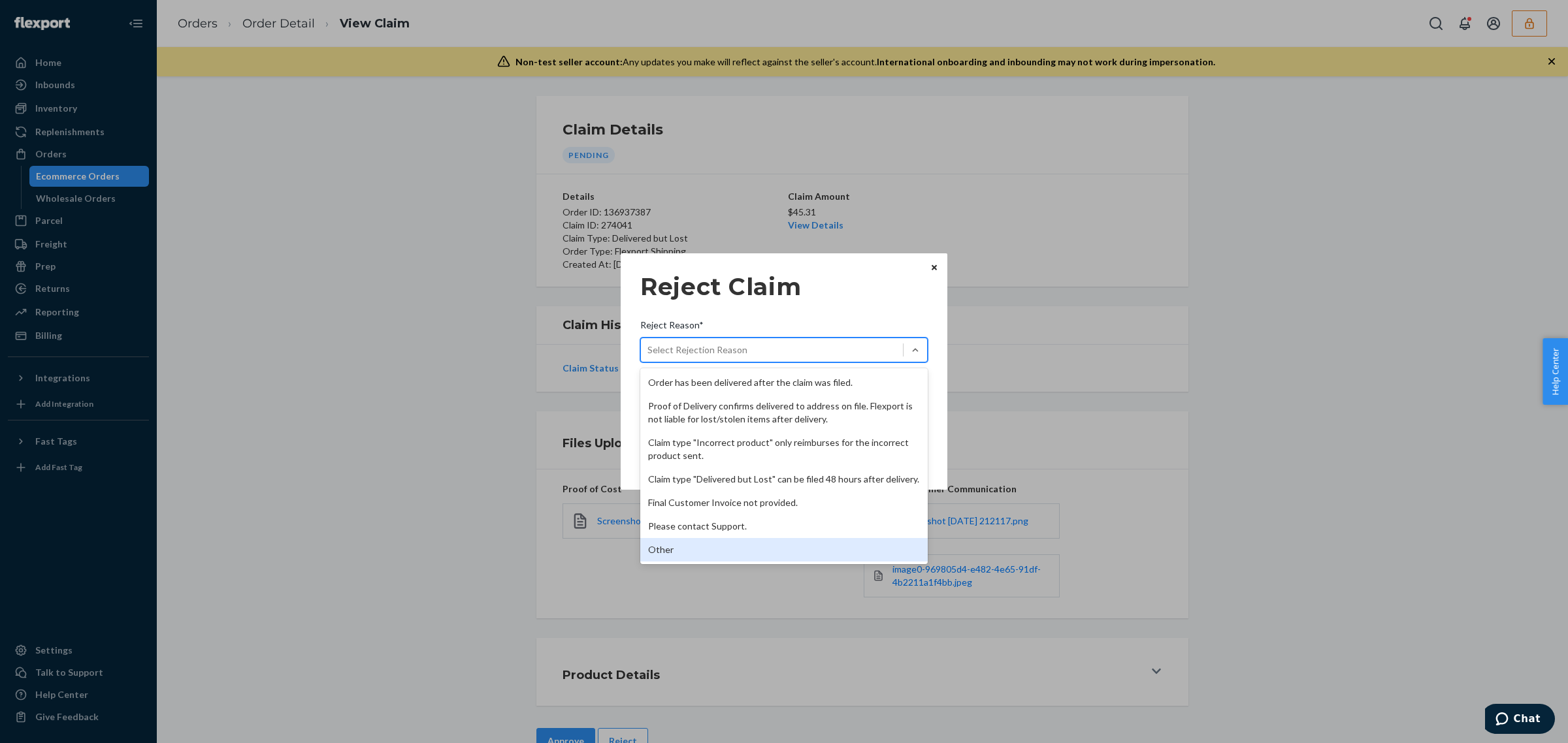
click at [776, 543] on div "Other" at bounding box center [784, 550] width 287 height 24
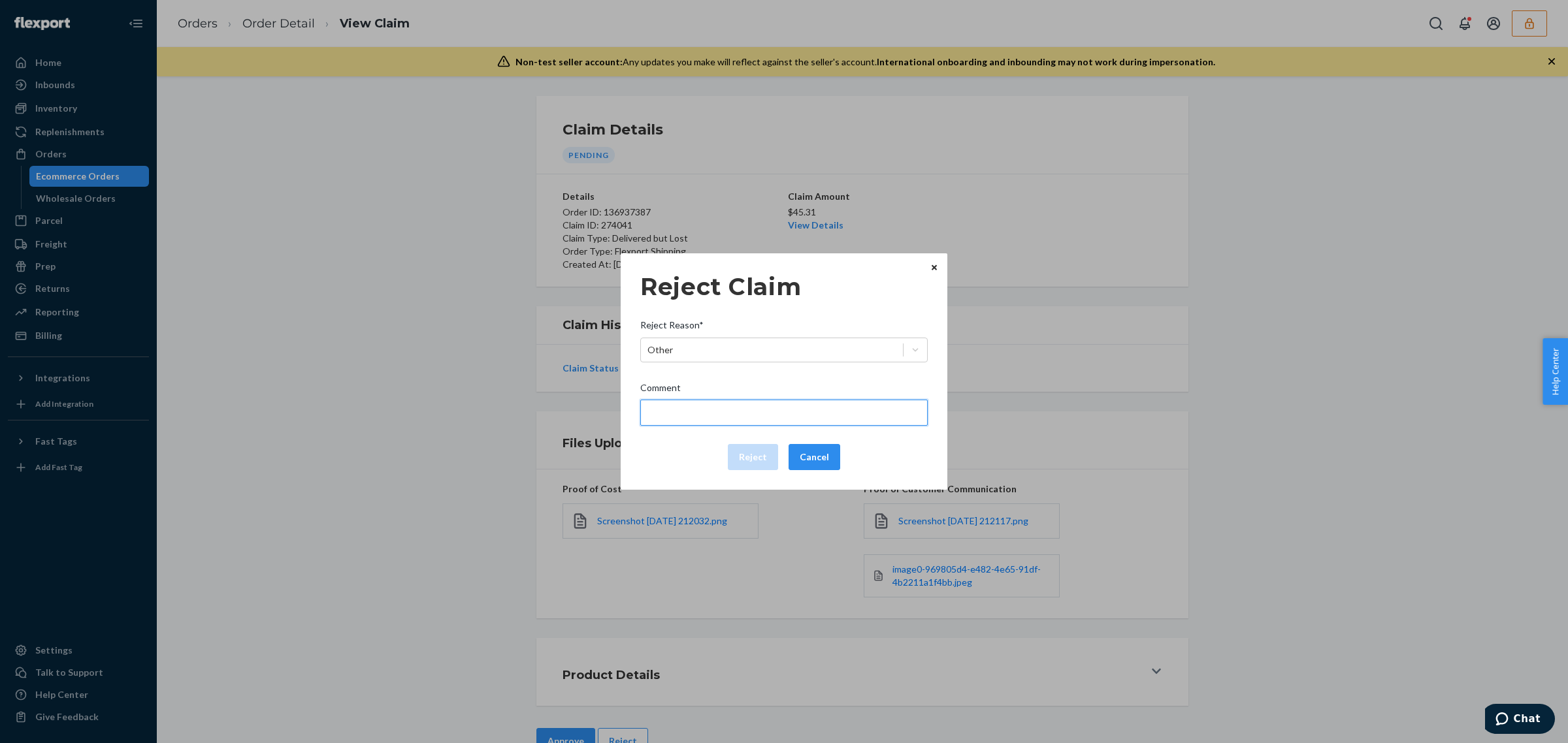
click at [745, 422] on input "Comment" at bounding box center [784, 412] width 287 height 26
type input "The package was confirmed to be delivered at the right location and flexport is…"
click at [756, 454] on button "Reject" at bounding box center [753, 457] width 50 height 26
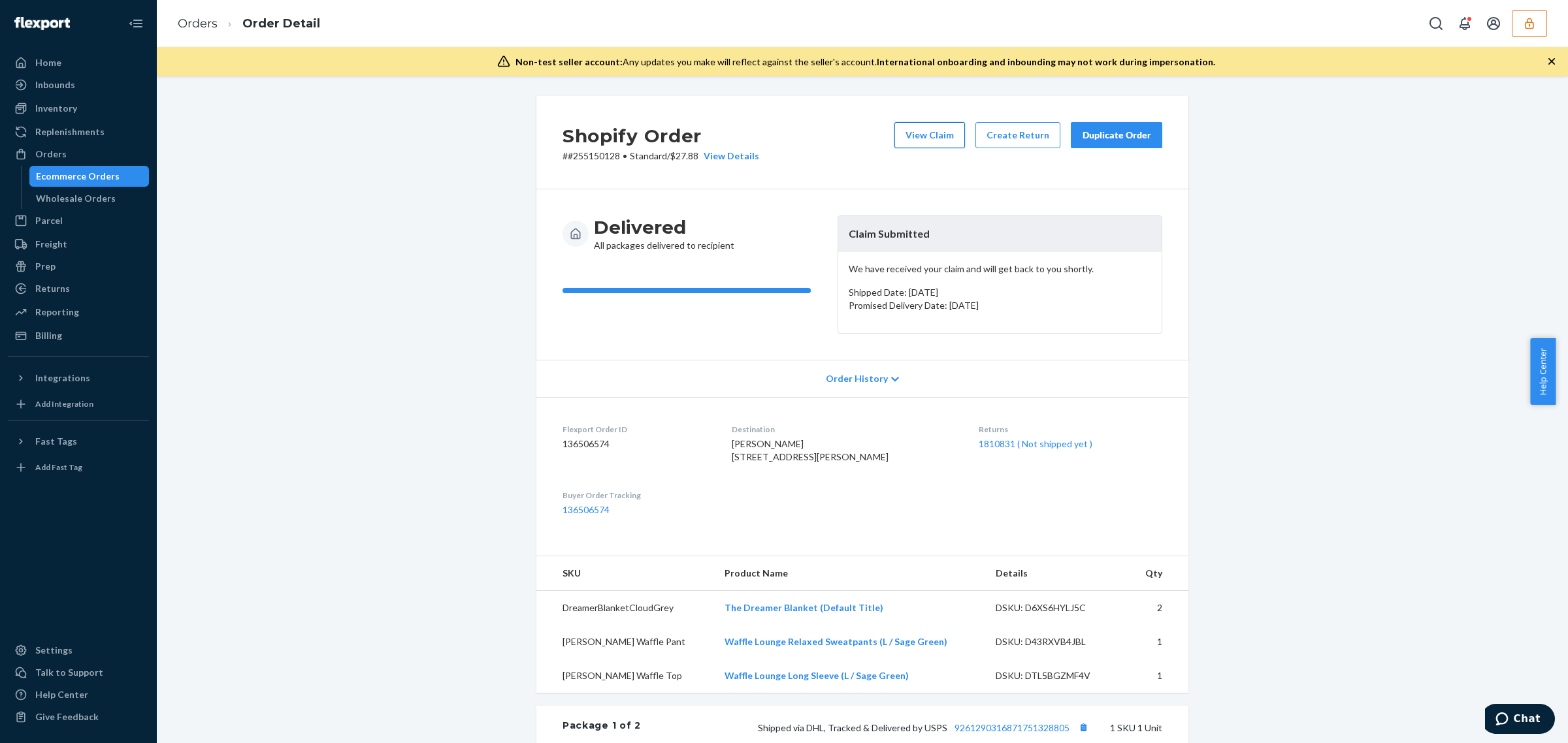
click at [940, 141] on button "View Claim" at bounding box center [929, 134] width 71 height 26
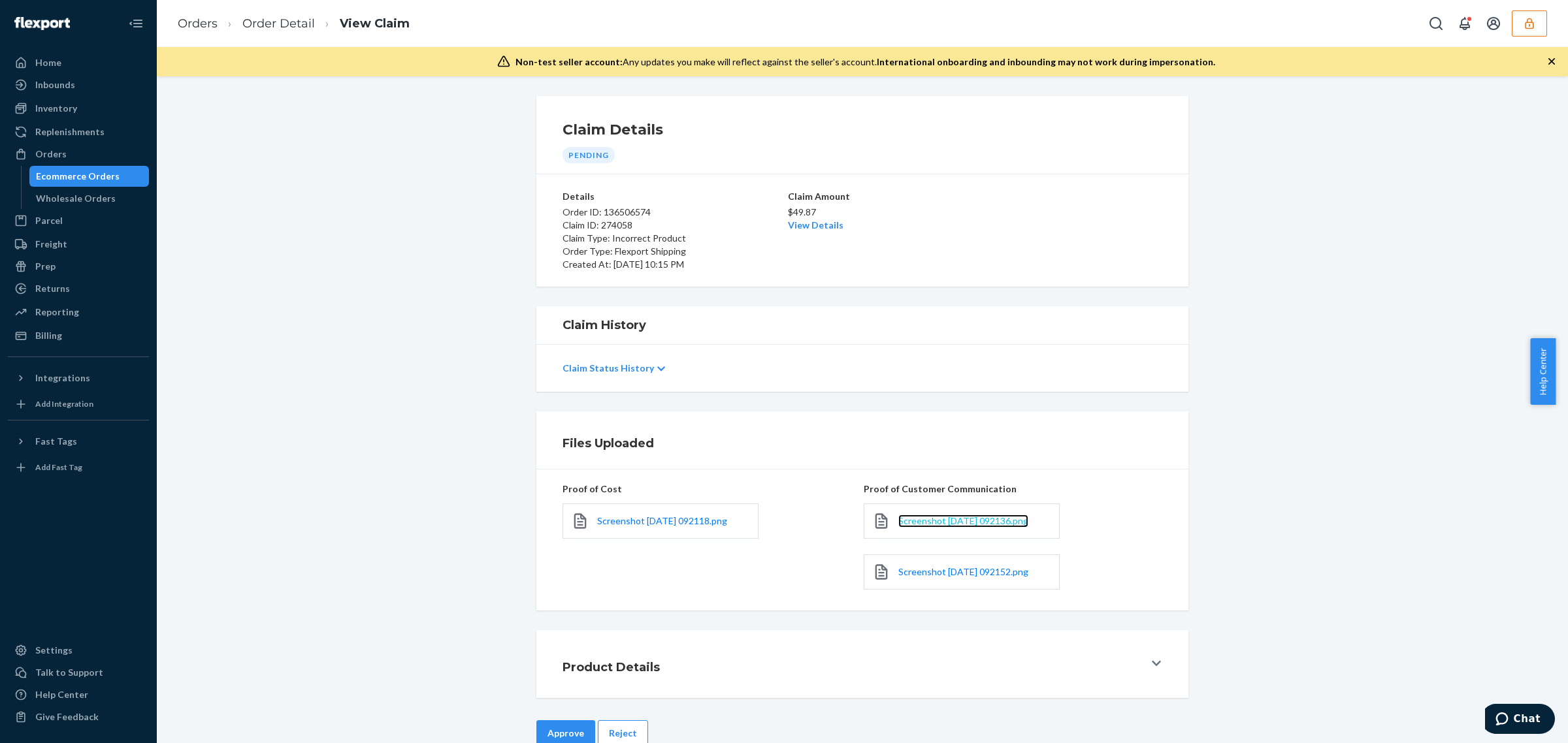
click at [905, 526] on span "Screenshot [DATE] 092136.png" at bounding box center [963, 521] width 130 height 11
click at [975, 576] on span "Screenshot [DATE] 092152.png" at bounding box center [963, 571] width 130 height 11
click at [625, 517] on span "Screenshot [DATE] 092118.png" at bounding box center [662, 521] width 130 height 11
click at [608, 730] on button "Reject" at bounding box center [623, 732] width 50 height 26
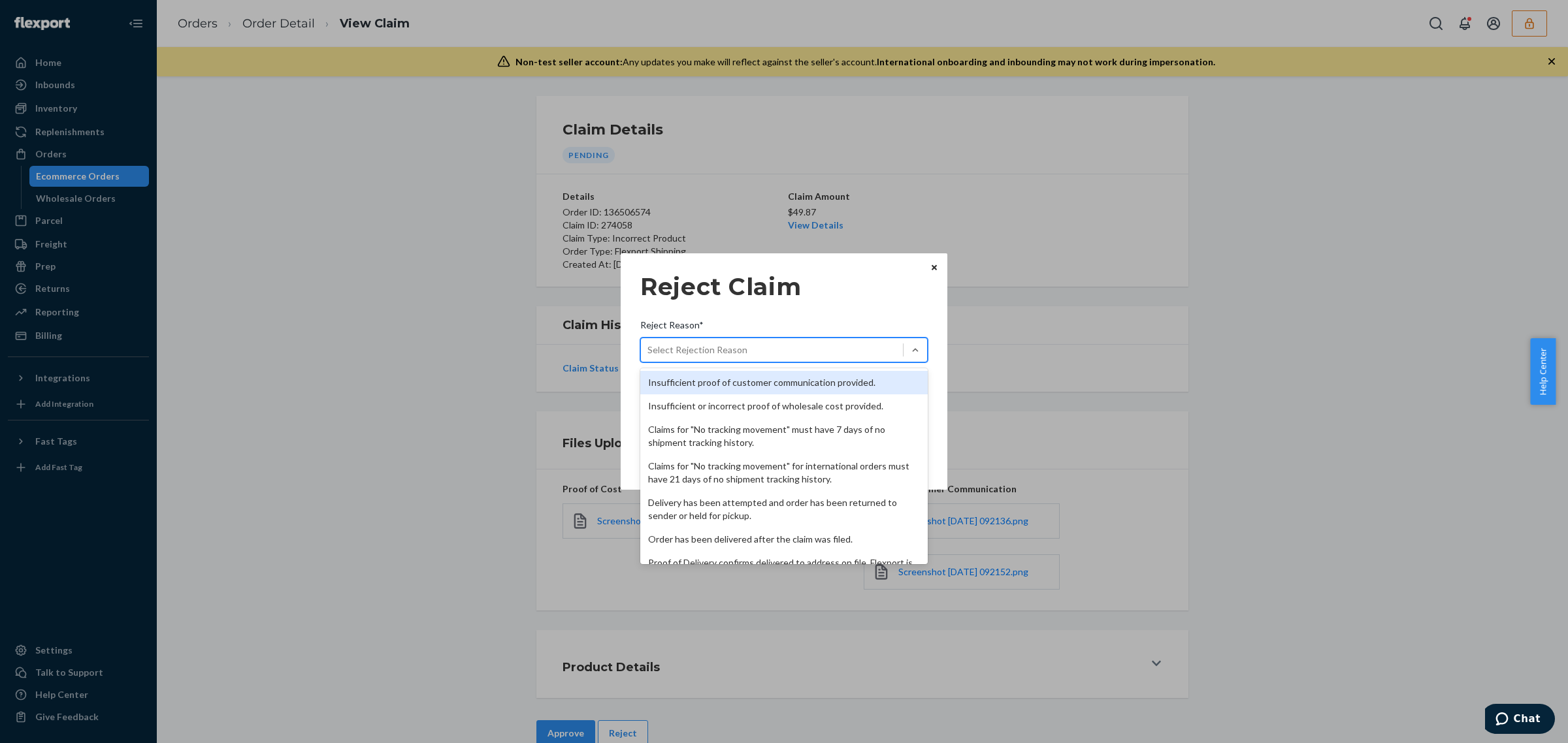
click at [866, 354] on div "Select Rejection Reason" at bounding box center [772, 350] width 262 height 21
click at [649, 354] on input "Reject Reason* option Insufficient proof of customer communication provided. fo…" at bounding box center [648, 349] width 1 height 13
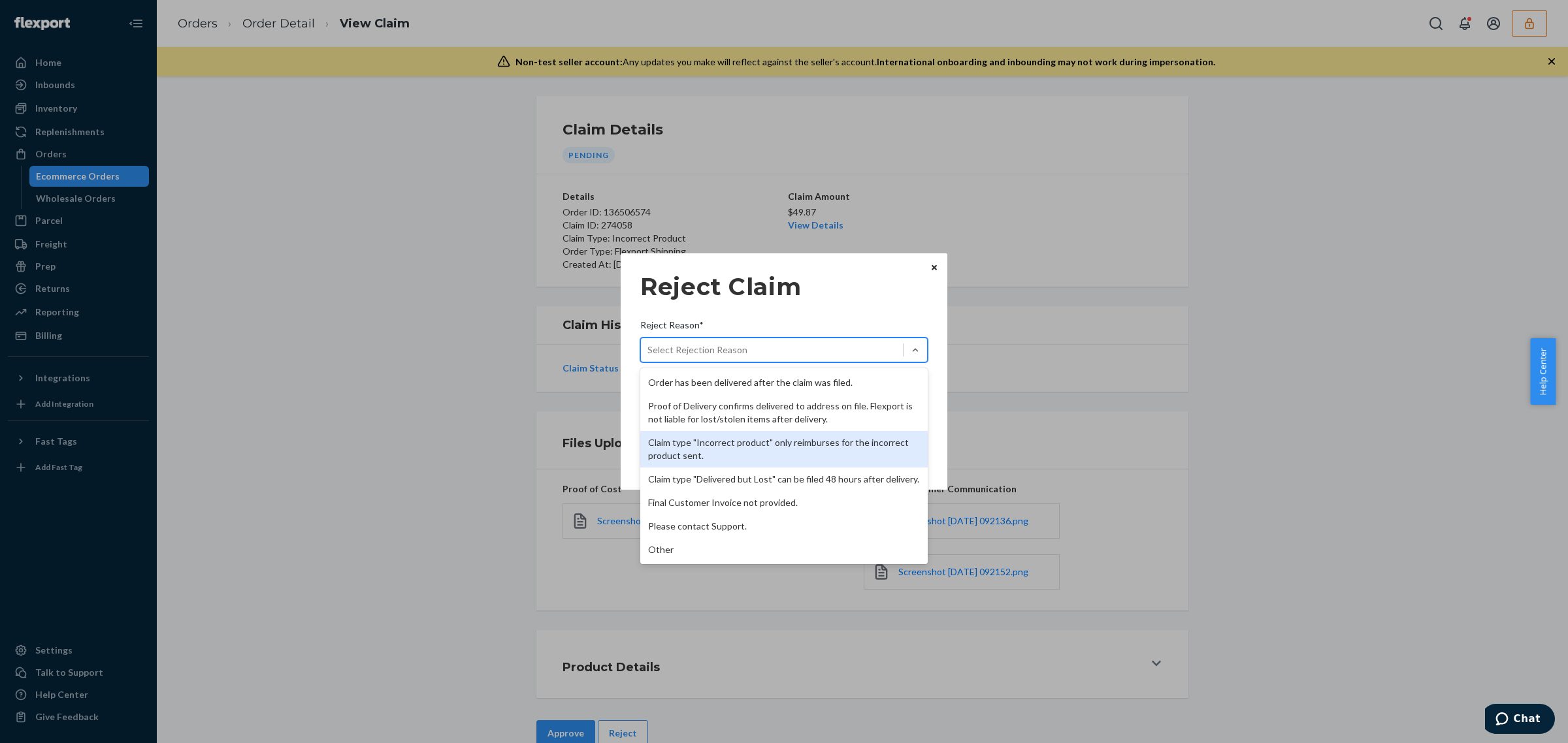
click at [752, 445] on div "Claim type "Incorrect product" only reimburses for the incorrect product sent." at bounding box center [784, 449] width 287 height 36
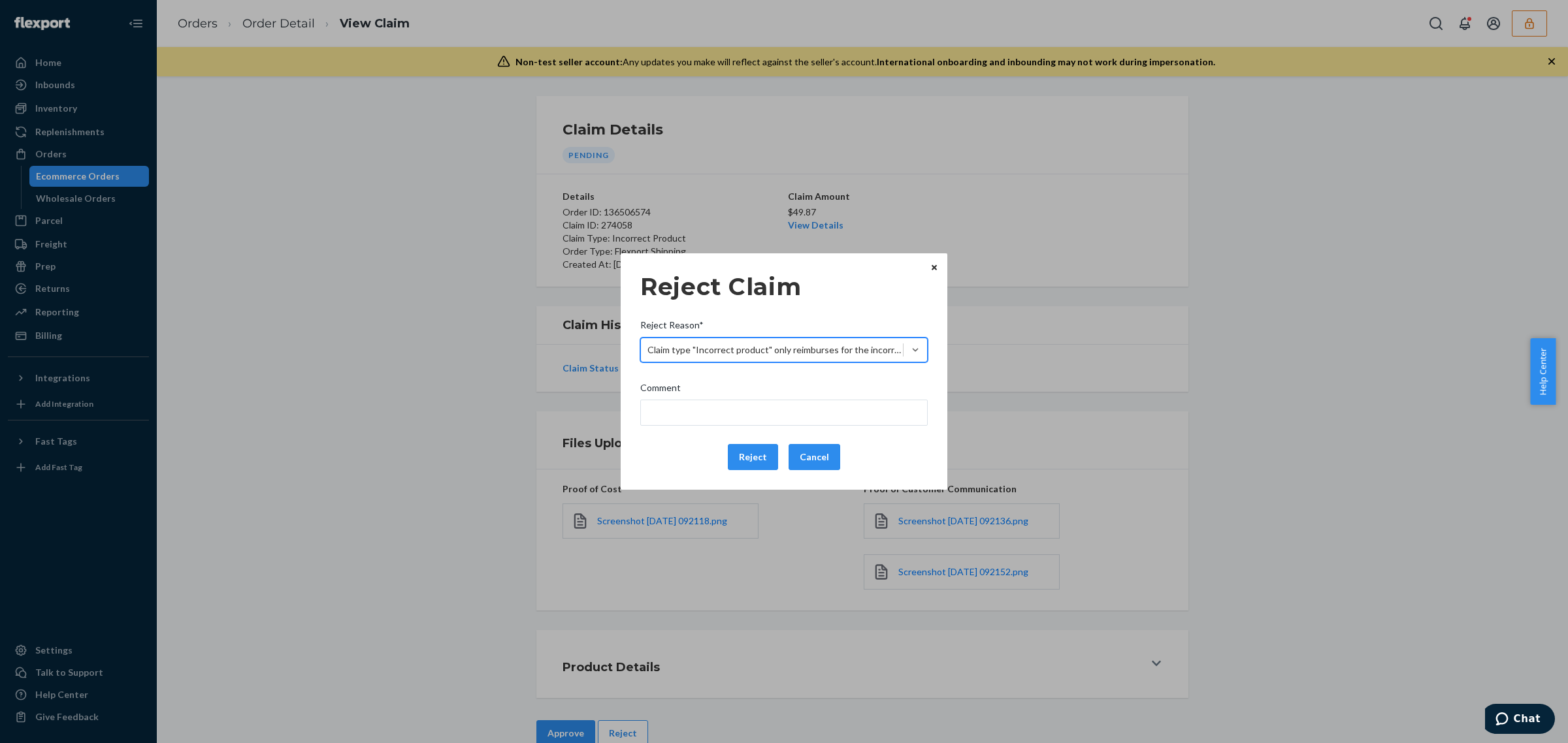
click at [751, 443] on div "Reject Claim Reject Reason* option Claim type "Incorrect product" only reimburs…" at bounding box center [784, 371] width 287 height 208
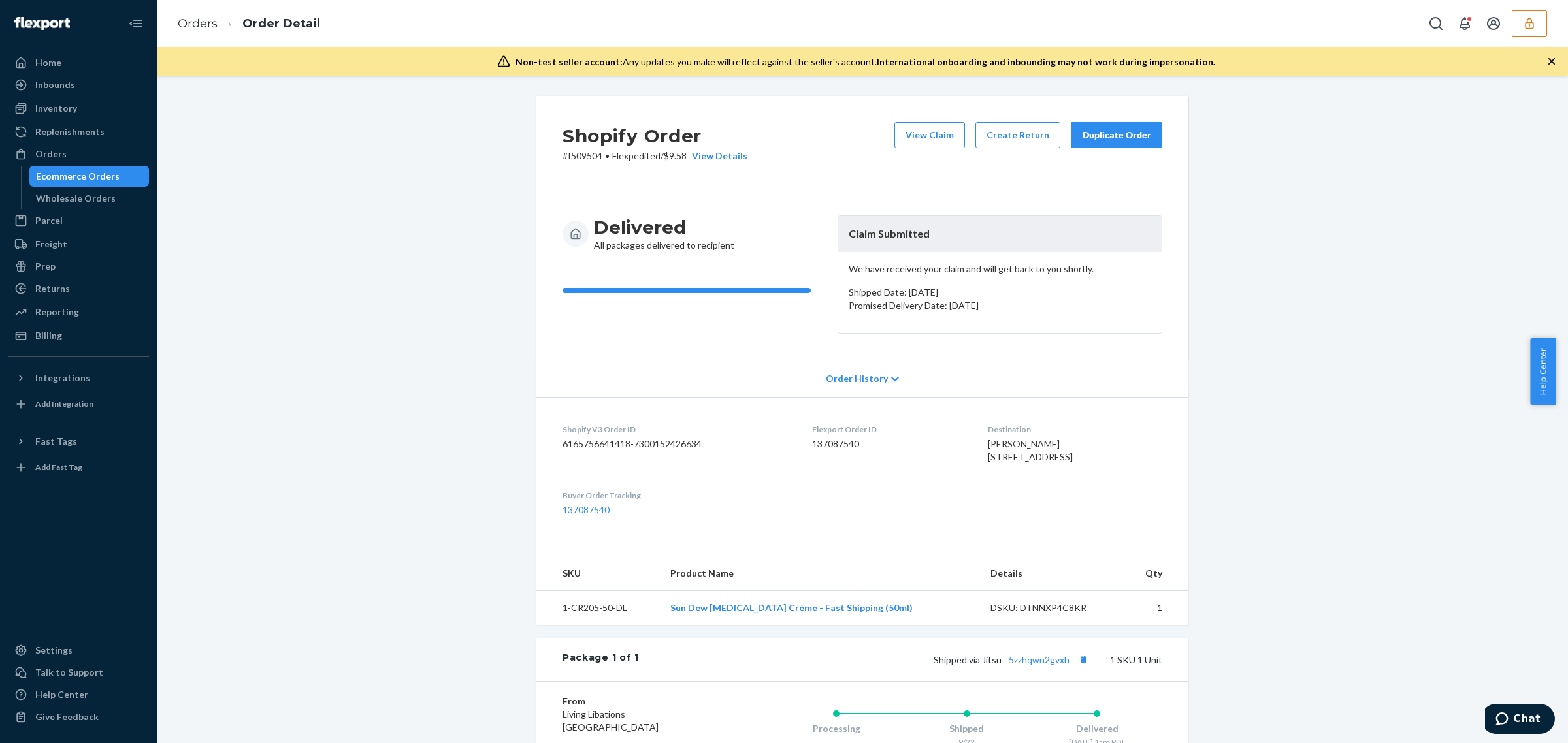
click at [912, 151] on div "View Claim Create Return Duplicate Order" at bounding box center [1028, 142] width 278 height 41
click at [926, 126] on button "View Claim" at bounding box center [929, 134] width 71 height 26
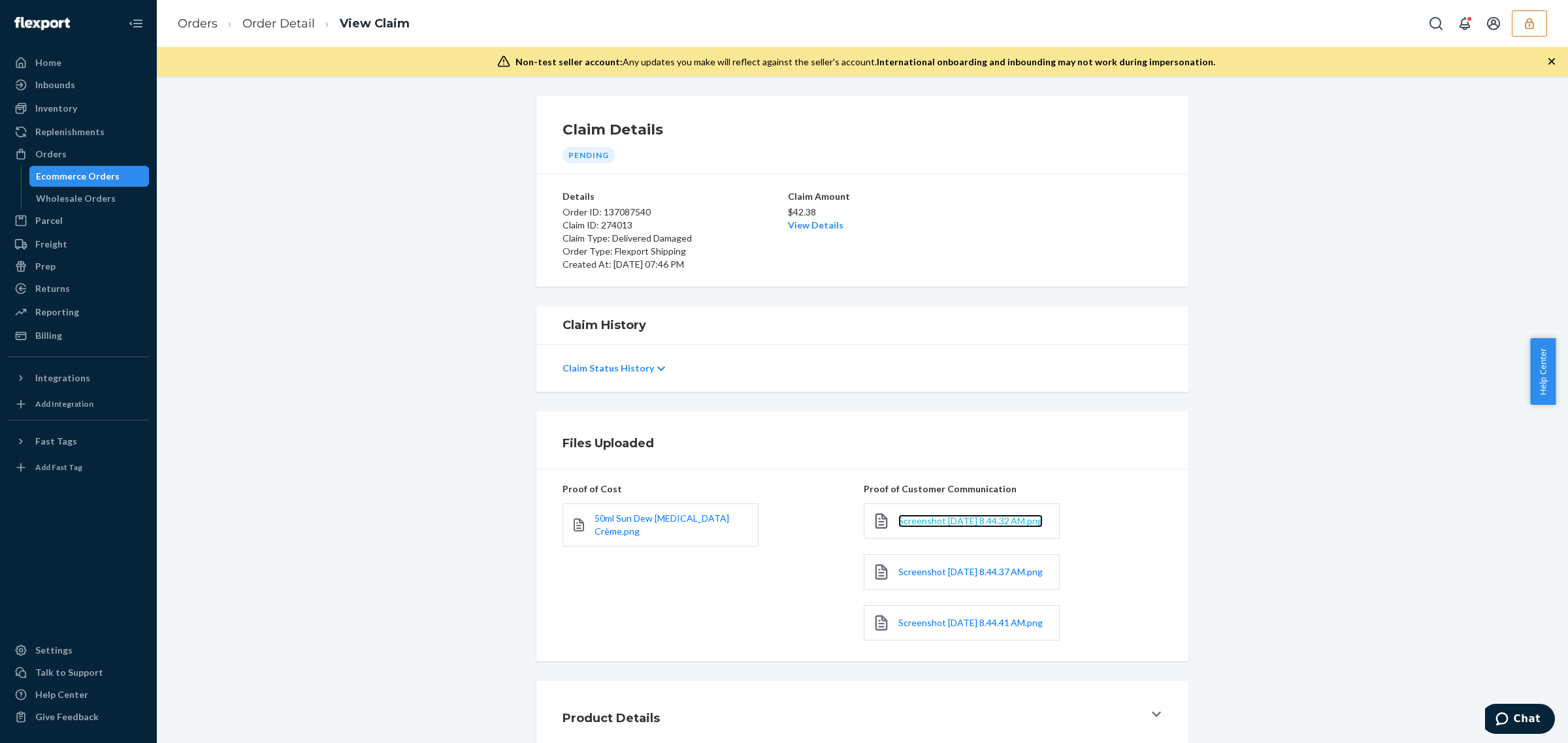
click at [909, 517] on span "Screenshot 2025-09-24 at 8.44.32 AM.png" at bounding box center [970, 521] width 144 height 11
click at [913, 577] on span "Screenshot 2025-09-24 at 8.44.37 AM.png" at bounding box center [970, 571] width 144 height 11
click at [933, 628] on span "Screenshot 2025-09-24 at 8.44.41 AM.png" at bounding box center [970, 623] width 144 height 11
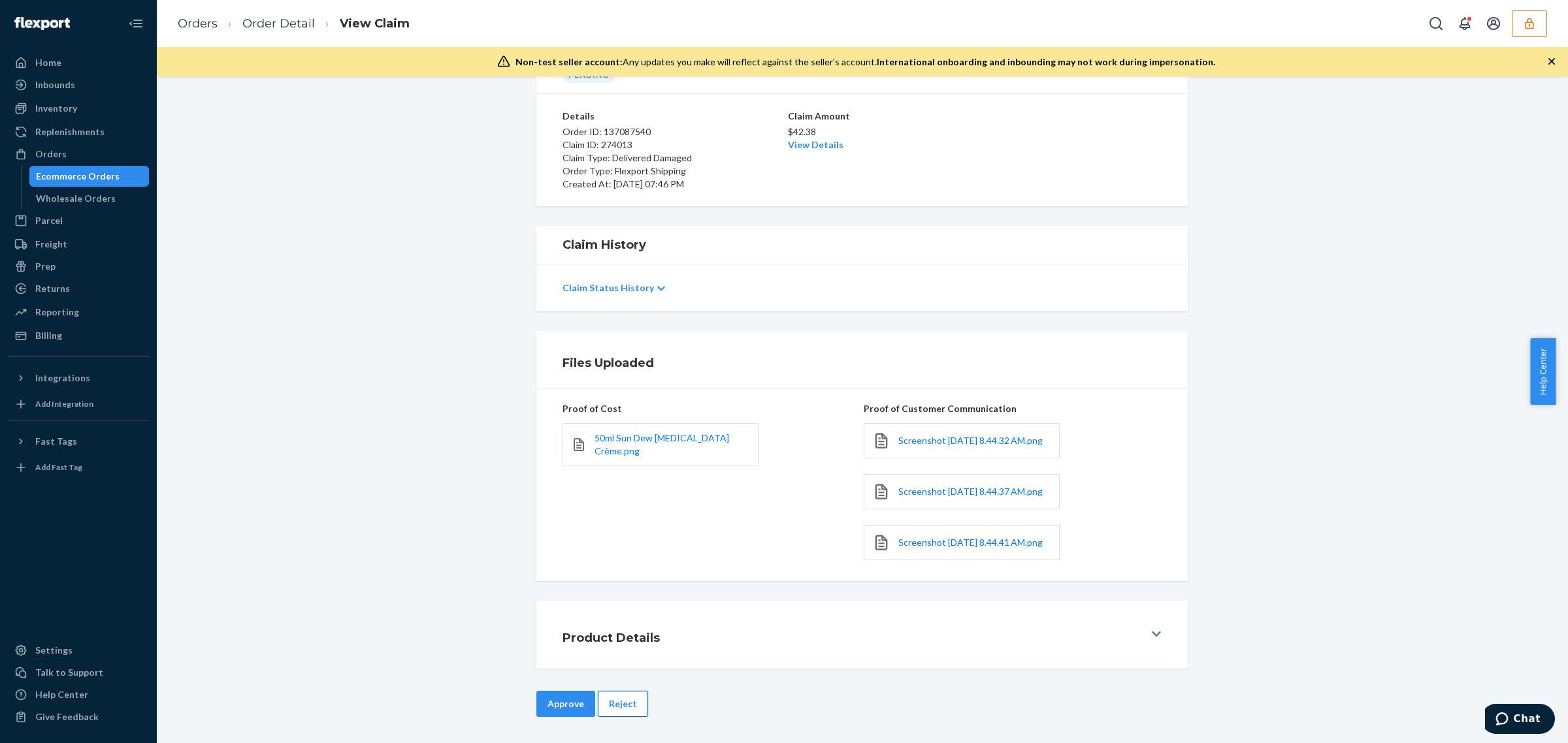
click at [637, 710] on button "Reject" at bounding box center [623, 703] width 50 height 26
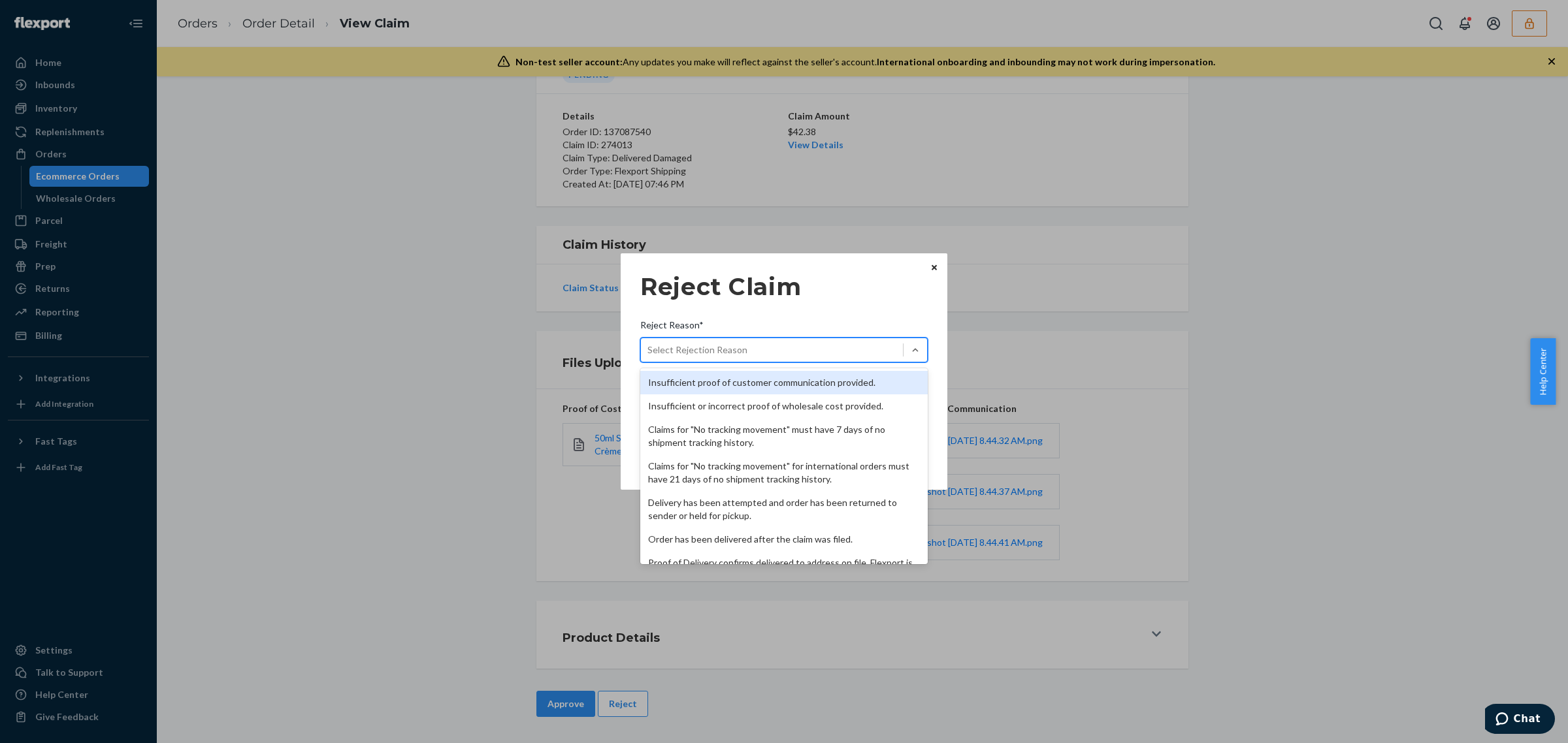
drag, startPoint x: 874, startPoint y: 348, endPoint x: 922, endPoint y: 402, distance: 72.2
click at [875, 348] on div "Select Rejection Reason" at bounding box center [772, 350] width 262 height 21
click at [649, 348] on input "Reject Reason* option Insufficient proof of customer communication provided. fo…" at bounding box center [648, 349] width 1 height 13
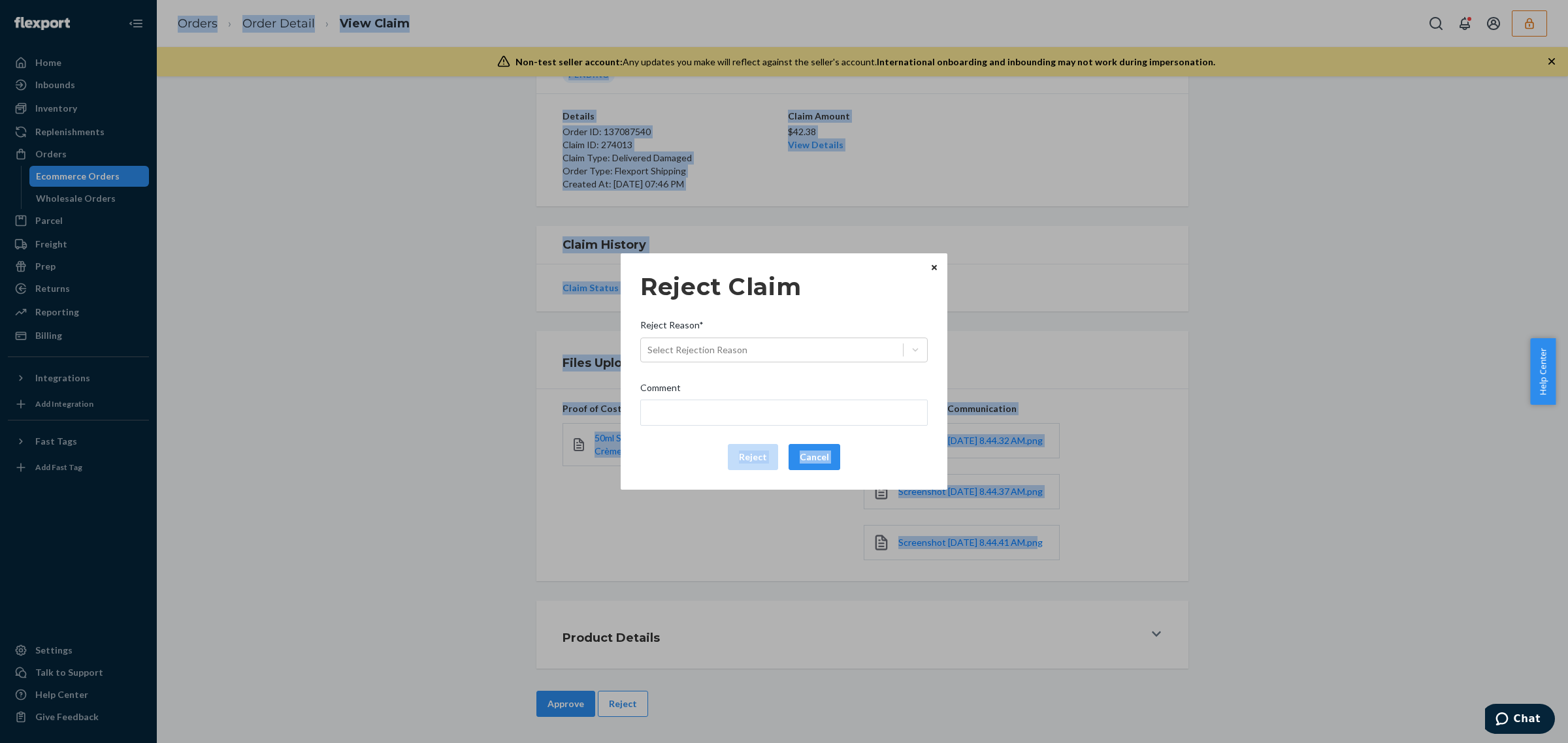
drag, startPoint x: 928, startPoint y: 417, endPoint x: 898, endPoint y: 445, distance: 41.0
click at [915, 548] on div "Reject Claim Reject Reason* Select Rejection Reason Comment Reject Cancel Home …" at bounding box center [784, 371] width 1568 height 743
click at [884, 332] on div "Reject Reason*" at bounding box center [784, 328] width 287 height 18
click at [649, 343] on input "Reject Reason* Select Rejection Reason" at bounding box center [648, 349] width 1 height 13
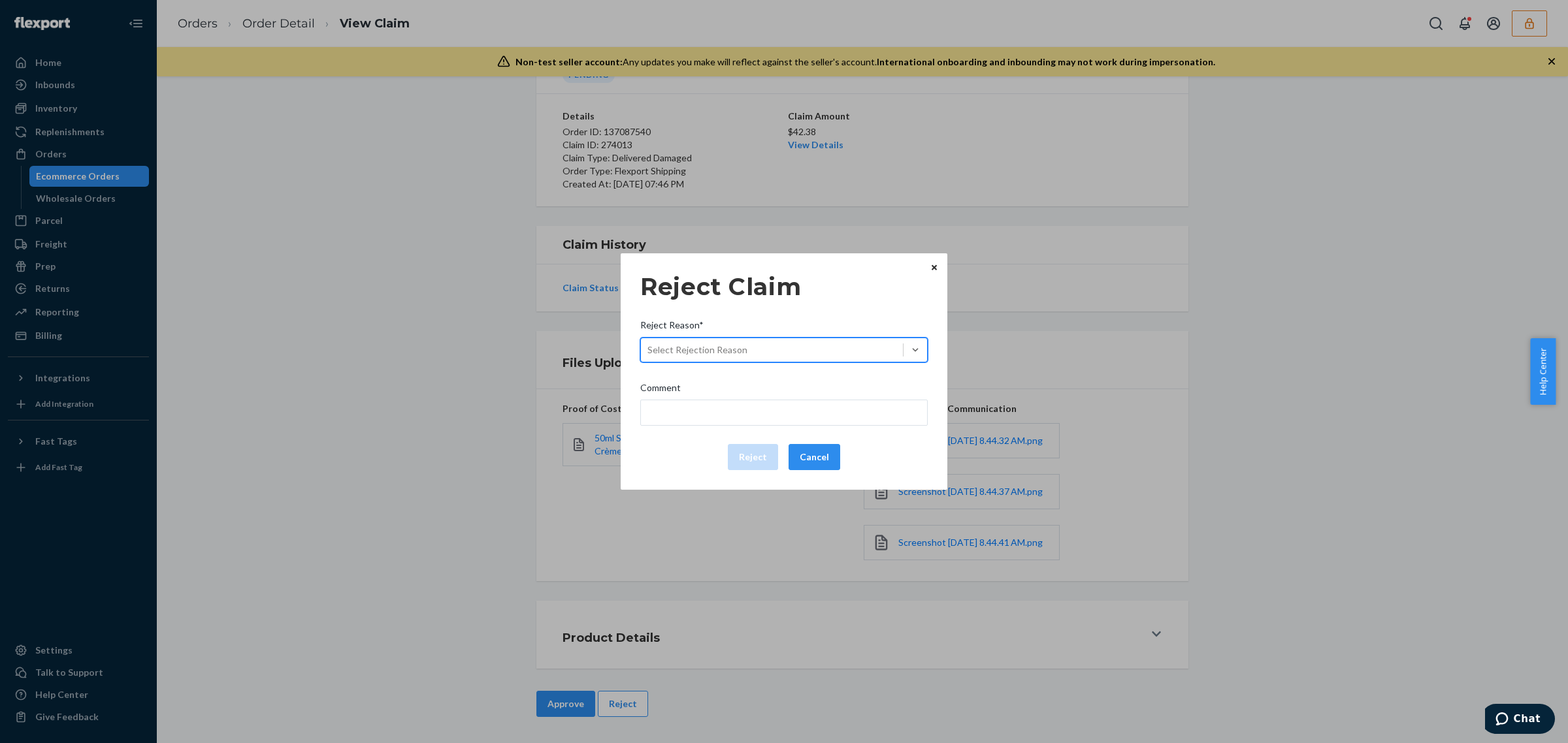
click at [887, 357] on div "Select Rejection Reason" at bounding box center [772, 350] width 262 height 21
click at [649, 356] on input "Reject Reason* 0 results available. Select is focused ,type to refine list, pre…" at bounding box center [648, 349] width 1 height 13
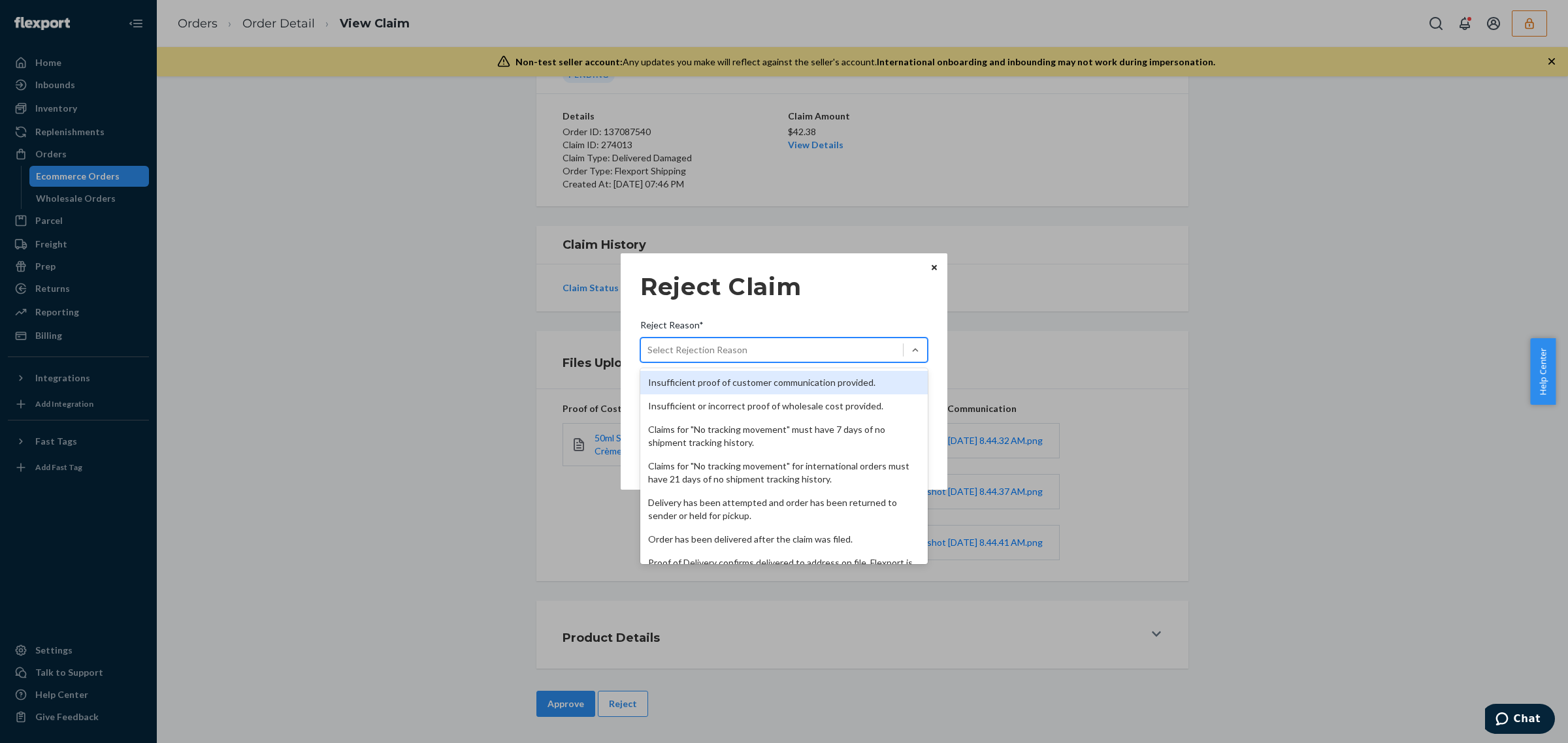
scroll to position [169, 0]
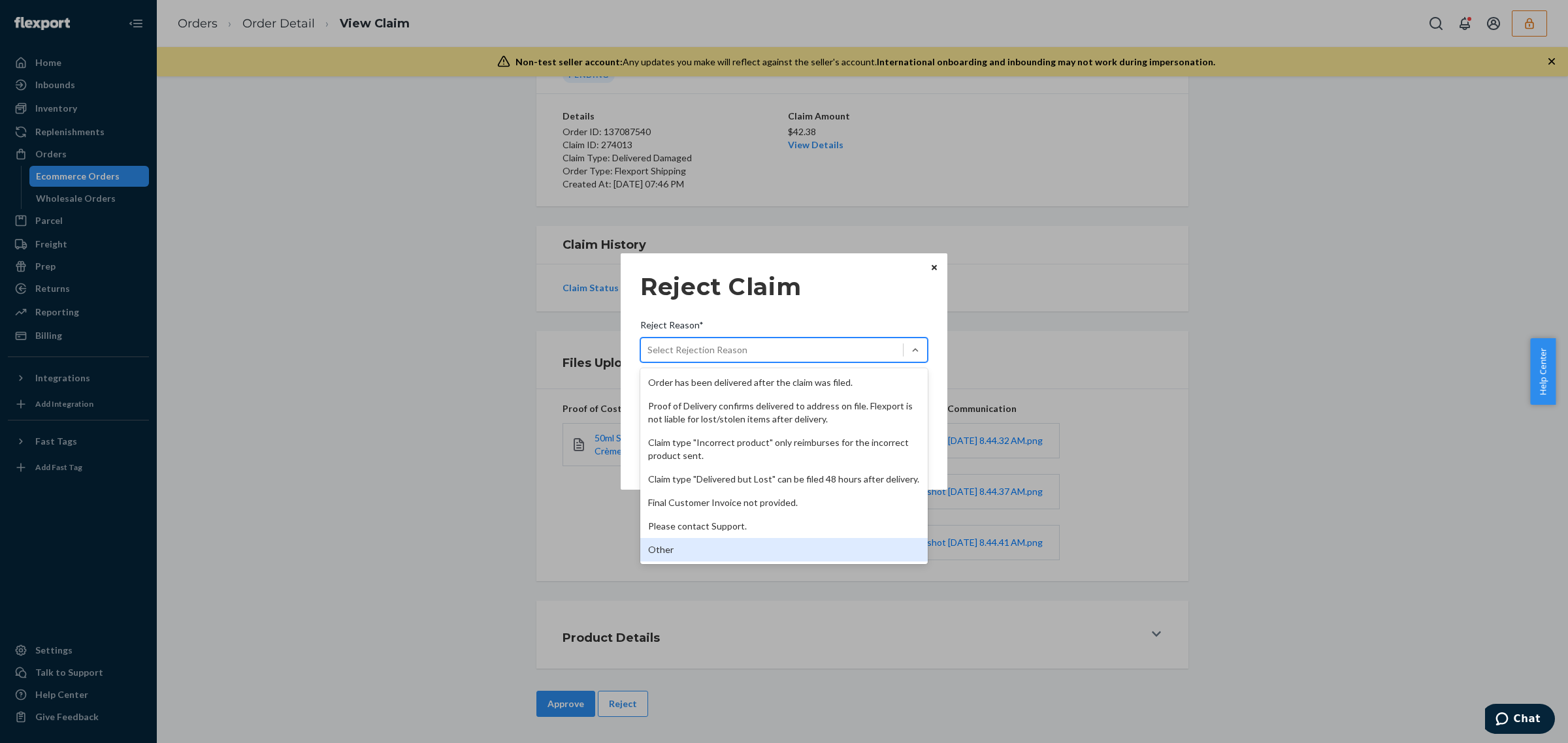
click at [836, 538] on div "Other" at bounding box center [784, 550] width 287 height 24
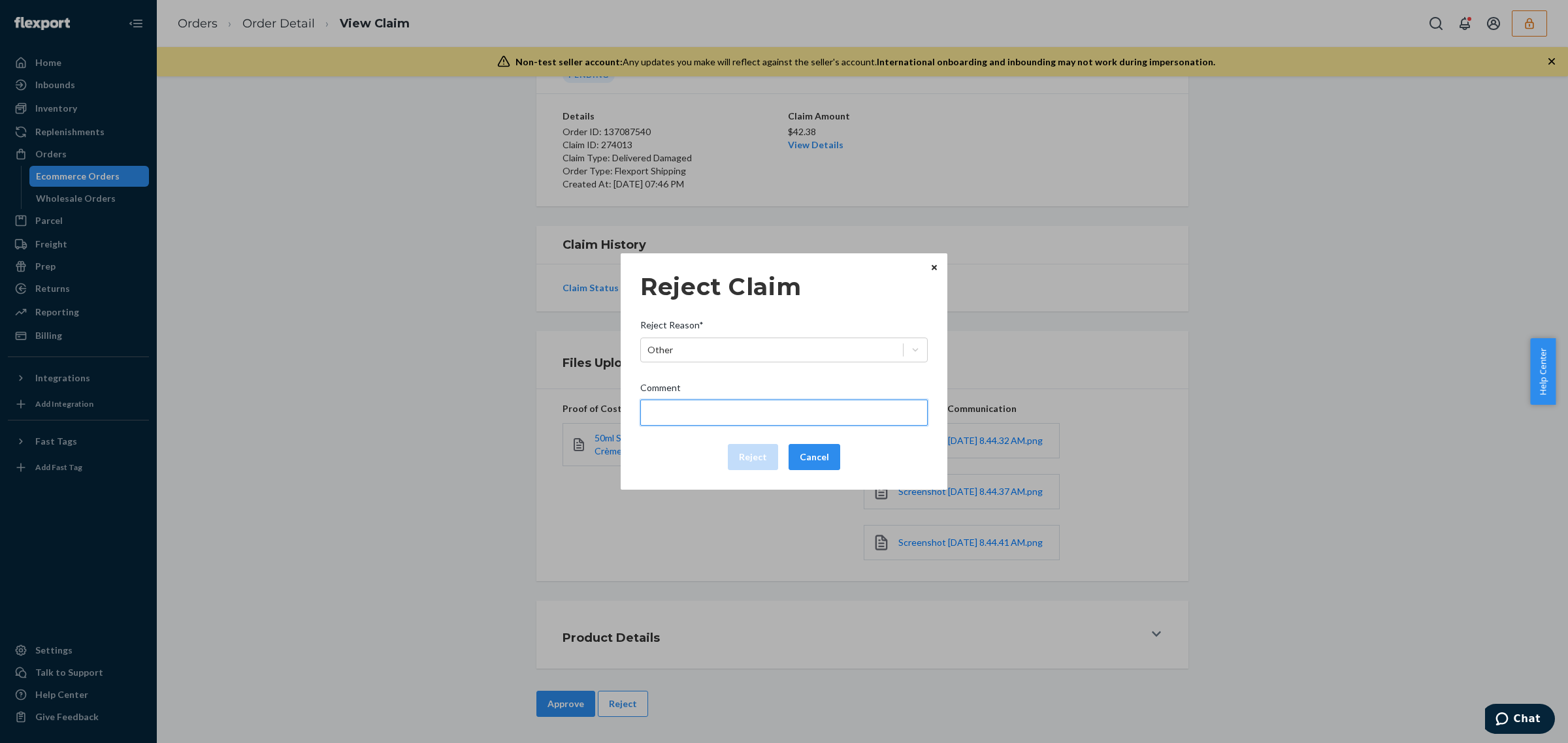
click at [808, 422] on input "Comment" at bounding box center [784, 412] width 287 height 26
type input "Flexport is not liable for manufacturing defects / insufficient packaging (with…"
click at [759, 456] on button "Reject" at bounding box center [753, 457] width 50 height 26
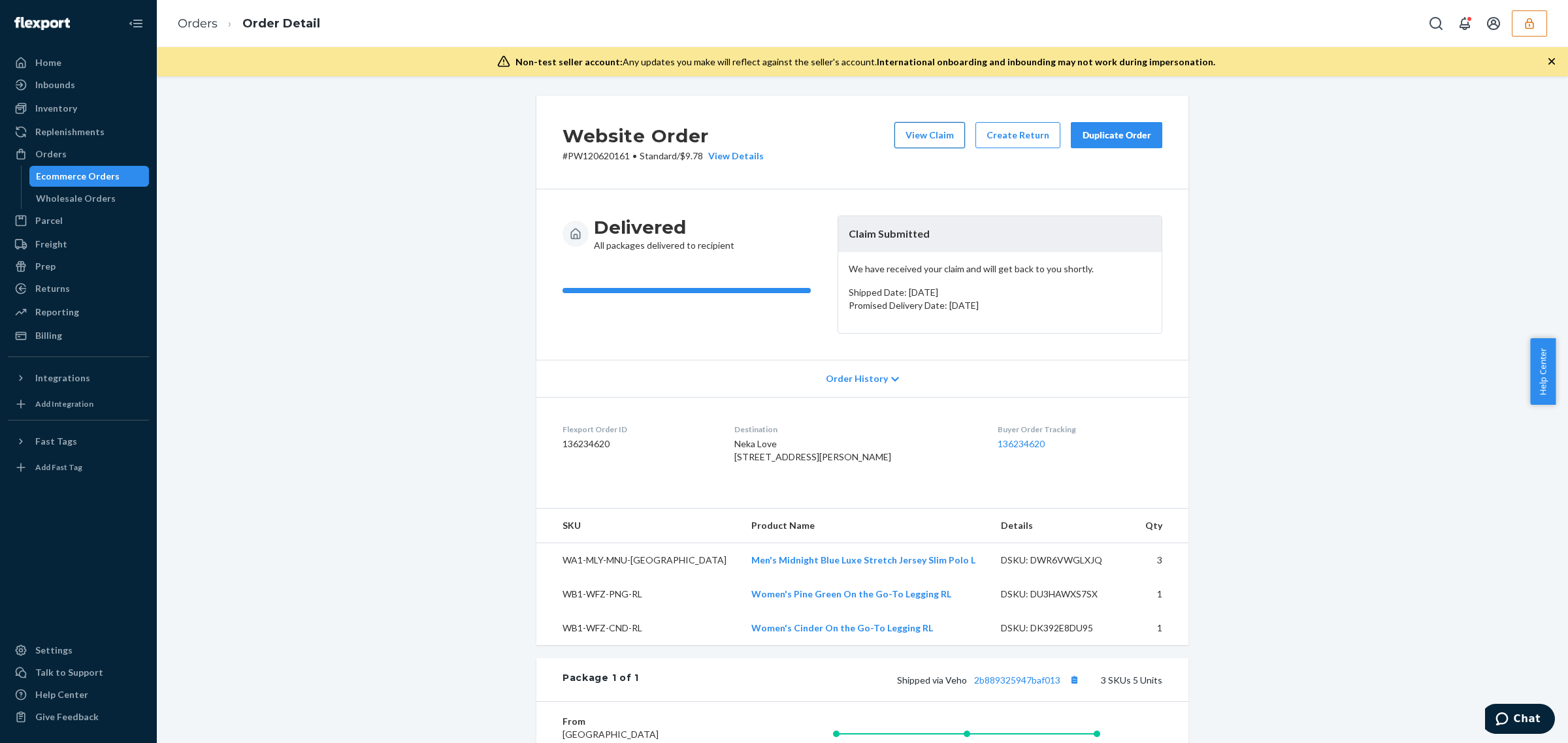
click at [918, 144] on button "View Claim" at bounding box center [929, 134] width 71 height 26
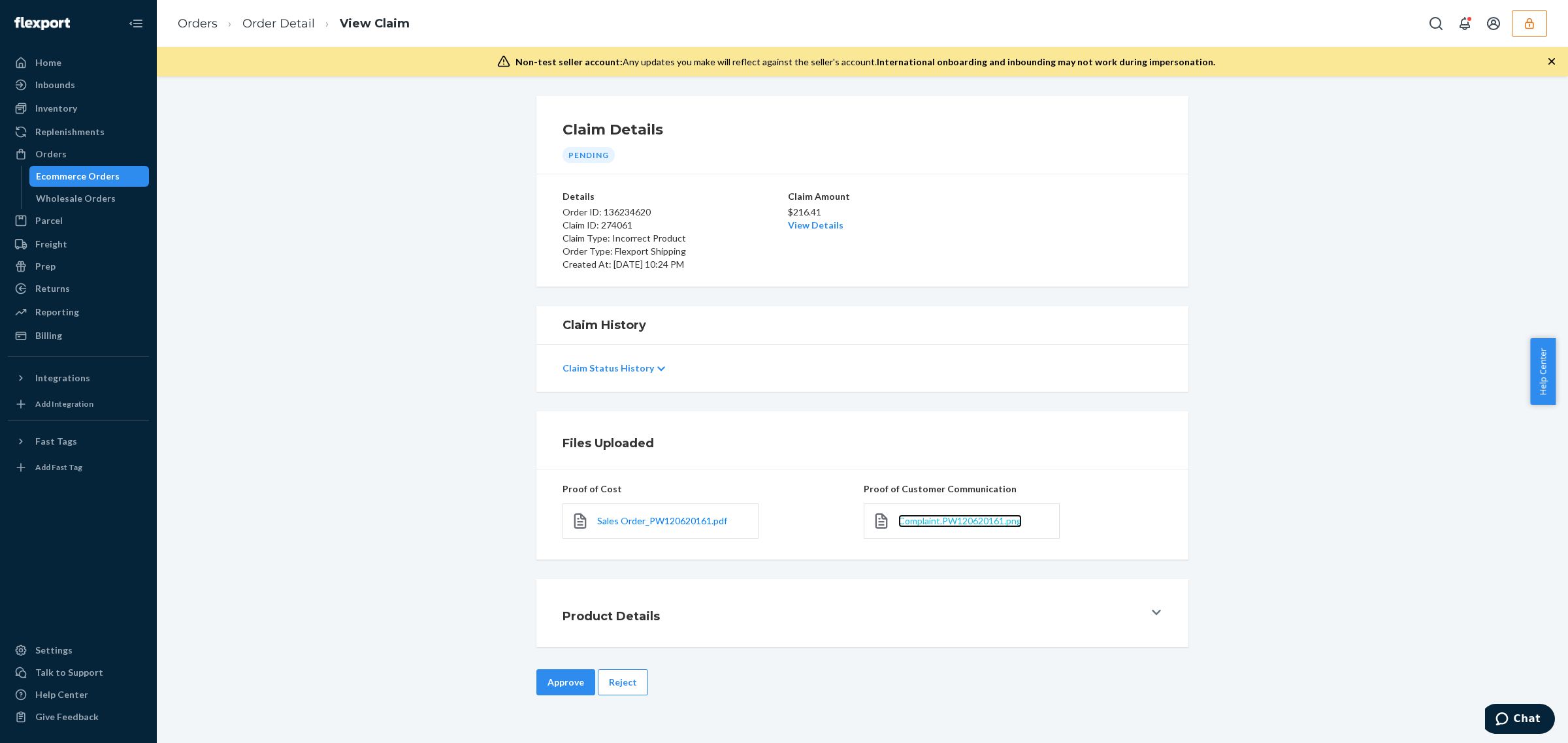
click at [930, 527] on span "Complaint.PW120620161.png" at bounding box center [960, 521] width 123 height 11
click at [673, 518] on span "Sales Order_PW120620161.pdf" at bounding box center [662, 521] width 130 height 11
click at [632, 687] on button "Reject" at bounding box center [623, 682] width 50 height 26
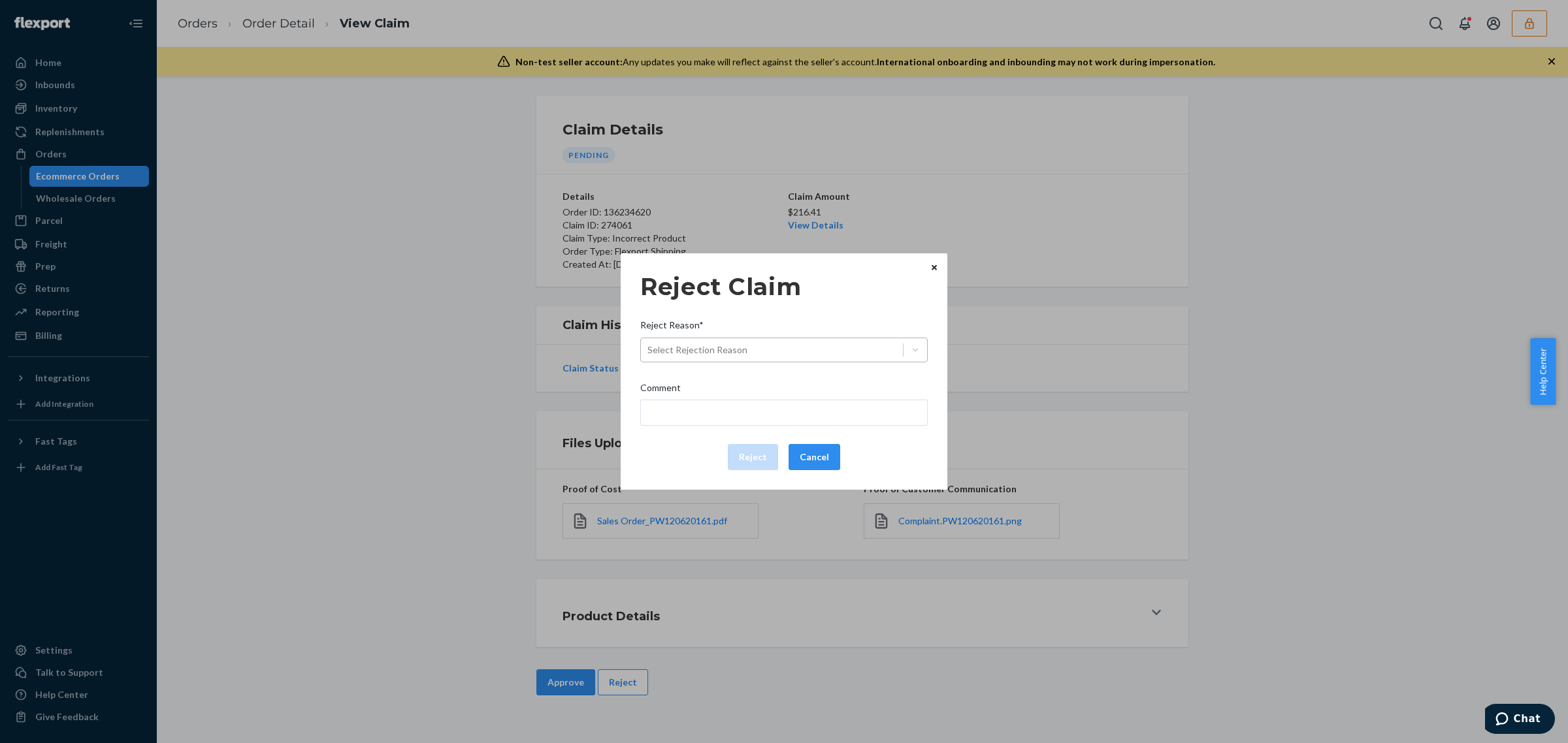
click at [785, 341] on div "Select Rejection Reason" at bounding box center [772, 350] width 262 height 21
click at [649, 343] on input "Reject Reason* Select Rejection Reason" at bounding box center [648, 349] width 1 height 13
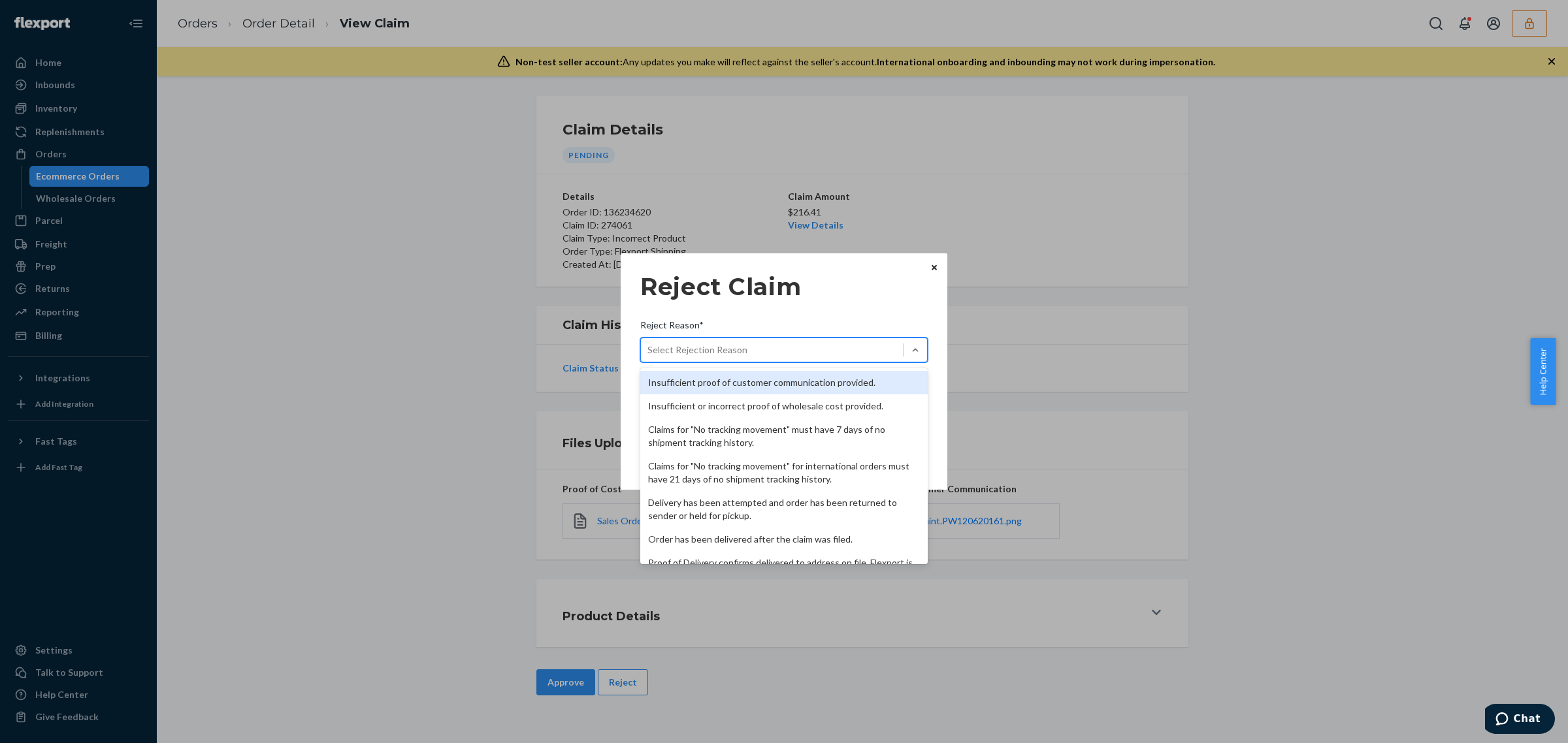
click at [769, 391] on div "Insufficient proof of customer communication provided." at bounding box center [784, 383] width 287 height 24
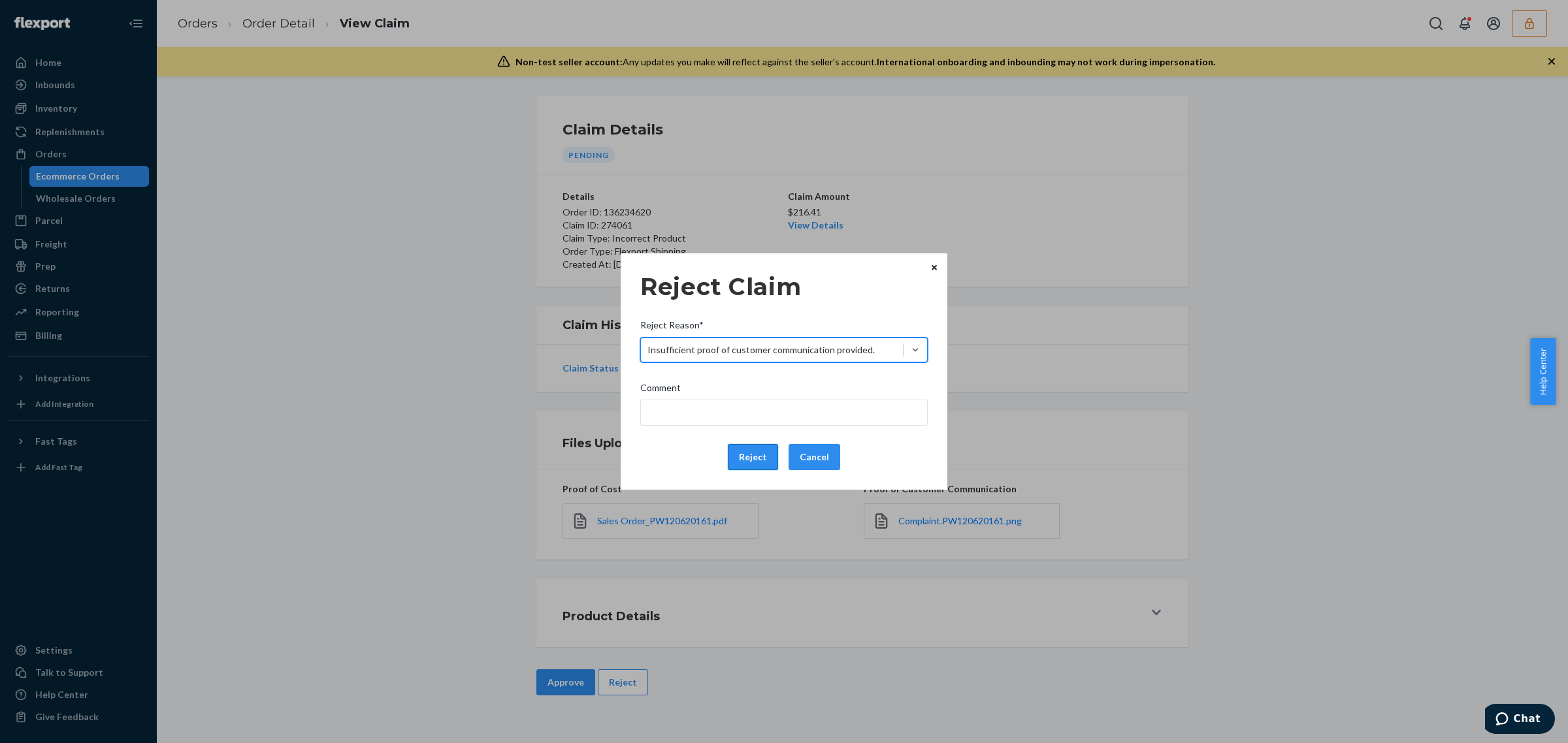
click at [737, 468] on button "Reject" at bounding box center [753, 457] width 50 height 26
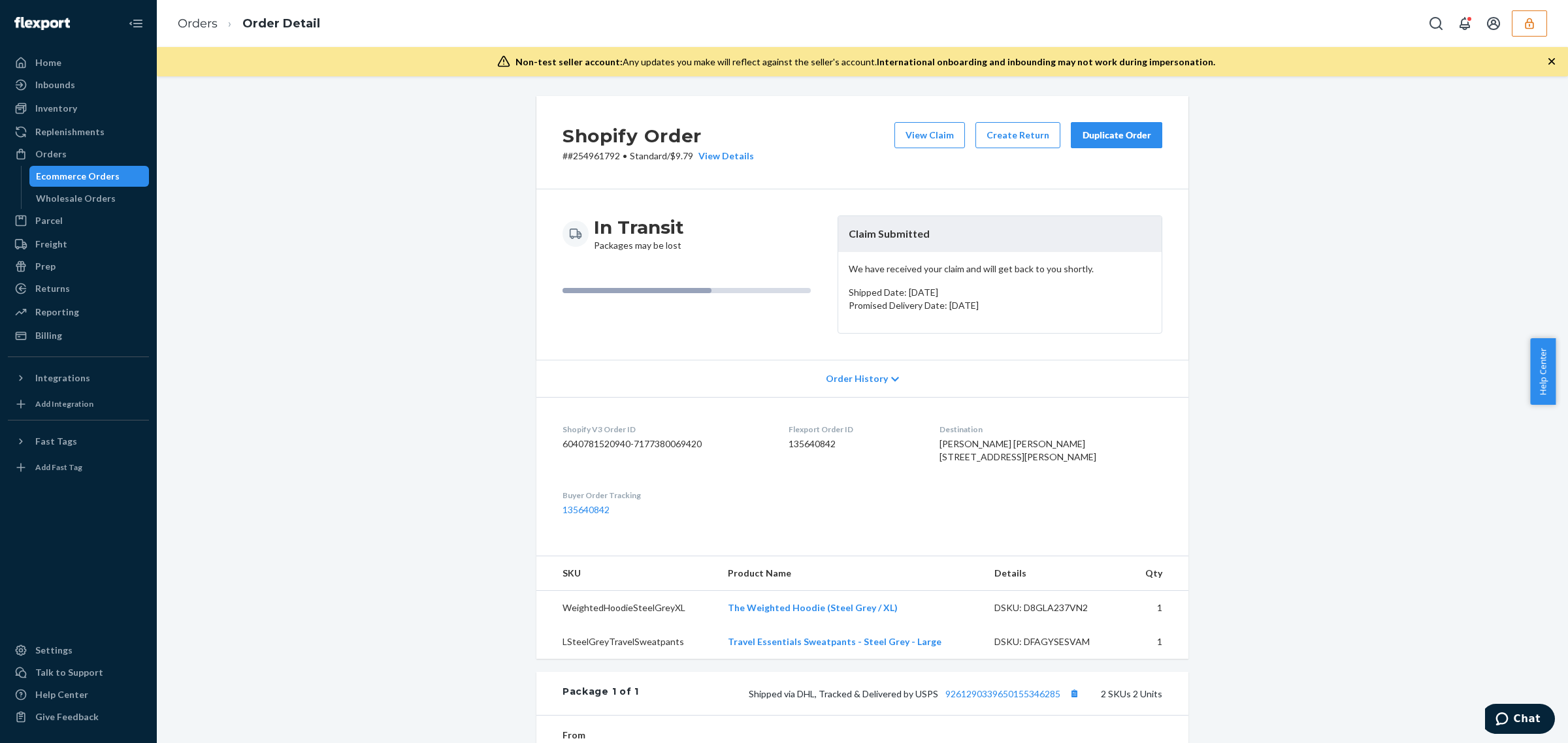
scroll to position [223, 0]
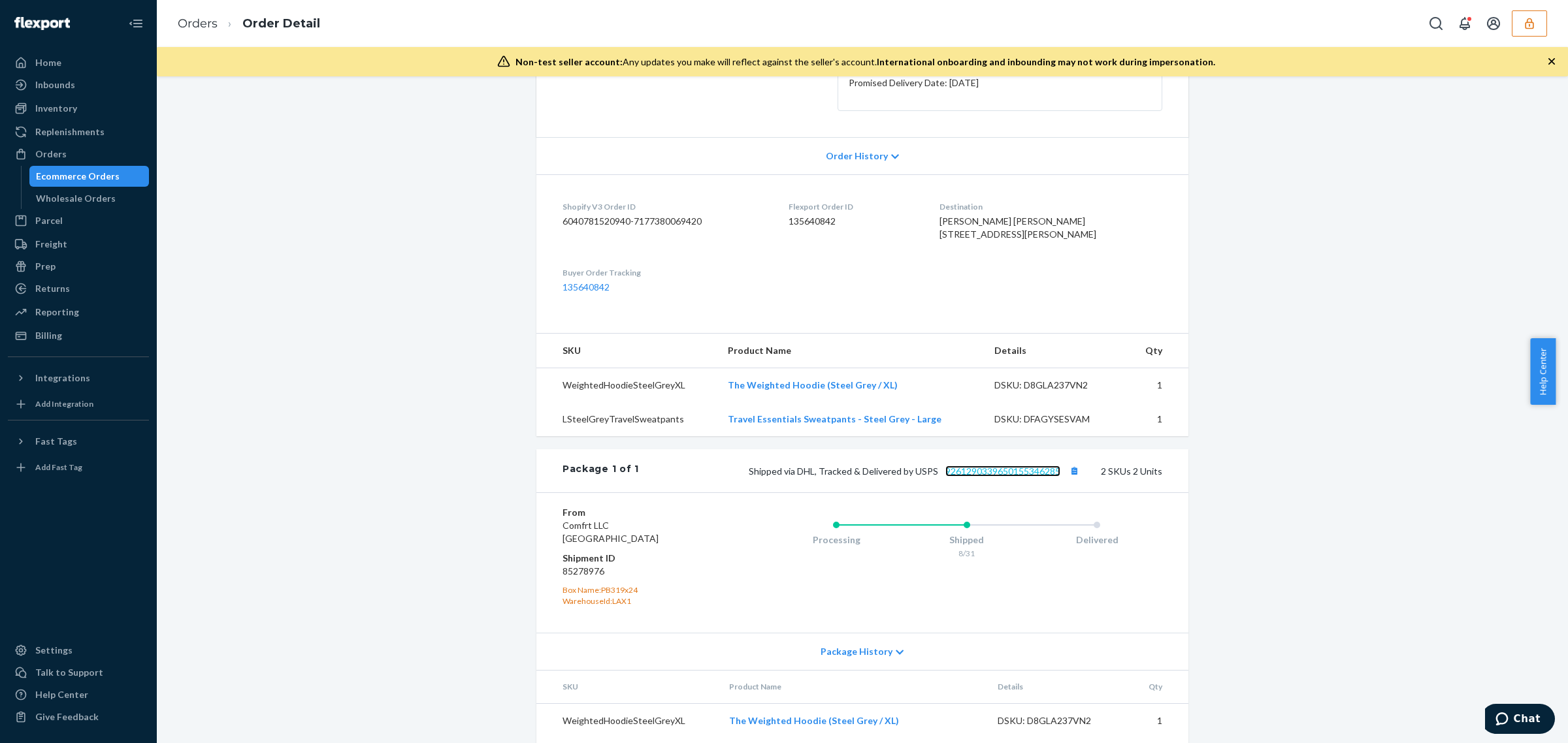
click at [970, 477] on link "9261290339650155346285" at bounding box center [1003, 471] width 115 height 11
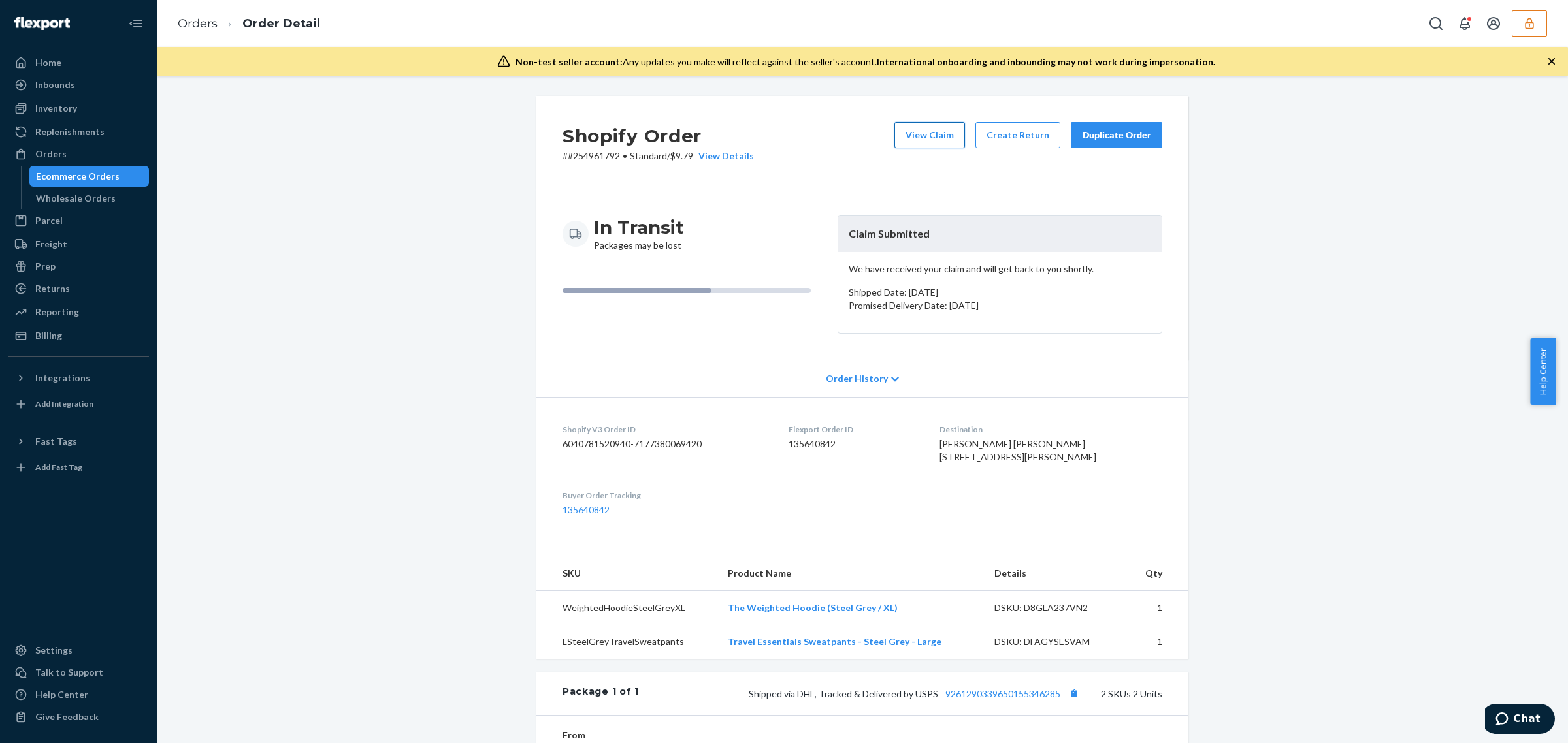
click at [931, 144] on button "View Claim" at bounding box center [929, 134] width 71 height 26
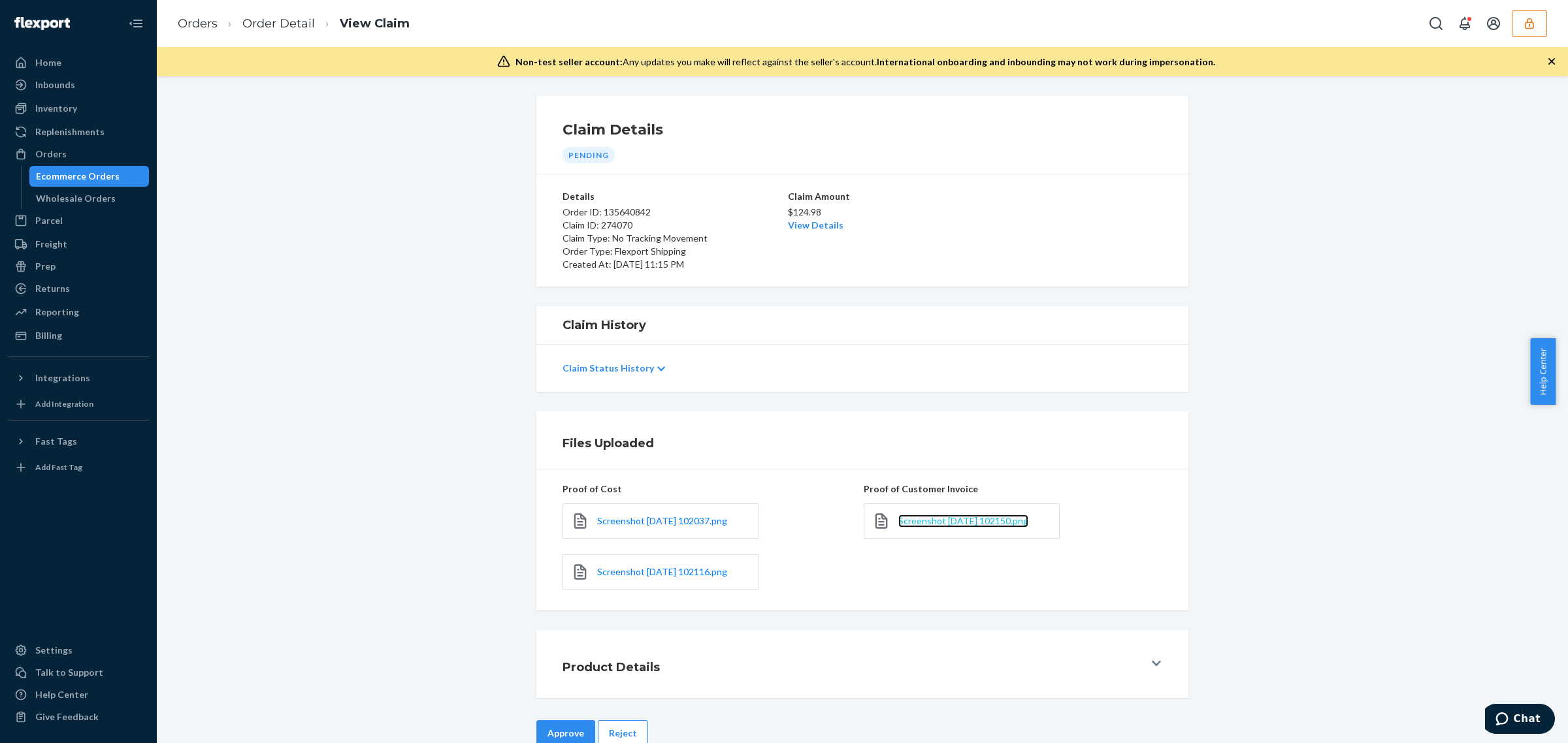
click at [952, 524] on span "Screenshot 2025-09-24 102150.png" at bounding box center [963, 521] width 130 height 11
click at [805, 224] on link "View Details" at bounding box center [815, 225] width 55 height 11
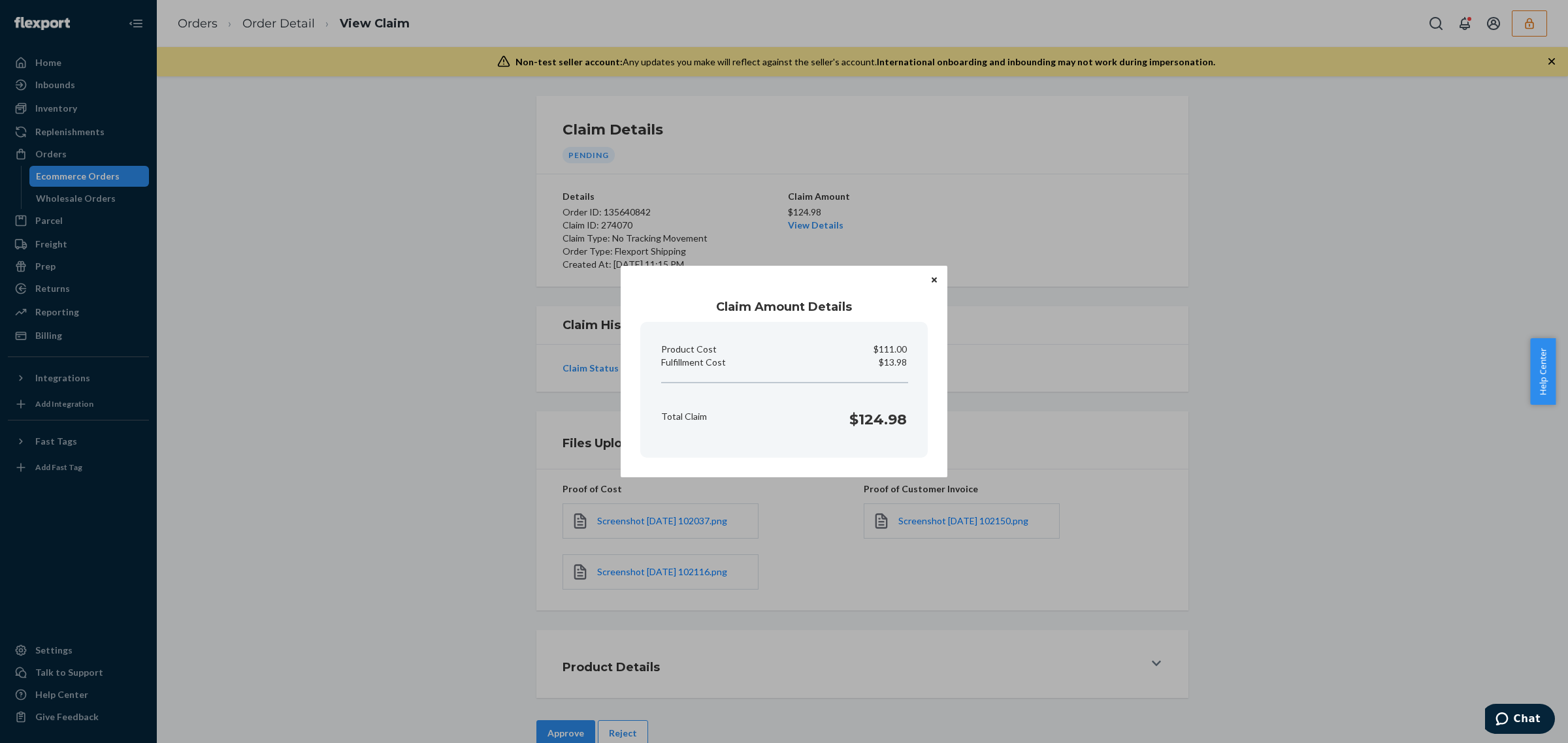
drag, startPoint x: 916, startPoint y: 693, endPoint x: 582, endPoint y: 693, distance: 334.0
click at [916, 693] on div "Claim Amount Details Product Cost $111.00 Fulfillment Cost $13.98 Total Claim $…" at bounding box center [784, 371] width 1568 height 743
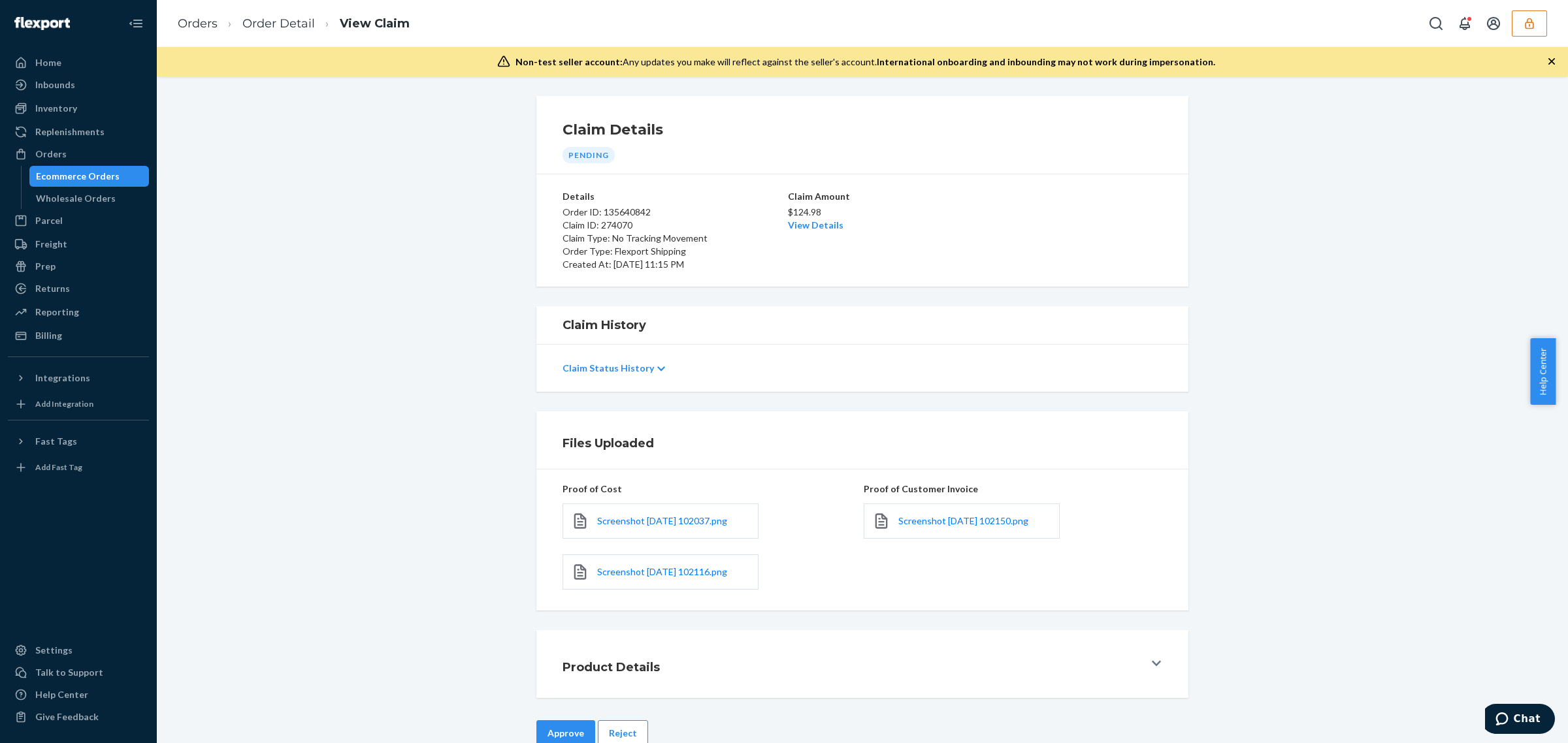
click at [572, 726] on button "Approve" at bounding box center [566, 732] width 59 height 26
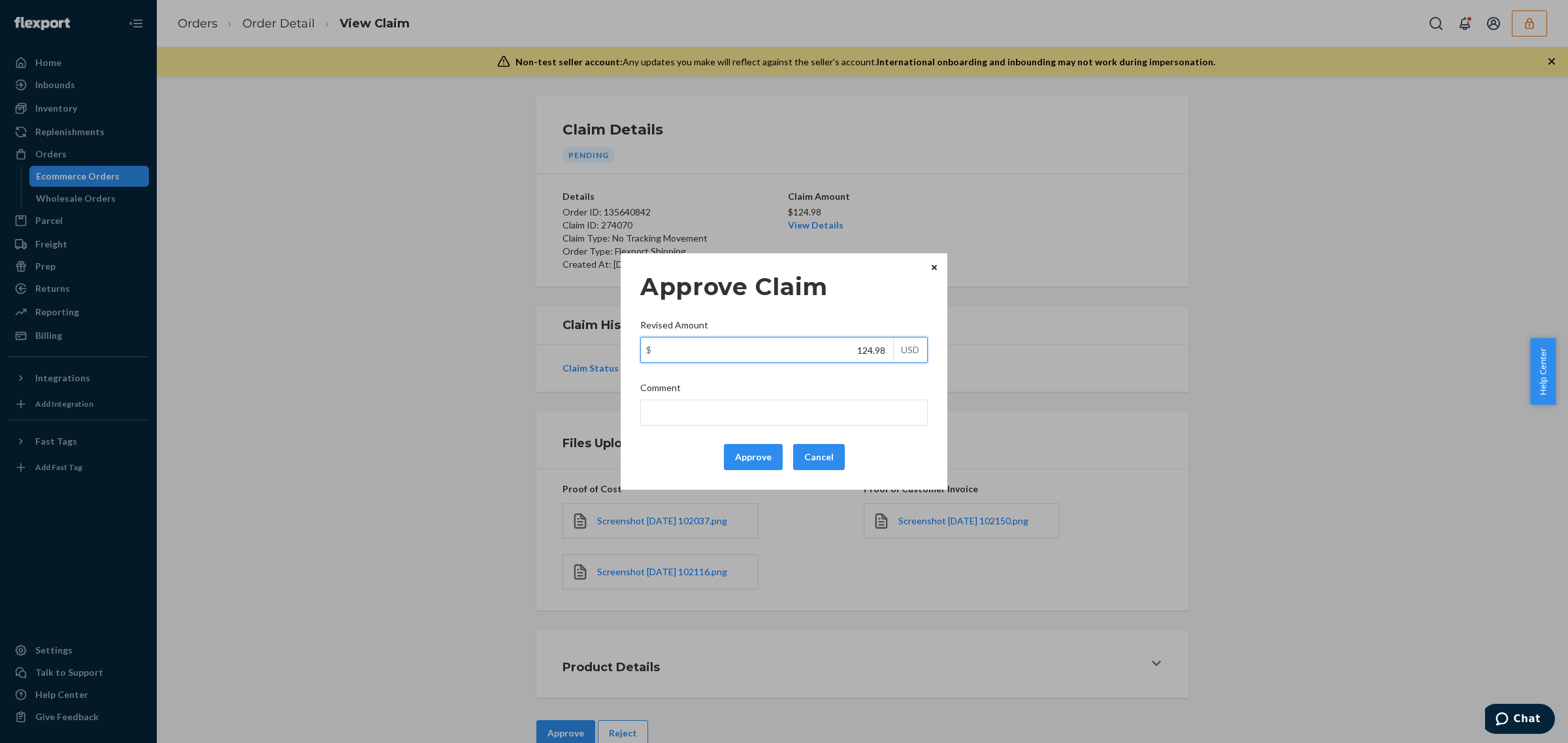
click at [879, 349] on input "124.98" at bounding box center [767, 349] width 252 height 25
paste input "65.1"
type input "65.18"
drag, startPoint x: 735, startPoint y: 457, endPoint x: 627, endPoint y: 279, distance: 208.2
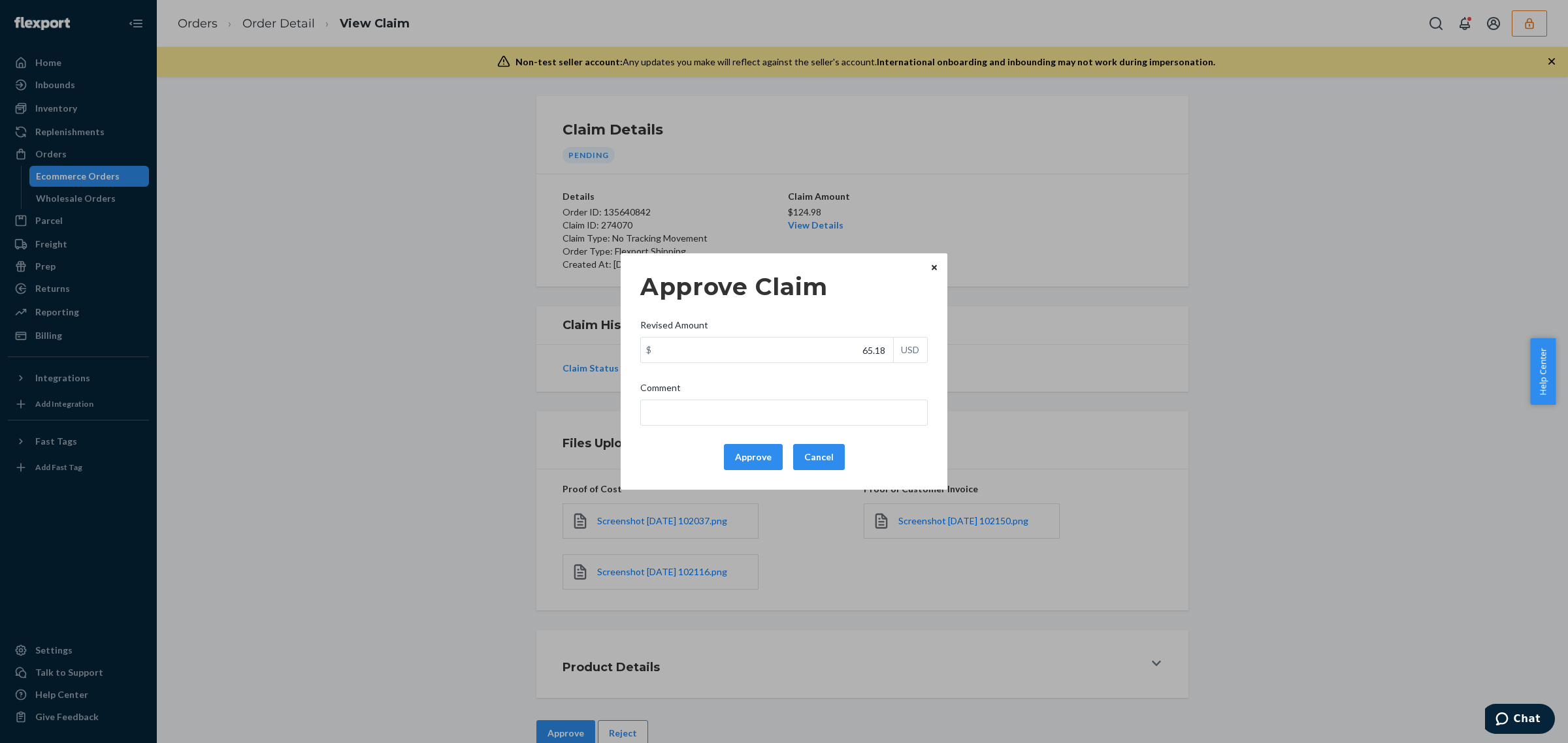
click at [736, 457] on button "Approve" at bounding box center [753, 457] width 59 height 26
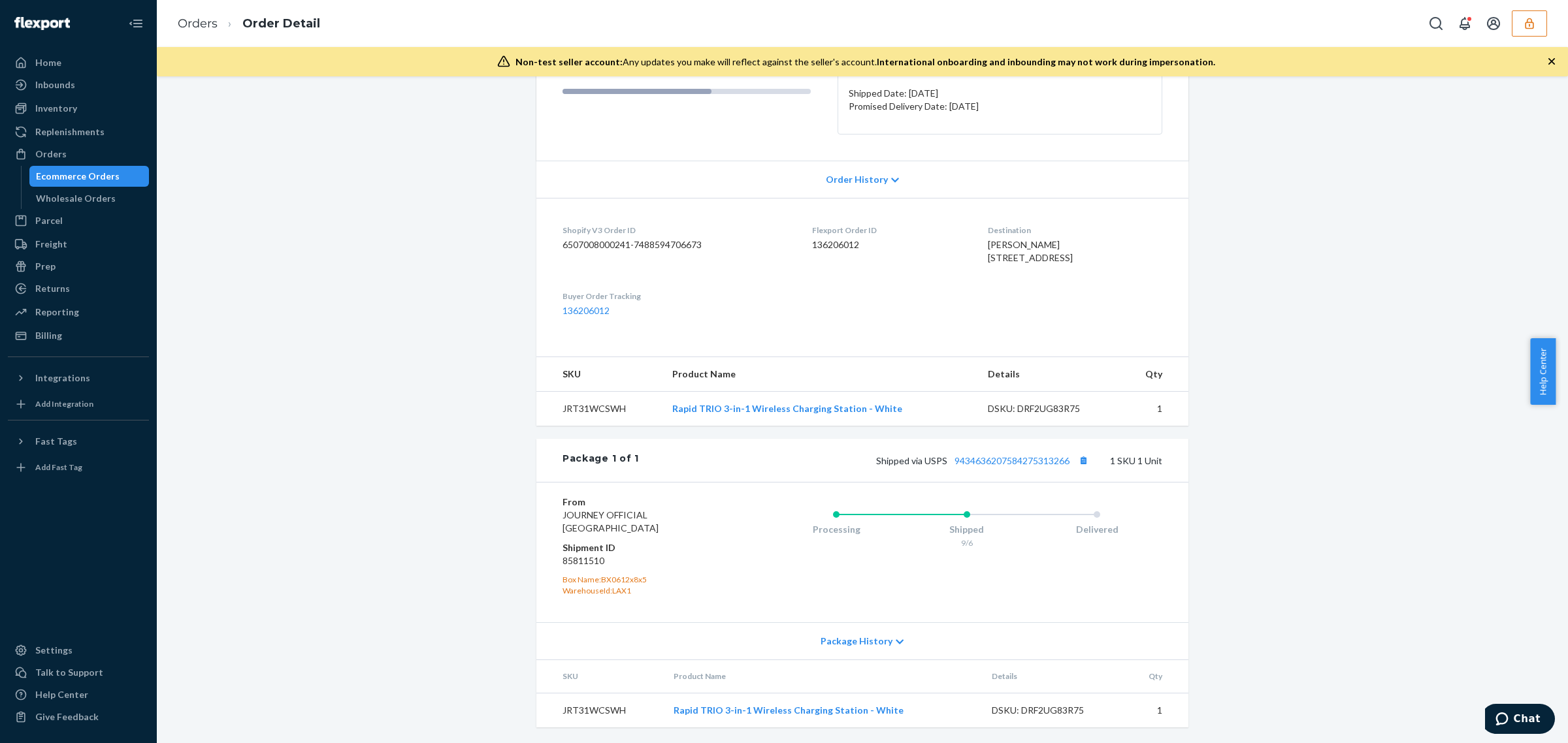
scroll to position [209, 0]
click at [1018, 466] on link "9434636207584275313266" at bounding box center [1012, 461] width 115 height 11
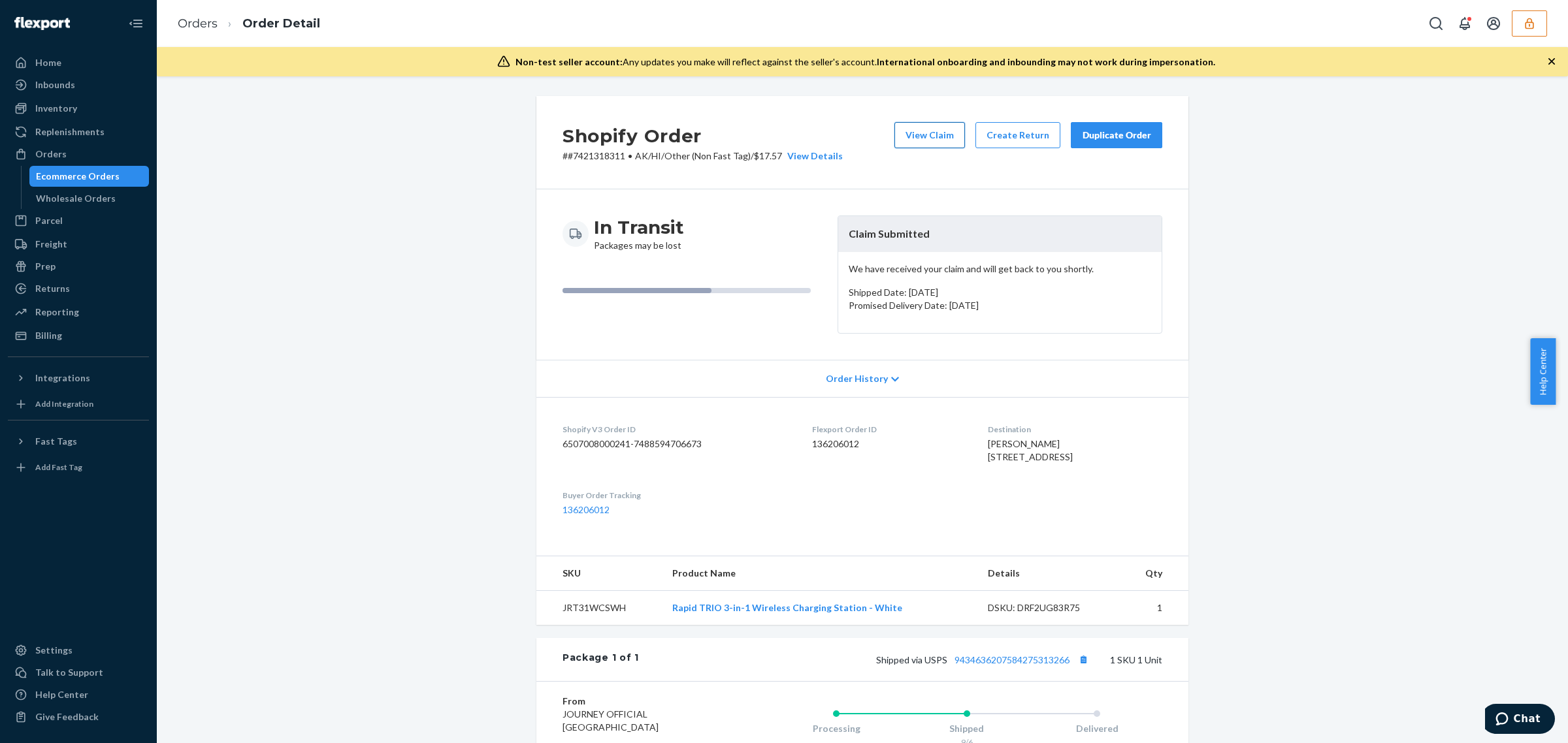
click at [906, 127] on button "View Claim" at bounding box center [929, 134] width 71 height 26
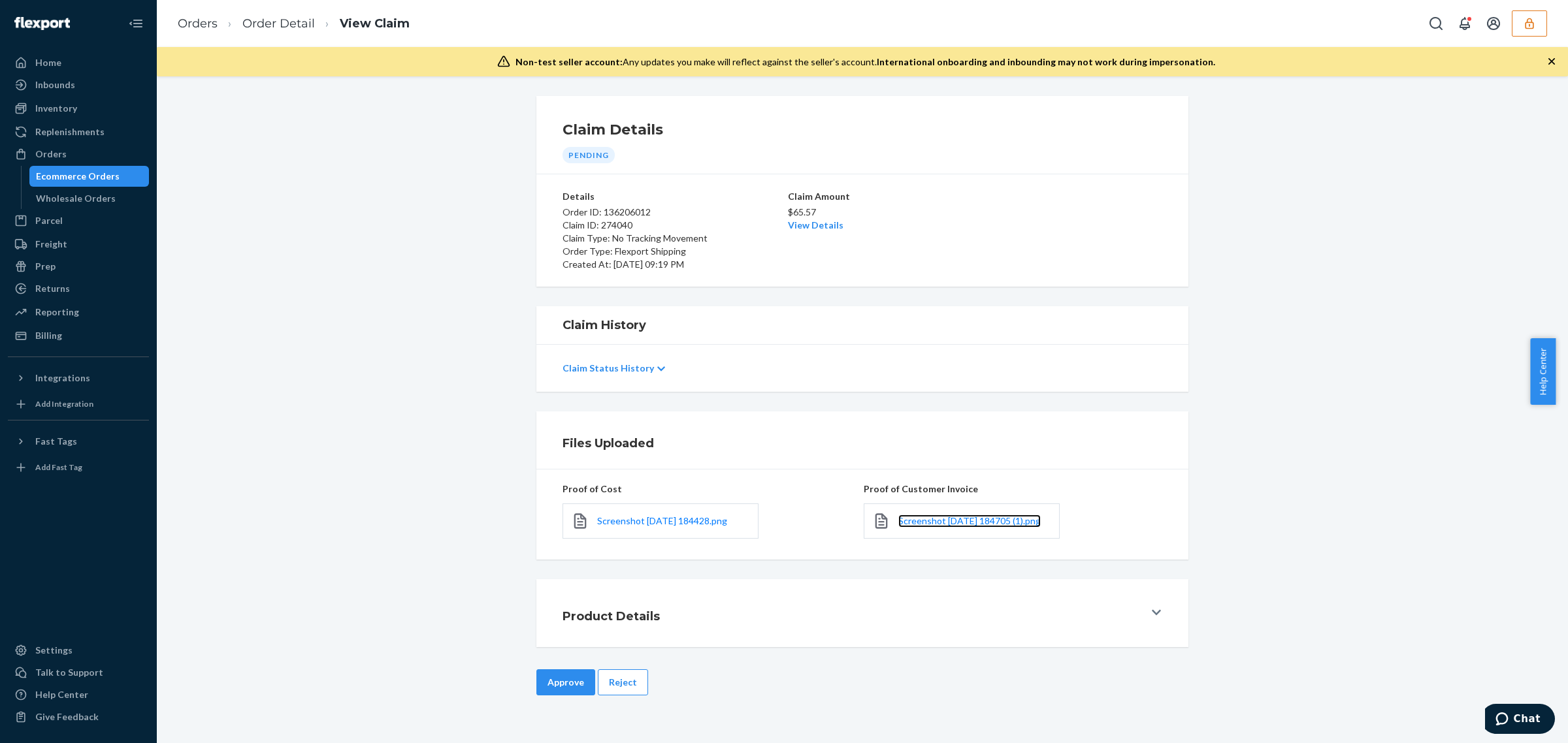
click at [983, 527] on link "Screenshot 2025-09-24 184705 (1).png" at bounding box center [969, 521] width 142 height 13
click at [795, 227] on link "View Details" at bounding box center [815, 225] width 55 height 11
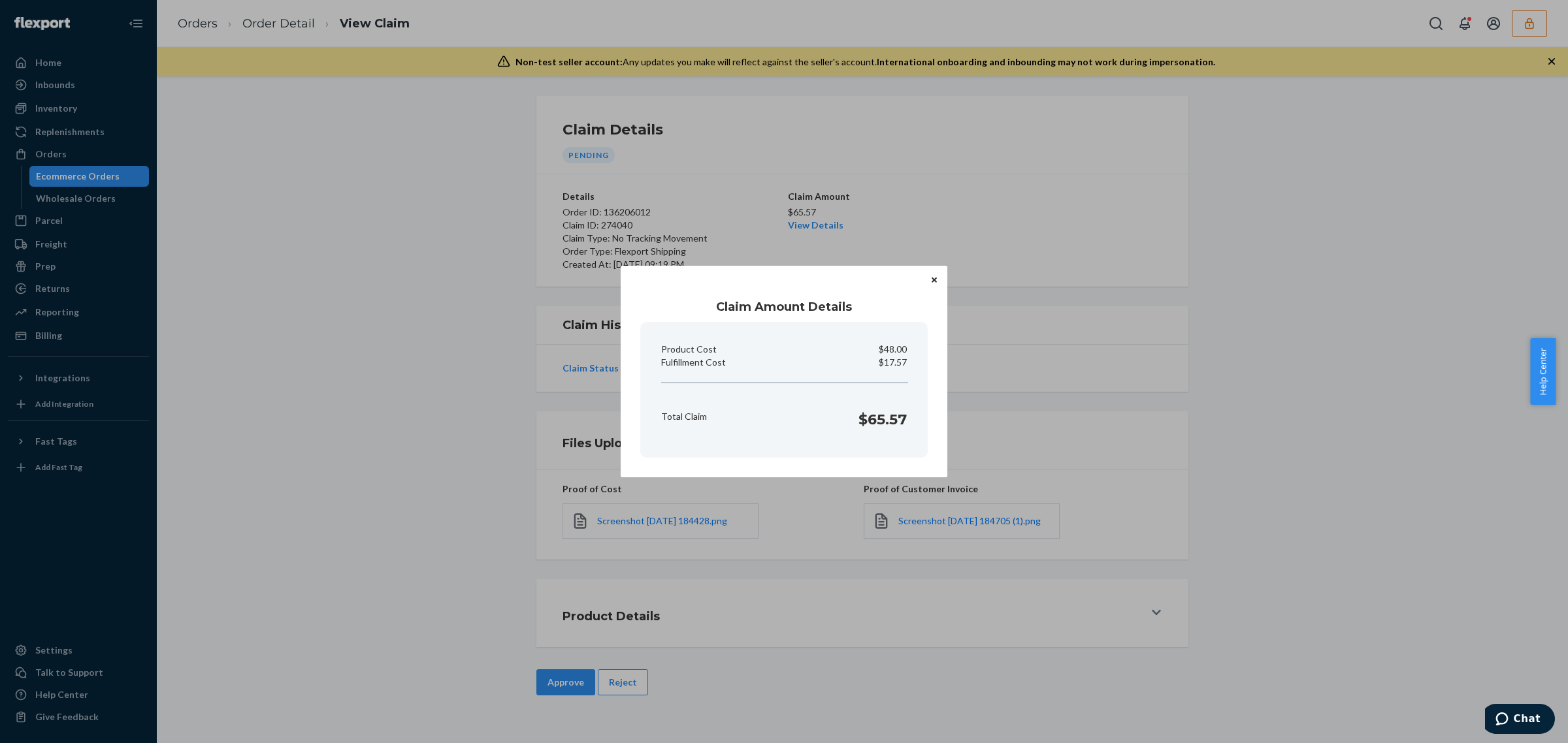
click at [439, 569] on div "Claim Amount Details Product Cost $48.00 Fulfillment Cost $17.57 Total Claim $6…" at bounding box center [784, 371] width 1568 height 743
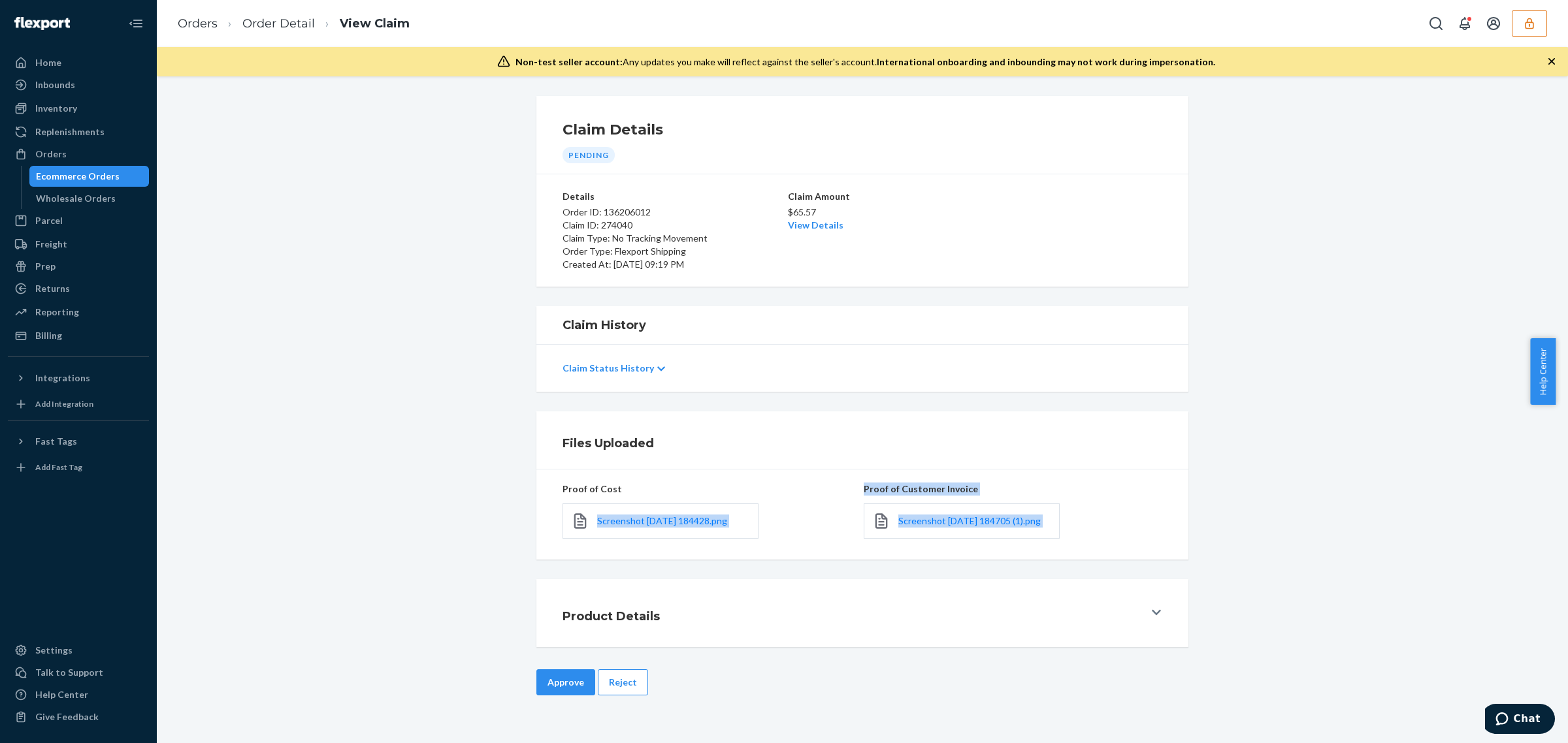
drag, startPoint x: 553, startPoint y: 692, endPoint x: 573, endPoint y: 646, distance: 50.2
click at [551, 693] on button "Approve" at bounding box center [566, 682] width 59 height 26
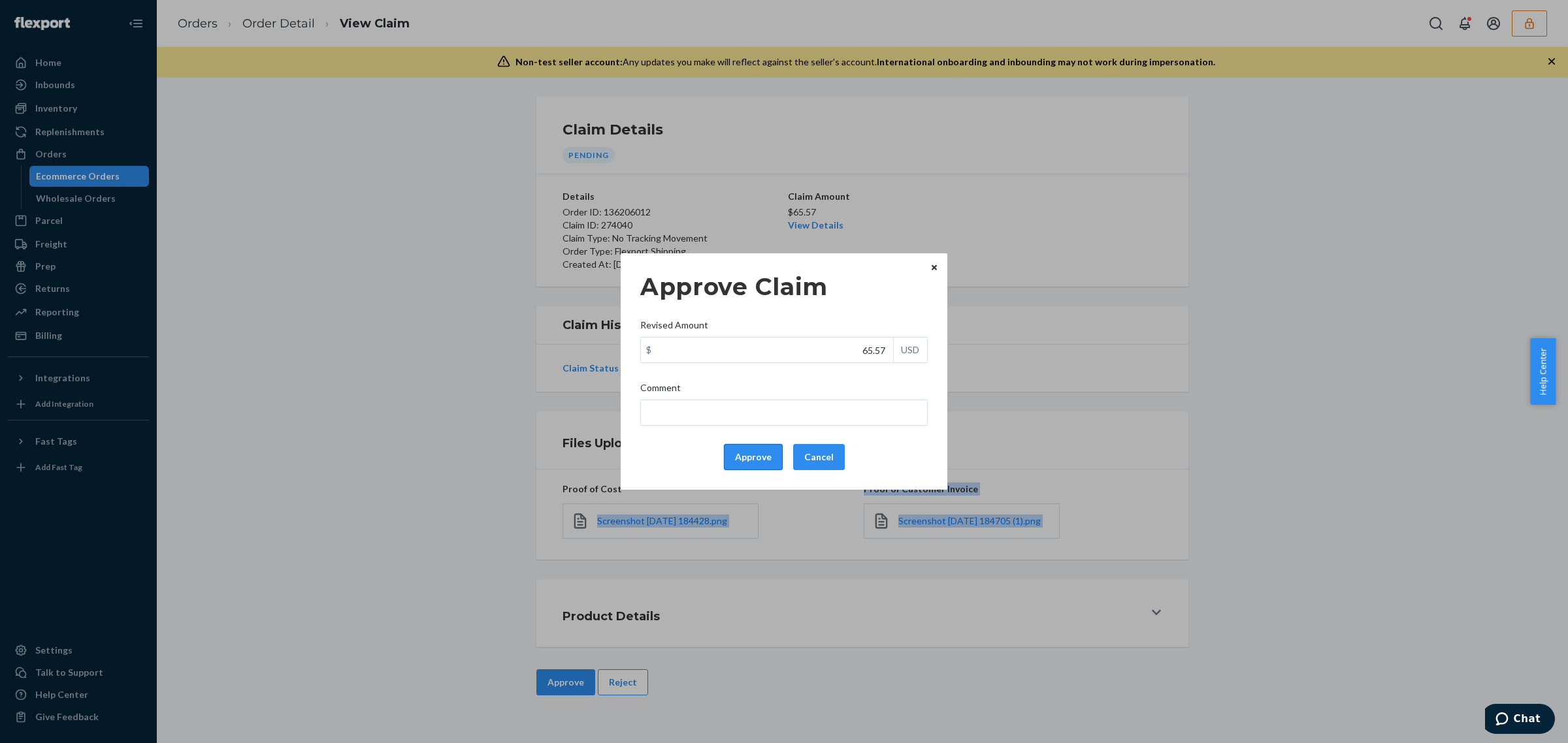
click at [765, 454] on button "Approve" at bounding box center [753, 457] width 59 height 26
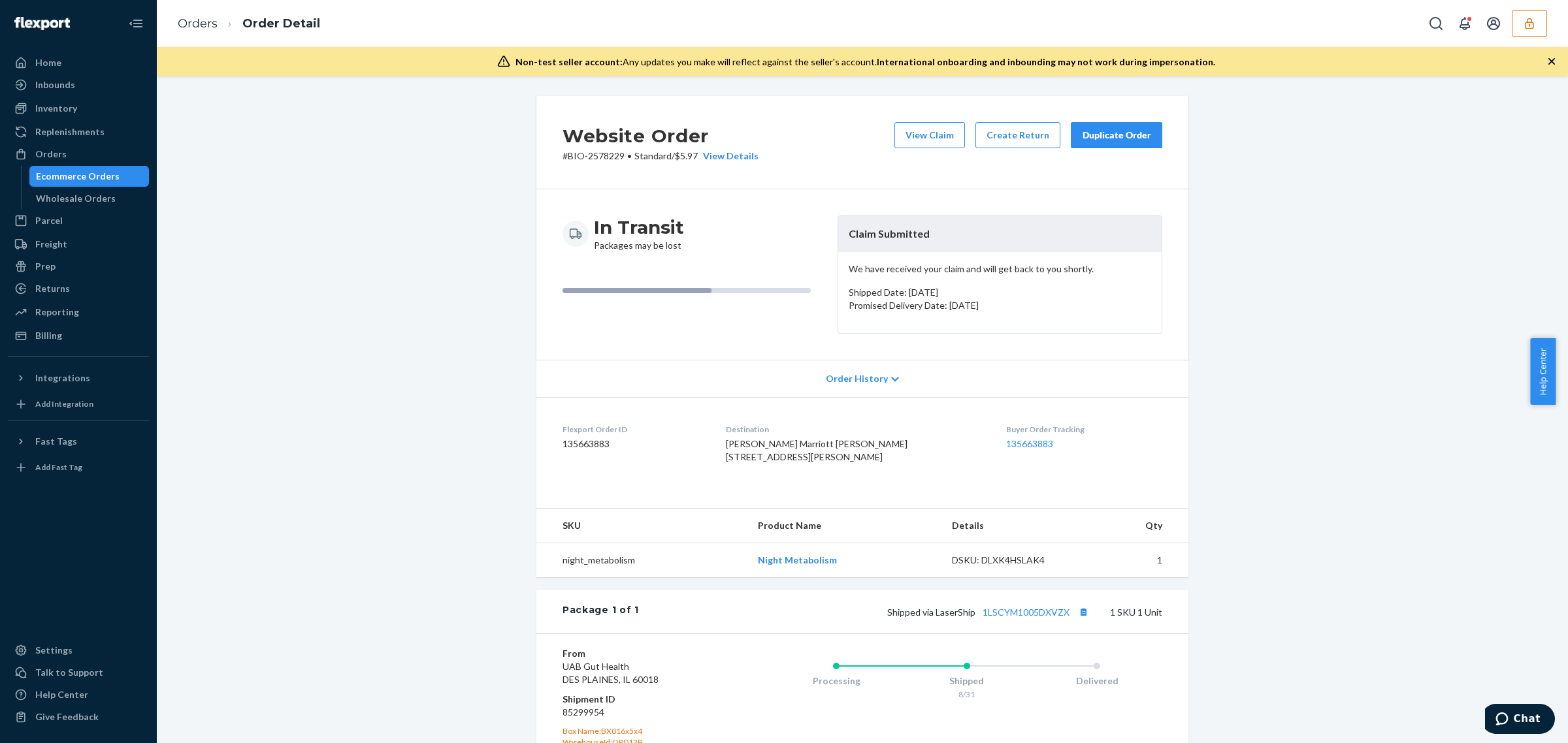
click at [1016, 620] on div "Shipped via LaserShip 1LSCYM1005DXVZX 1 SKU 1 Unit" at bounding box center [900, 612] width 523 height 17
click at [1016, 618] on link "1LSCYM1005DXVZX" at bounding box center [1026, 612] width 87 height 11
click at [903, 136] on button "View Claim" at bounding box center [929, 134] width 71 height 26
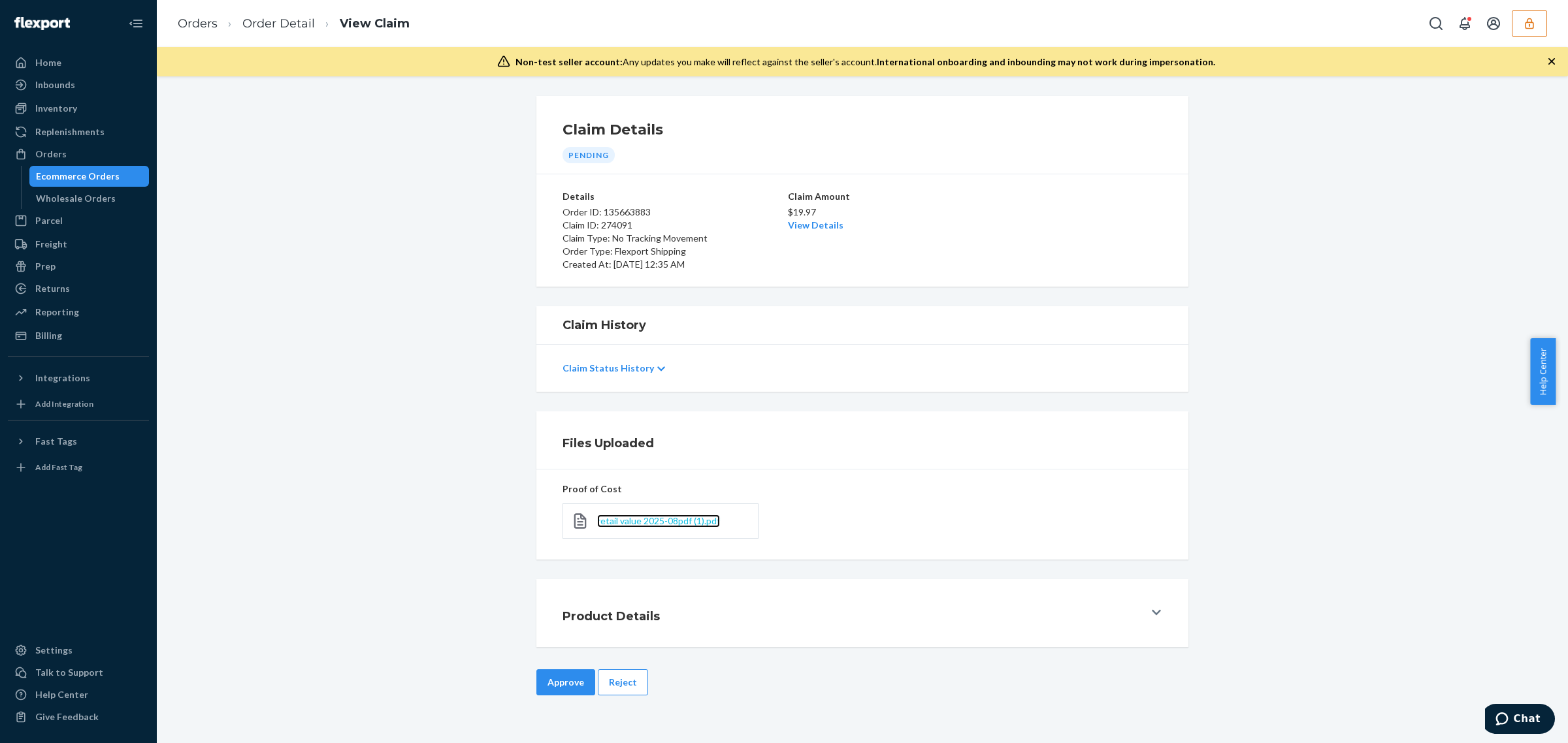
click at [712, 527] on span "retail value 2025-08pdf (1).pdf" at bounding box center [658, 521] width 123 height 11
click at [570, 681] on button "Approve" at bounding box center [566, 682] width 59 height 26
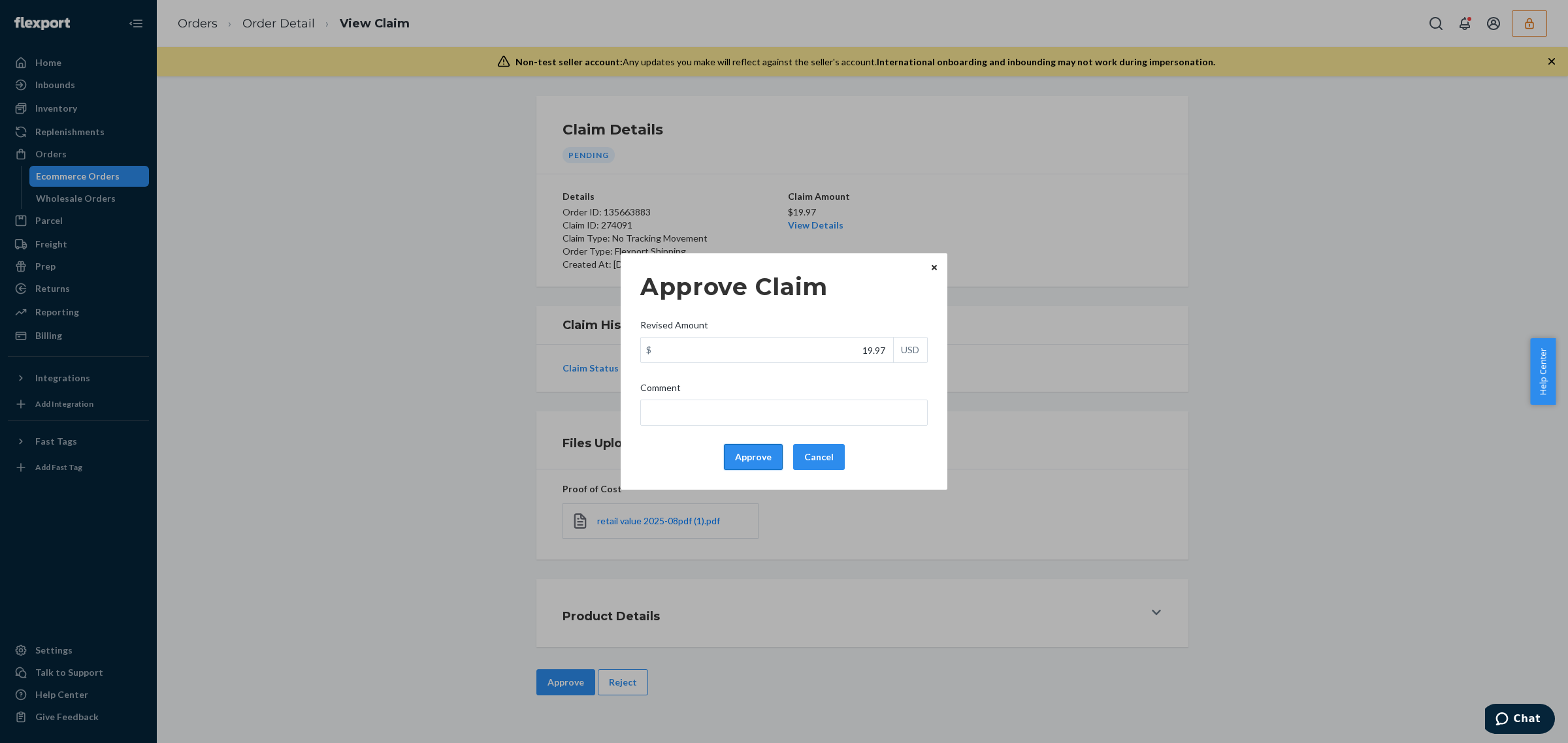
click at [730, 467] on button "Approve" at bounding box center [753, 457] width 59 height 26
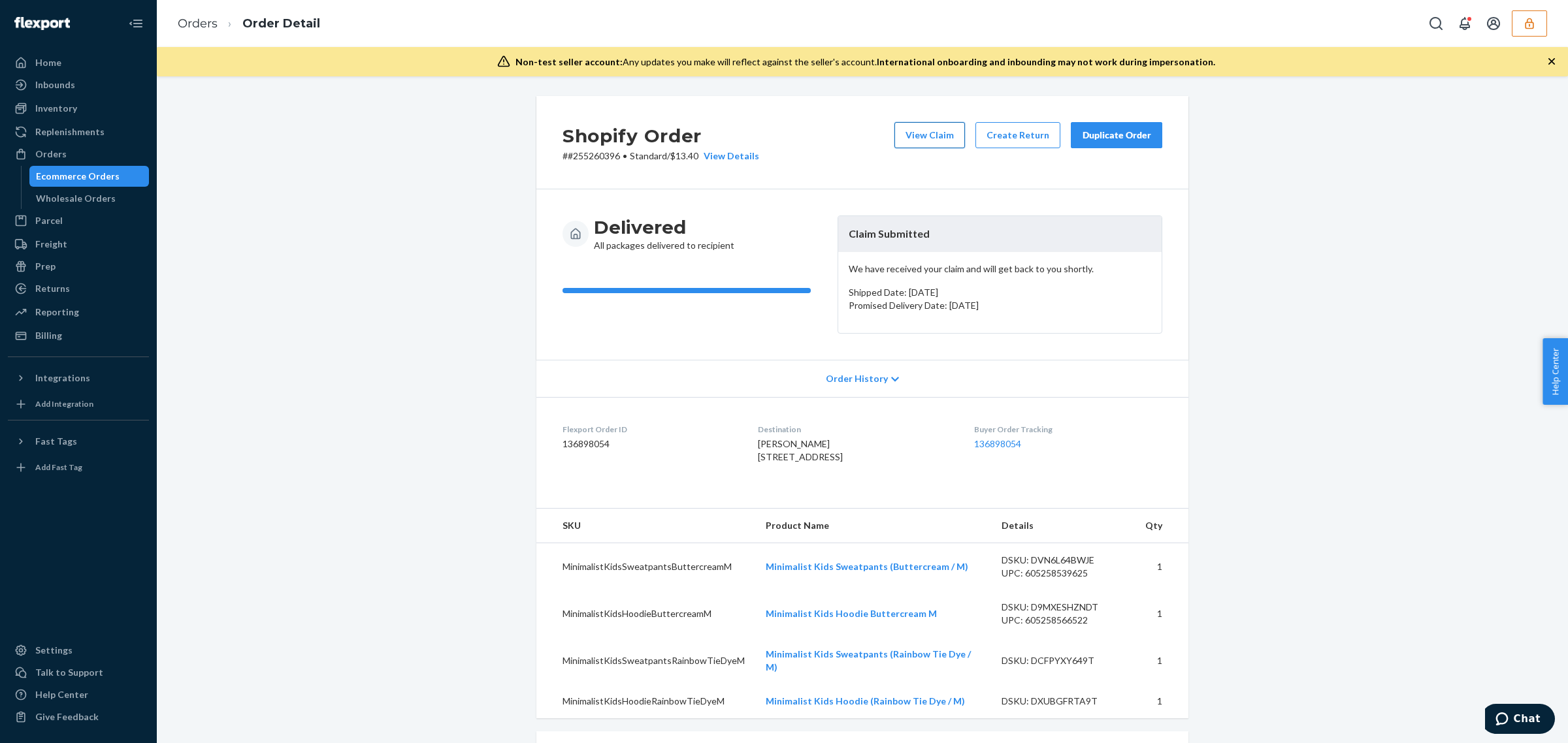
click at [915, 130] on button "View Claim" at bounding box center [929, 134] width 71 height 26
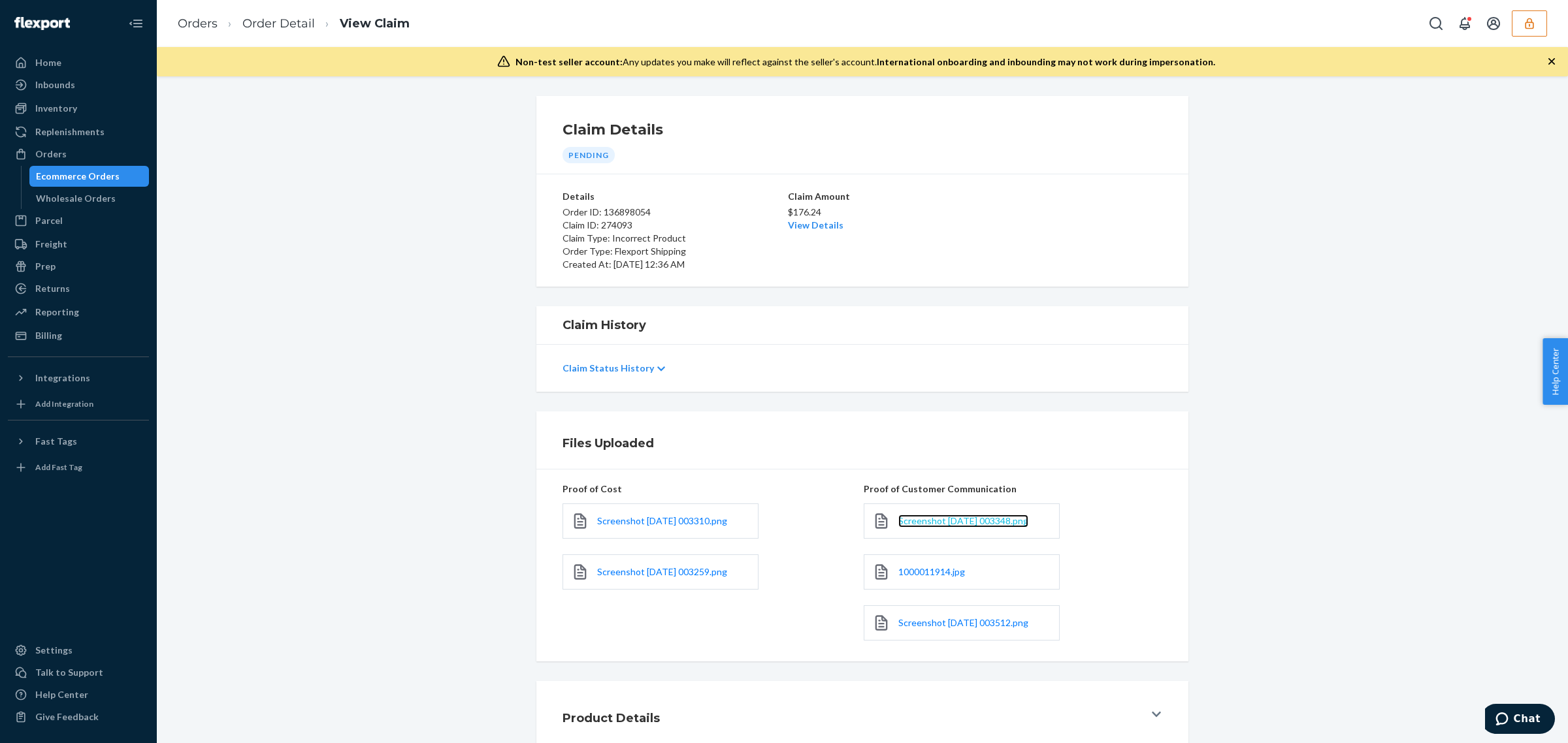
click at [920, 517] on span "Screenshot [DATE] 003348.png" at bounding box center [963, 521] width 130 height 11
click at [913, 571] on span "1000011914.jpg" at bounding box center [931, 571] width 67 height 11
click at [649, 520] on span "Screenshot [DATE] 003310.png" at bounding box center [662, 521] width 130 height 11
click at [643, 580] on div "Screenshot [DATE] 003259.png" at bounding box center [661, 572] width 196 height 35
click at [645, 576] on span "Screenshot [DATE] 003259.png" at bounding box center [662, 571] width 130 height 11
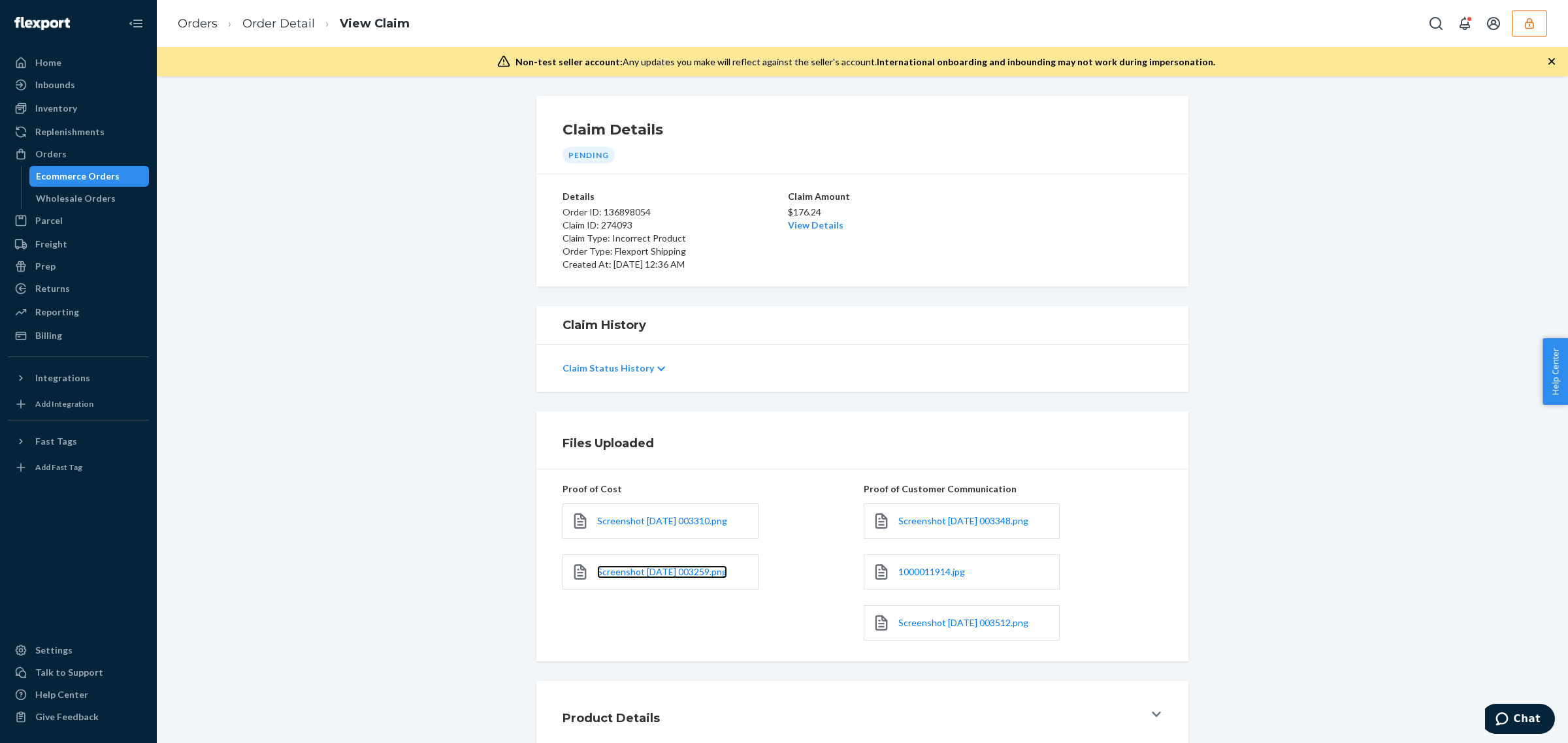
scroll to position [82, 0]
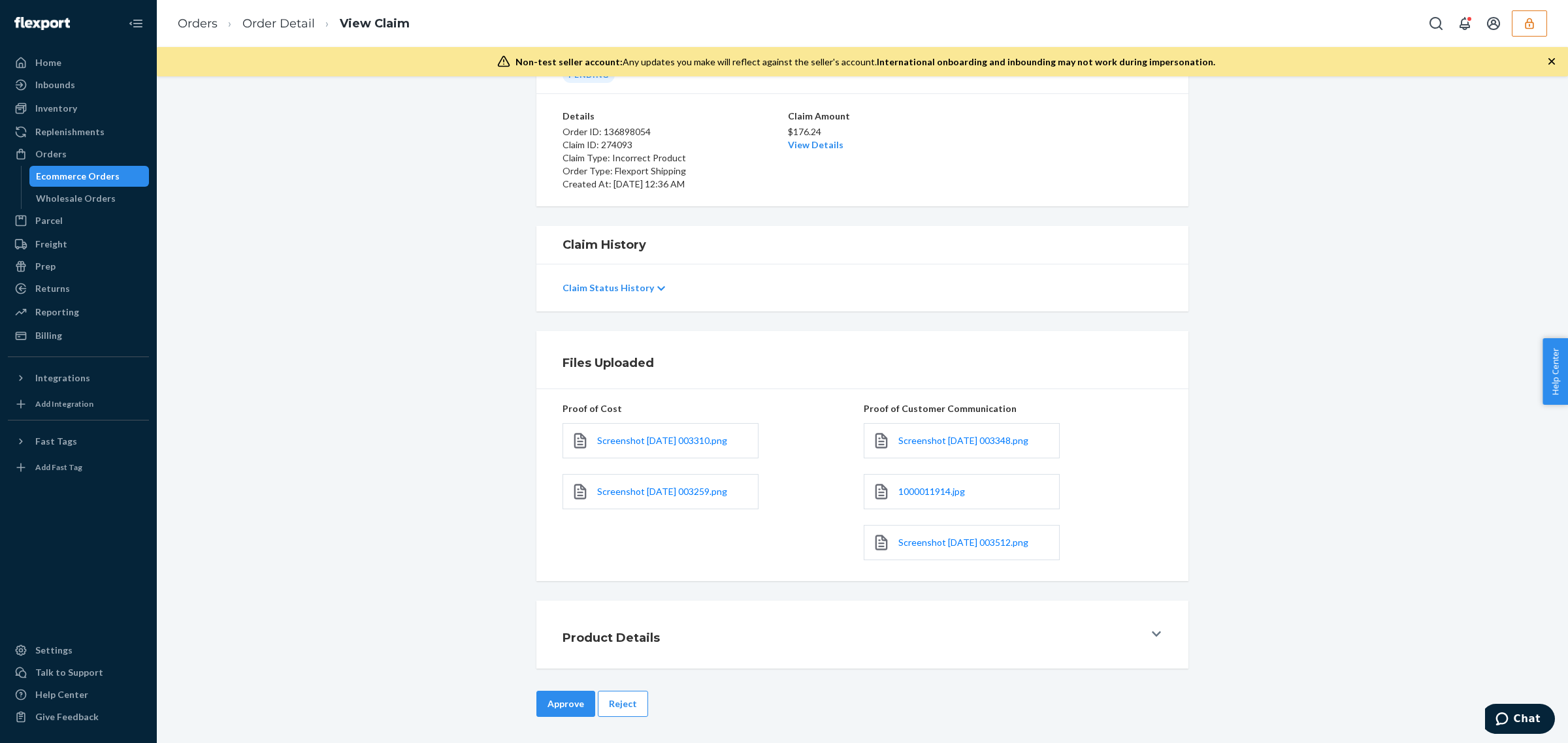
click at [635, 713] on button "Reject" at bounding box center [623, 703] width 50 height 26
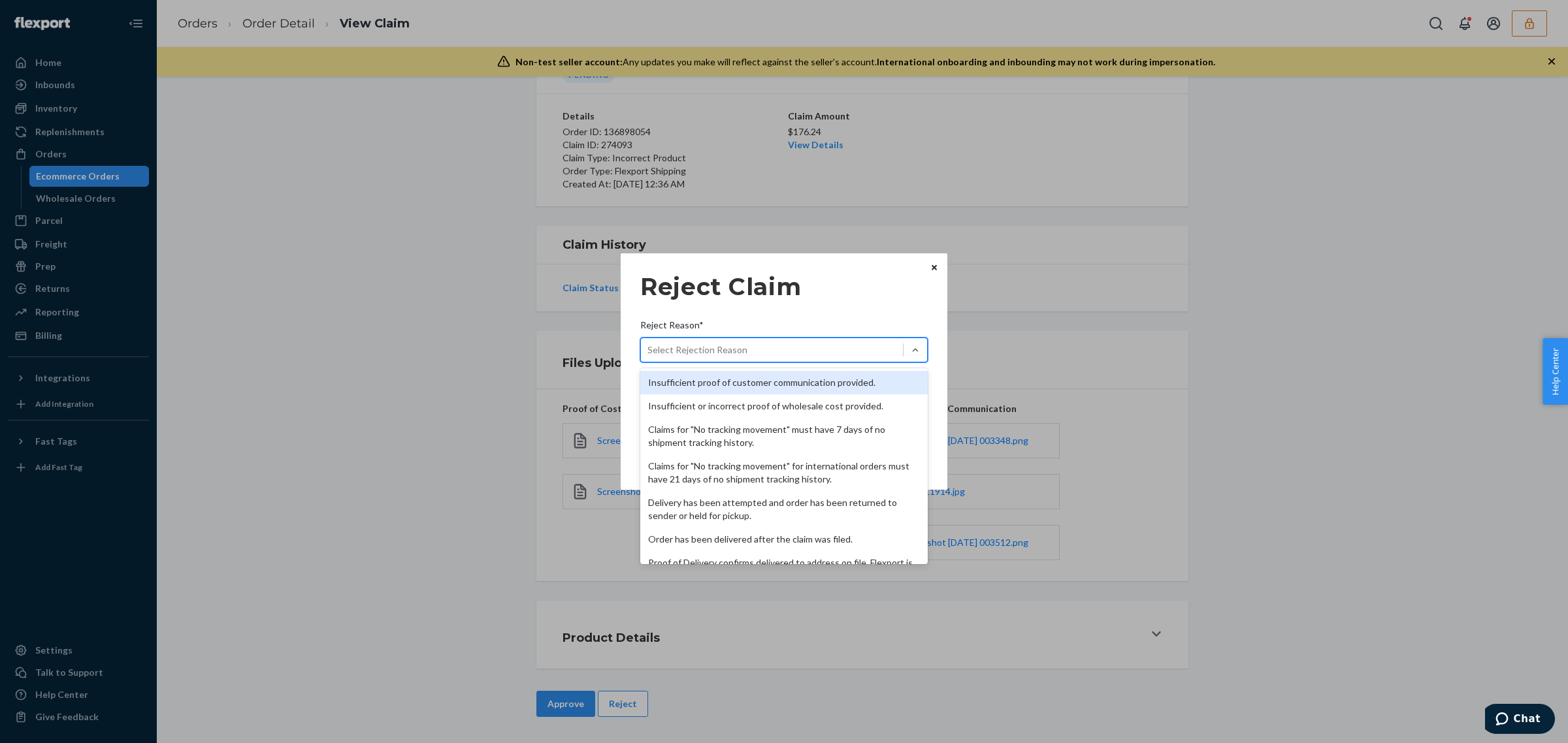
click at [830, 359] on div "Select Rejection Reason" at bounding box center [772, 350] width 262 height 21
click at [649, 356] on input "Reject Reason* option Insufficient proof of customer communication provided. fo…" at bounding box center [648, 349] width 1 height 13
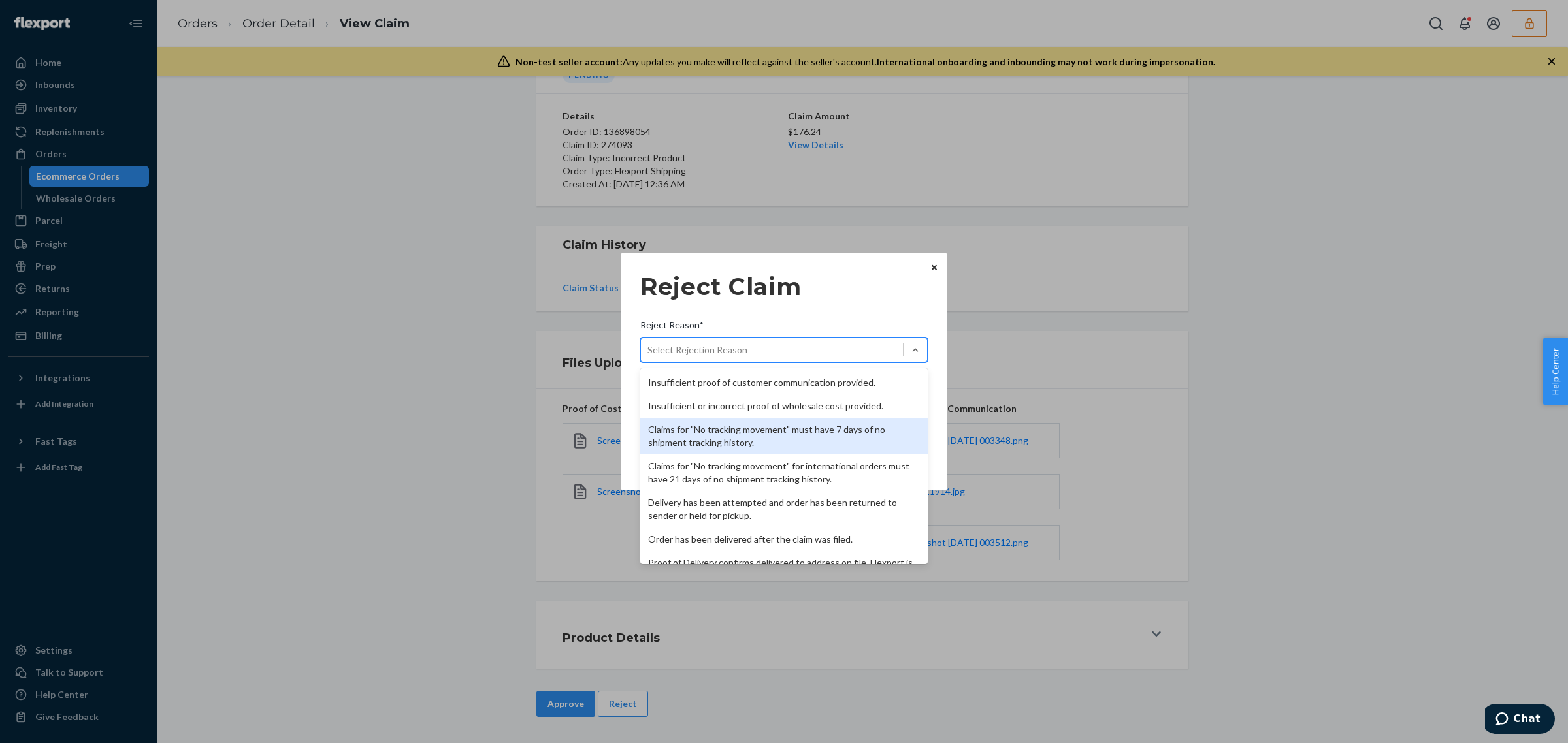
scroll to position [169, 0]
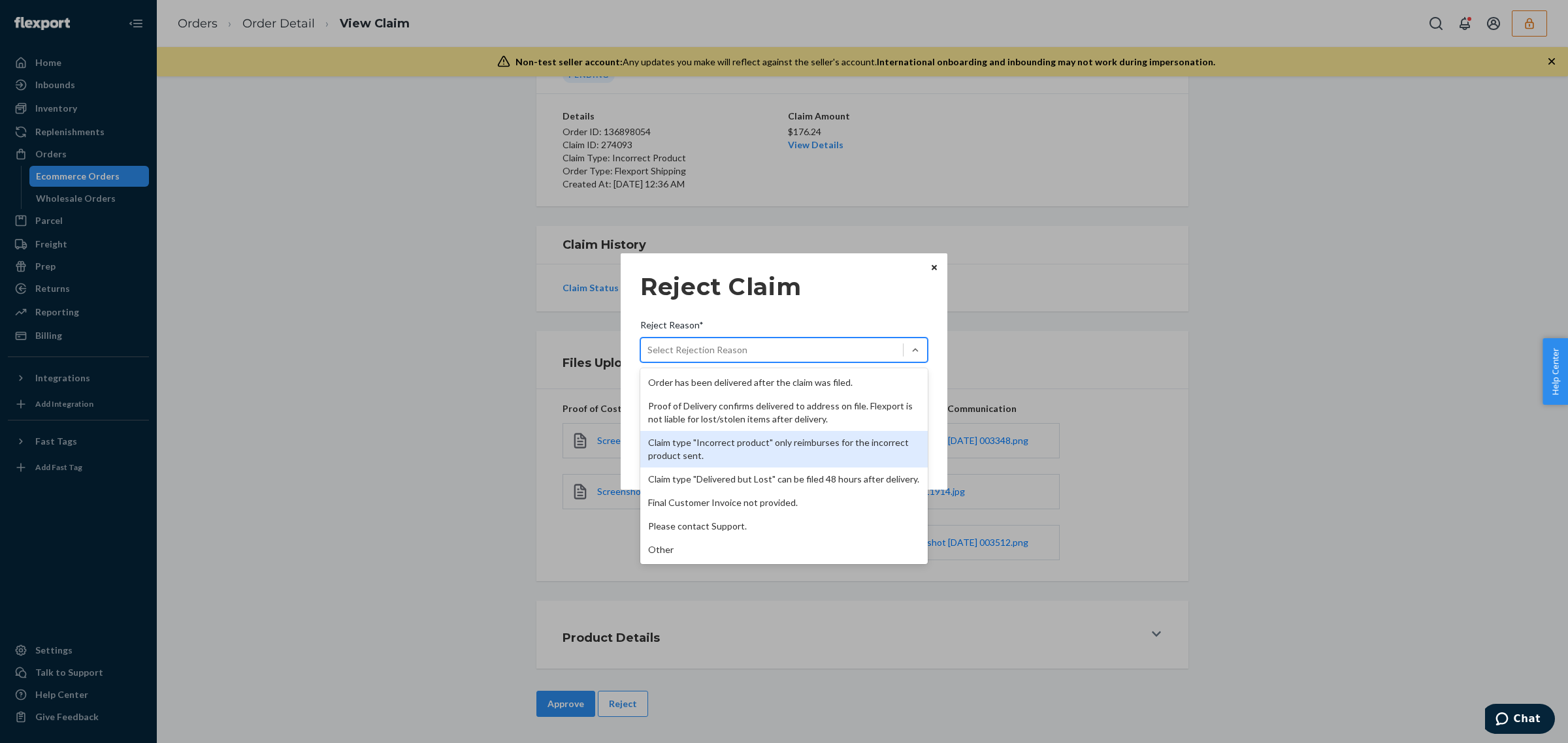
click at [734, 446] on div "Claim type "Incorrect product" only reimburses for the incorrect product sent." at bounding box center [784, 449] width 287 height 36
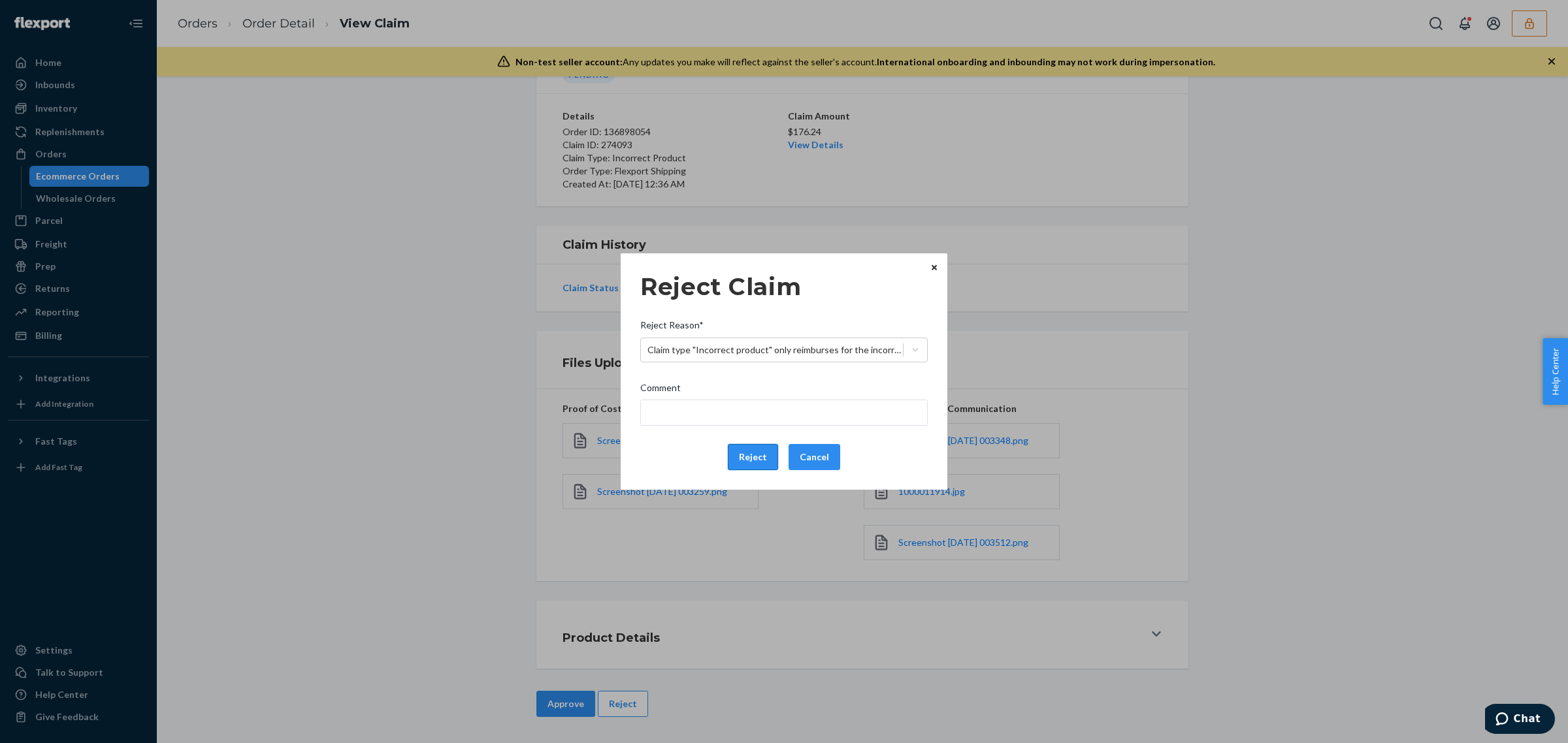
click at [745, 458] on button "Reject" at bounding box center [753, 457] width 50 height 26
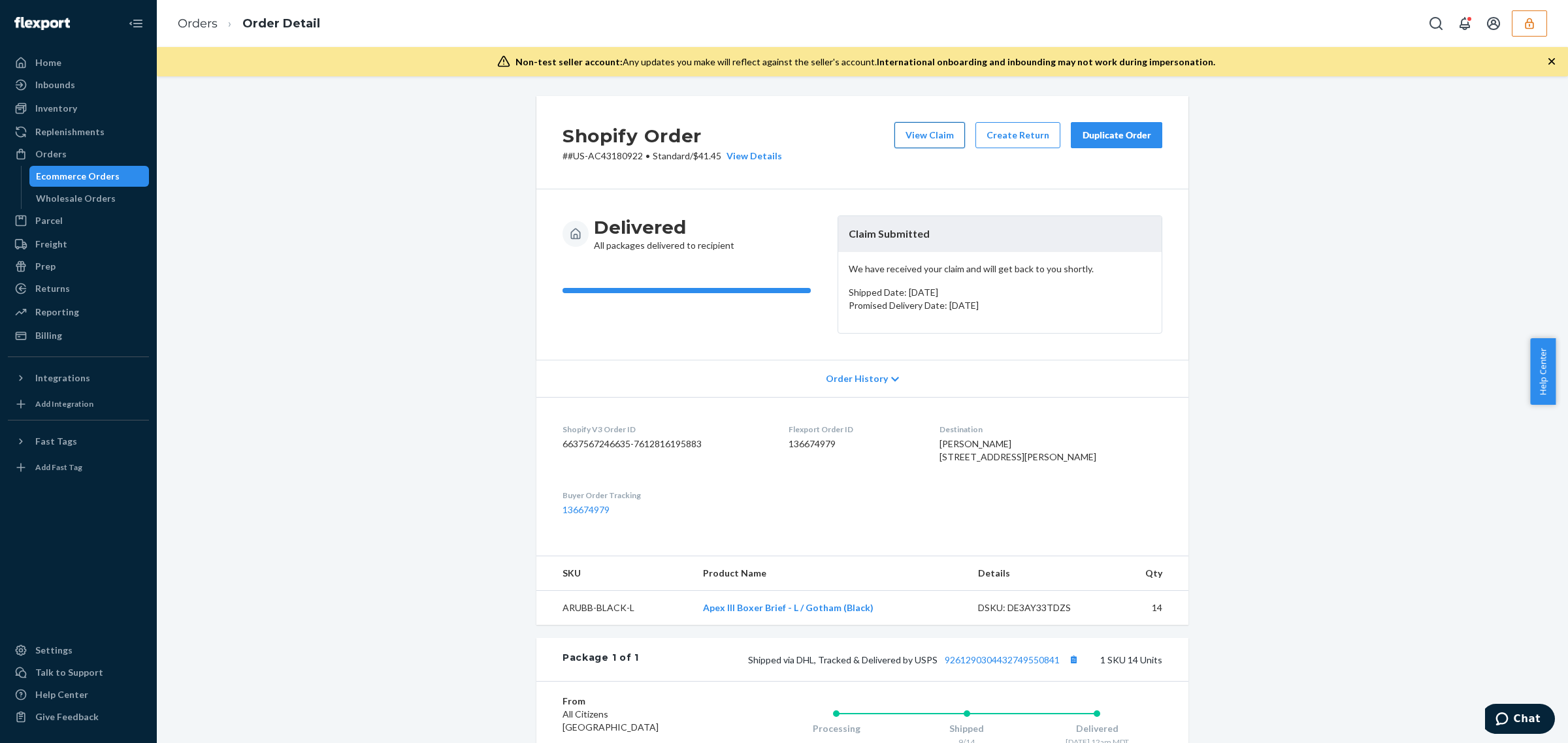
click at [939, 145] on button "View Claim" at bounding box center [929, 134] width 71 height 26
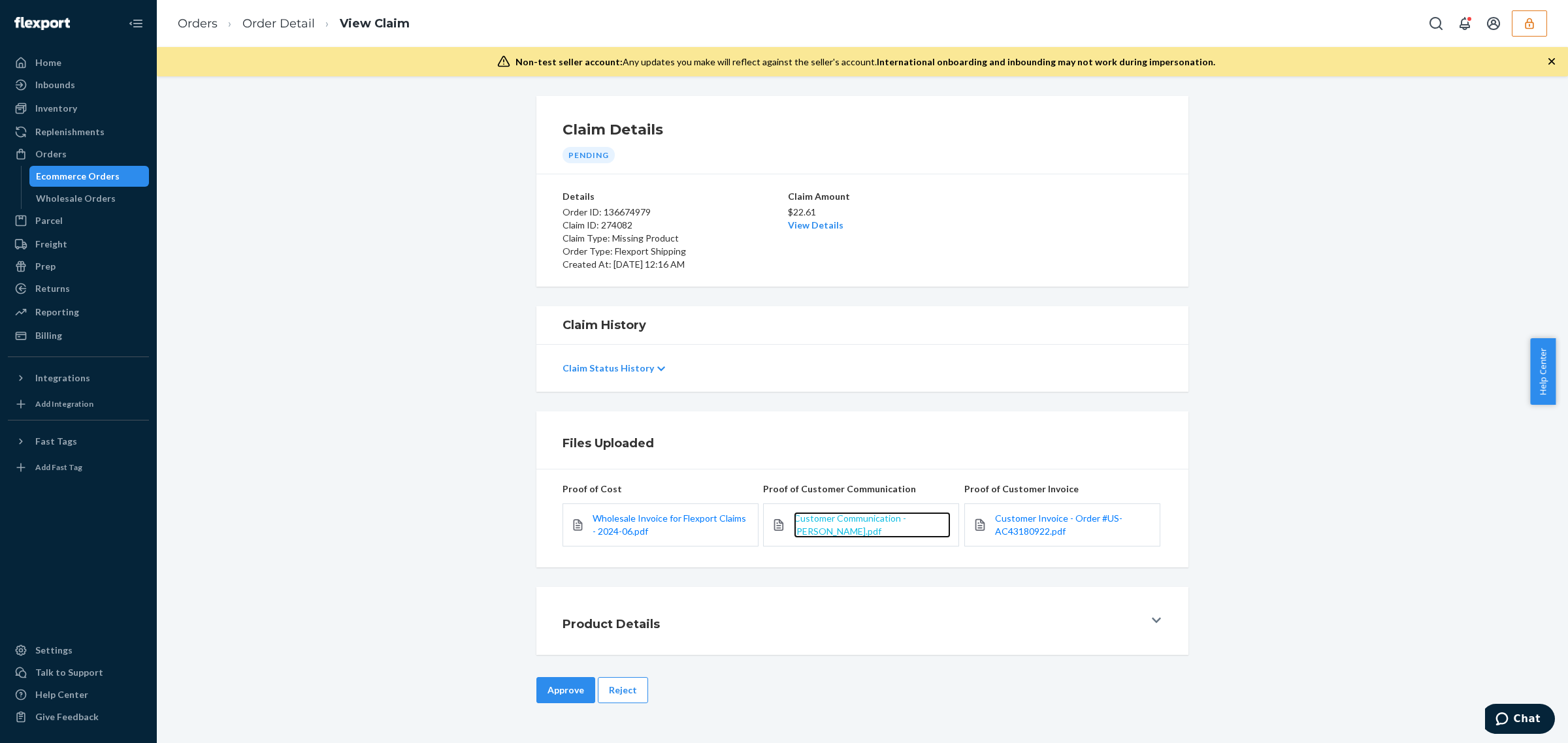
click at [813, 516] on span "Customer Communication - Antonio Perez.pdf" at bounding box center [850, 525] width 112 height 24
click at [1010, 531] on span "Customer Invoice - Order #US-AC43180922.pdf" at bounding box center [1059, 525] width 128 height 24
click at [812, 229] on link "View Details" at bounding box center [815, 225] width 55 height 11
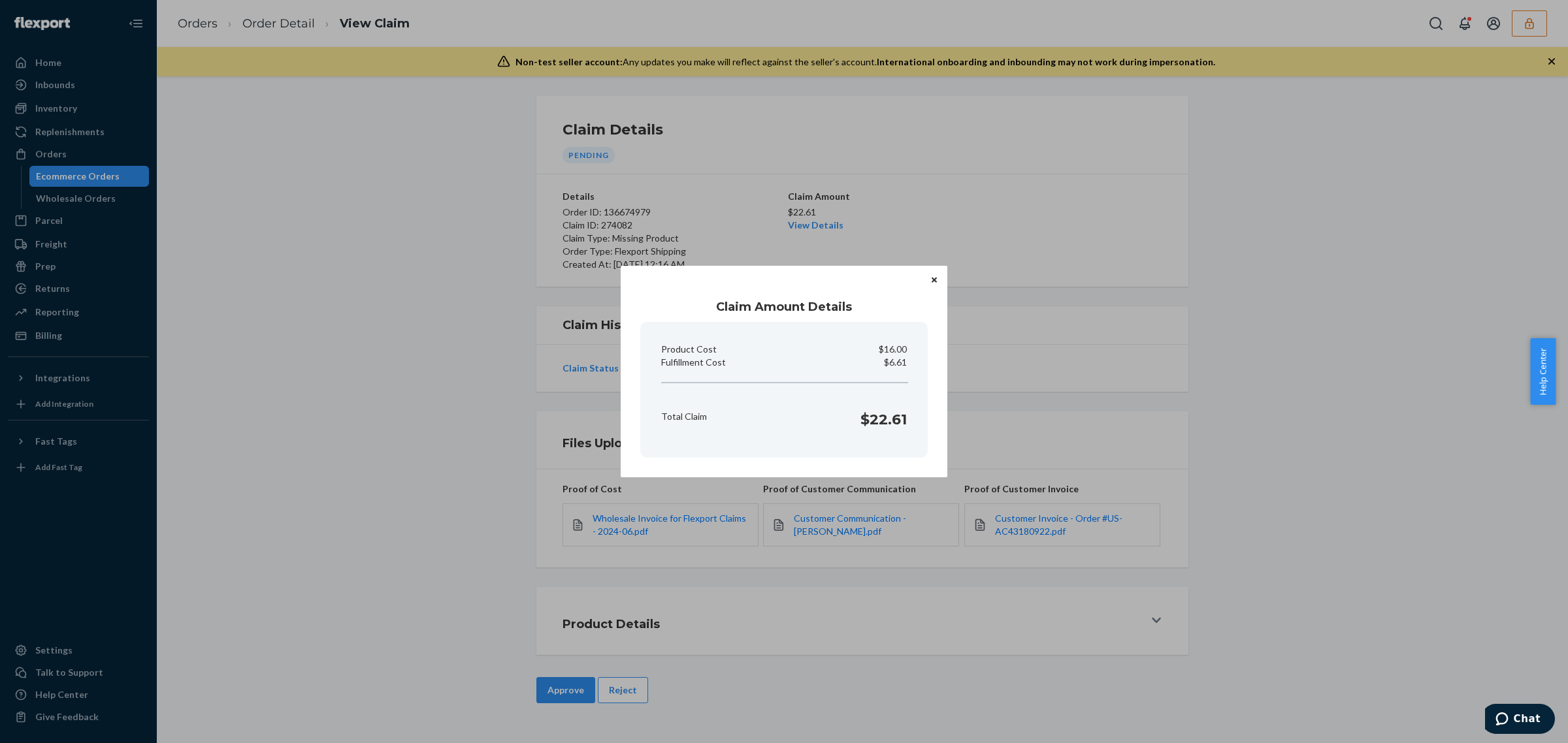
click at [726, 663] on div "Claim Amount Details Product Cost $16.00 Fulfillment Cost $6.61 Total Claim $22…" at bounding box center [784, 371] width 1568 height 743
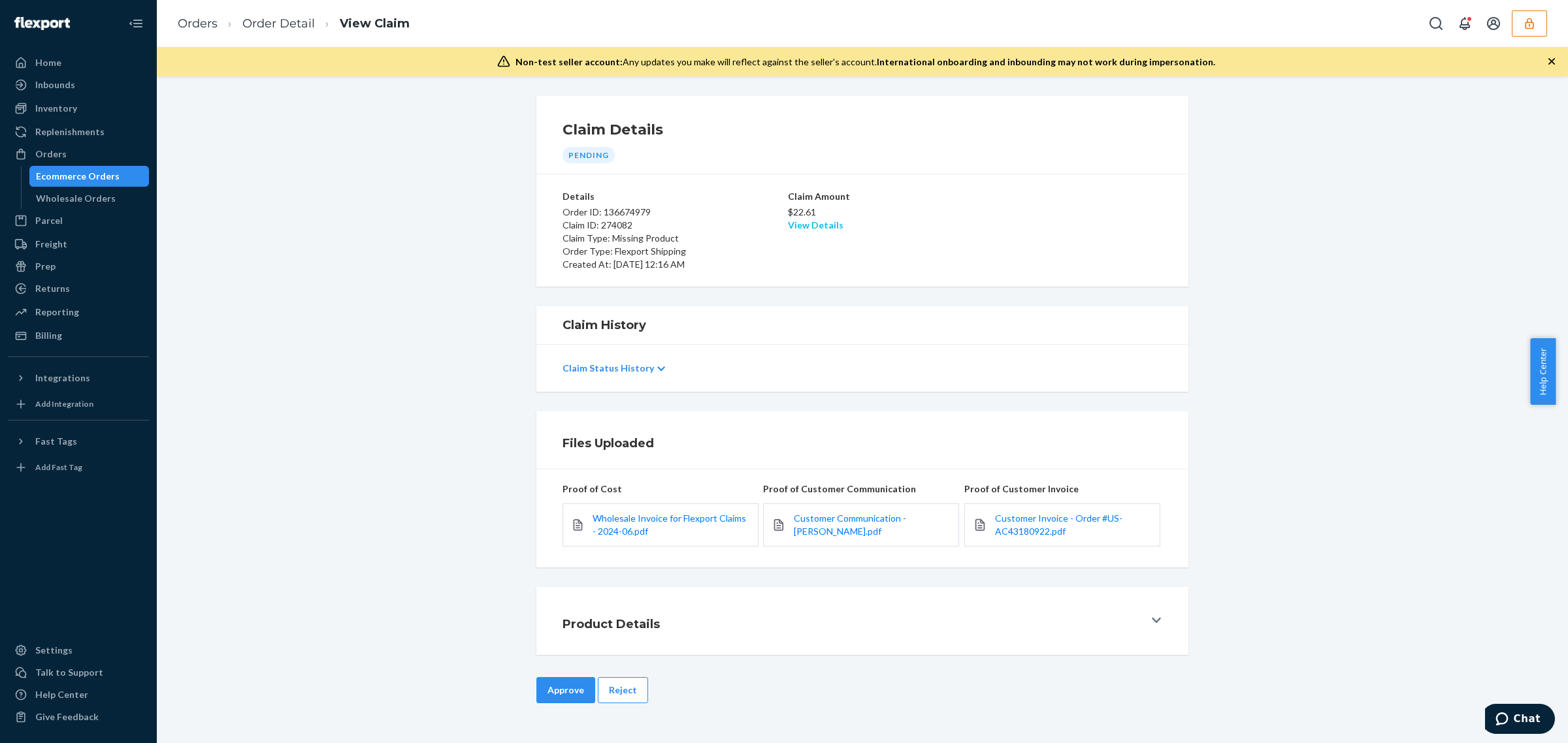
click at [821, 219] on link "View Details" at bounding box center [815, 225] width 55 height 11
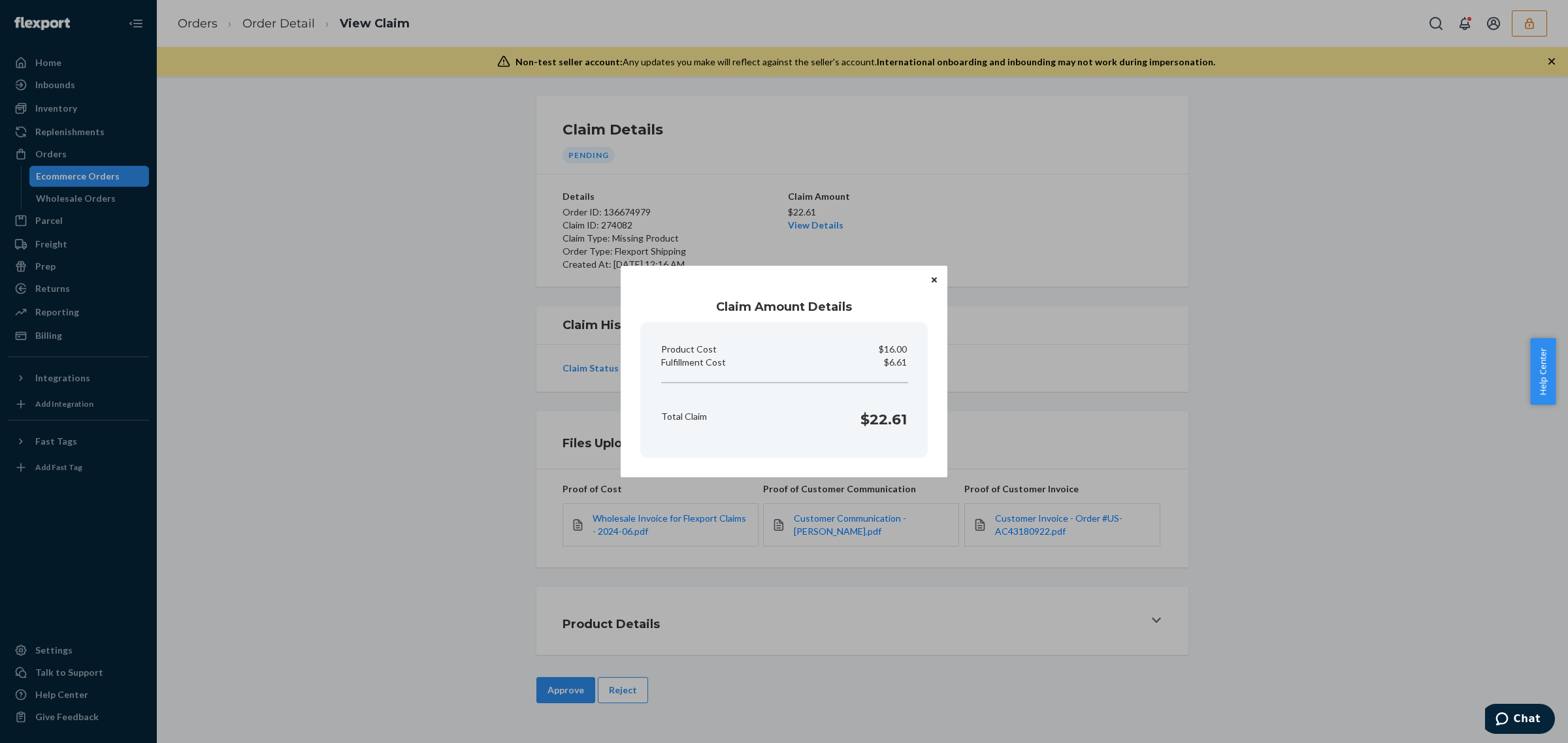
click at [589, 645] on div "Claim Amount Details Product Cost $16.00 Fulfillment Cost $6.61 Total Claim $22…" at bounding box center [784, 371] width 1568 height 743
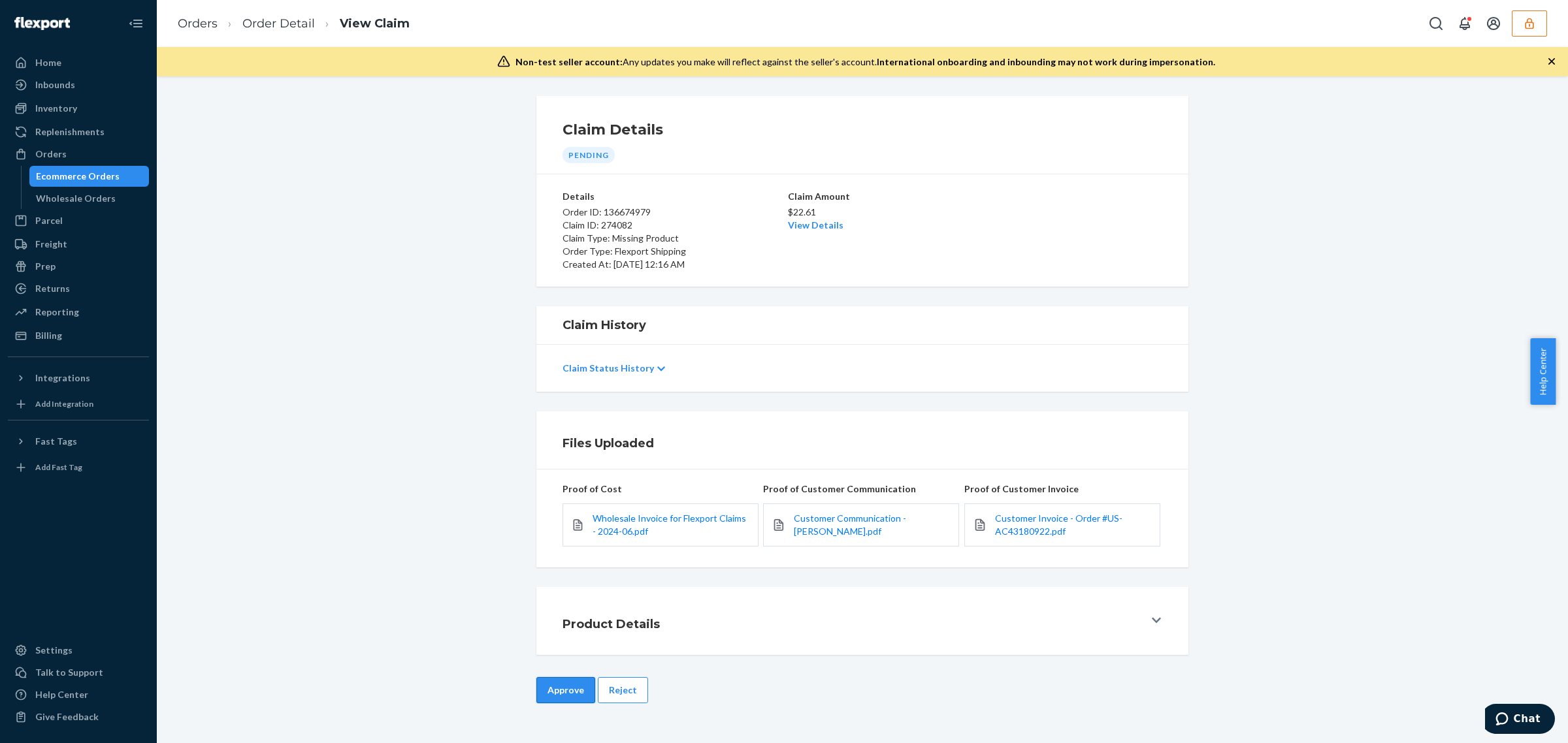
click at [570, 692] on button "Approve" at bounding box center [566, 690] width 59 height 26
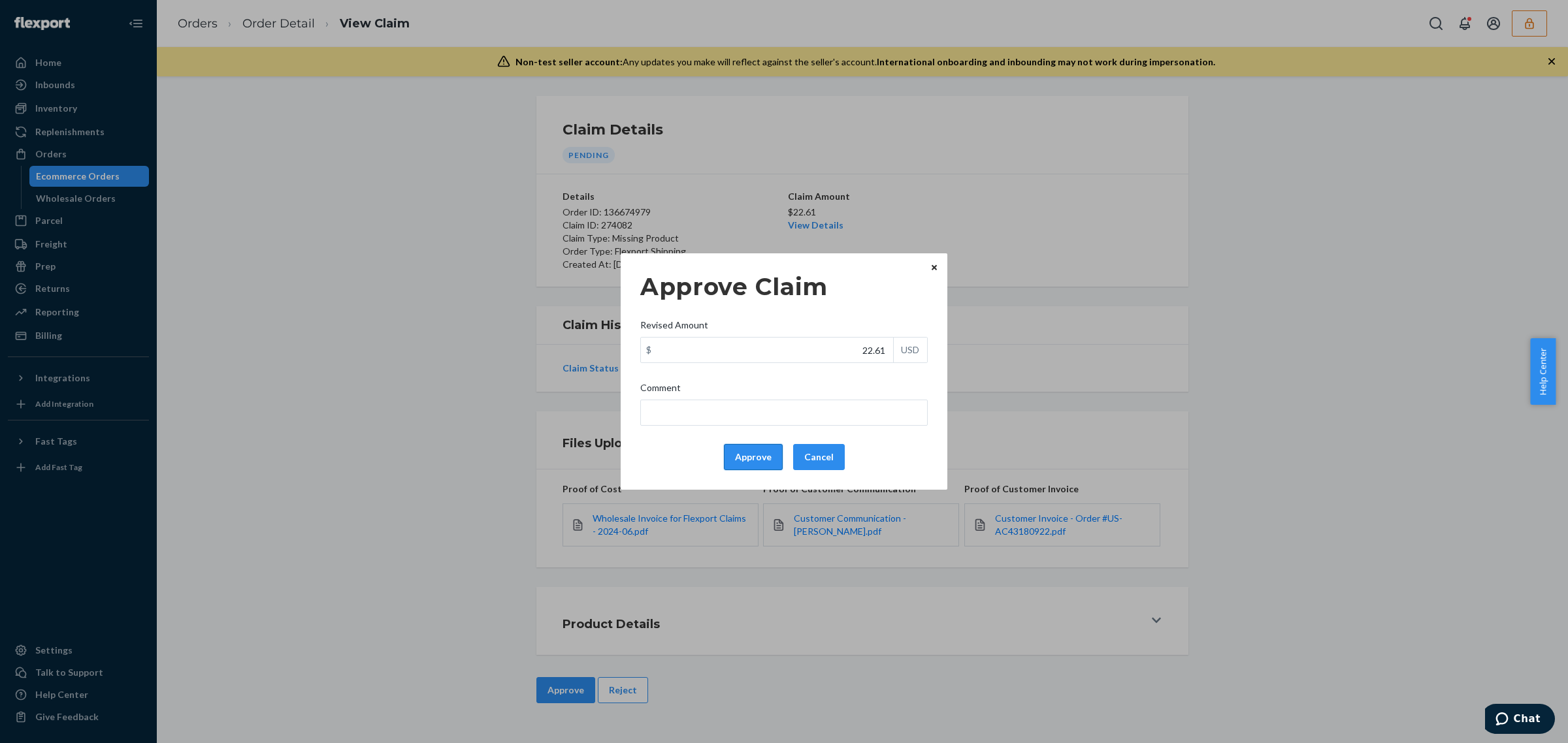
click at [769, 447] on button "Approve" at bounding box center [753, 457] width 59 height 26
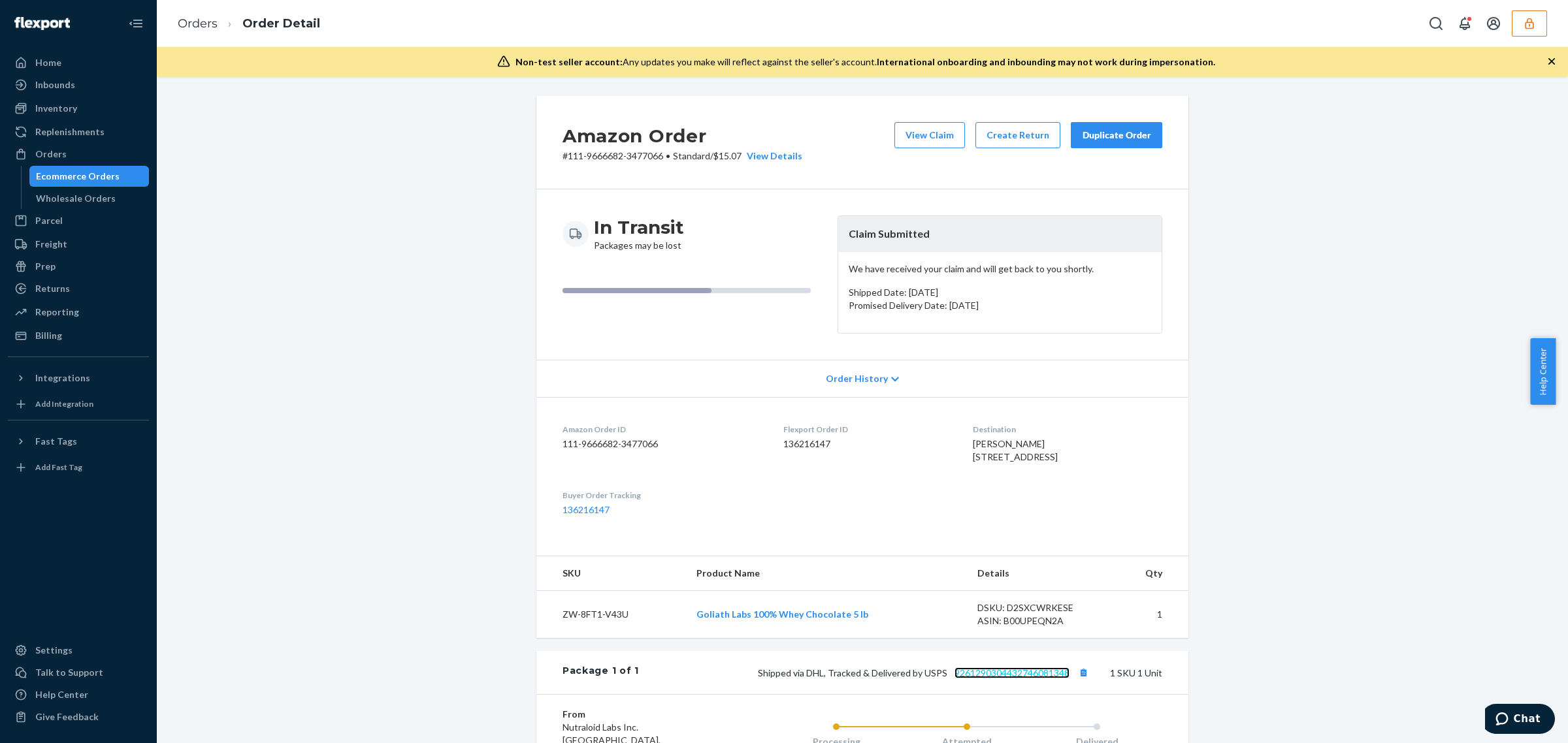
click at [1030, 679] on link "9261290304432746081348" at bounding box center [1012, 673] width 115 height 11
click at [913, 129] on button "View Claim" at bounding box center [929, 134] width 71 height 26
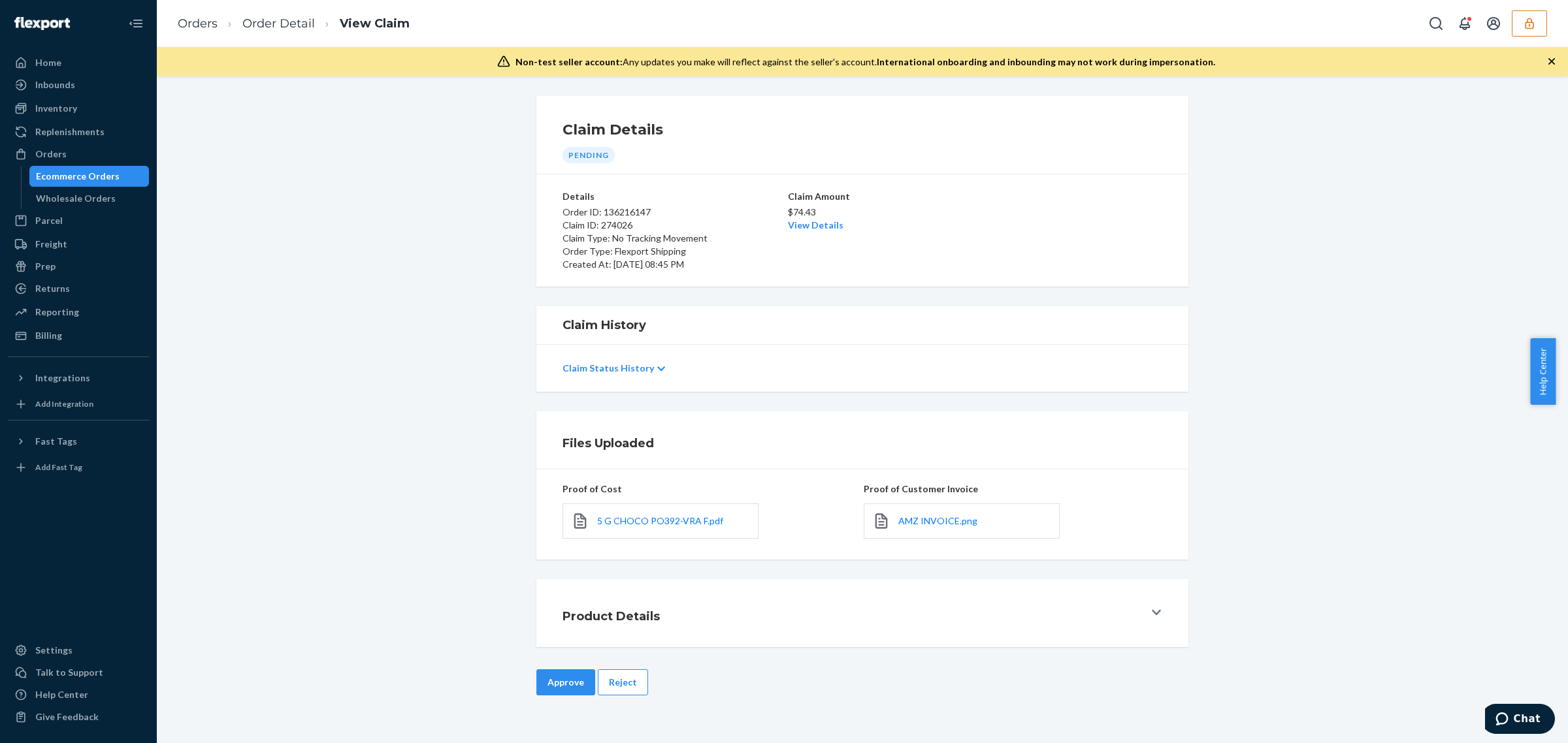
click at [635, 669] on div "Claim Details Pending Details Order ID: 136216147 Claim ID: 274026 Claim Type: …" at bounding box center [862, 410] width 1411 height 667
click at [635, 679] on button "Reject" at bounding box center [623, 682] width 50 height 26
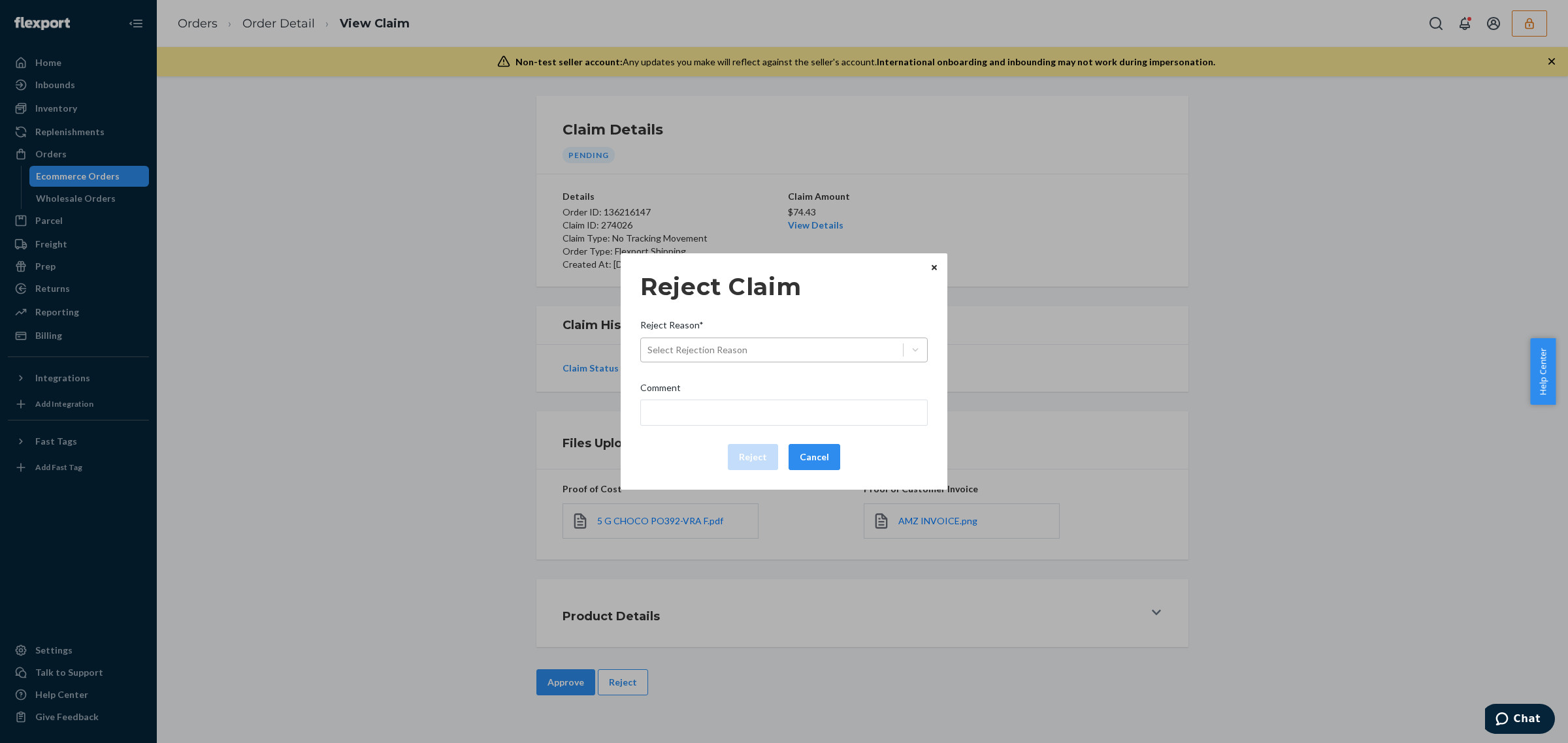
click at [784, 341] on div "Select Rejection Reason" at bounding box center [772, 350] width 262 height 21
click at [649, 343] on input "Reject Reason* Select Rejection Reason" at bounding box center [648, 349] width 1 height 13
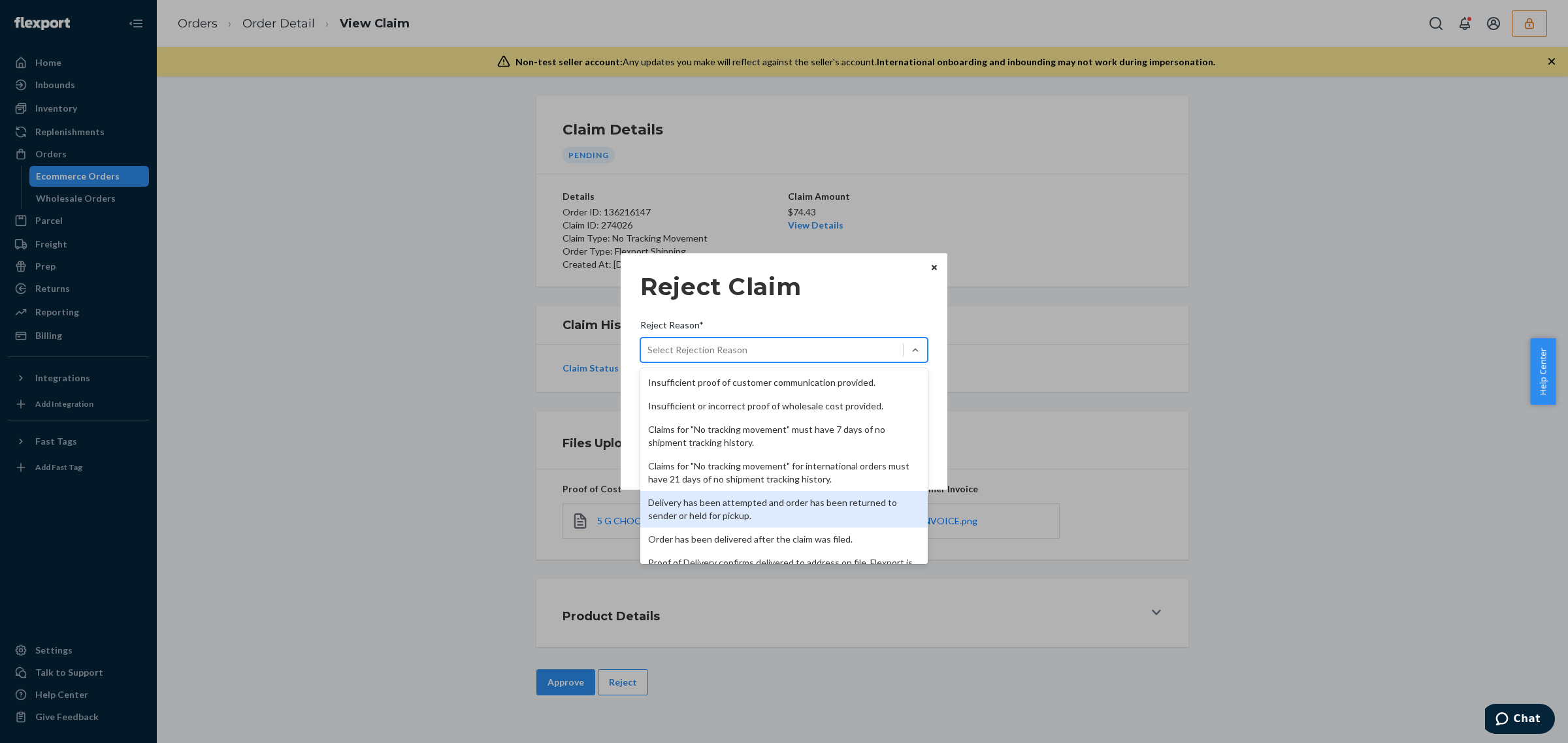
click at [786, 497] on div "Delivery has been attempted and order has been returned to sender or held for p…" at bounding box center [784, 509] width 287 height 36
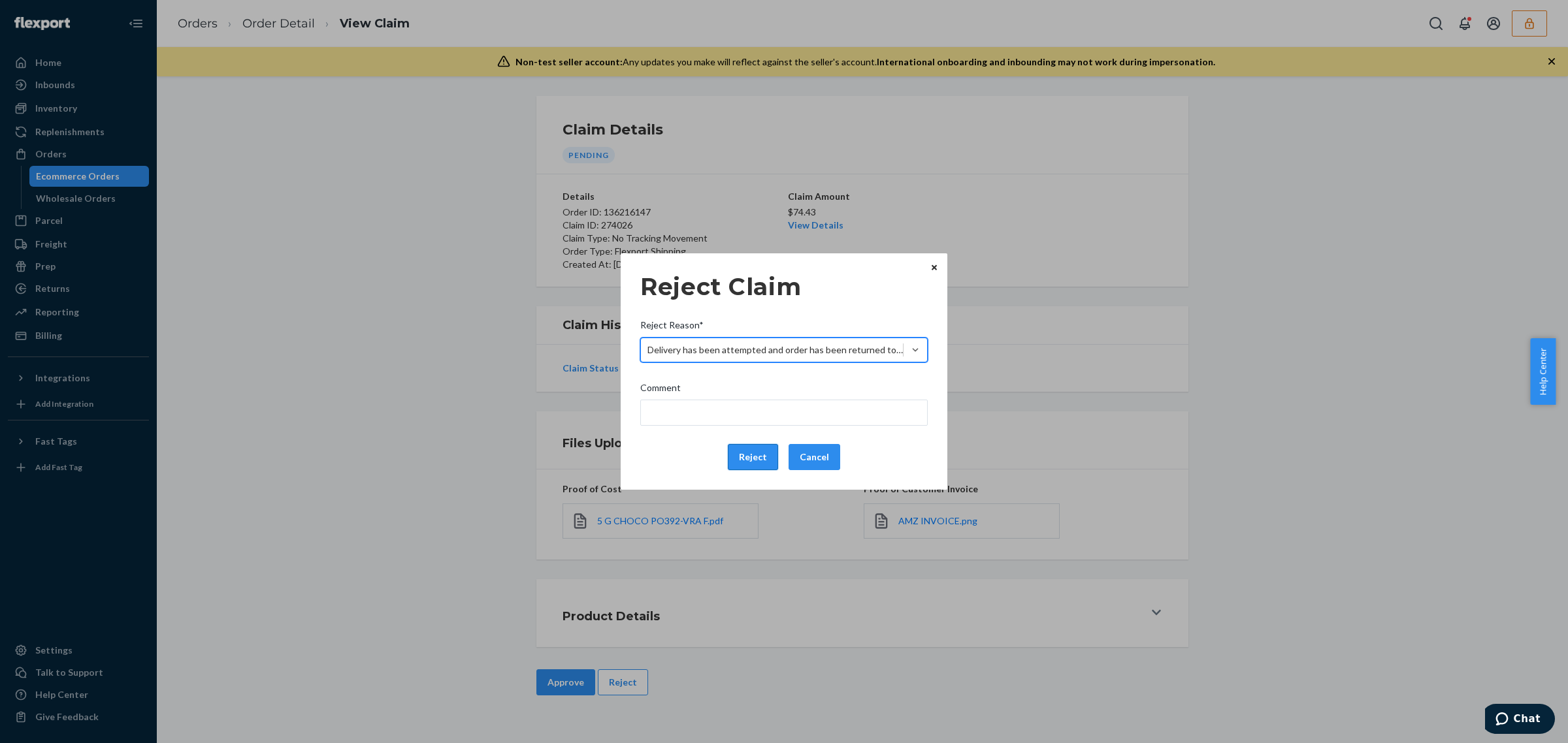
click at [756, 454] on button "Reject" at bounding box center [753, 457] width 50 height 26
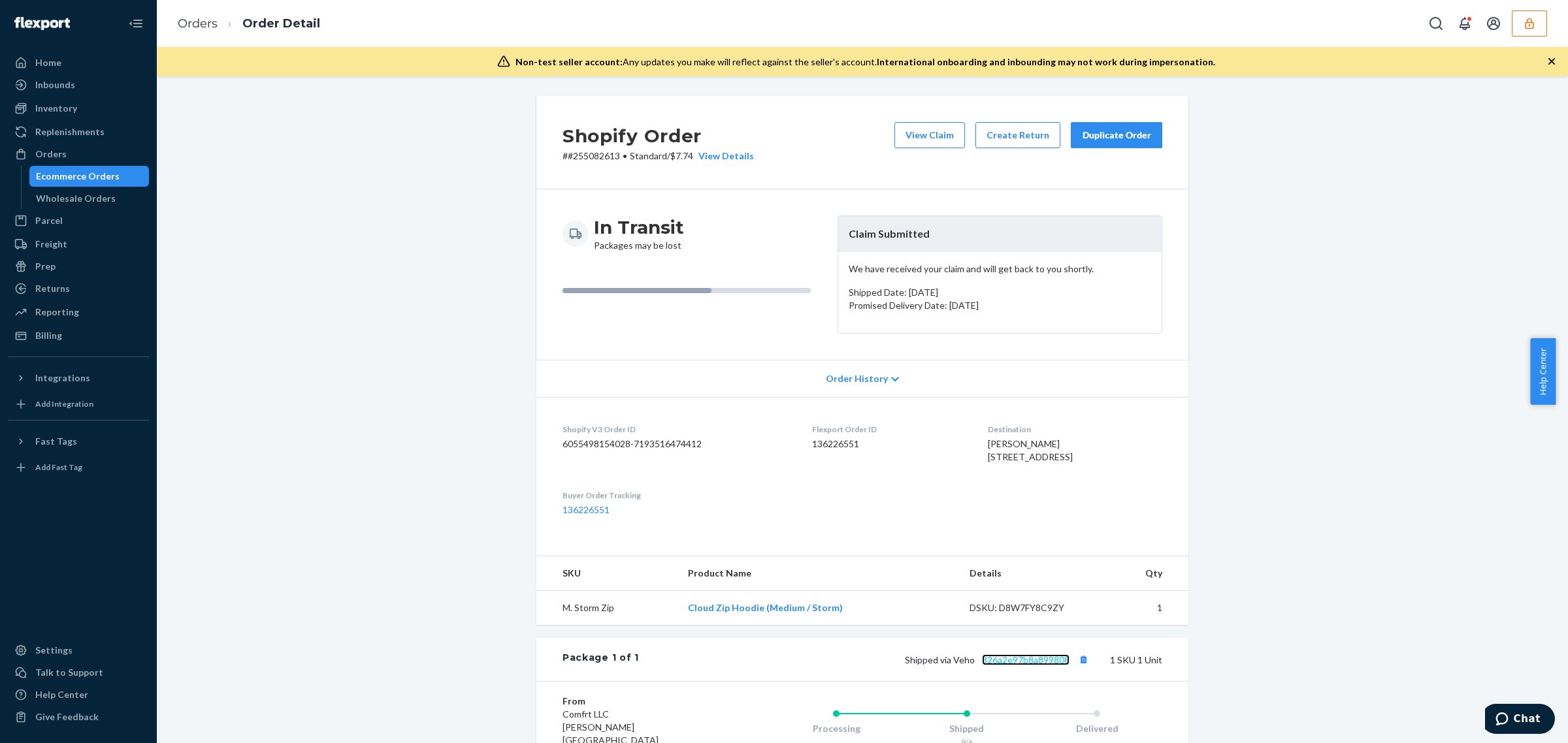
click at [1019, 665] on link "826a2e97b8a899808" at bounding box center [1025, 660] width 88 height 11
click at [909, 132] on button "View Claim" at bounding box center [929, 134] width 71 height 26
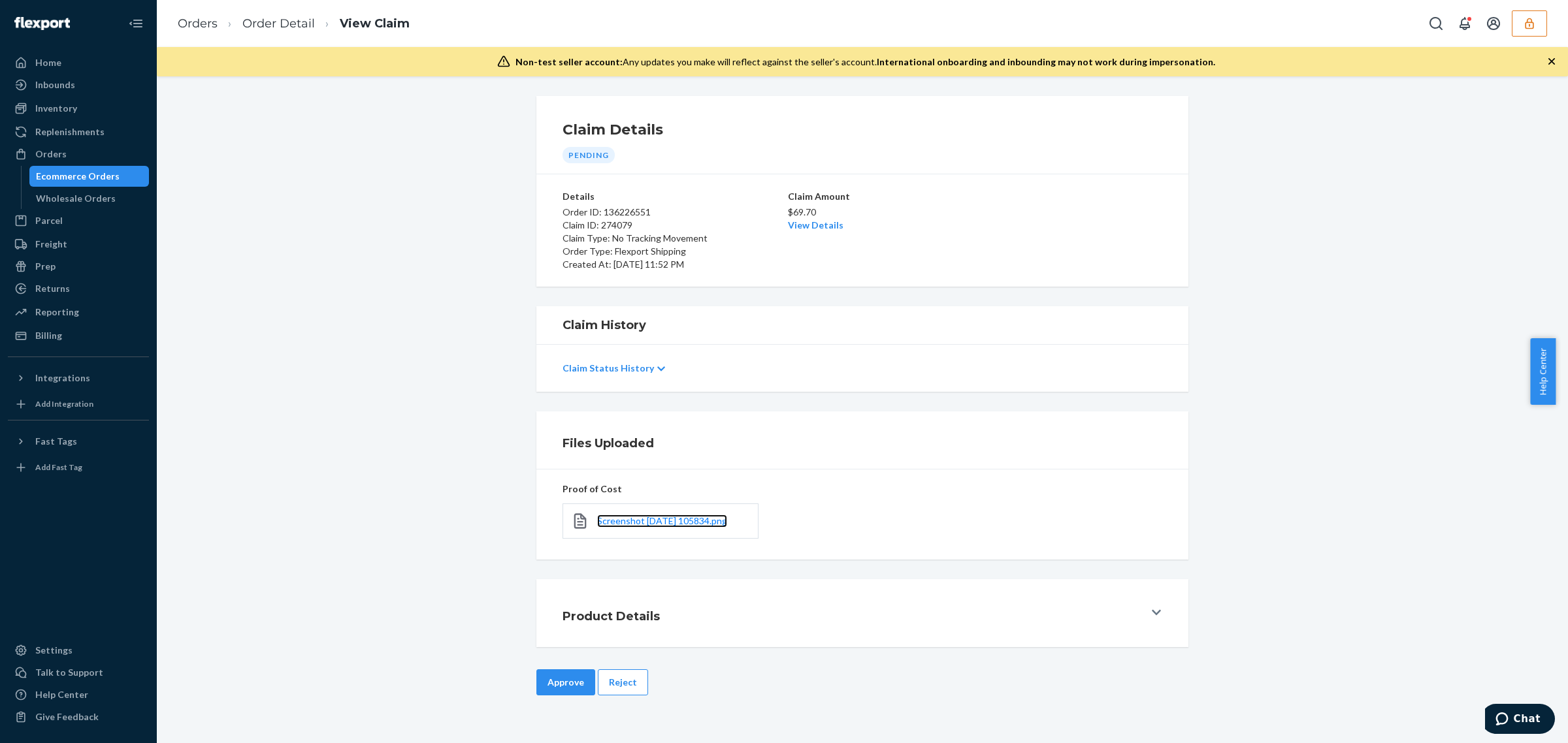
click at [645, 527] on link "Screenshot [DATE] 105834.png" at bounding box center [662, 521] width 130 height 13
click at [807, 229] on link "View Details" at bounding box center [815, 225] width 55 height 11
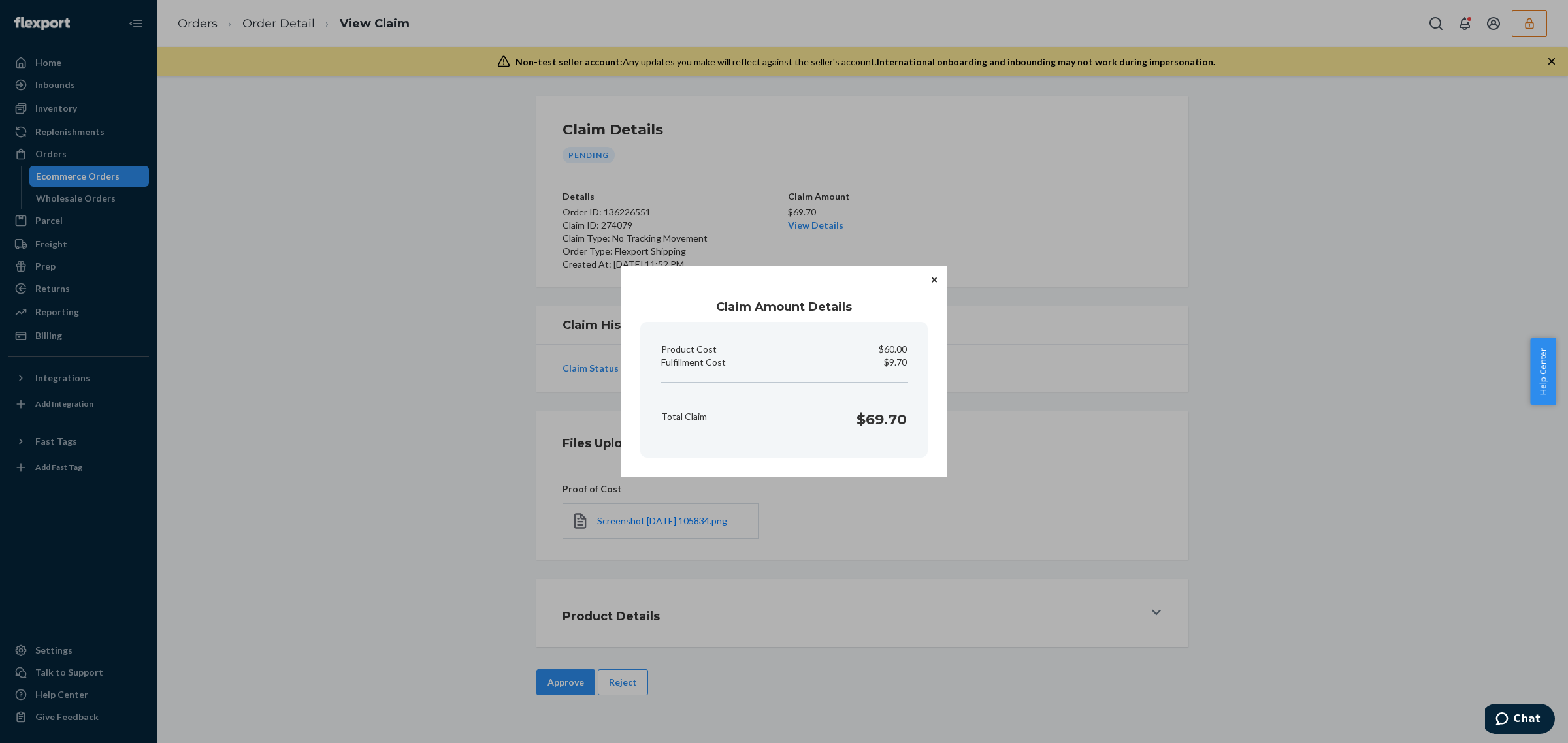
click at [934, 592] on div "Claim Amount Details Product Cost $60.00 Fulfillment Cost $9.70 Total Claim $69…" at bounding box center [784, 371] width 1568 height 743
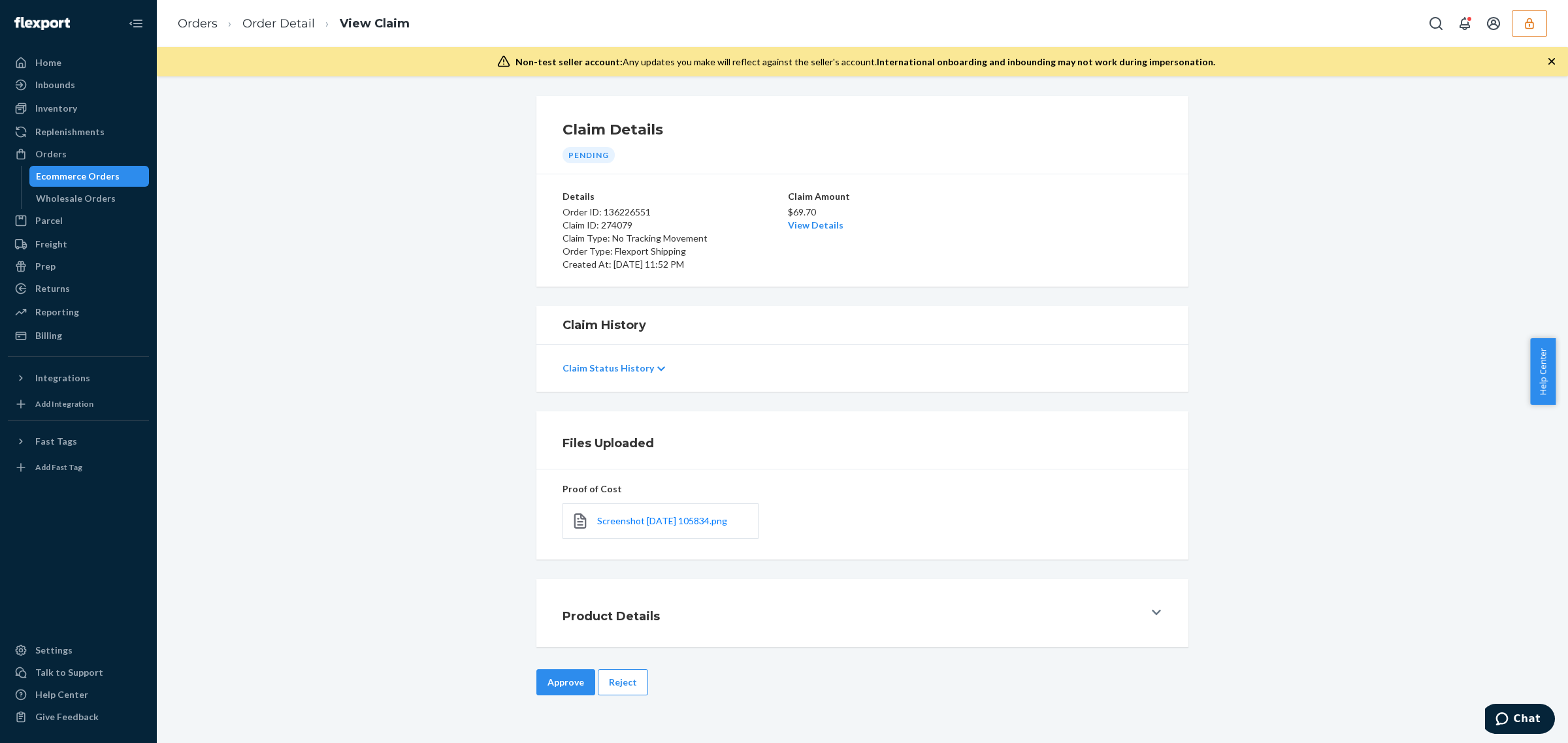
click at [561, 667] on div "Claim Details Pending Details Order ID: 136226551 Claim ID: 274079 Claim Type: …" at bounding box center [862, 410] width 1411 height 667
click at [556, 679] on button "Approve" at bounding box center [566, 682] width 59 height 26
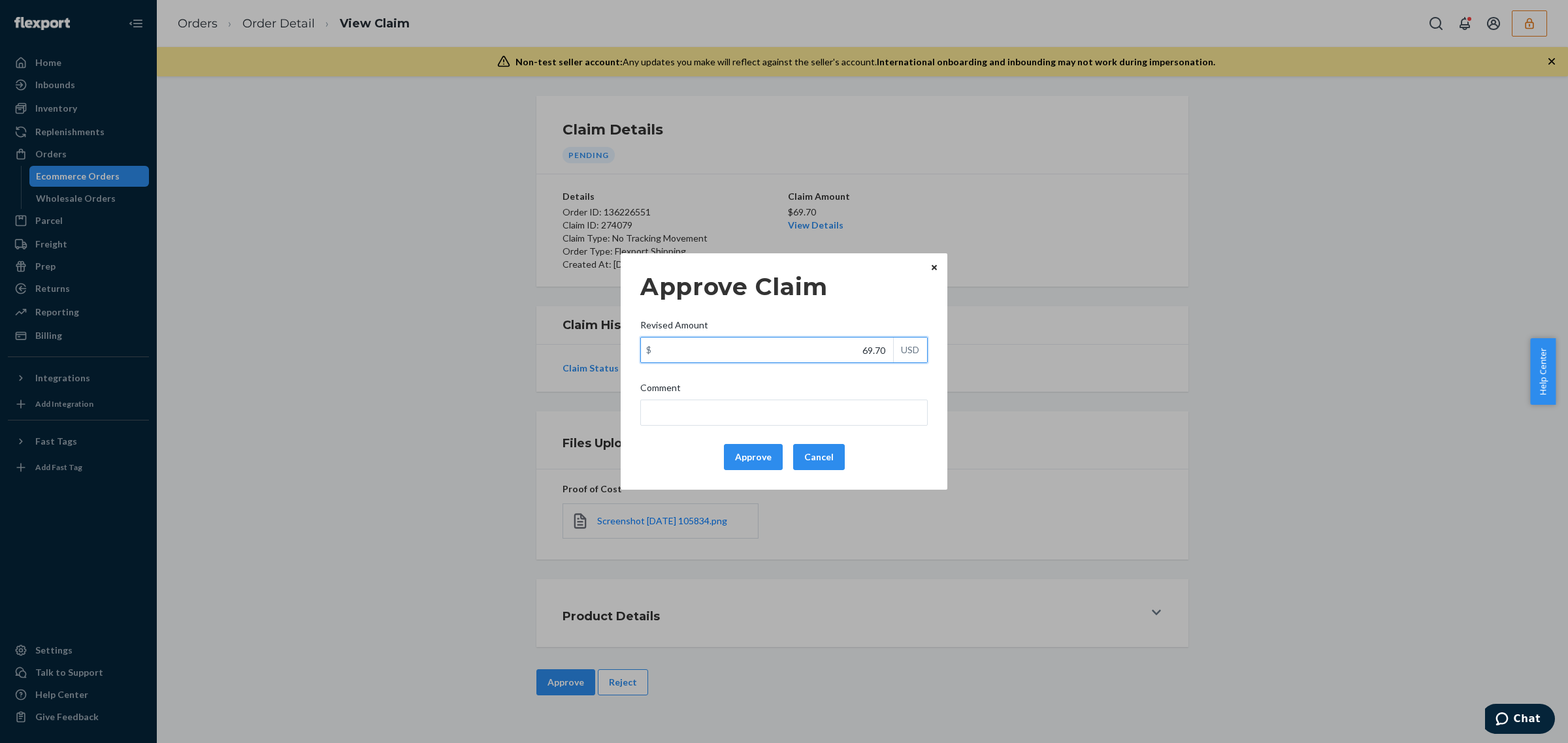
click at [818, 360] on input "69.70" at bounding box center [767, 349] width 252 height 25
click at [818, 359] on input "69.70" at bounding box center [767, 349] width 252 height 25
paste input "35"
type input "35.70"
click at [755, 440] on div "Approve Claim Revised Amount $ 35.70 USD Comment Approve Cancel" at bounding box center [784, 371] width 287 height 208
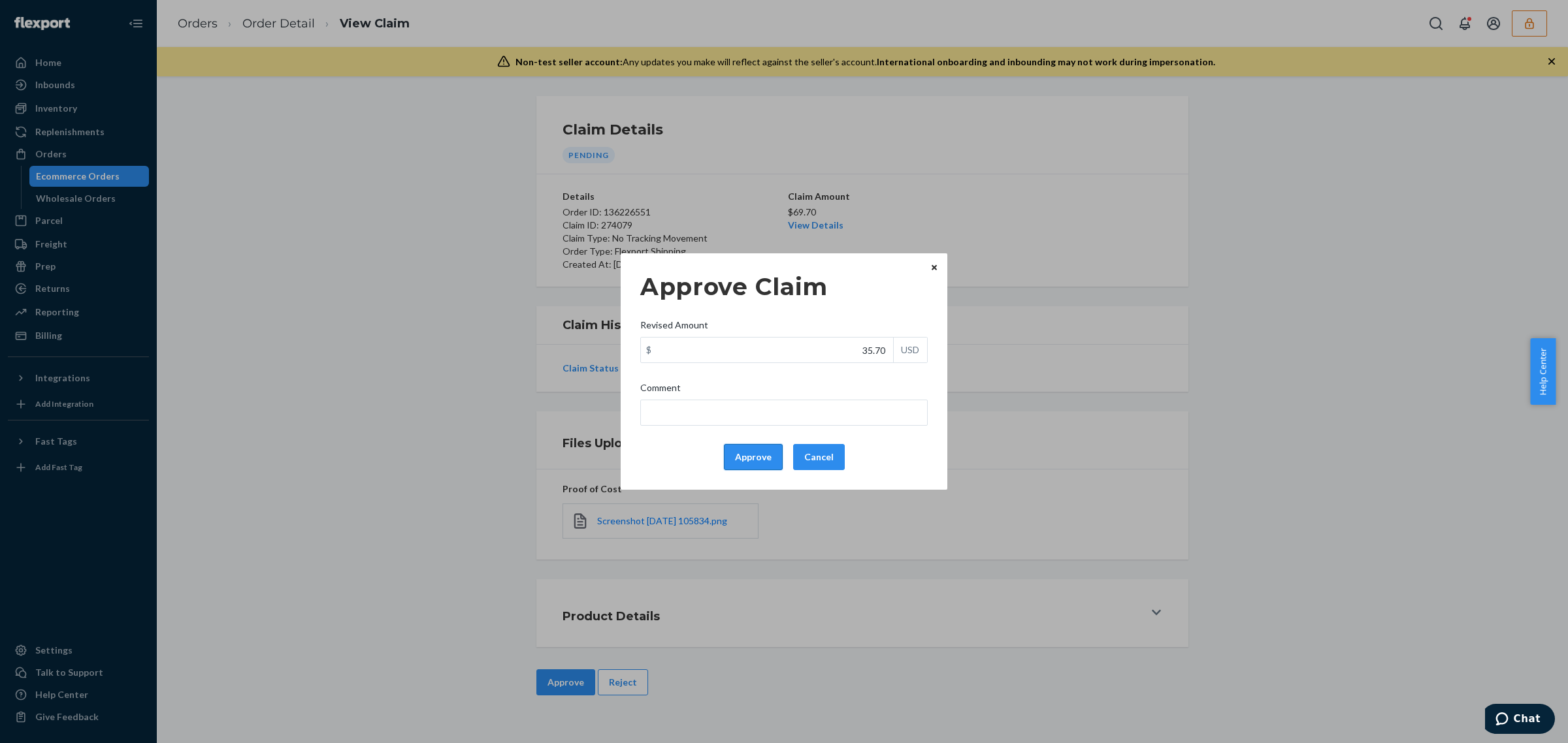
click at [748, 451] on button "Approve" at bounding box center [753, 457] width 59 height 26
